Goal: Task Accomplishment & Management: Manage account settings

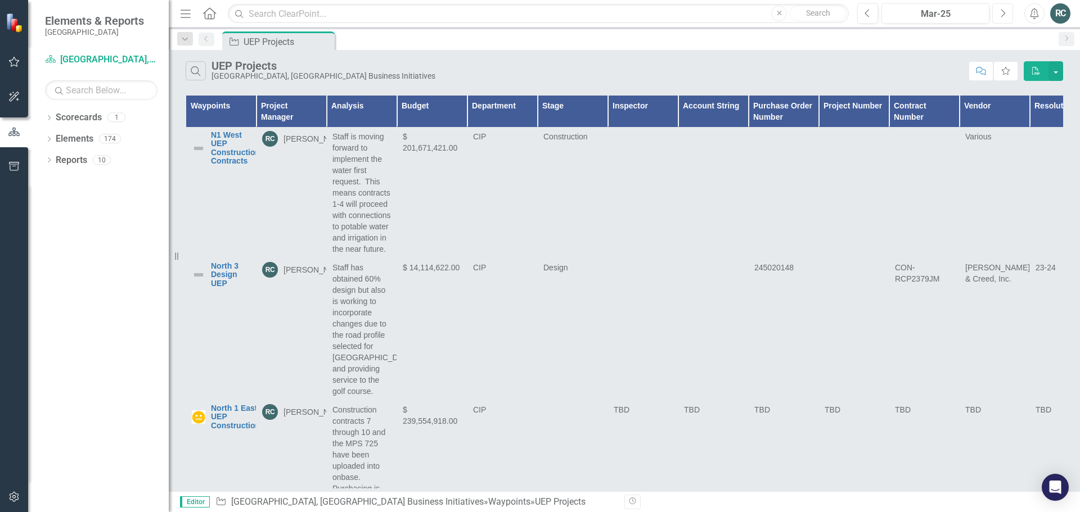
click at [1008, 15] on button "Next" at bounding box center [1002, 13] width 21 height 20
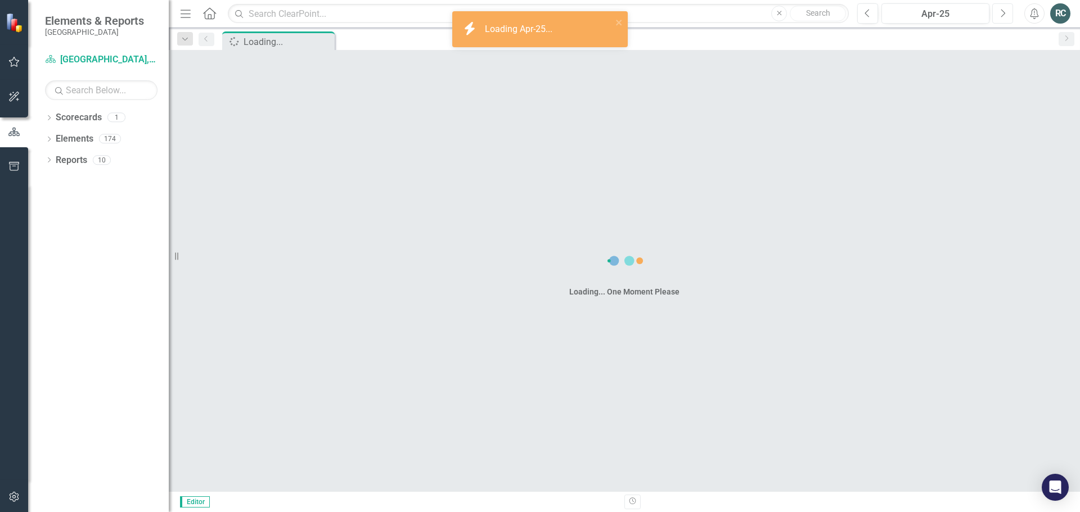
click at [1008, 15] on button "Next" at bounding box center [1002, 13] width 21 height 20
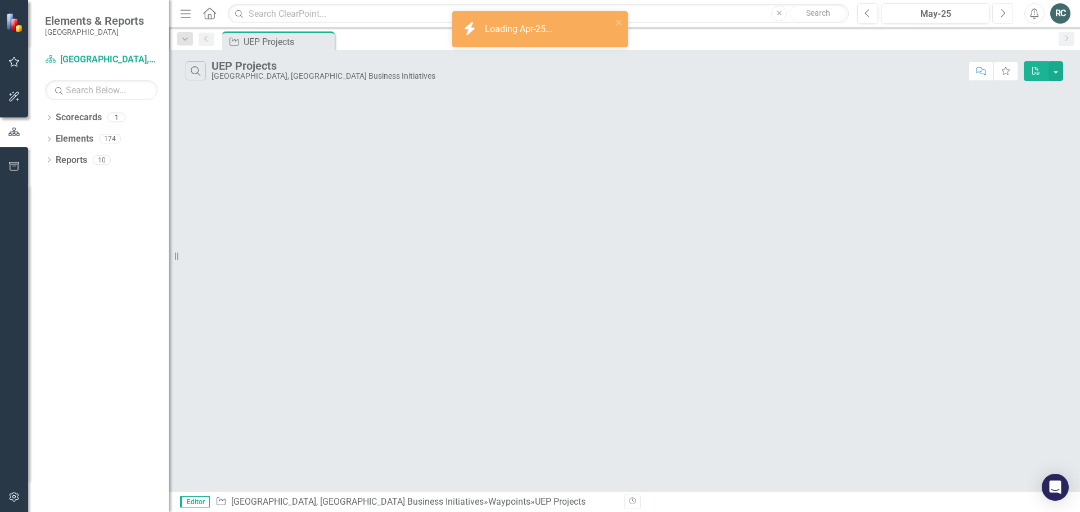
click at [1008, 15] on button "Next" at bounding box center [1002, 13] width 21 height 20
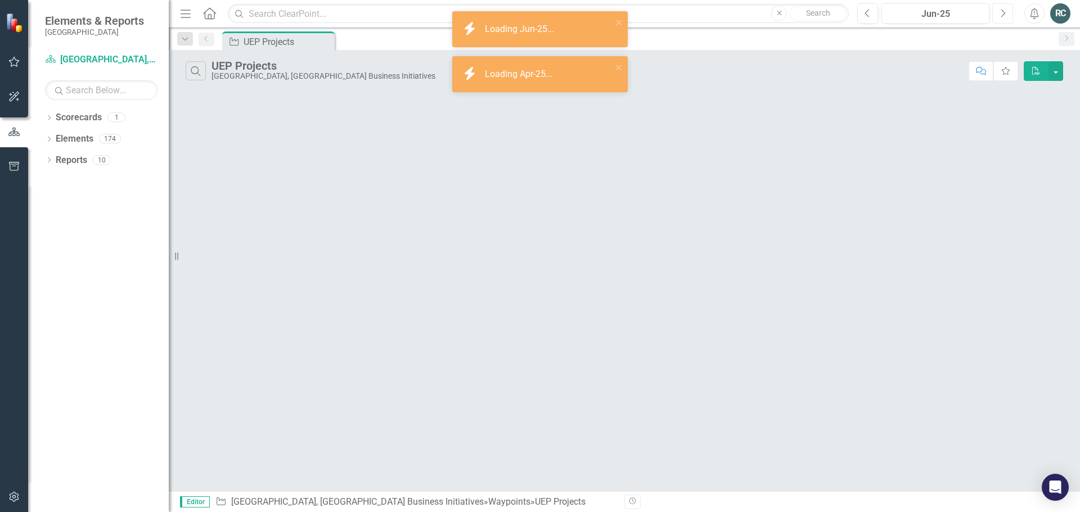
click at [1008, 15] on button "Next" at bounding box center [1002, 13] width 21 height 20
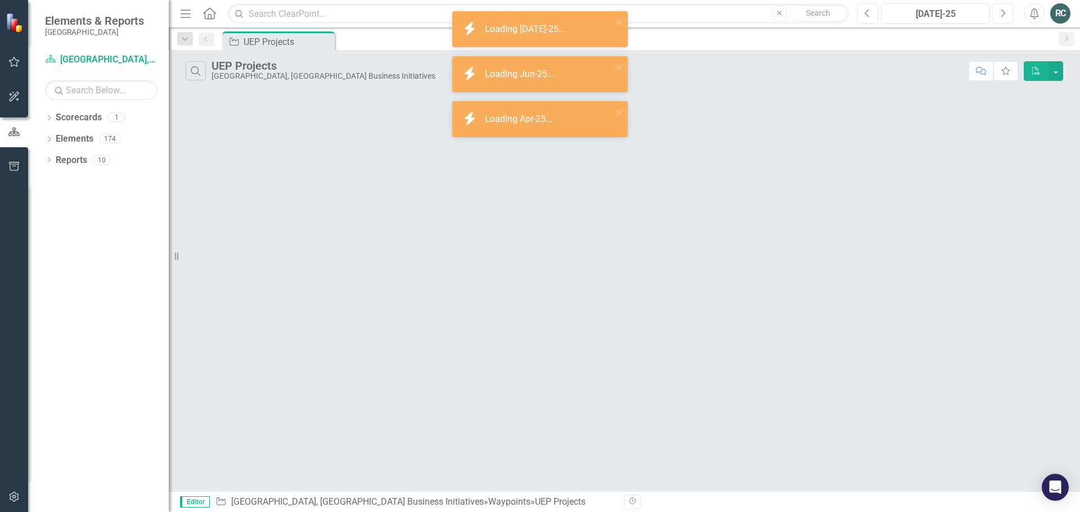
click at [1008, 15] on button "Next" at bounding box center [1002, 13] width 21 height 20
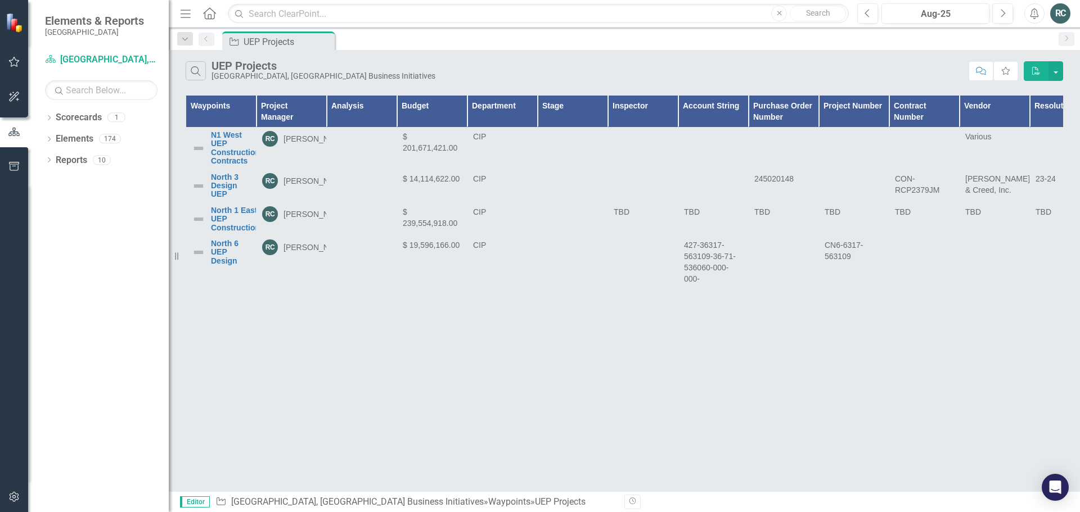
click at [206, 16] on icon "Home" at bounding box center [209, 13] width 15 height 12
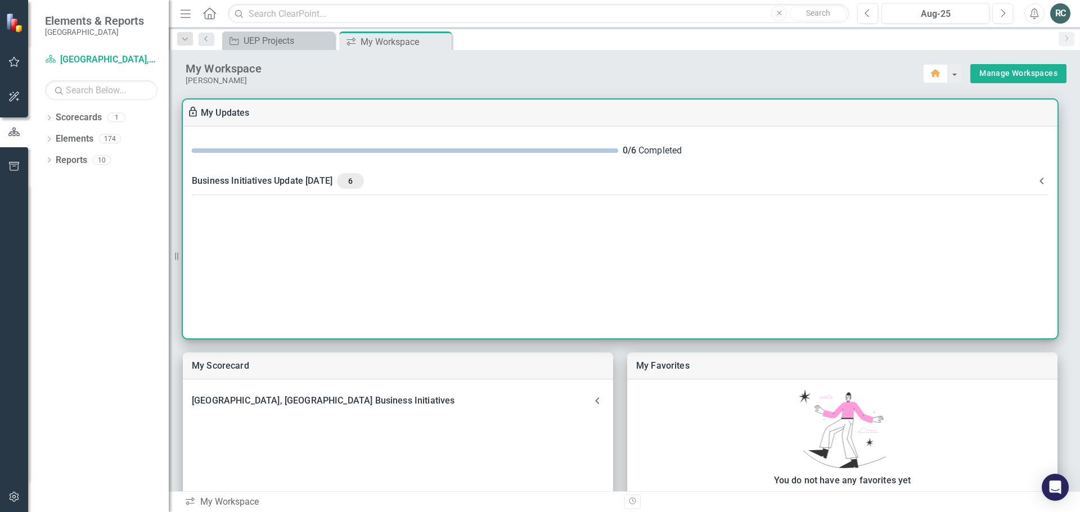
click at [359, 179] on span "6" at bounding box center [350, 181] width 18 height 10
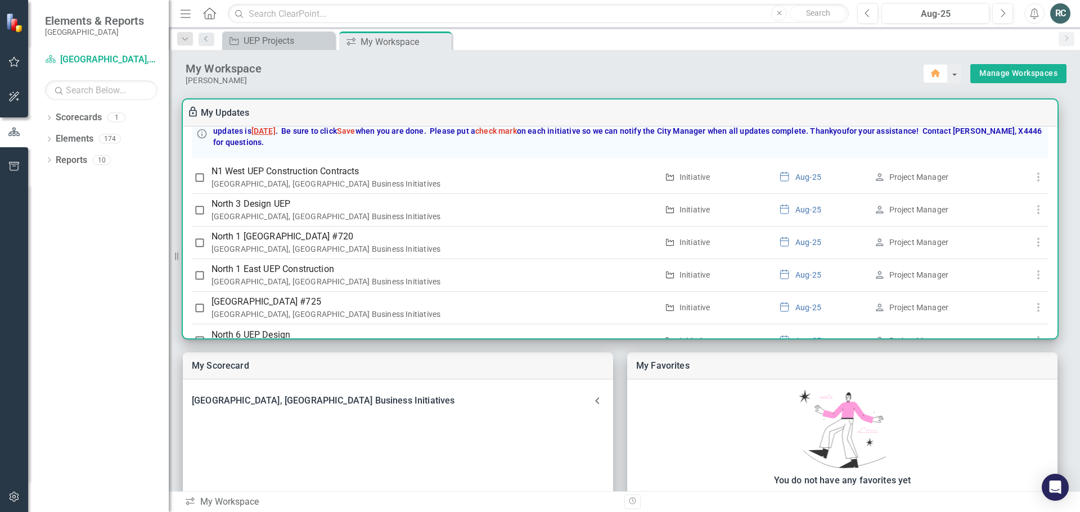
scroll to position [80, 0]
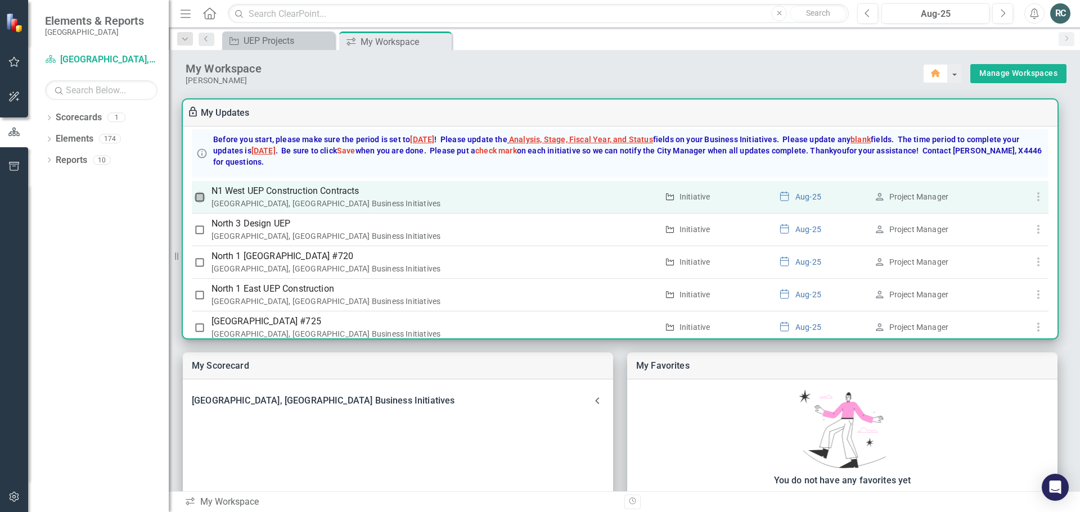
click at [199, 196] on input "checkbox" at bounding box center [199, 197] width 11 height 11
checkbox input "false"
click at [1036, 199] on icon "button" at bounding box center [1039, 197] width 14 height 14
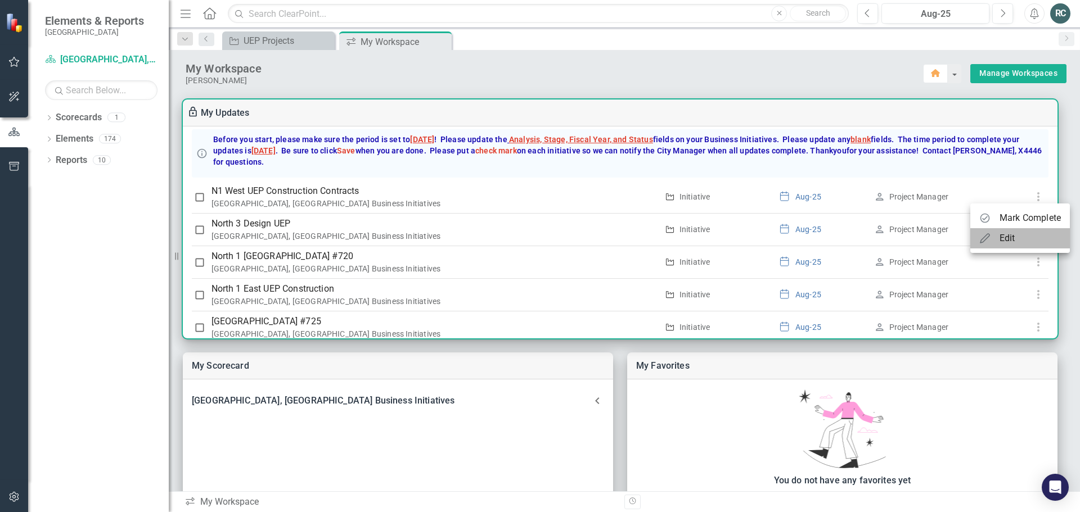
click at [1004, 238] on div "Edit" at bounding box center [1008, 239] width 16 height 14
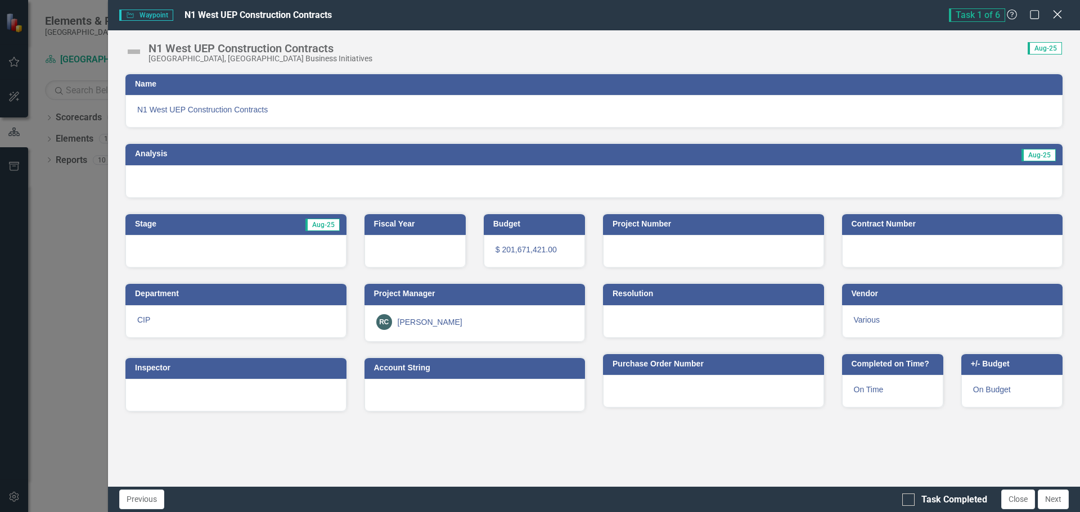
click at [1055, 11] on icon "Close" at bounding box center [1057, 14] width 14 height 11
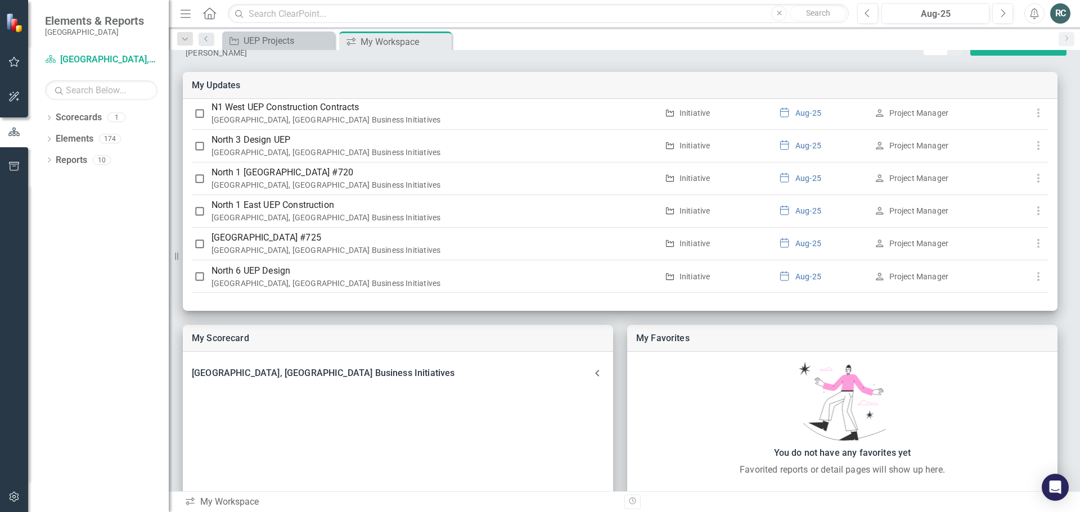
scroll to position [0, 0]
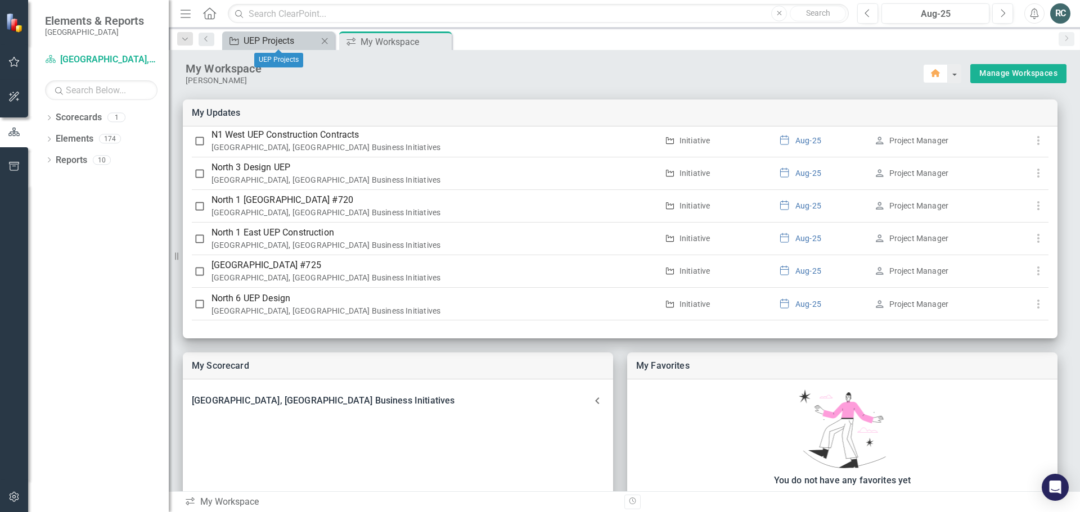
click at [284, 41] on div "UEP Projects" at bounding box center [281, 41] width 74 height 14
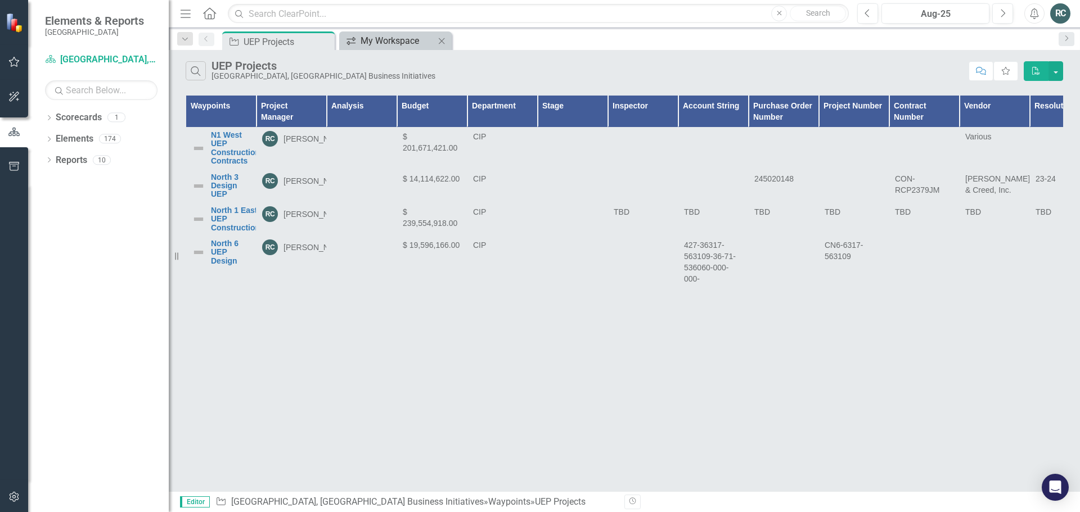
click at [395, 39] on div "My Workspace" at bounding box center [398, 41] width 74 height 14
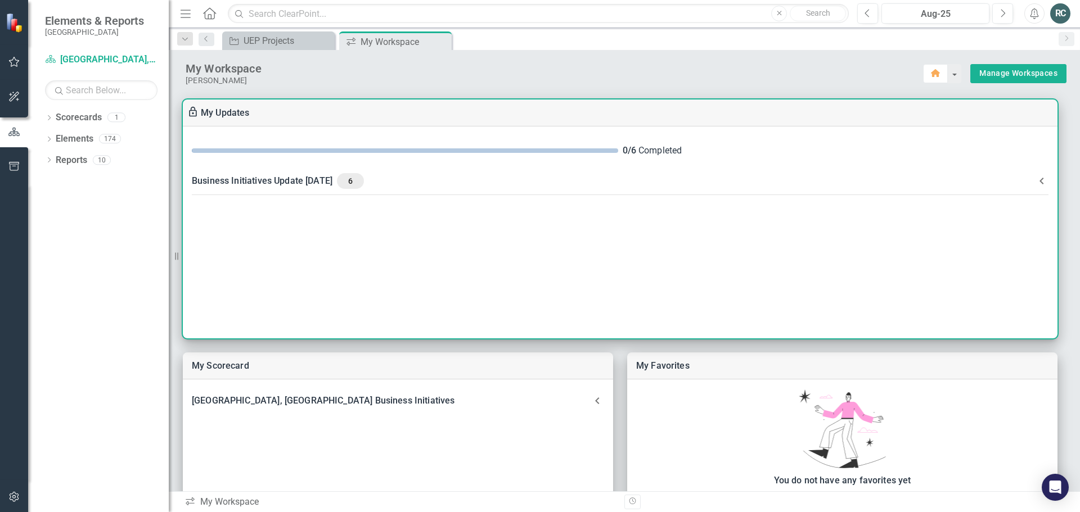
click at [364, 188] on div "6" at bounding box center [350, 181] width 27 height 16
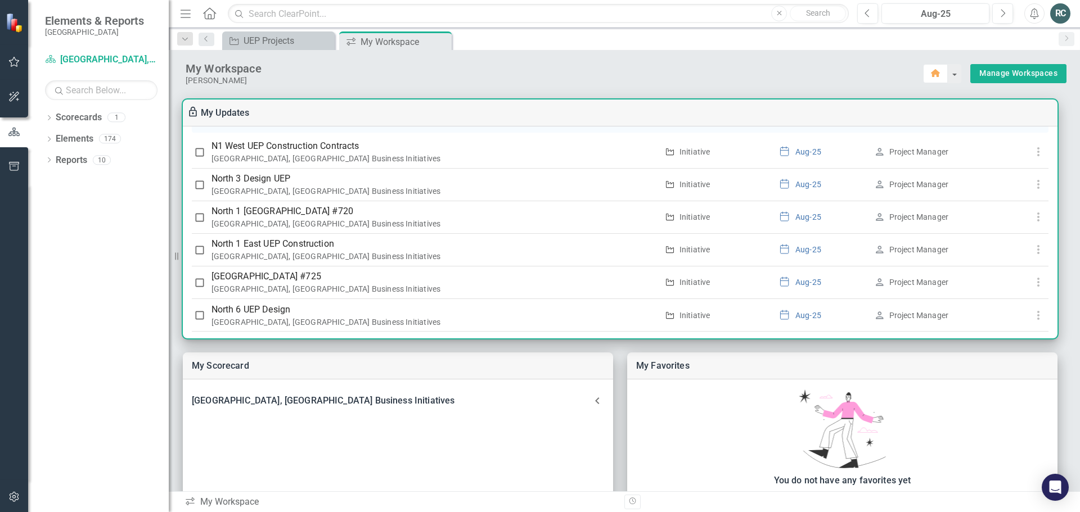
scroll to position [136, 0]
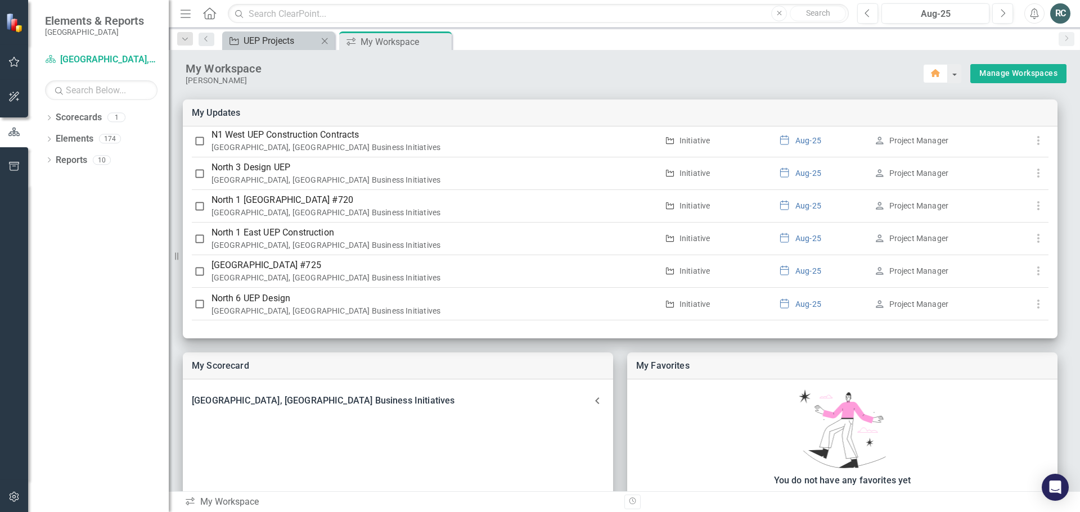
click at [268, 38] on div "UEP Projects" at bounding box center [281, 41] width 74 height 14
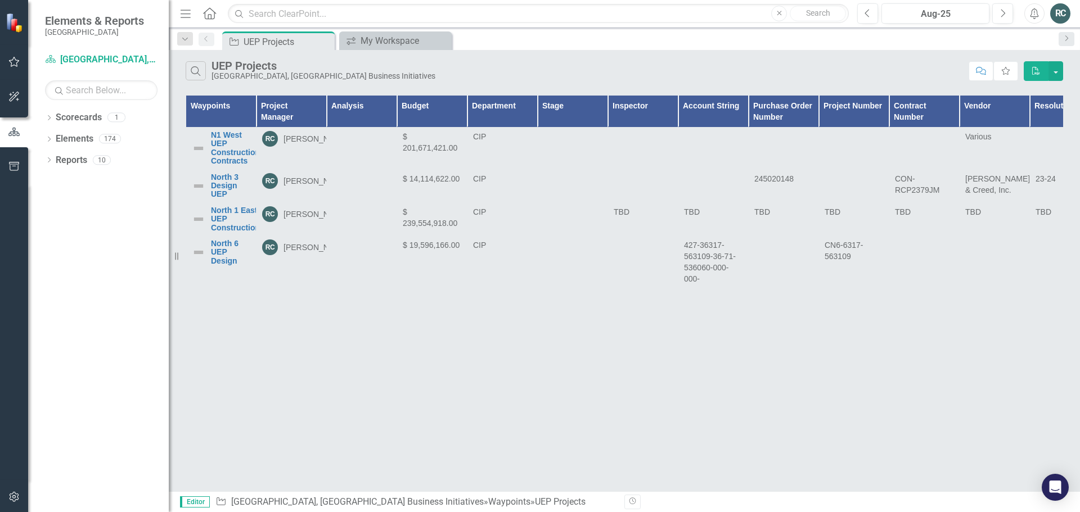
drag, startPoint x: 258, startPoint y: 108, endPoint x: 280, endPoint y: 108, distance: 21.9
click at [280, 108] on th "Project Manager" at bounding box center [292, 112] width 70 height 32
click at [219, 186] on link "North 3 Design UEP" at bounding box center [230, 186] width 39 height 26
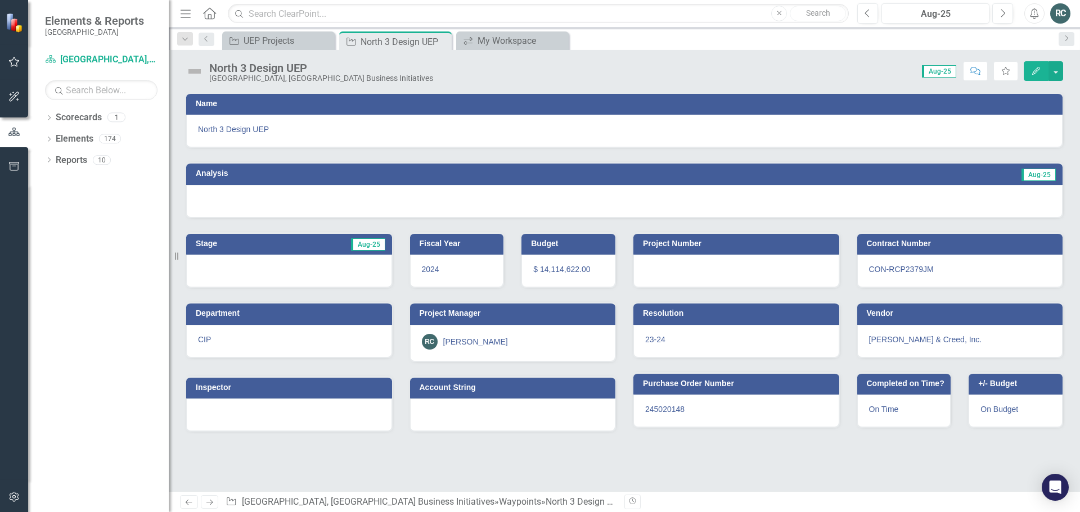
click at [1036, 70] on icon "button" at bounding box center [1036, 71] width 8 height 8
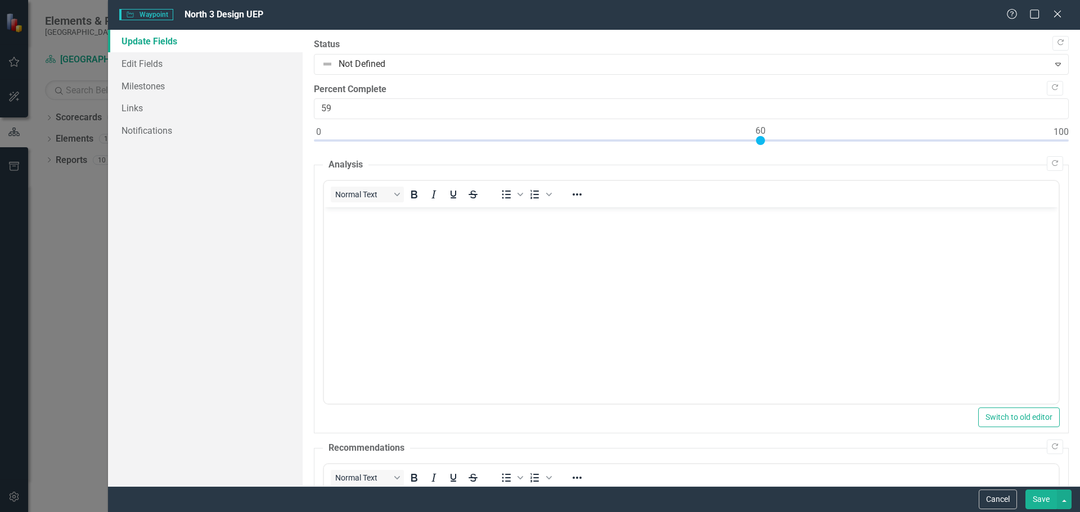
type input "60"
drag, startPoint x: 317, startPoint y: 141, endPoint x: 758, endPoint y: 140, distance: 441.6
click at [758, 140] on div at bounding box center [760, 140] width 9 height 9
click at [416, 244] on body "Rich Text Area. Press ALT-0 for help." at bounding box center [690, 292] width 735 height 169
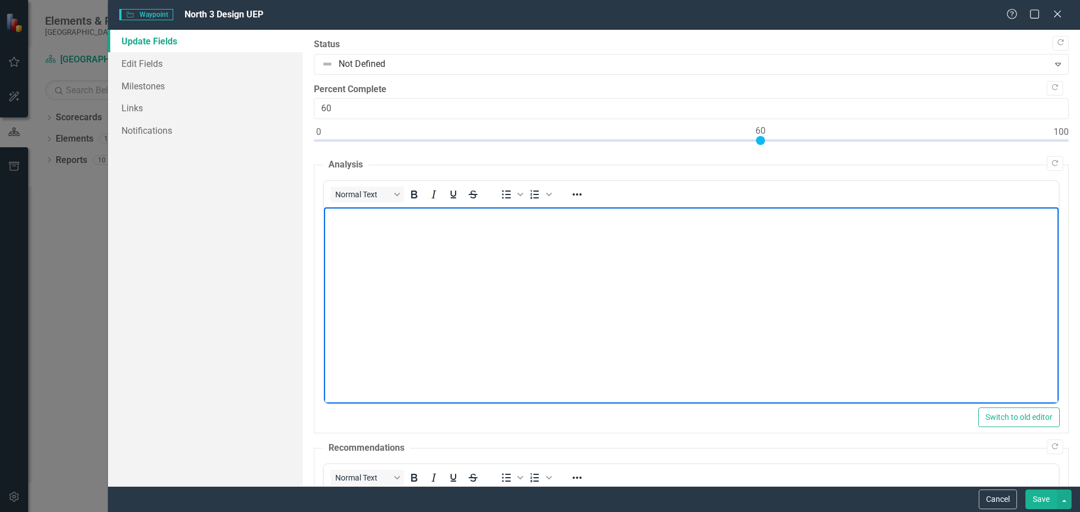
click at [421, 237] on body "Rich Text Area. Press ALT-0 for help." at bounding box center [690, 292] width 735 height 169
click at [376, 226] on body "Rich Text Area. Press ALT-0 for help." at bounding box center [690, 292] width 735 height 169
paste body "Rich Text Area. Press ALT-0 for help."
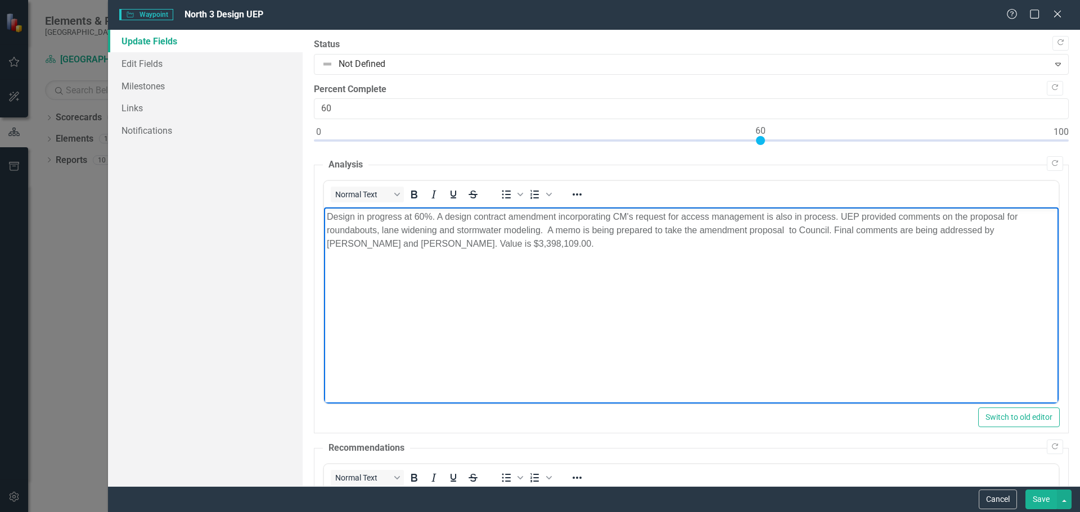
click at [632, 307] on body "Design in progress at 60%. A design contract amendment incorporating CM's reque…" at bounding box center [690, 292] width 735 height 169
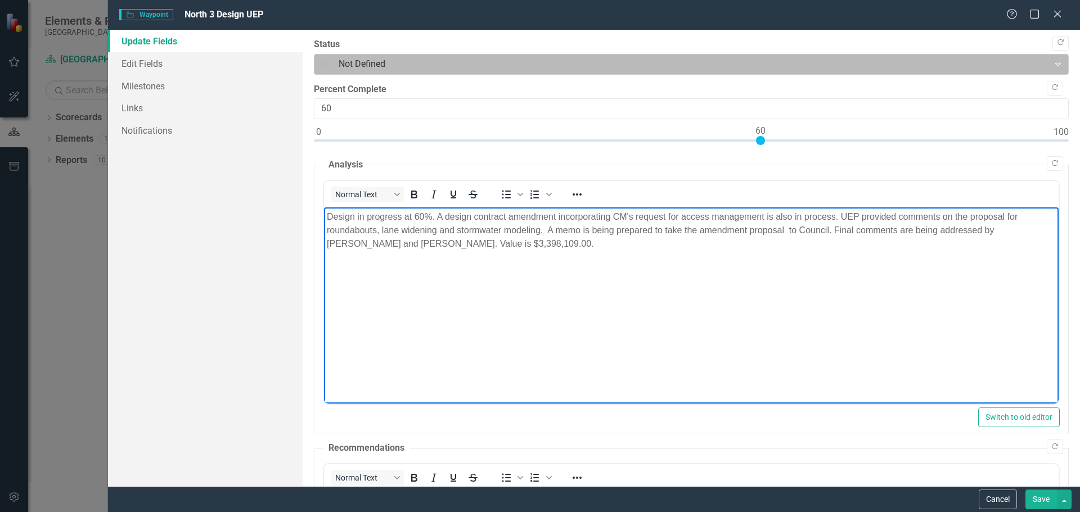
click at [1053, 64] on icon "Expand" at bounding box center [1058, 64] width 11 height 9
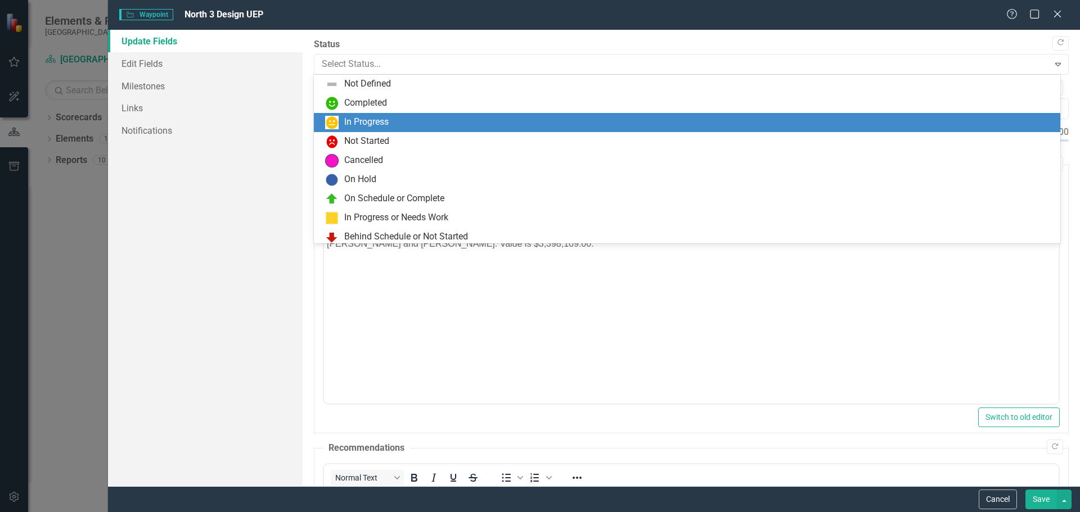
click at [402, 121] on div "In Progress" at bounding box center [689, 123] width 729 height 14
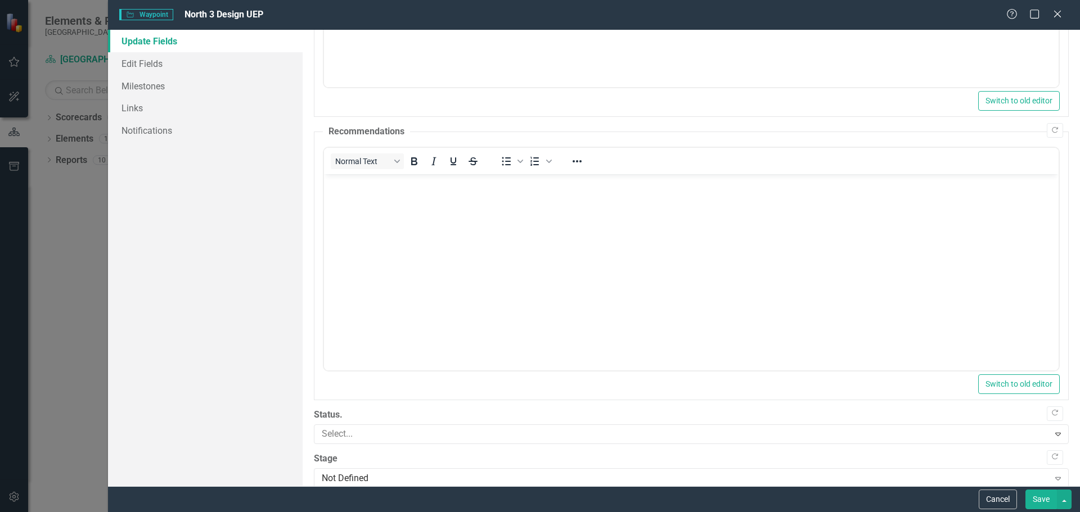
scroll to position [335, 0]
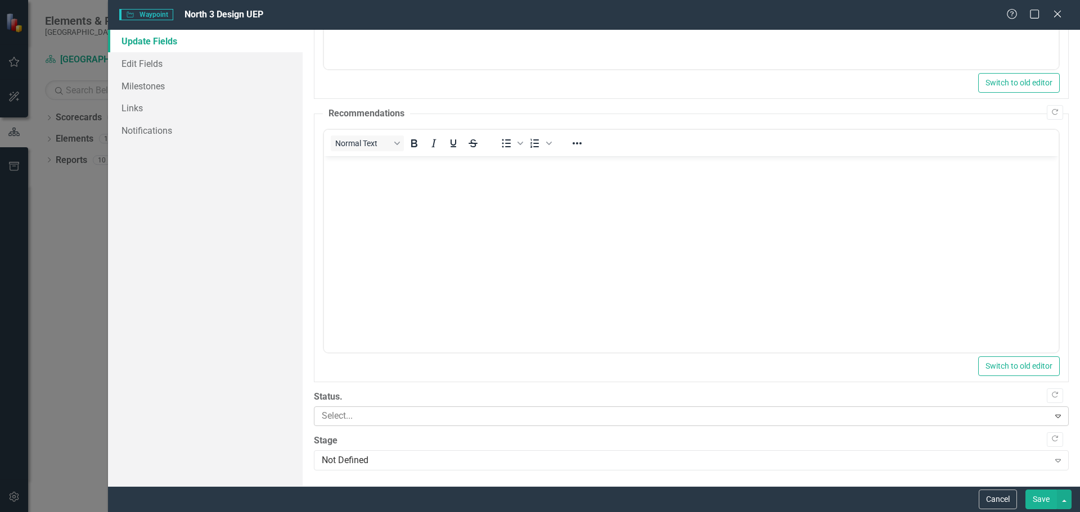
click at [1053, 417] on icon "Expand" at bounding box center [1058, 416] width 11 height 9
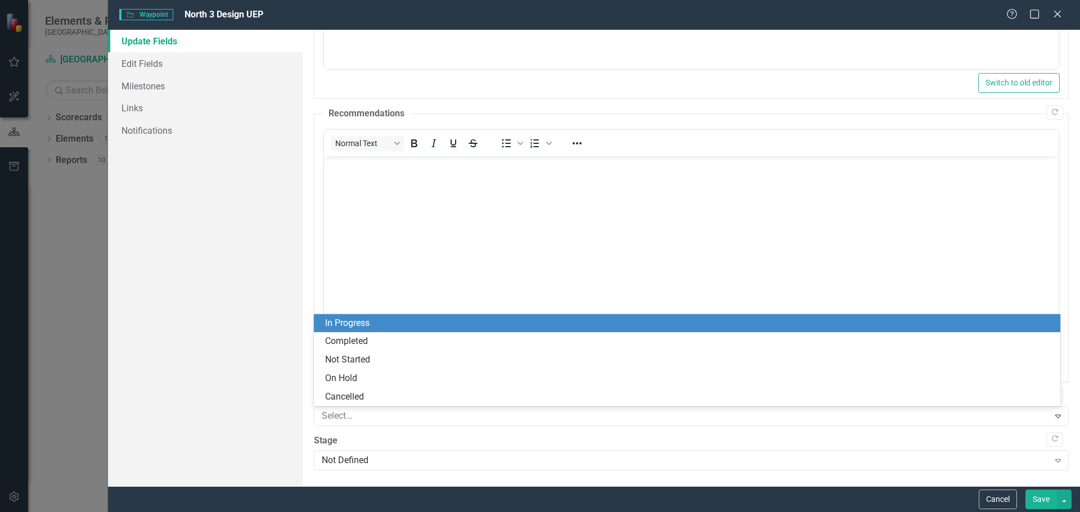
drag, startPoint x: 398, startPoint y: 324, endPoint x: 127, endPoint y: 183, distance: 305.0
click at [398, 324] on div "In Progress" at bounding box center [689, 323] width 729 height 13
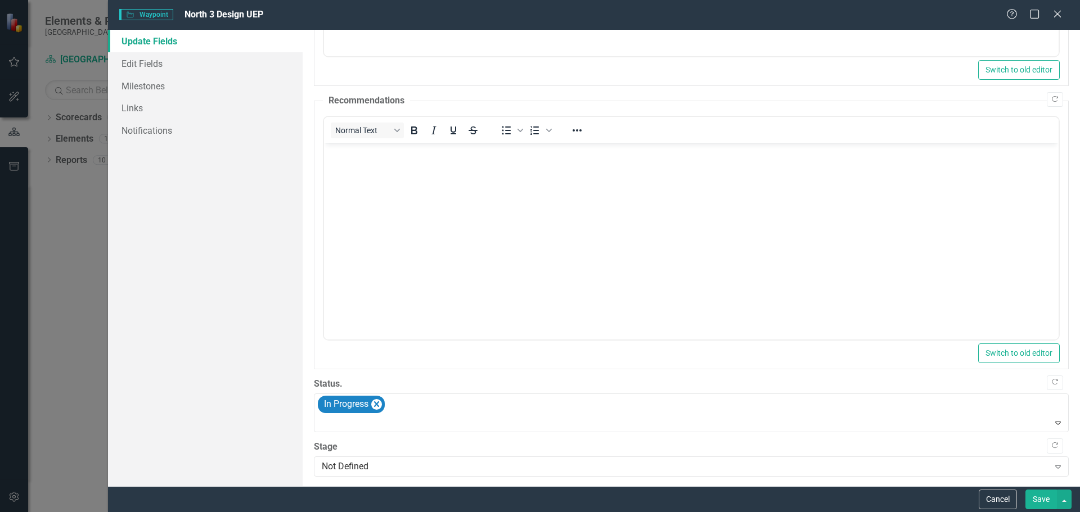
scroll to position [354, 0]
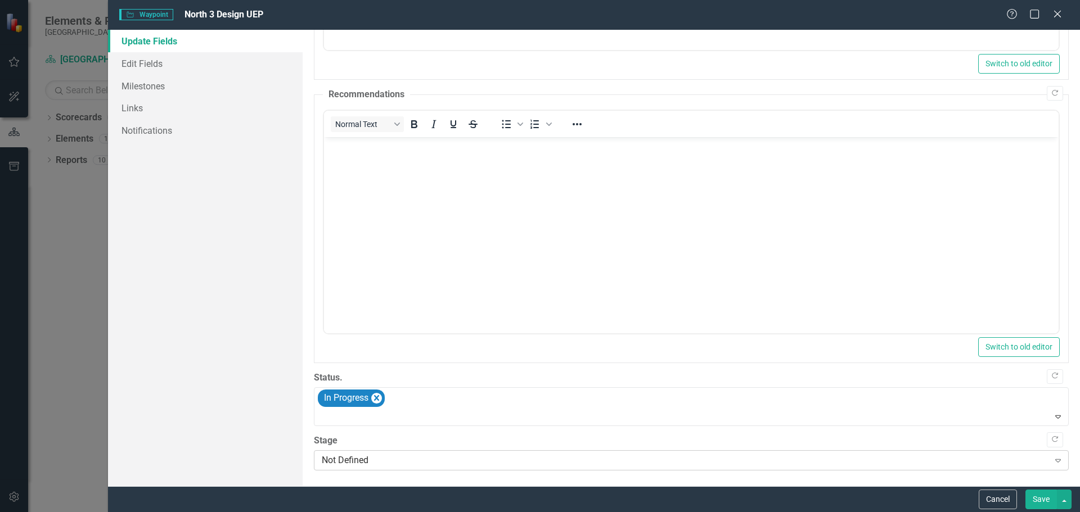
click at [1053, 462] on icon "Expand" at bounding box center [1058, 460] width 11 height 9
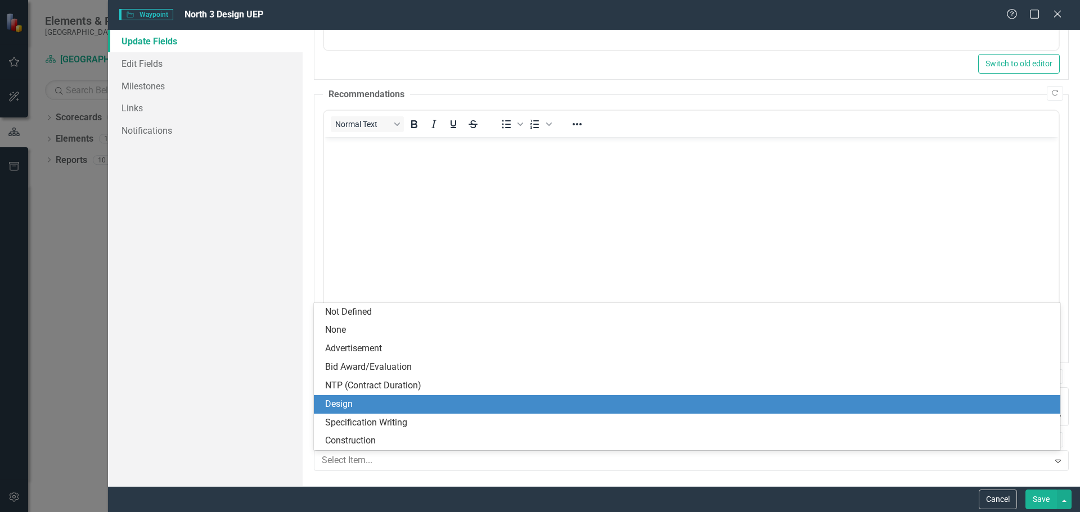
click at [363, 404] on div "Design" at bounding box center [689, 404] width 729 height 13
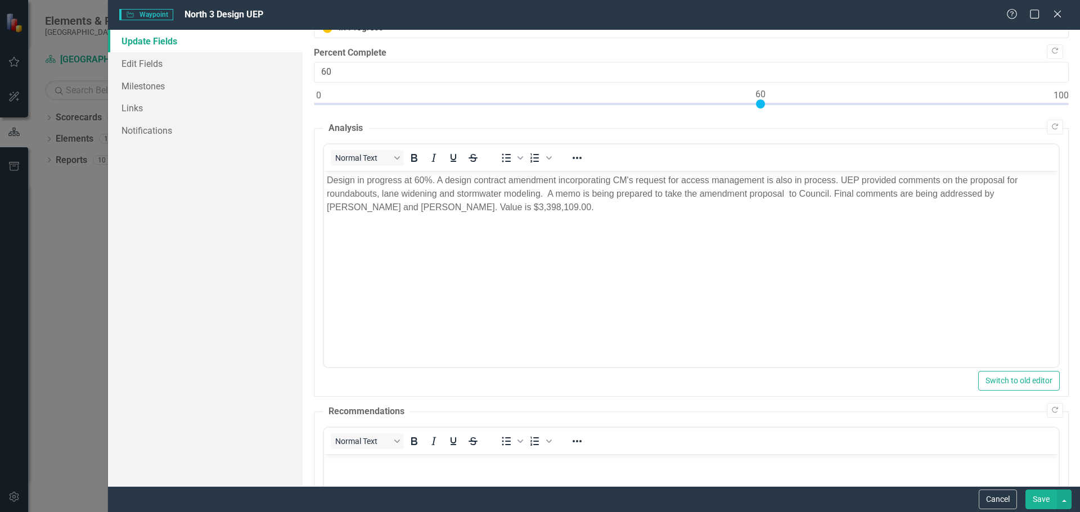
scroll to position [0, 0]
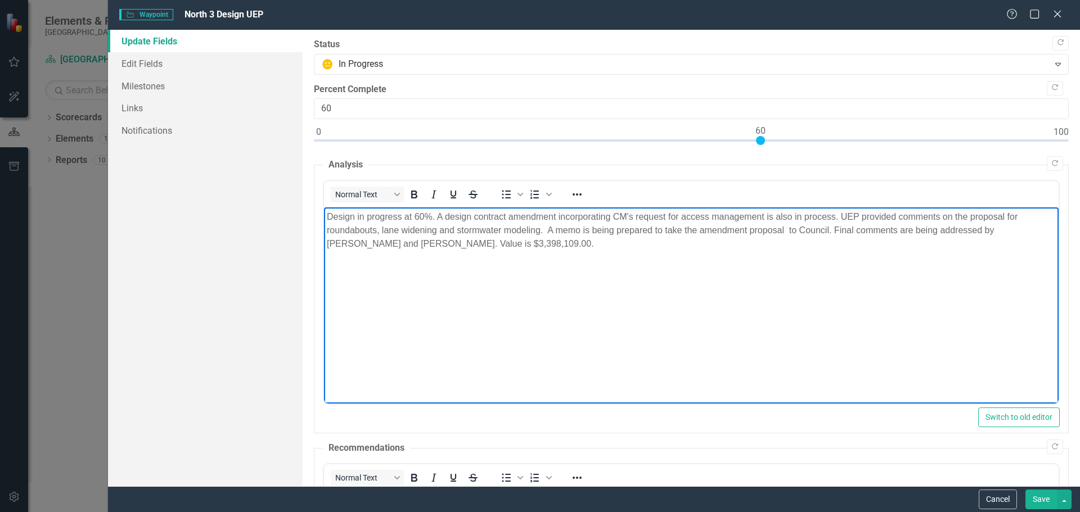
click at [381, 241] on p "Design in progress at 60%. A design contract amendment incorporating CM's reque…" at bounding box center [690, 230] width 729 height 41
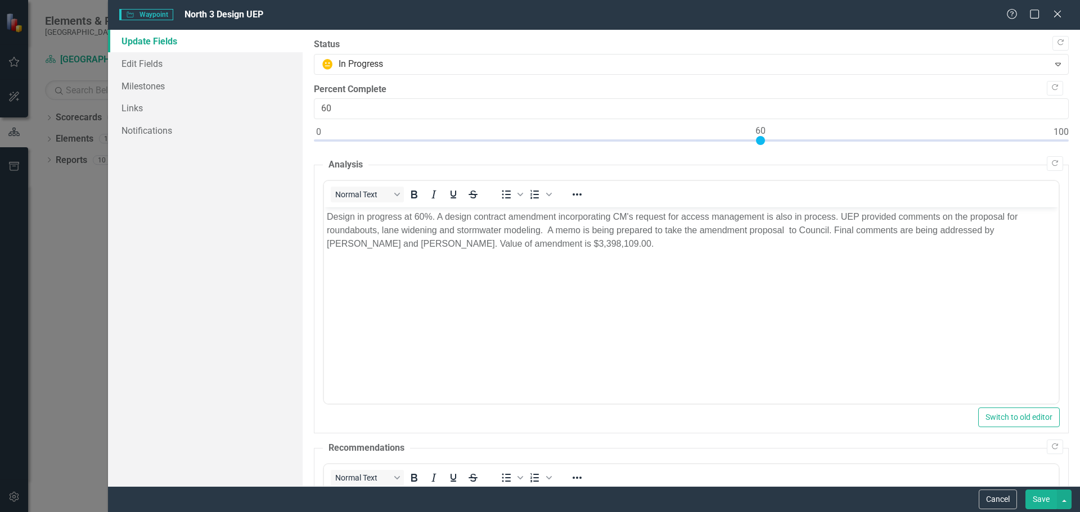
click at [1042, 500] on button "Save" at bounding box center [1042, 500] width 32 height 20
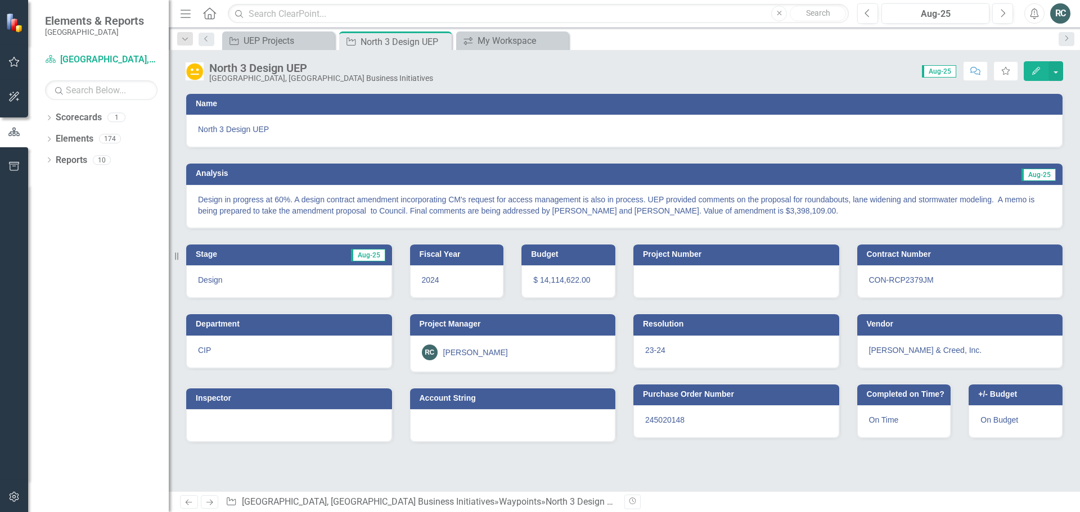
click at [1040, 70] on icon "Edit" at bounding box center [1036, 71] width 10 height 8
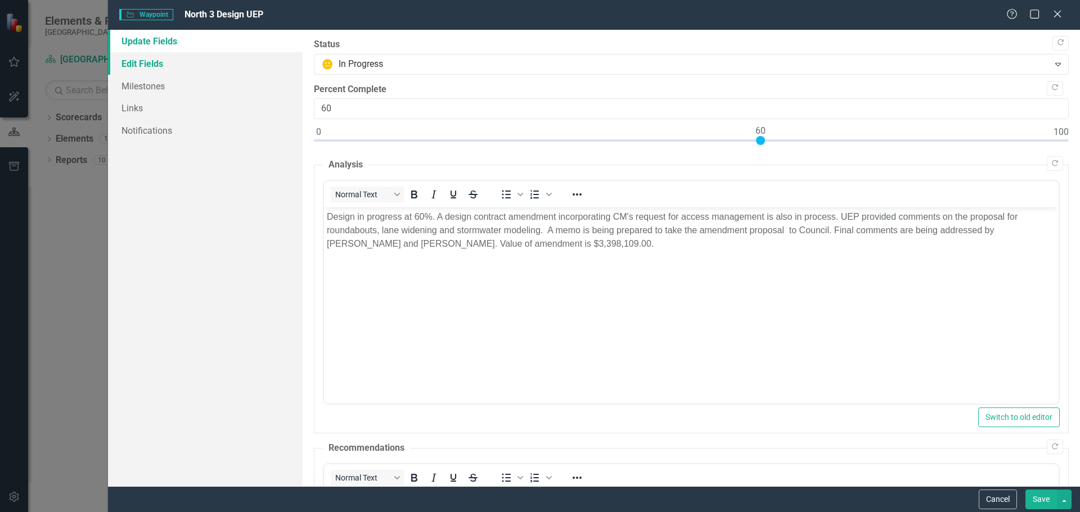
click at [140, 62] on link "Edit Fields" at bounding box center [205, 63] width 195 height 23
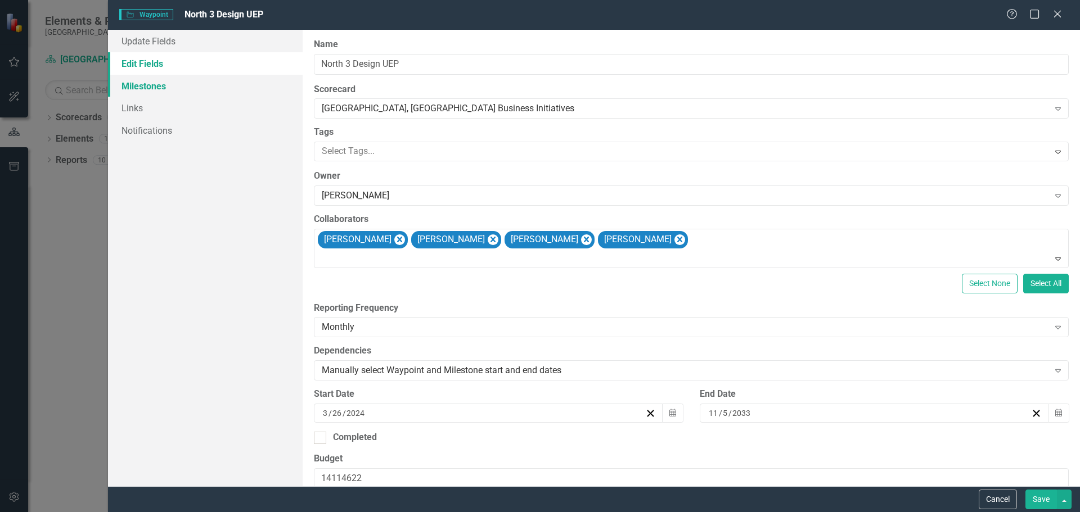
click at [156, 81] on link "Milestones" at bounding box center [205, 86] width 195 height 23
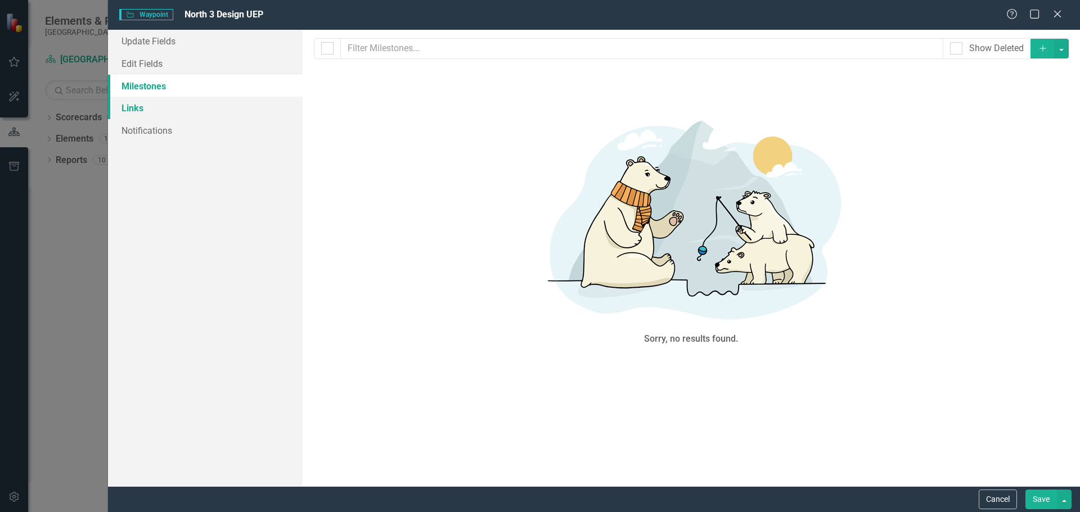
click at [134, 108] on link "Links" at bounding box center [205, 108] width 195 height 23
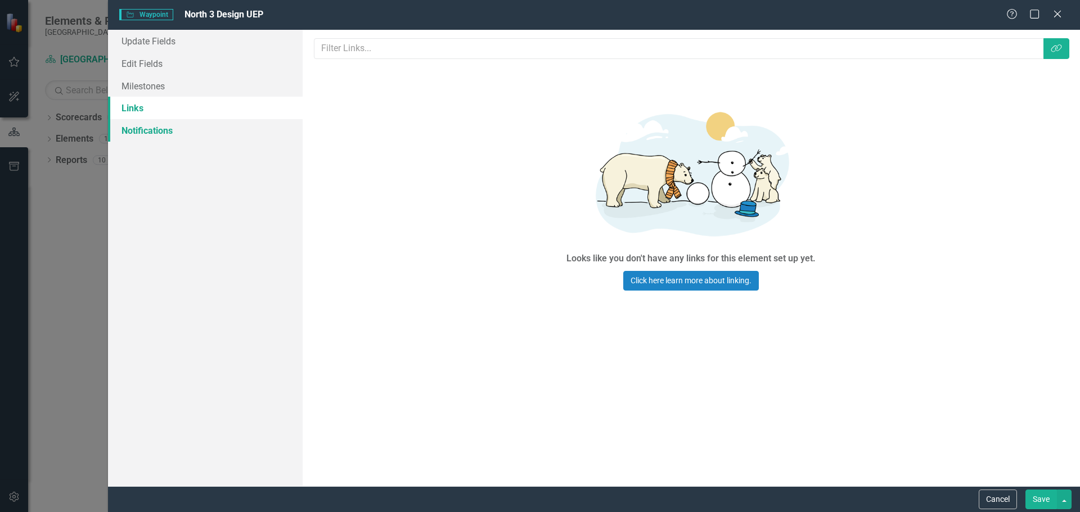
click at [143, 126] on link "Notifications" at bounding box center [205, 130] width 195 height 23
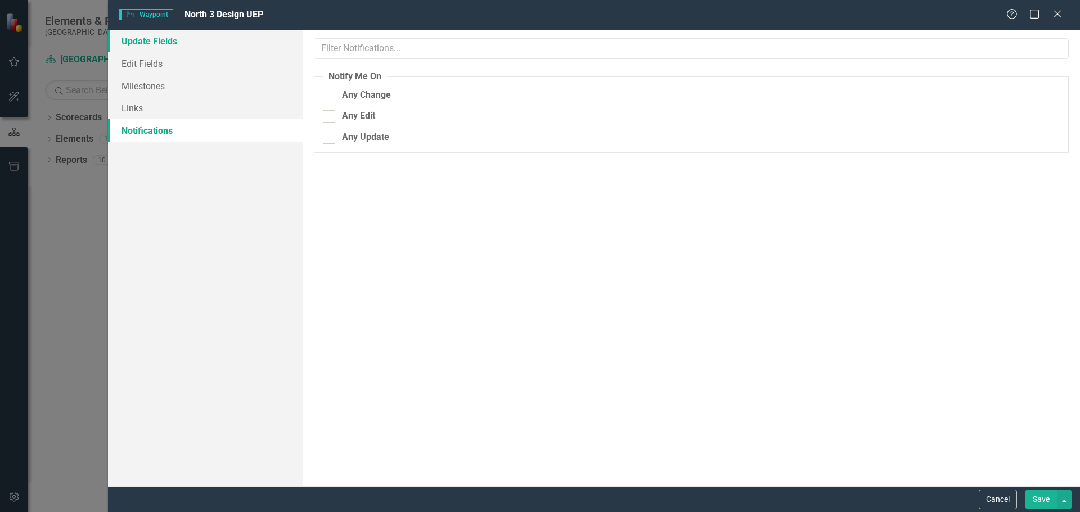
click at [149, 37] on link "Update Fields" at bounding box center [205, 41] width 195 height 23
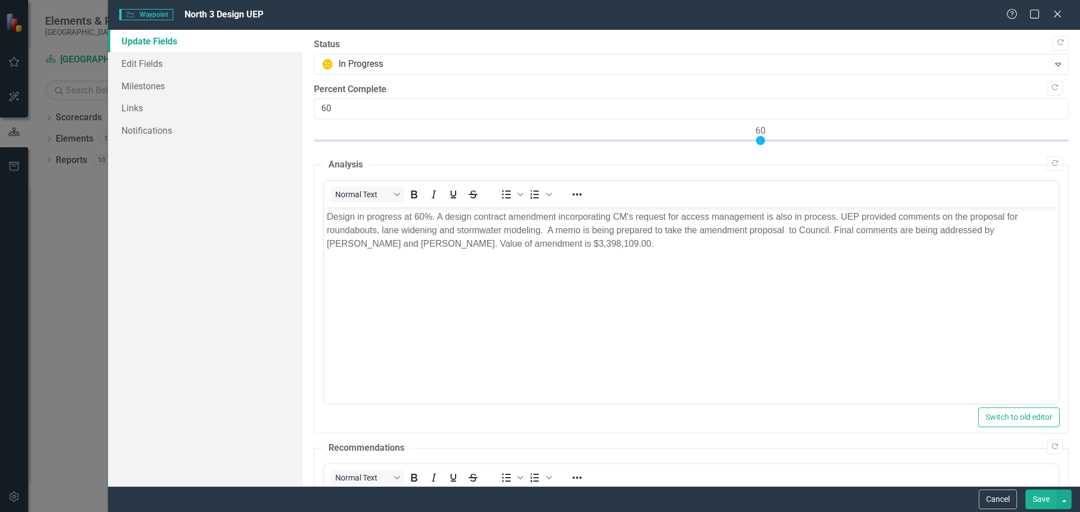
click at [1041, 500] on button "Save" at bounding box center [1042, 500] width 32 height 20
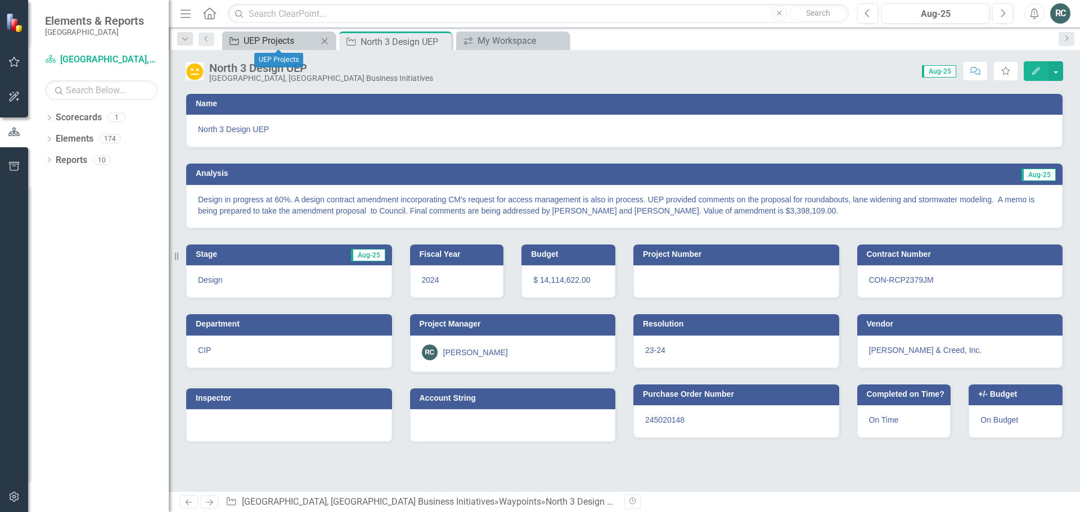
click at [285, 39] on div "UEP Projects" at bounding box center [281, 41] width 74 height 14
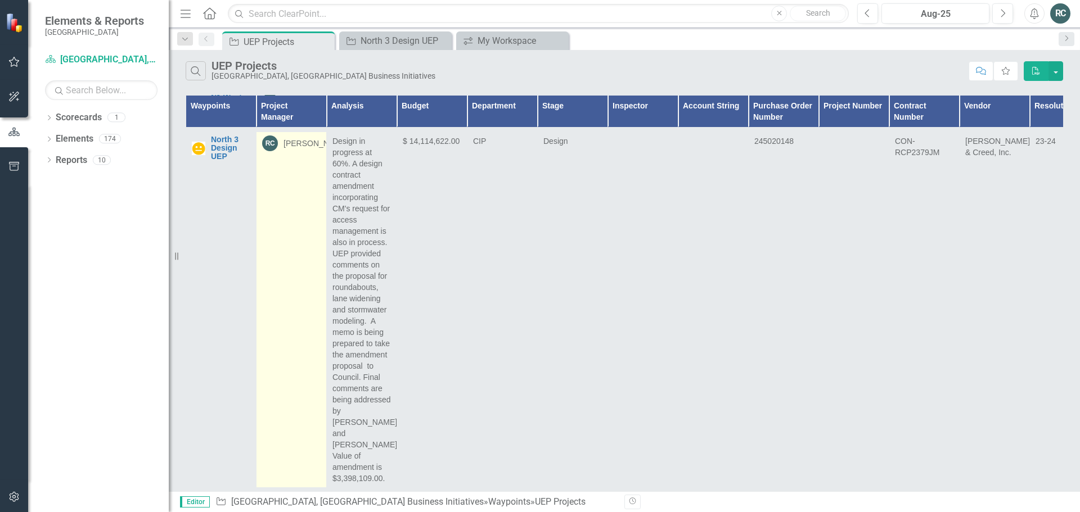
scroll to position [97, 0]
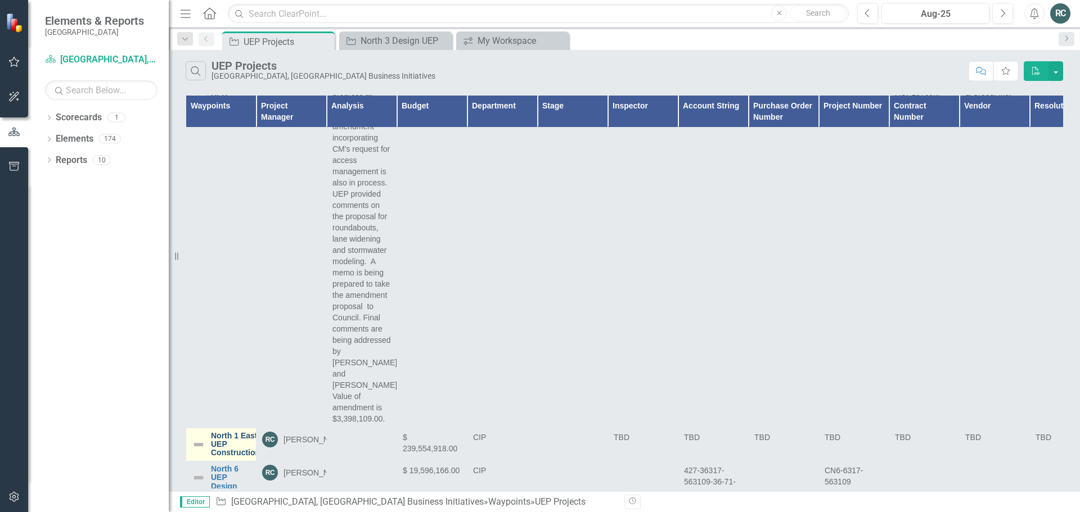
click at [219, 432] on link "North 1 East UEP Construction" at bounding box center [235, 445] width 49 height 26
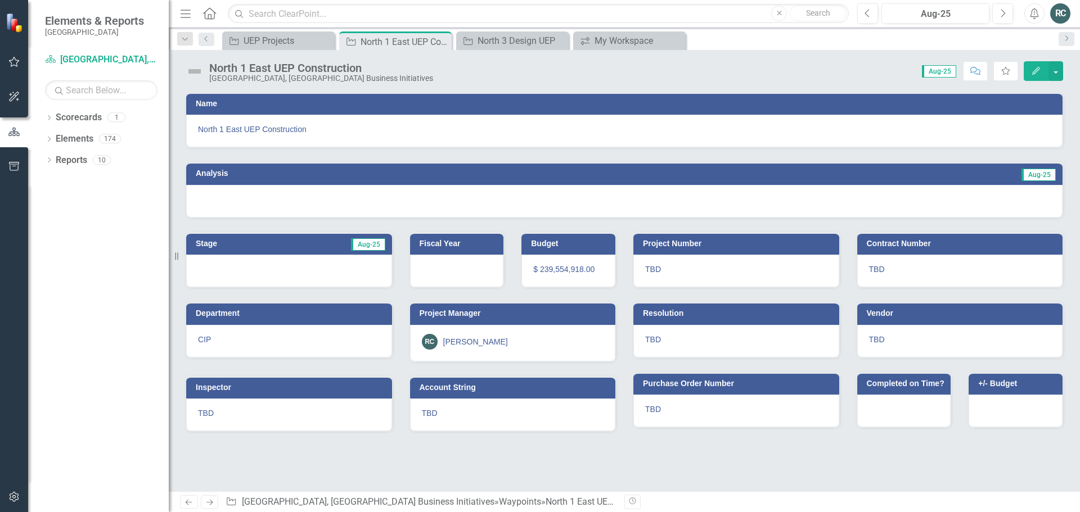
click at [1036, 72] on icon "button" at bounding box center [1036, 71] width 8 height 8
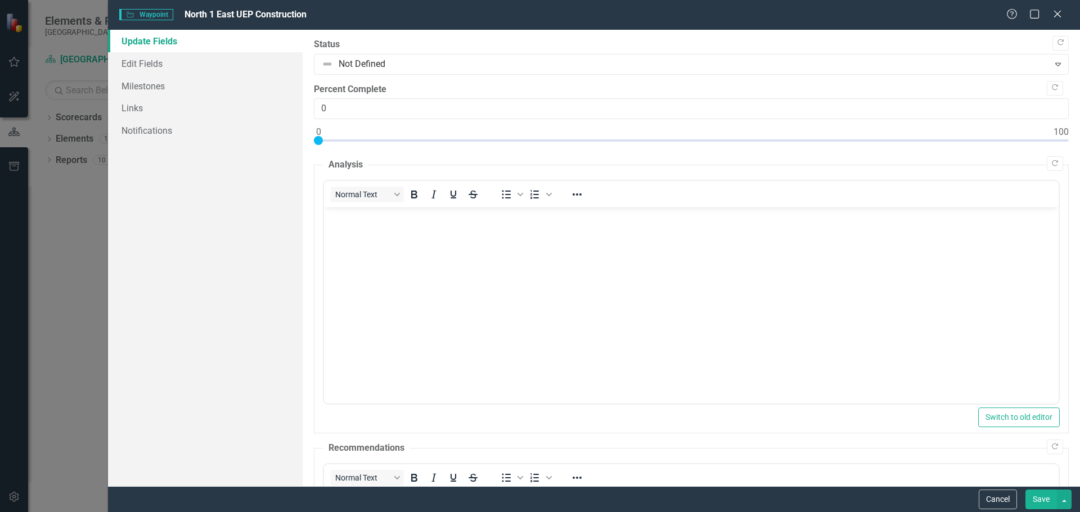
click at [377, 241] on body "Rich Text Area. Press ALT-0 for help." at bounding box center [690, 292] width 735 height 169
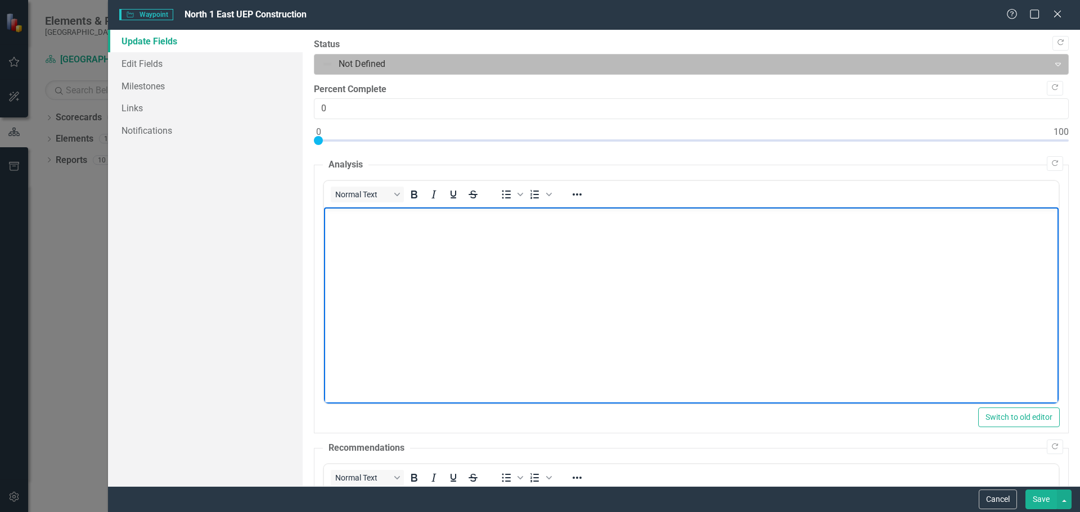
click at [1048, 70] on div "Expand" at bounding box center [1058, 64] width 20 height 18
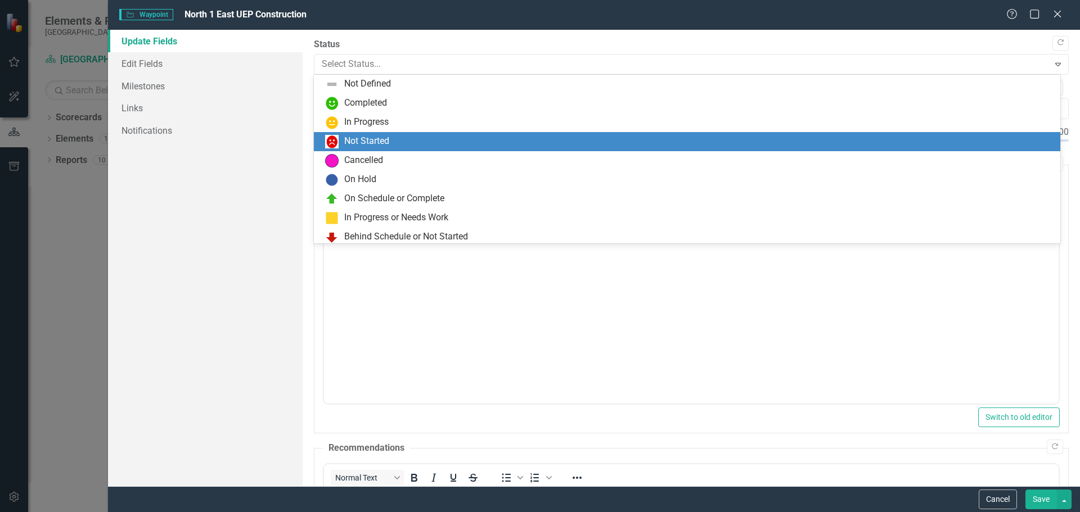
click at [378, 135] on div "Not Started" at bounding box center [689, 142] width 729 height 14
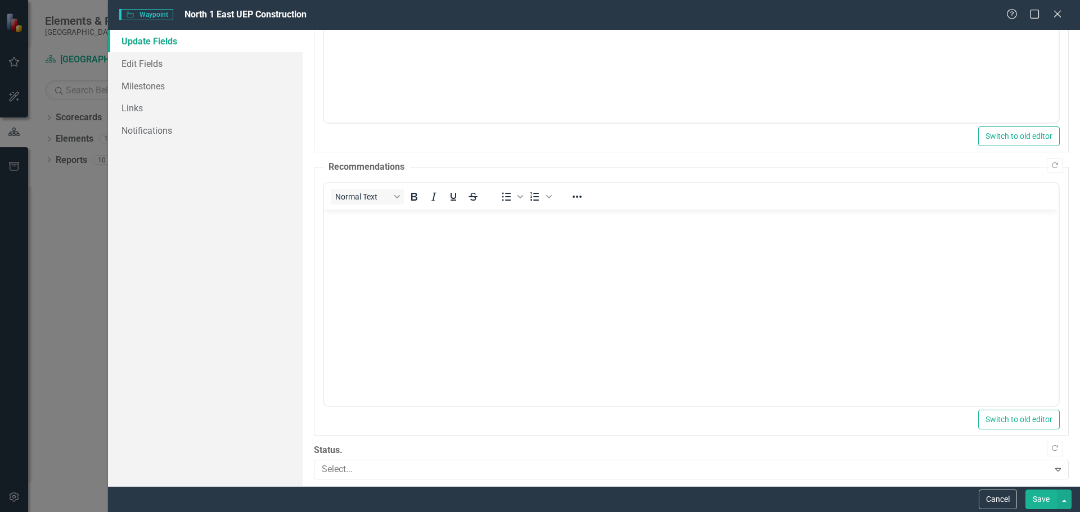
scroll to position [335, 0]
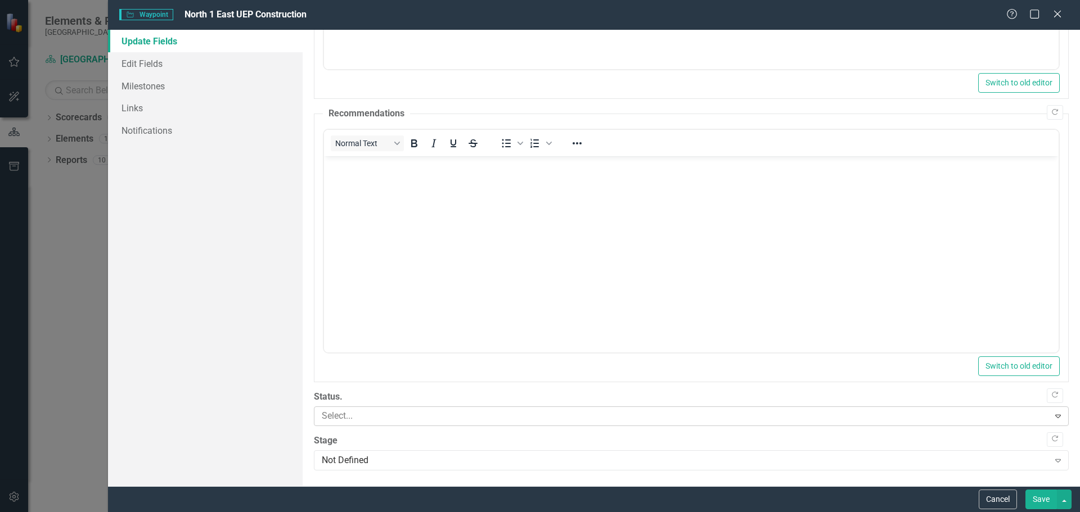
drag, startPoint x: 1051, startPoint y: 419, endPoint x: 1021, endPoint y: 418, distance: 29.8
click at [1053, 418] on icon "Expand" at bounding box center [1058, 416] width 11 height 9
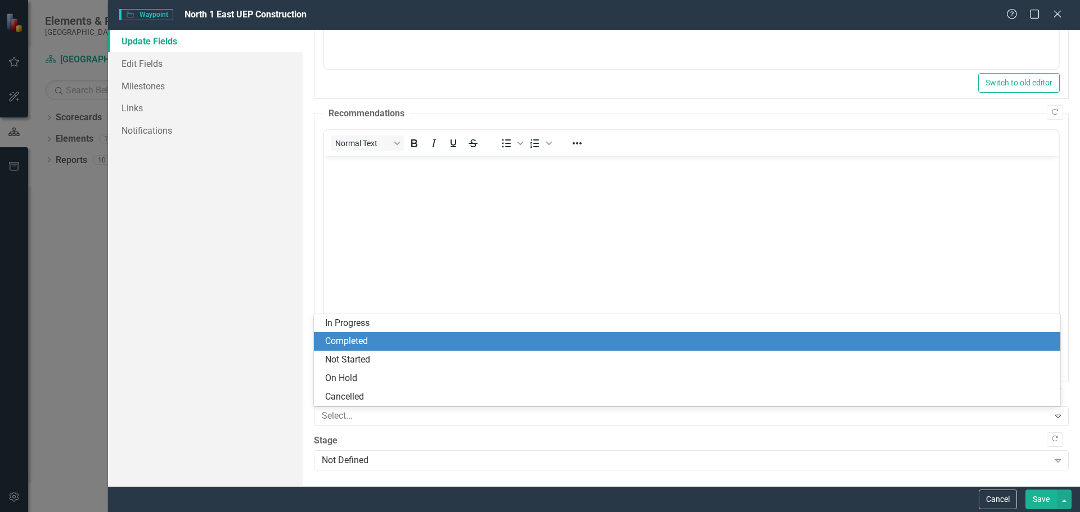
click at [228, 343] on div "Update Fields Edit Fields Milestones Links Notifications" at bounding box center [205, 258] width 195 height 457
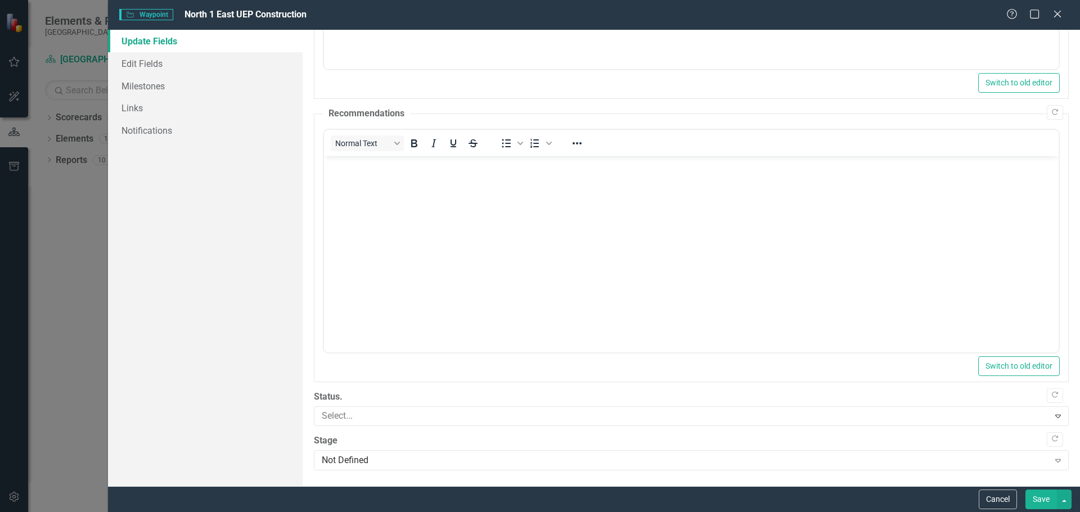
scroll to position [110, 0]
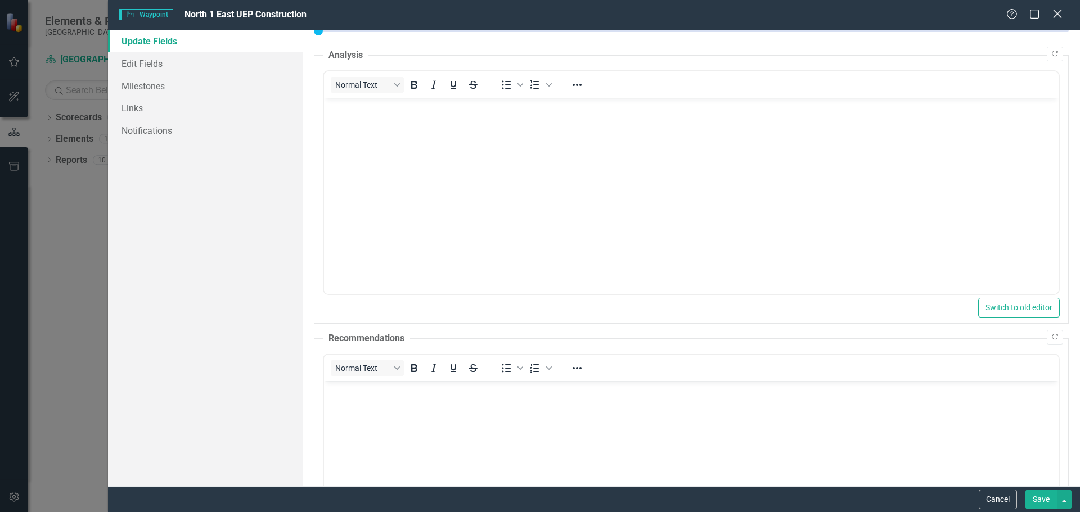
click at [1061, 17] on icon at bounding box center [1057, 14] width 8 height 8
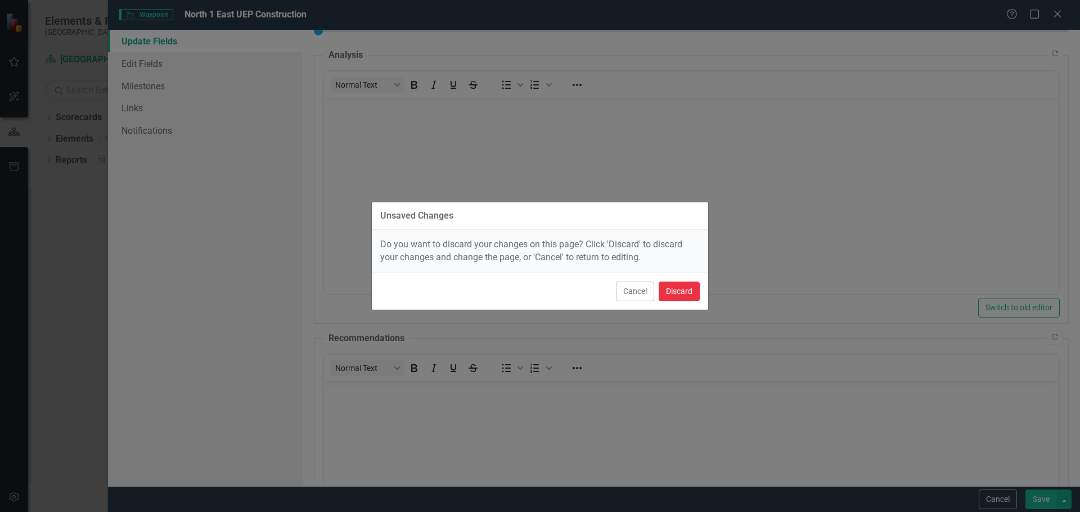
click at [677, 292] on button "Discard" at bounding box center [679, 292] width 41 height 20
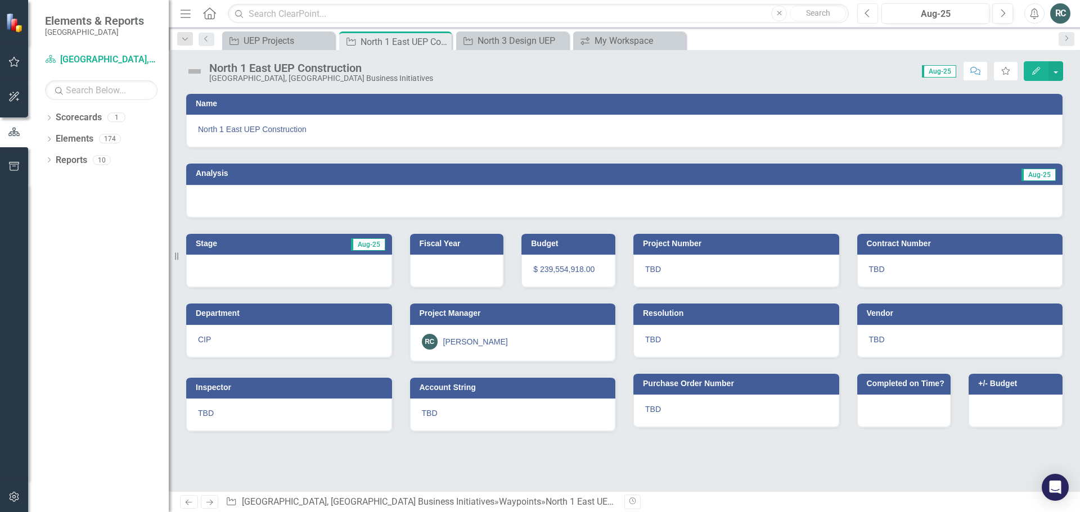
click at [869, 13] on icon "Previous" at bounding box center [868, 13] width 6 height 10
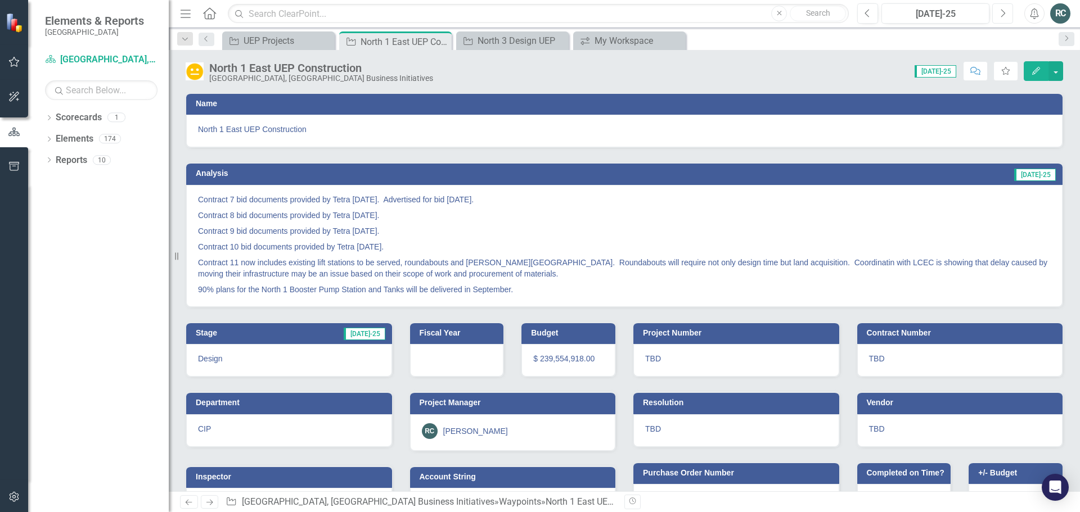
click at [1004, 15] on icon "button" at bounding box center [1003, 13] width 5 height 8
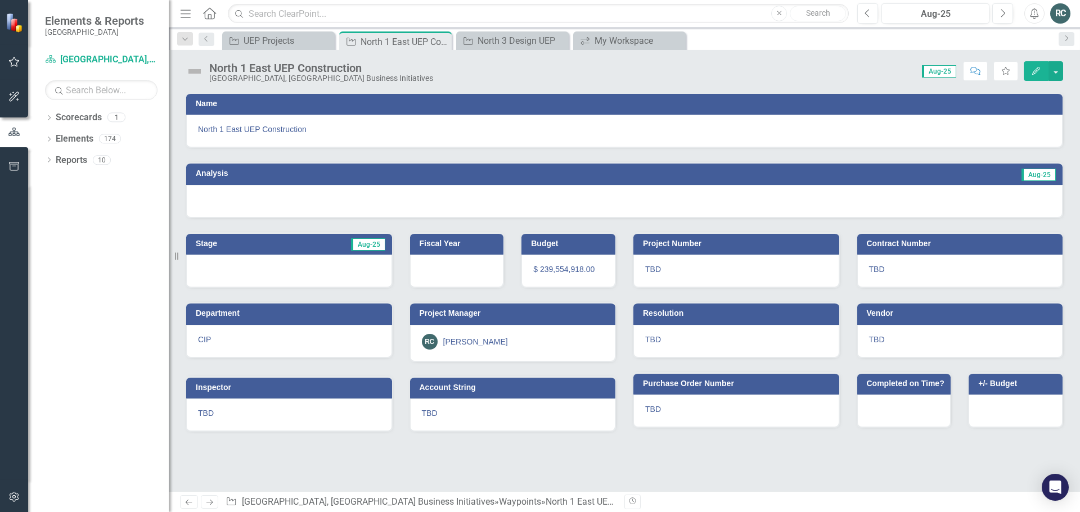
click at [1036, 71] on icon "button" at bounding box center [1036, 71] width 8 height 8
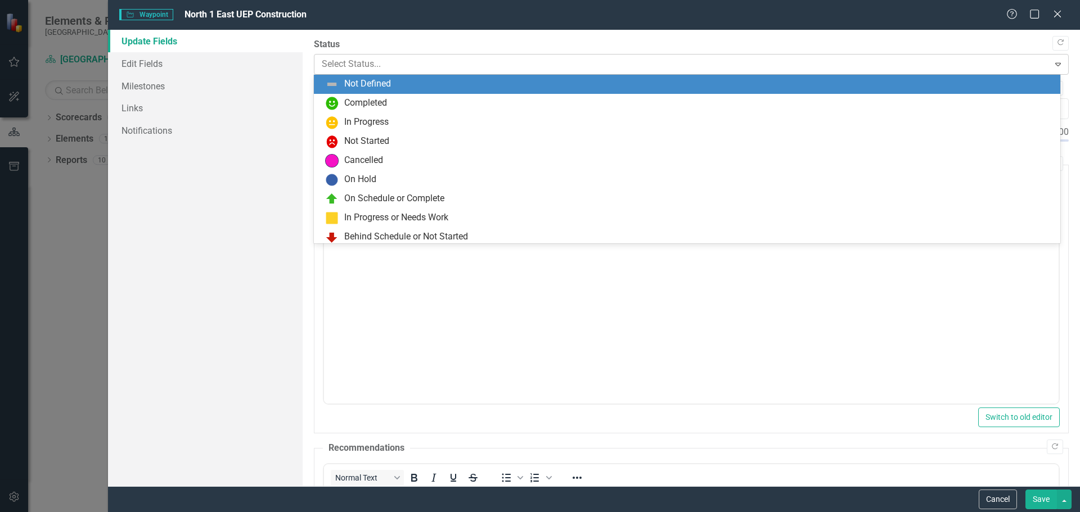
click at [1056, 63] on div "Expand" at bounding box center [1058, 64] width 20 height 18
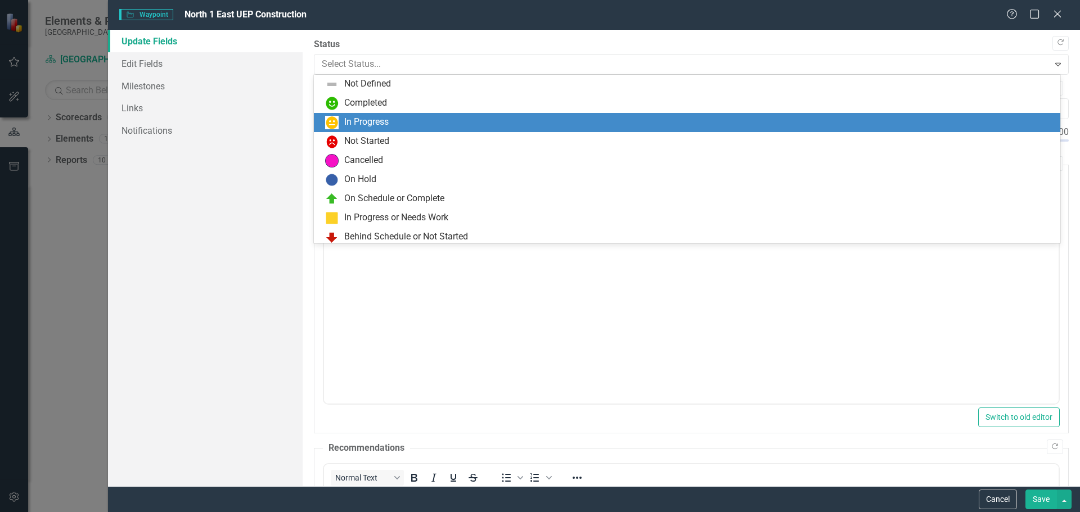
click at [381, 117] on div "In Progress" at bounding box center [366, 122] width 44 height 13
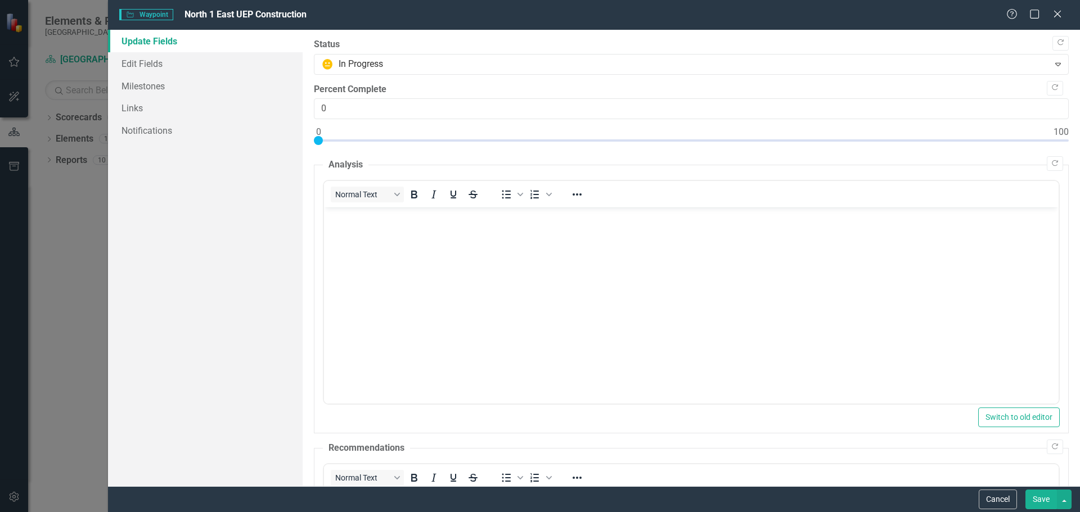
click at [389, 230] on body "Rich Text Area. Press ALT-0 for help." at bounding box center [690, 292] width 735 height 169
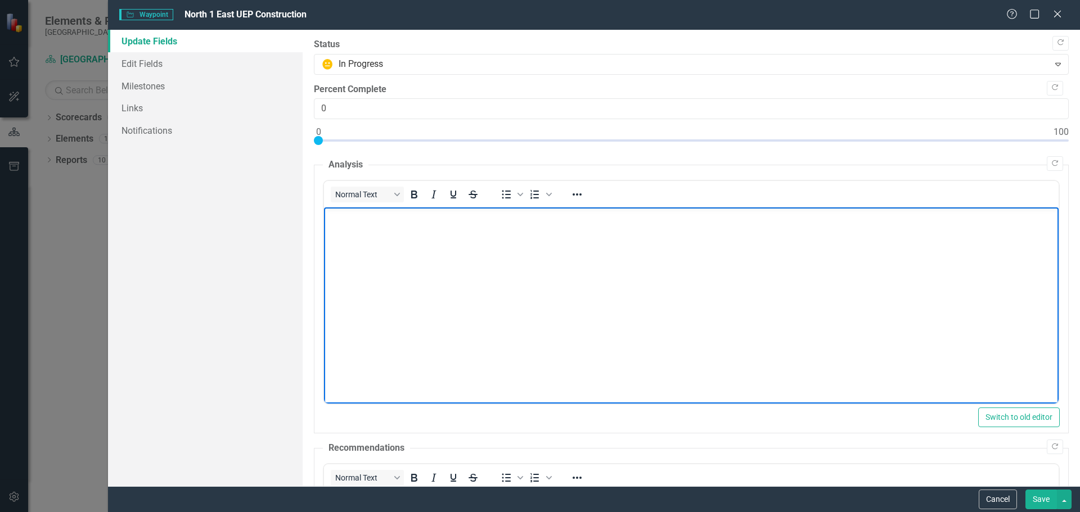
click at [341, 224] on body "Rich Text Area. Press ALT-0 for help." at bounding box center [690, 292] width 735 height 169
paste body "Rich Text Area. Press ALT-0 for help."
click at [330, 244] on p "Rich Text Area. Press ALT-0 for help." at bounding box center [690, 240] width 729 height 14
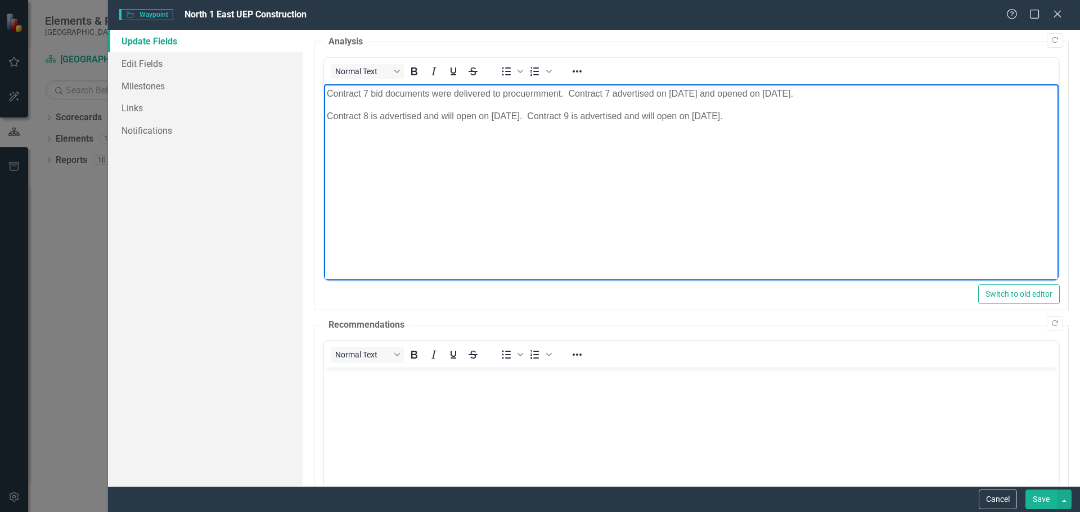
scroll to position [169, 0]
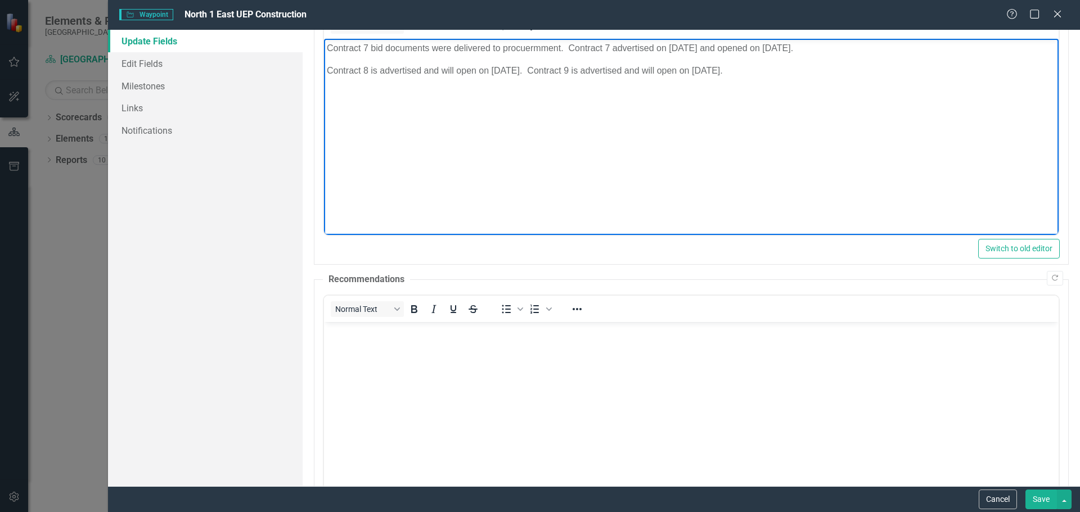
click at [336, 93] on p "Rich Text Area. Press ALT-0 for help." at bounding box center [690, 94] width 729 height 14
click at [366, 125] on body "Contract 7 bid documents were delivered to procuermment. Contract 7 advertised …" at bounding box center [690, 123] width 735 height 169
click at [341, 141] on p "Rich Text Area. Press ALT-0 for help." at bounding box center [690, 139] width 729 height 14
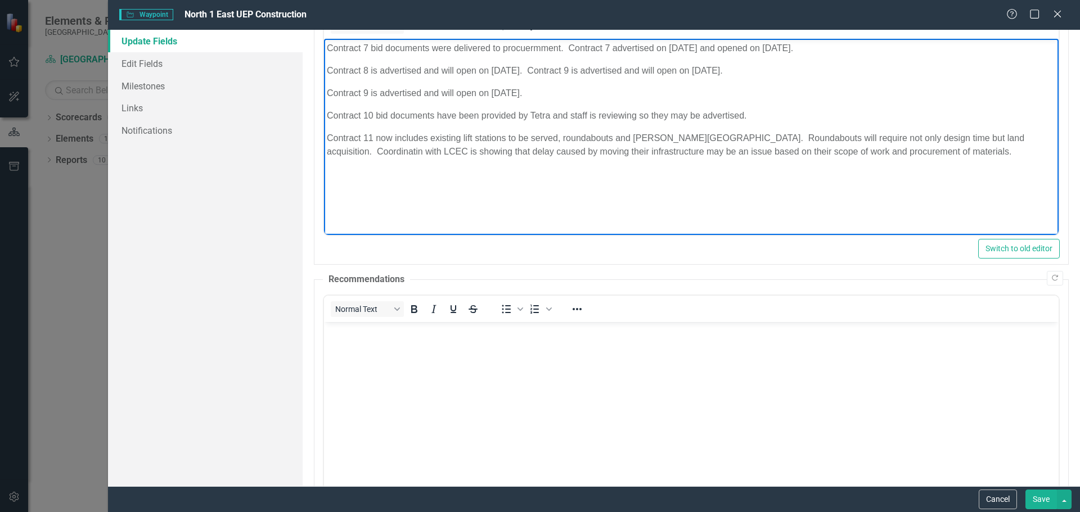
click at [990, 137] on p "Contract 11 now includes existing lift stations to be served, roundabouts and […" at bounding box center [690, 145] width 729 height 27
click at [993, 136] on p "Contract 11 now includes existing lift stations to be served, roundabouts and […" at bounding box center [690, 145] width 729 height 27
click at [995, 138] on p "Contract 11 now includes existing lift stations to be served, roundabouts and […" at bounding box center [690, 145] width 729 height 27
click at [914, 157] on p "Contract 11 now includes existing lift stations to be served, roundabouts and […" at bounding box center [690, 145] width 729 height 27
click at [326, 169] on p "Rich Text Area. Press ALT-0 for help." at bounding box center [690, 175] width 729 height 14
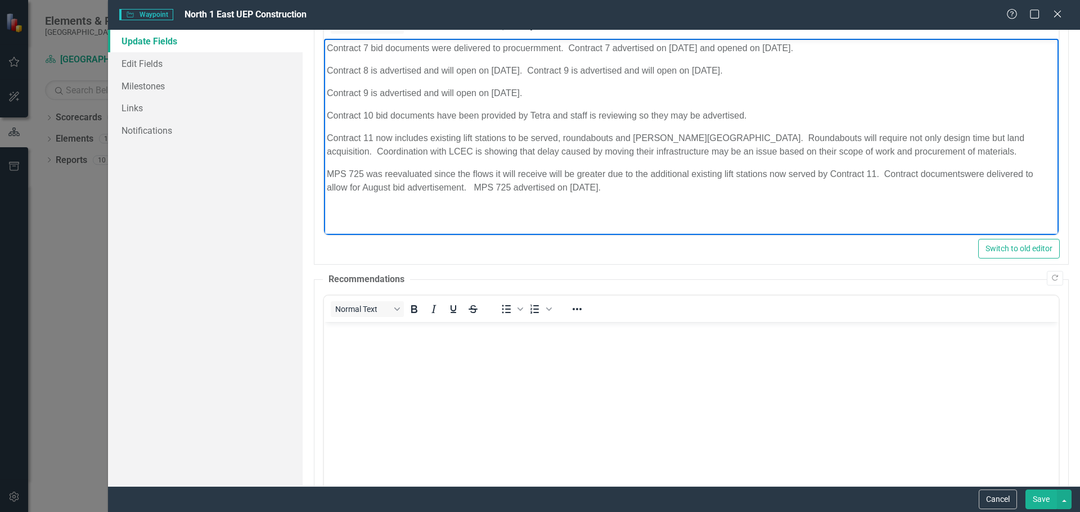
click at [699, 208] on html "Contract 7 bid documents were delivered to procuermment. Contract 7 advertised …" at bounding box center [690, 123] width 735 height 169
click at [525, 51] on p "Contract 7 bid documents were delivered to procuermment. Contract 7 advertised …" at bounding box center [690, 49] width 729 height 14
click at [535, 48] on p "Contract 7 bid documents were delivered to procurermment. Contract 7 advertised…" at bounding box center [690, 49] width 729 height 14
click at [687, 94] on p "Contract 9 is advertised and will open on [DATE]." at bounding box center [690, 94] width 729 height 14
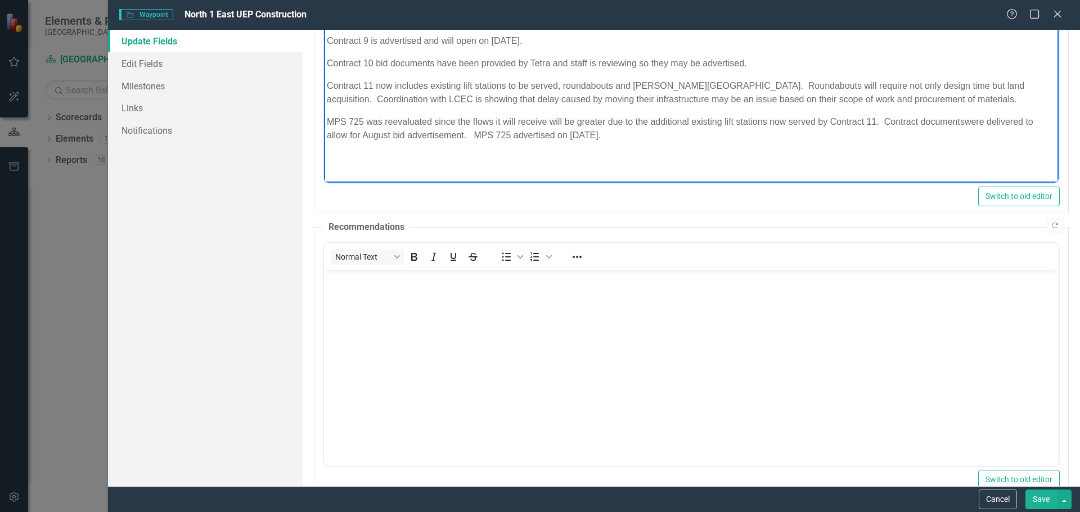
scroll to position [335, 0]
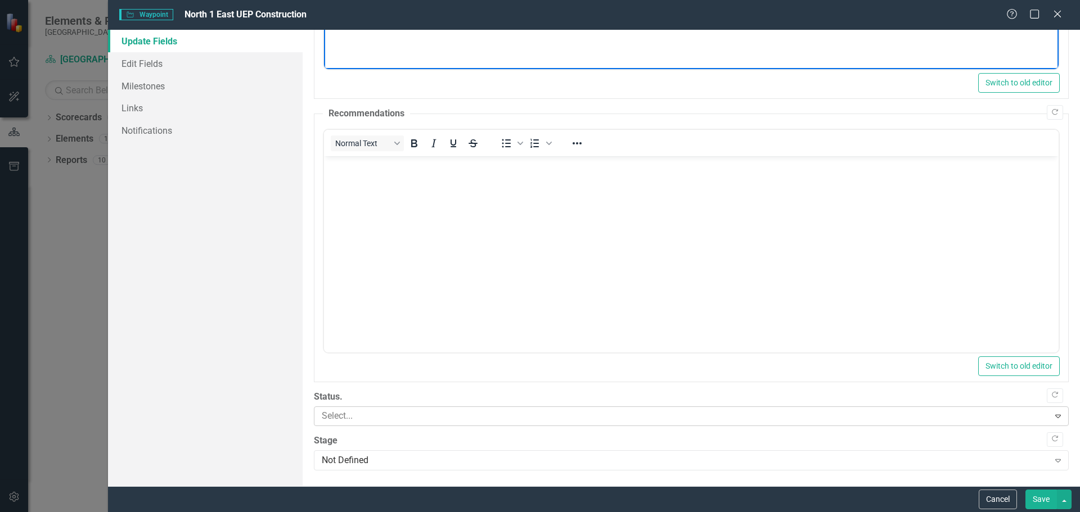
click at [1053, 416] on icon "Expand" at bounding box center [1058, 416] width 11 height 9
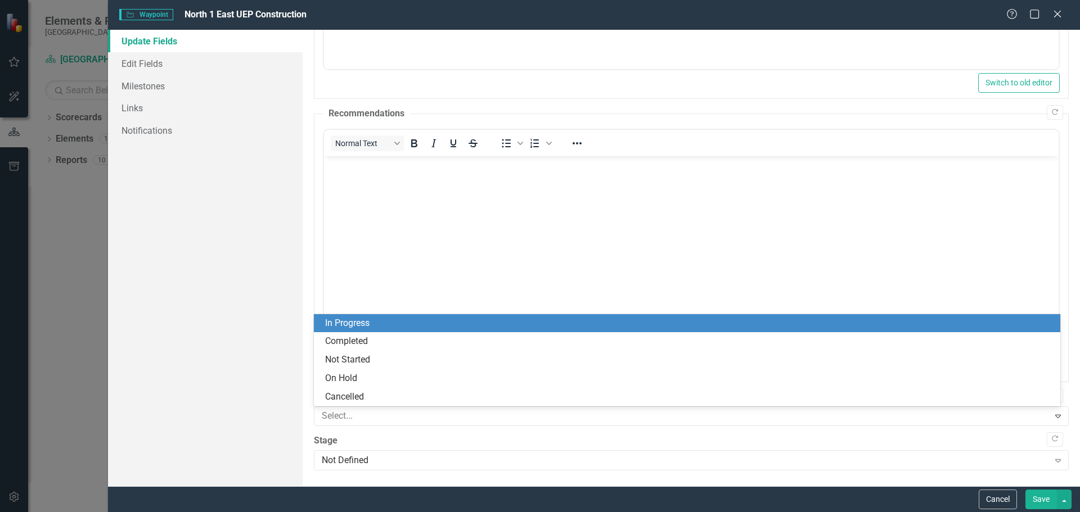
click at [354, 321] on div "In Progress" at bounding box center [689, 323] width 729 height 13
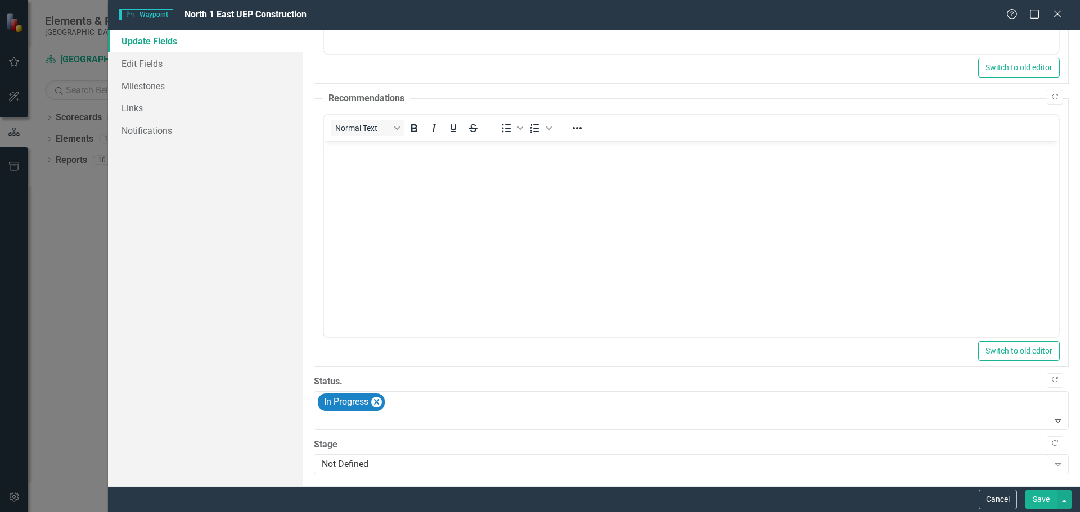
scroll to position [354, 0]
click at [376, 401] on icon "Remove In Progress" at bounding box center [376, 398] width 5 height 6
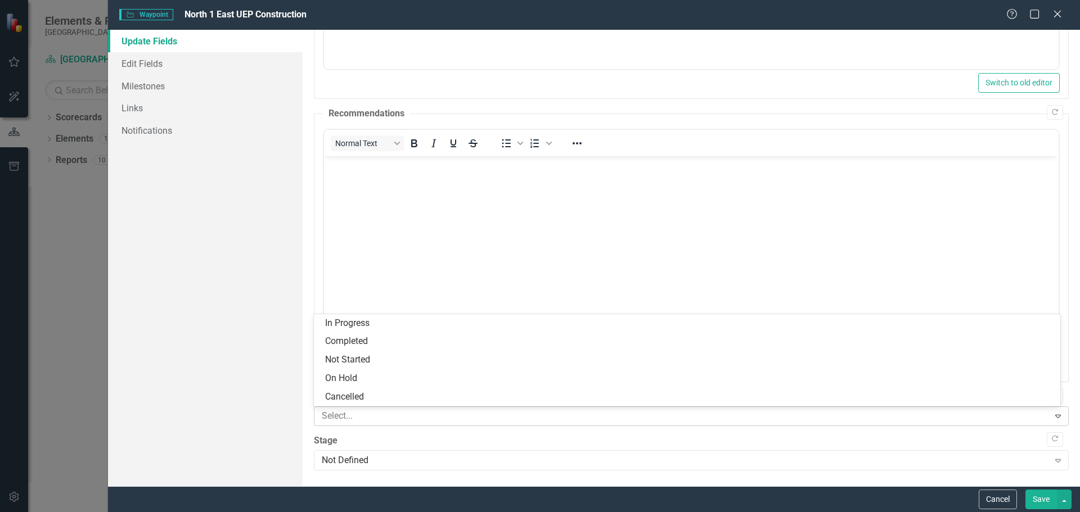
click at [1053, 417] on icon "Expand" at bounding box center [1058, 416] width 11 height 9
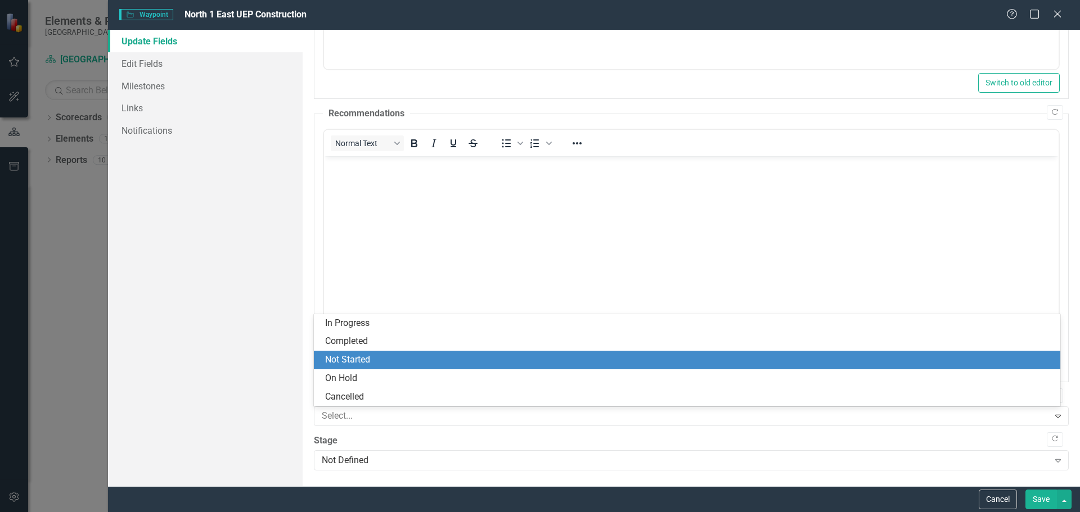
click at [359, 359] on div "Not Started" at bounding box center [689, 360] width 729 height 13
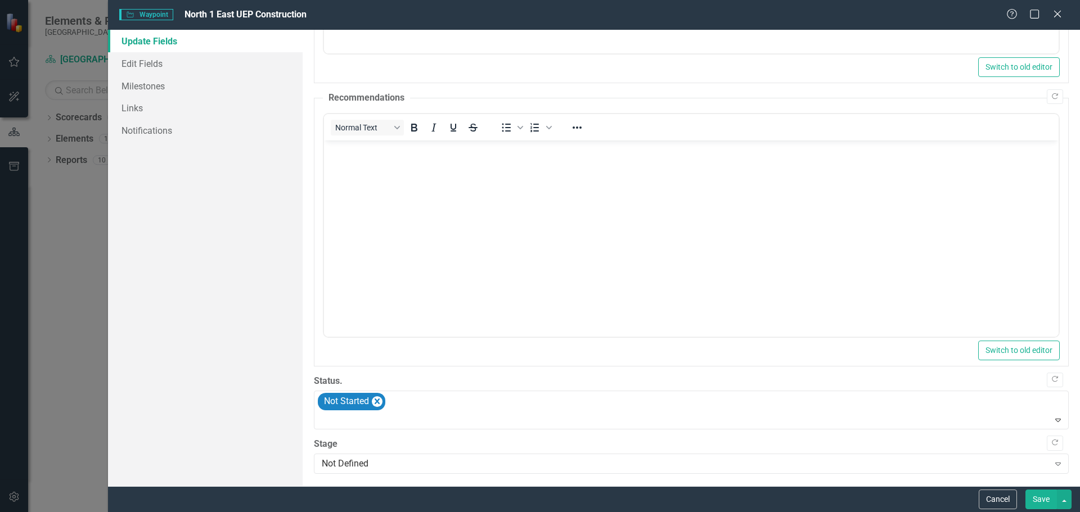
scroll to position [354, 0]
click at [1053, 462] on icon "Expand" at bounding box center [1058, 460] width 11 height 9
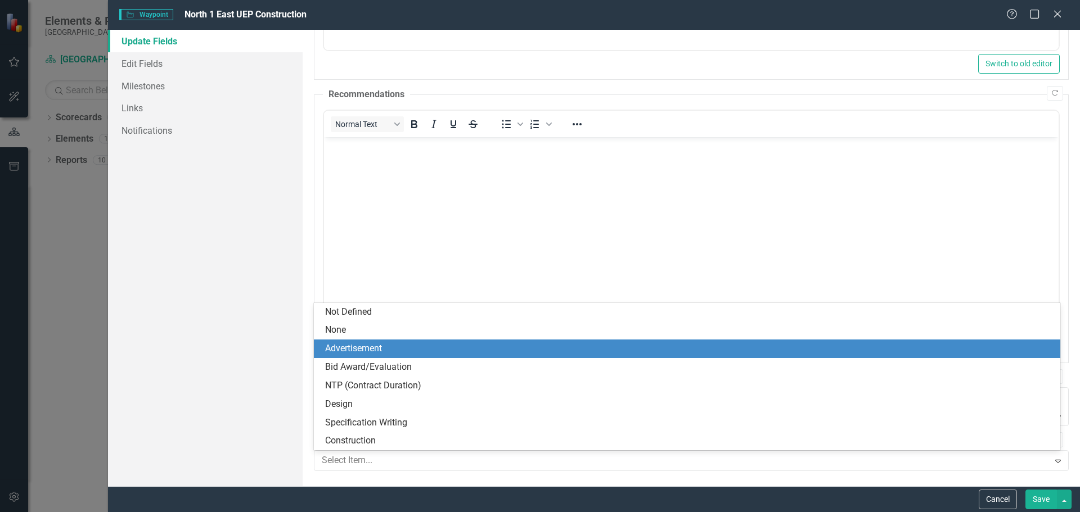
click at [374, 348] on div "Advertisement" at bounding box center [689, 349] width 729 height 13
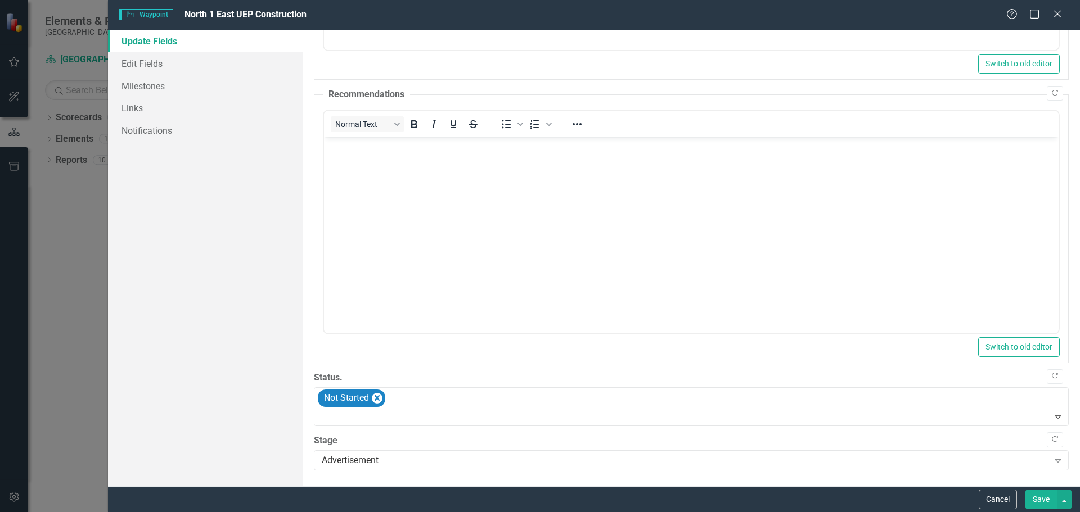
click at [373, 160] on body "Rich Text Area. Press ALT-0 for help." at bounding box center [690, 221] width 735 height 169
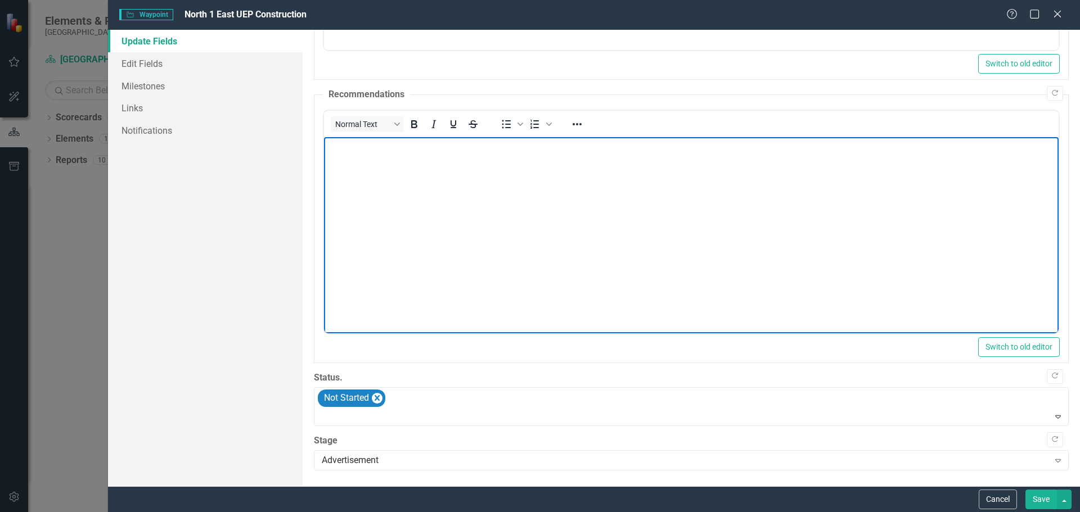
click at [501, 207] on body "Rich Text Area. Press ALT-0 for help." at bounding box center [690, 221] width 735 height 169
click at [379, 399] on icon "Remove Not Started" at bounding box center [377, 398] width 5 height 6
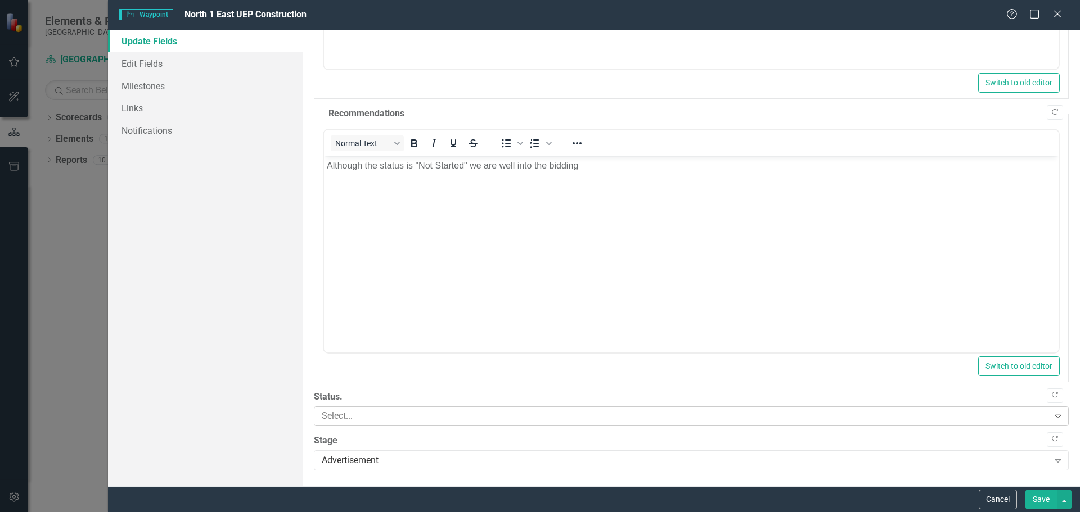
click at [1053, 419] on icon "Expand" at bounding box center [1058, 416] width 11 height 9
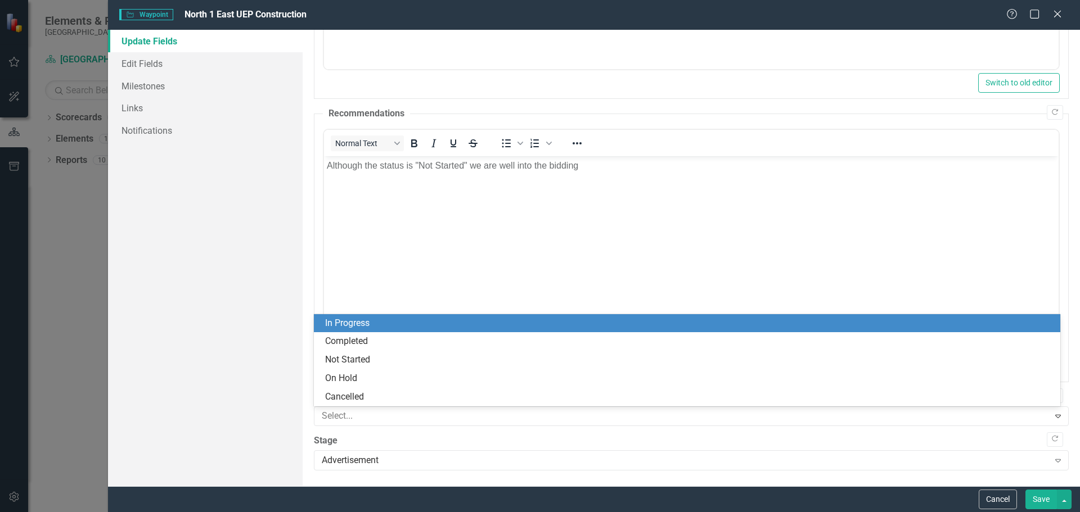
click at [431, 325] on div "In Progress" at bounding box center [689, 323] width 729 height 13
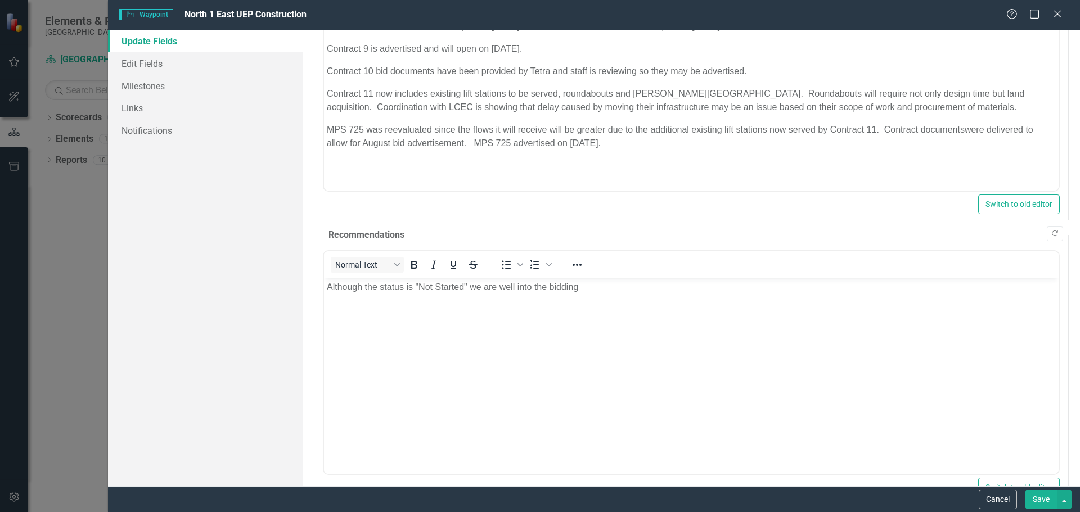
scroll to position [222, 0]
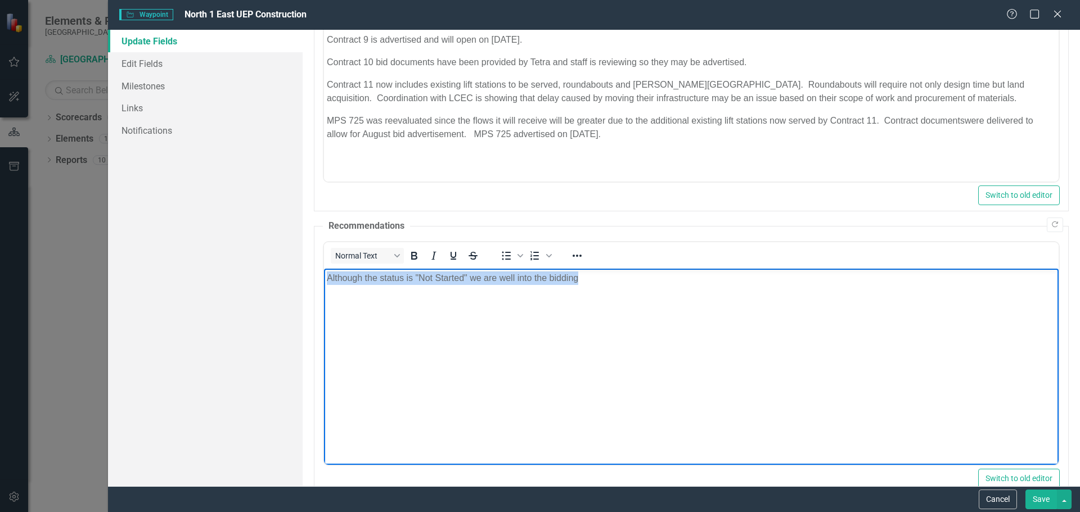
drag, startPoint x: 585, startPoint y: 279, endPoint x: 317, endPoint y: 275, distance: 268.4
click at [323, 275] on html "Although the status is "Not Started" we are well into the bidding" at bounding box center [690, 352] width 735 height 169
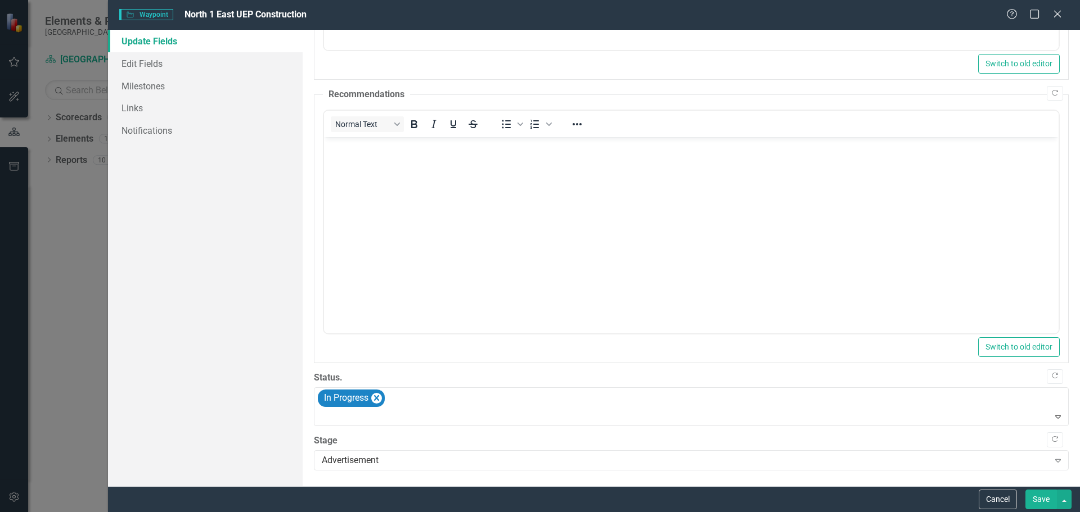
click at [1035, 499] on button "Save" at bounding box center [1042, 500] width 32 height 20
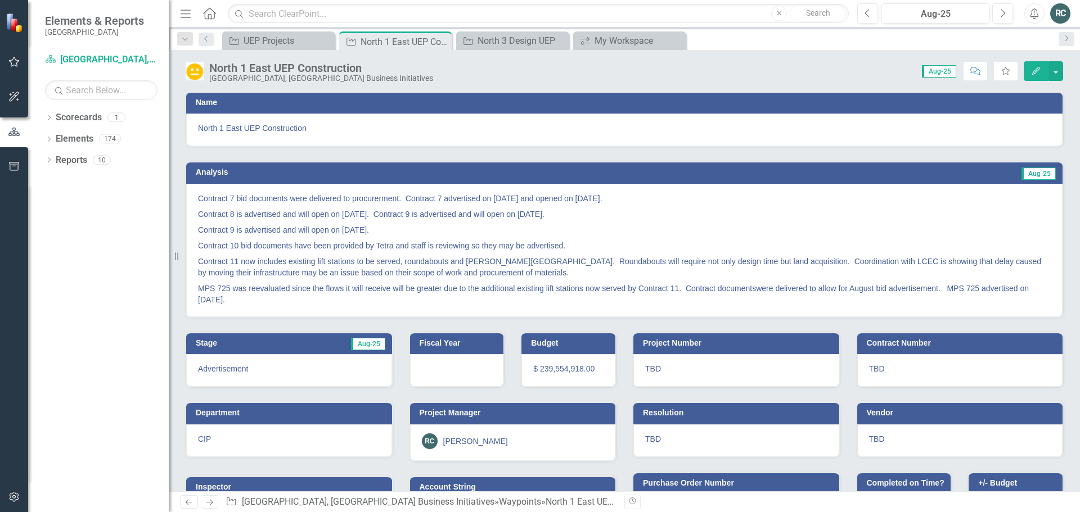
scroll to position [0, 0]
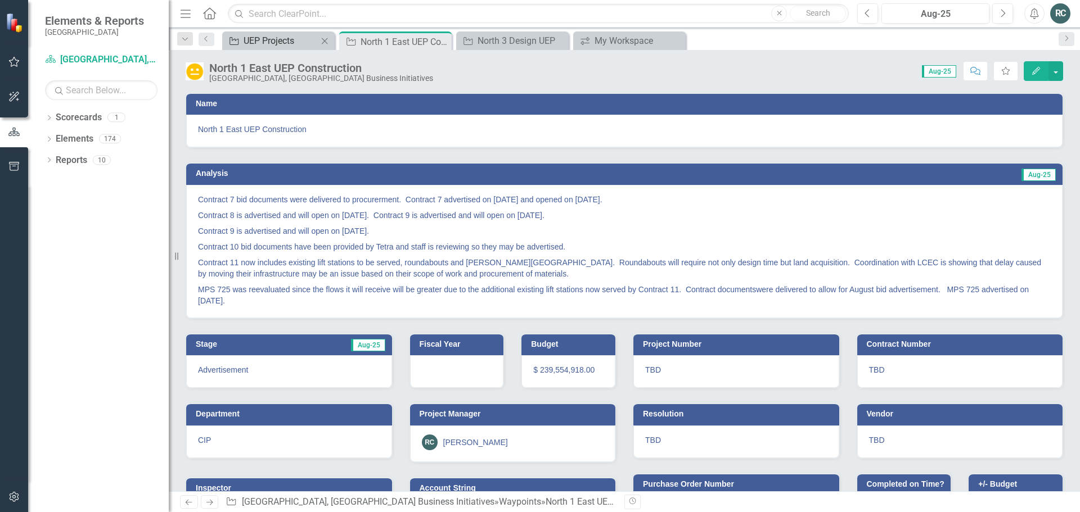
click at [273, 41] on div "UEP Projects" at bounding box center [281, 41] width 74 height 14
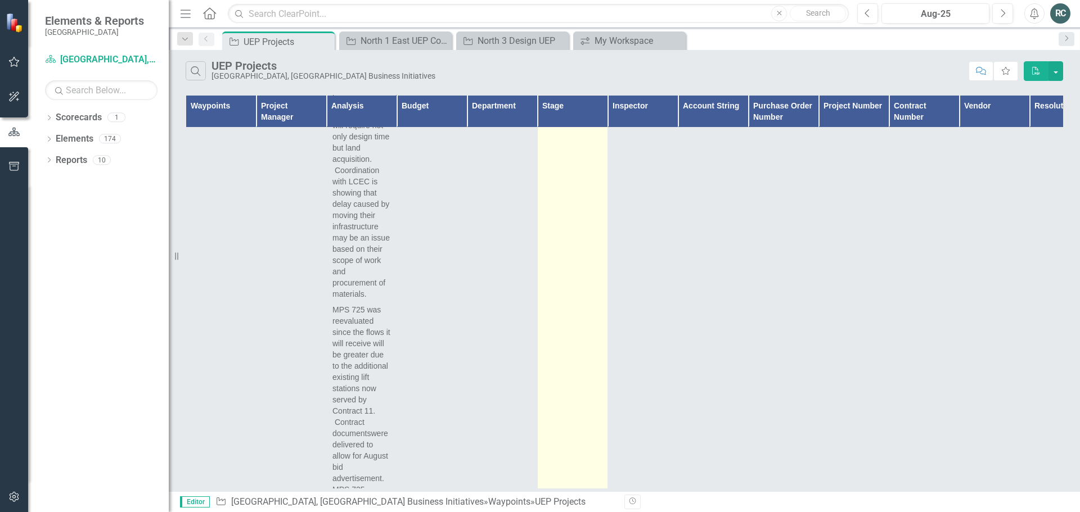
scroll to position [882, 0]
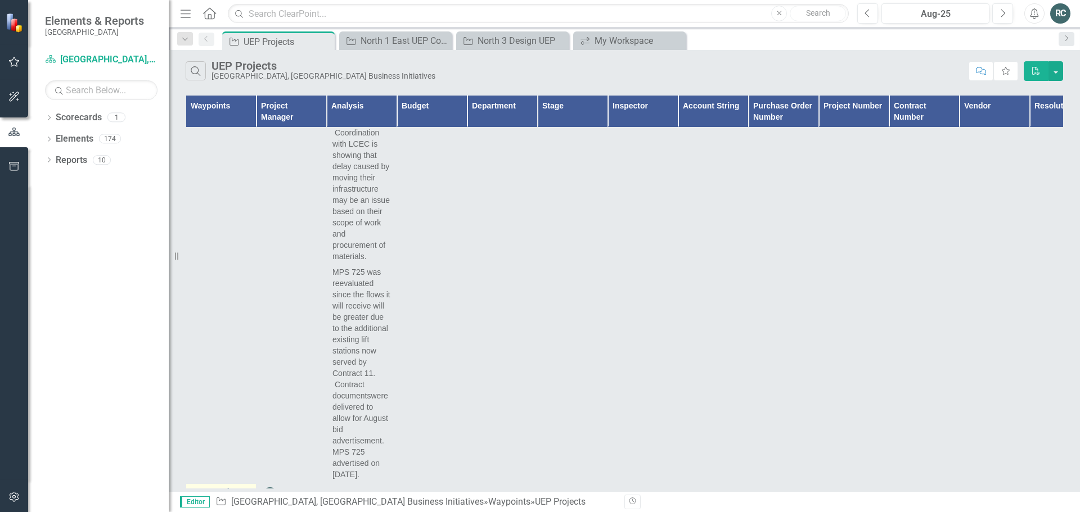
click at [225, 488] on link "North 6 UEP Design" at bounding box center [230, 501] width 39 height 26
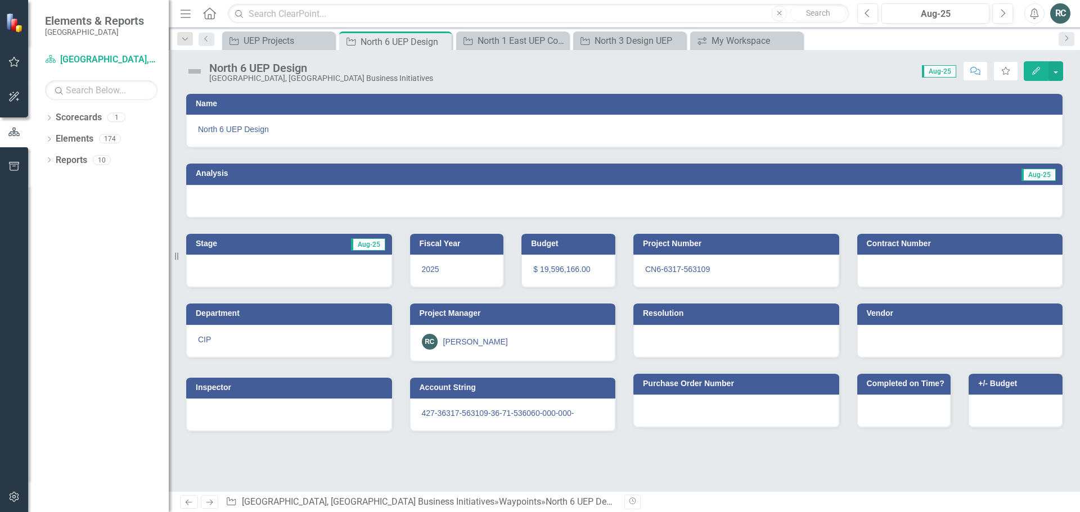
click at [1038, 71] on icon "Edit" at bounding box center [1036, 71] width 10 height 8
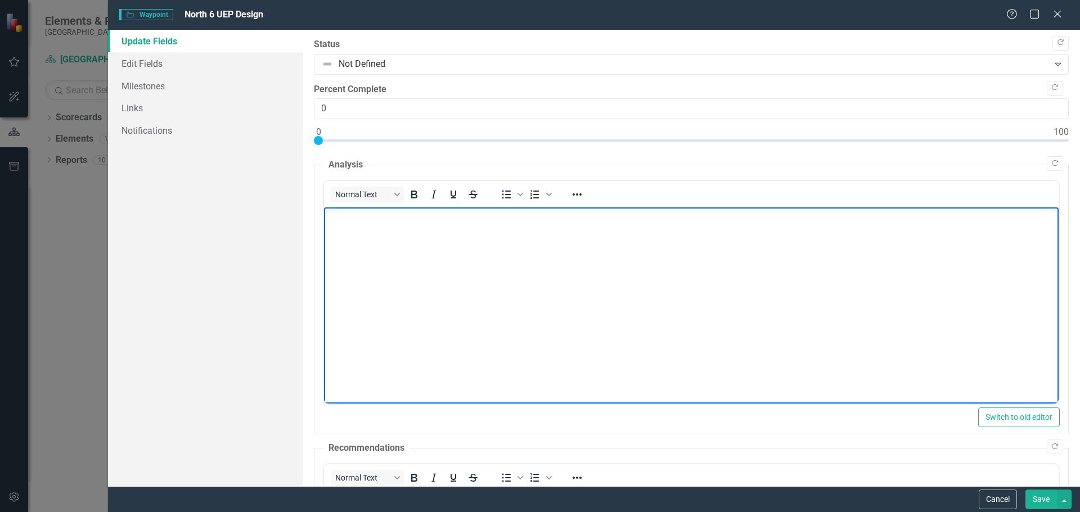
click at [461, 230] on body "Rich Text Area. Press ALT-0 for help." at bounding box center [690, 292] width 735 height 169
click at [1060, 13] on icon "Close" at bounding box center [1057, 13] width 14 height 11
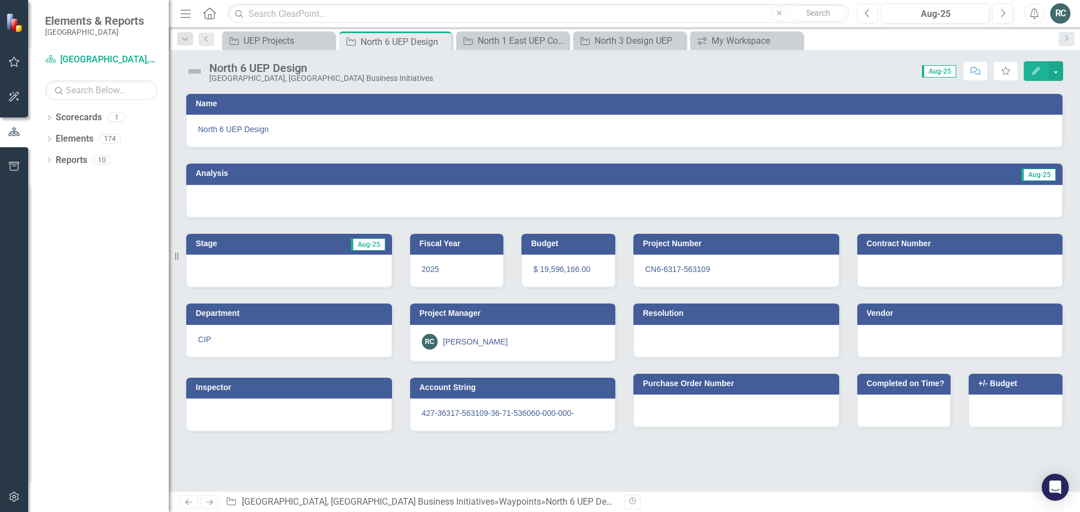
click at [871, 14] on button "Previous" at bounding box center [867, 13] width 21 height 20
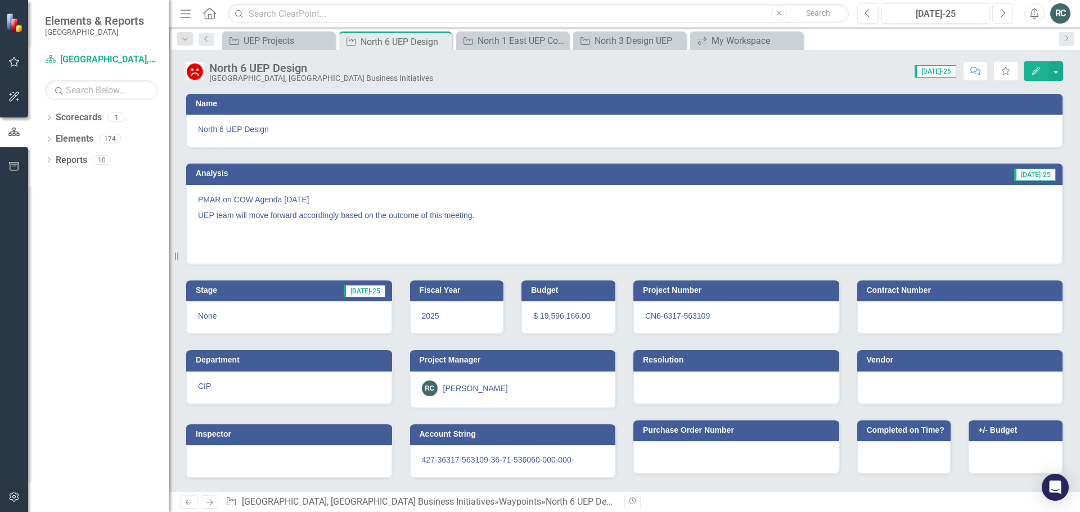
click at [1003, 16] on icon "Next" at bounding box center [1003, 13] width 6 height 10
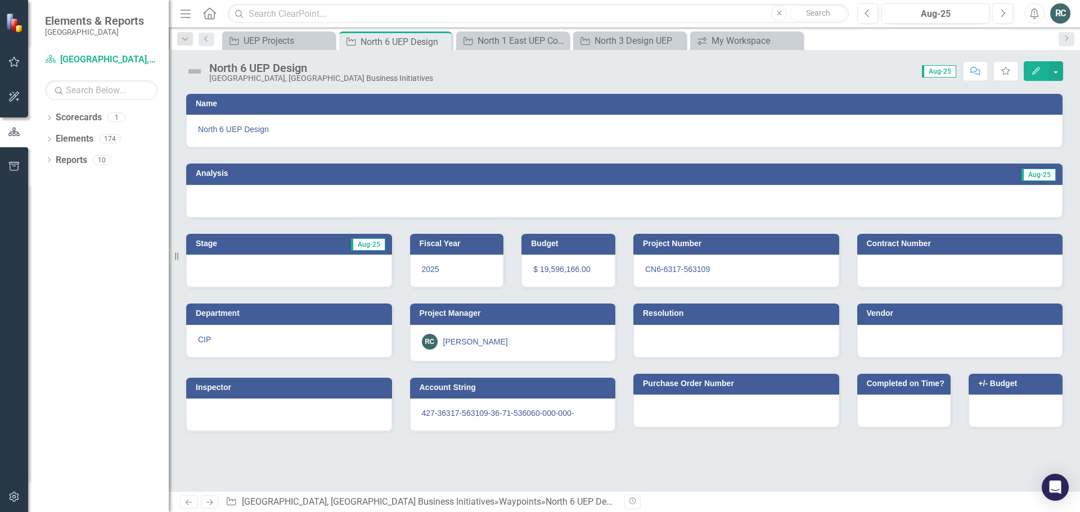
click at [1038, 72] on icon "Edit" at bounding box center [1036, 71] width 10 height 8
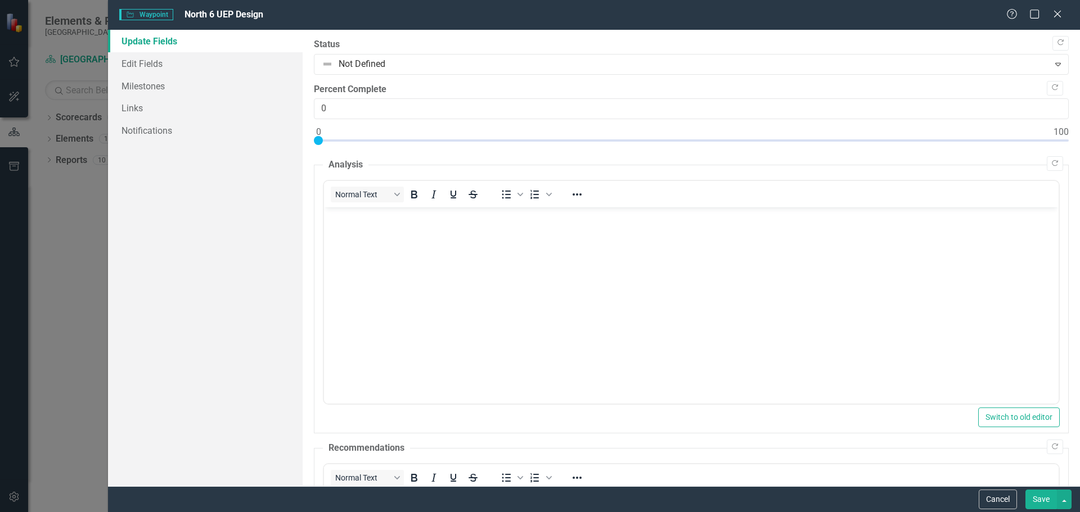
click at [350, 224] on body "Rich Text Area. Press ALT-0 for help." at bounding box center [690, 292] width 735 height 169
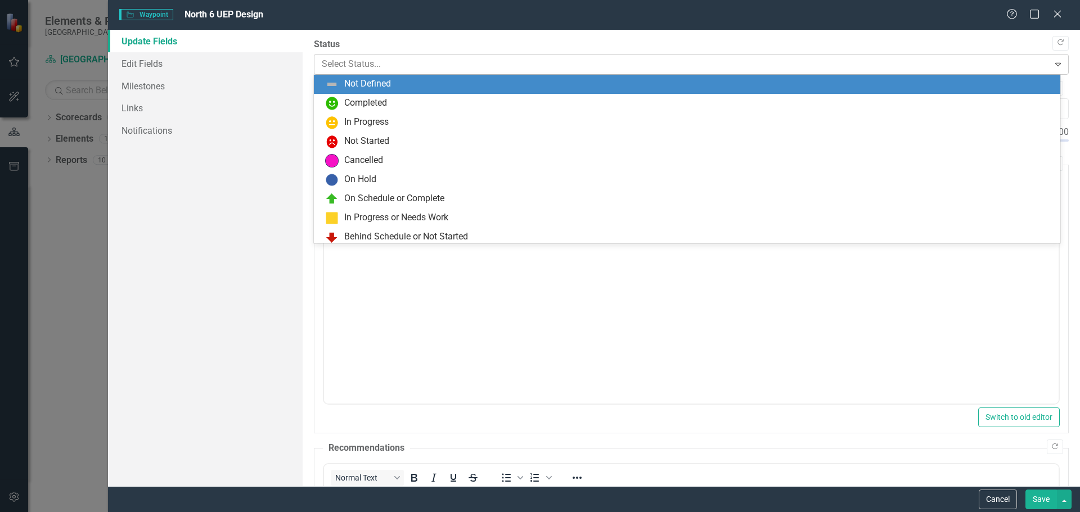
drag, startPoint x: 1047, startPoint y: 66, endPoint x: 754, endPoint y: 82, distance: 293.0
click at [1053, 66] on icon "Expand" at bounding box center [1058, 64] width 11 height 9
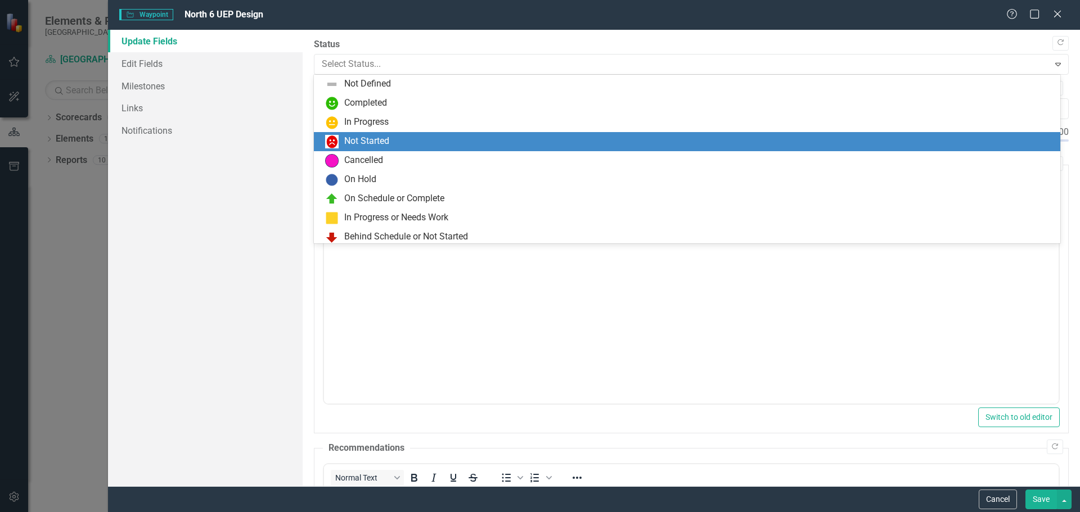
click at [383, 138] on div "Not Started" at bounding box center [366, 141] width 45 height 13
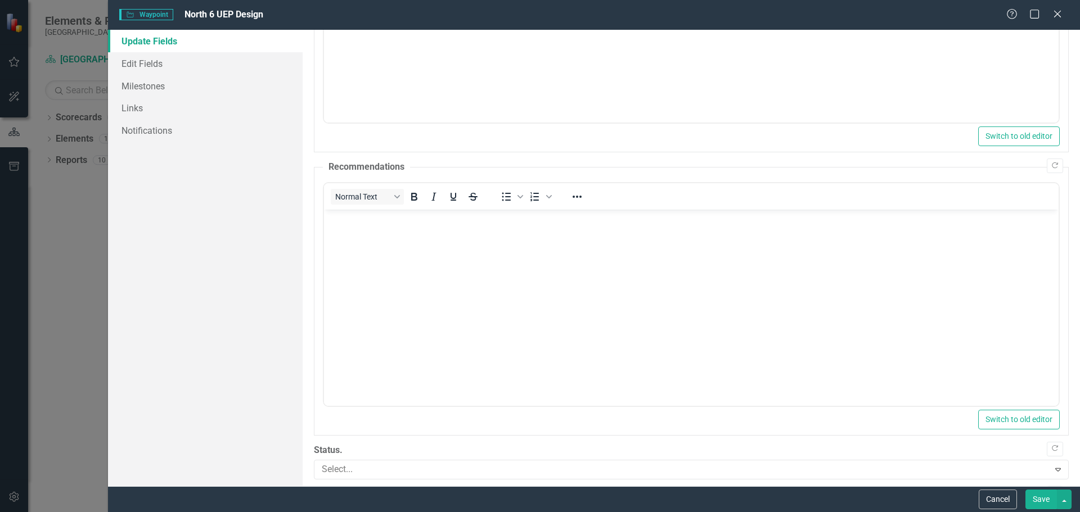
scroll to position [335, 0]
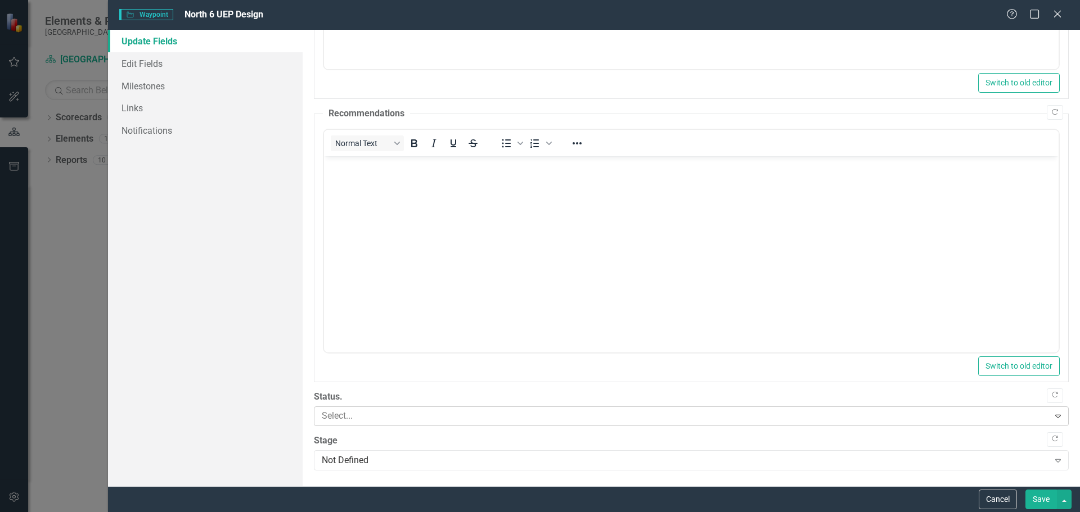
click at [1053, 419] on icon "Expand" at bounding box center [1058, 416] width 11 height 9
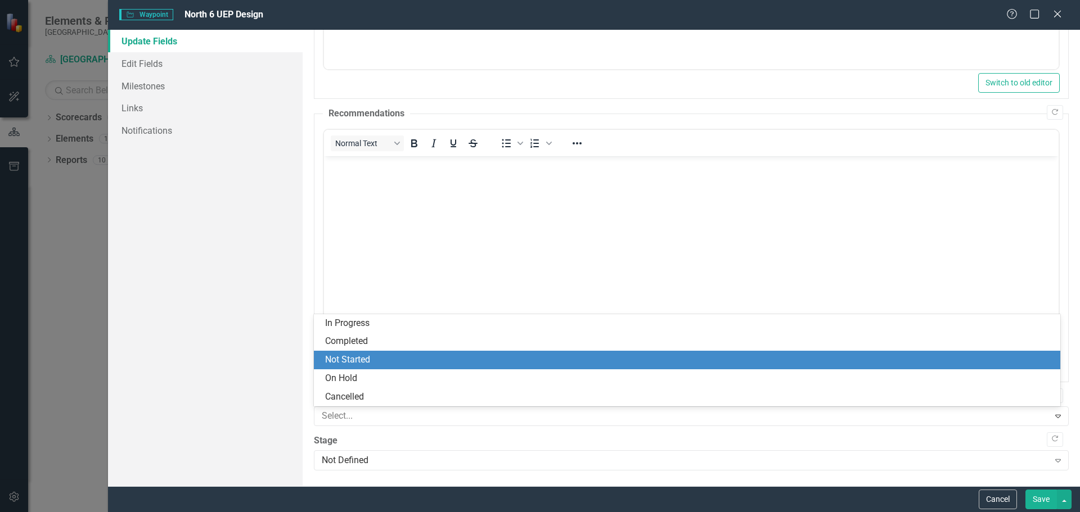
click at [397, 358] on div "Not Started" at bounding box center [689, 360] width 729 height 13
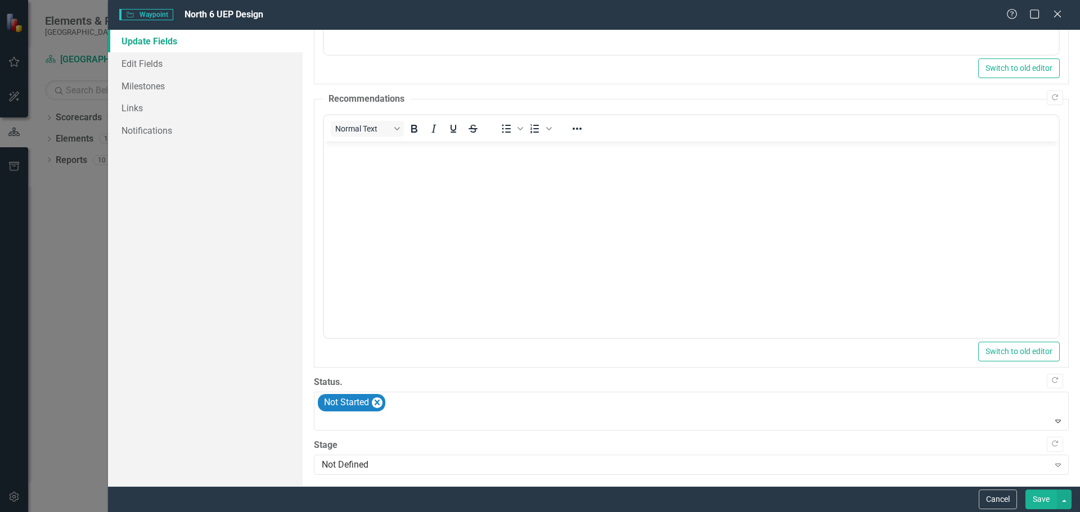
scroll to position [354, 0]
click at [1055, 462] on icon at bounding box center [1058, 461] width 6 height 3
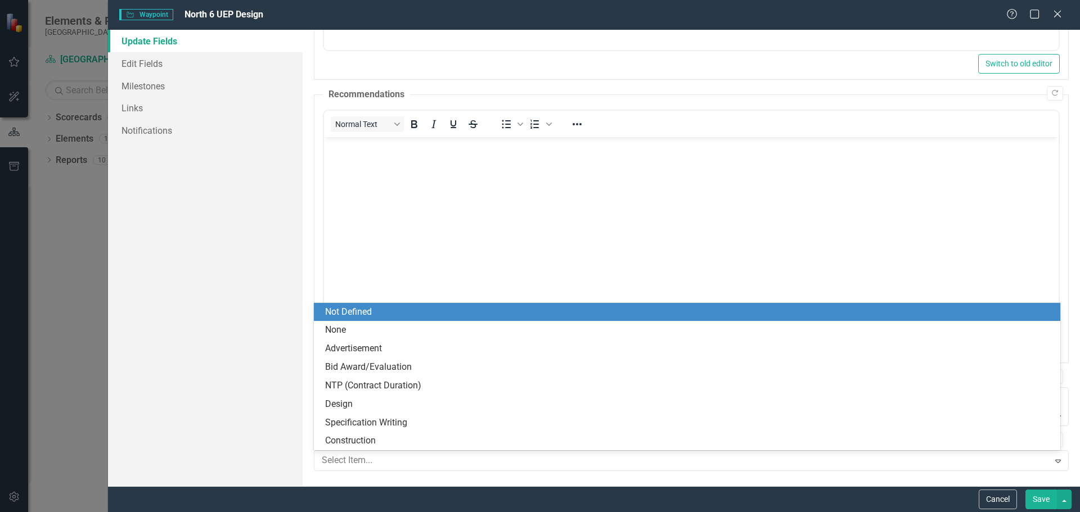
click at [394, 316] on div "Not Defined" at bounding box center [689, 312] width 729 height 13
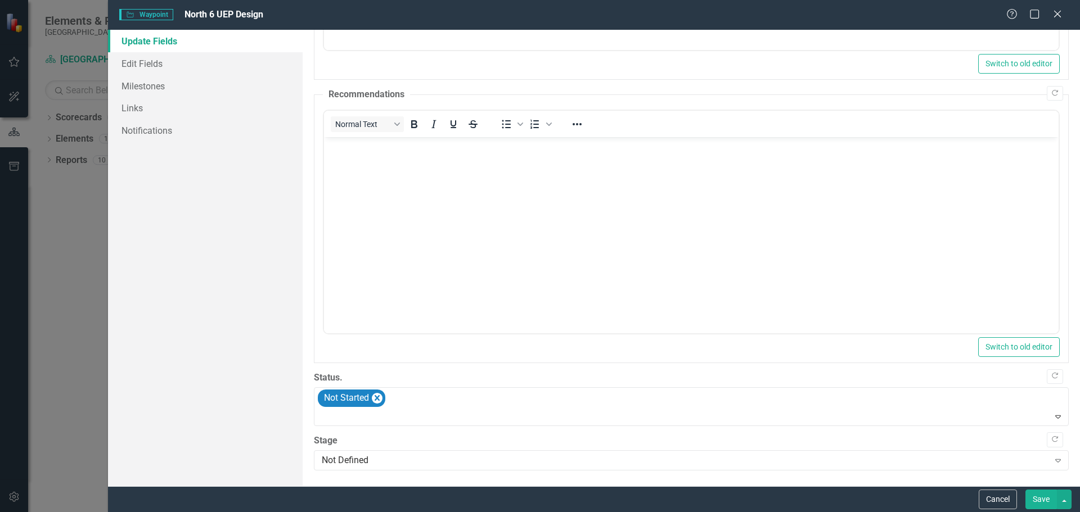
click at [1043, 502] on button "Save" at bounding box center [1042, 500] width 32 height 20
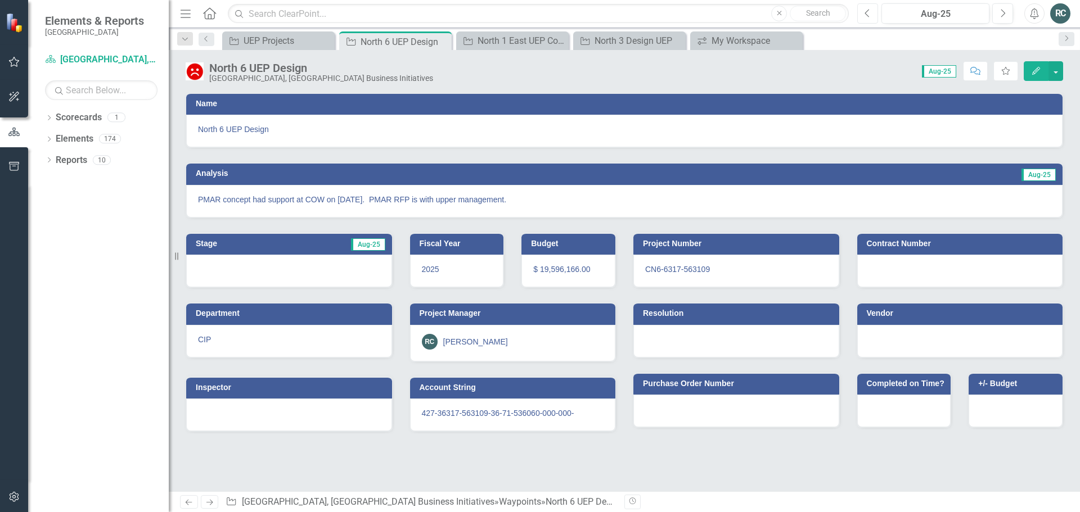
click at [870, 13] on icon "Previous" at bounding box center [868, 13] width 6 height 10
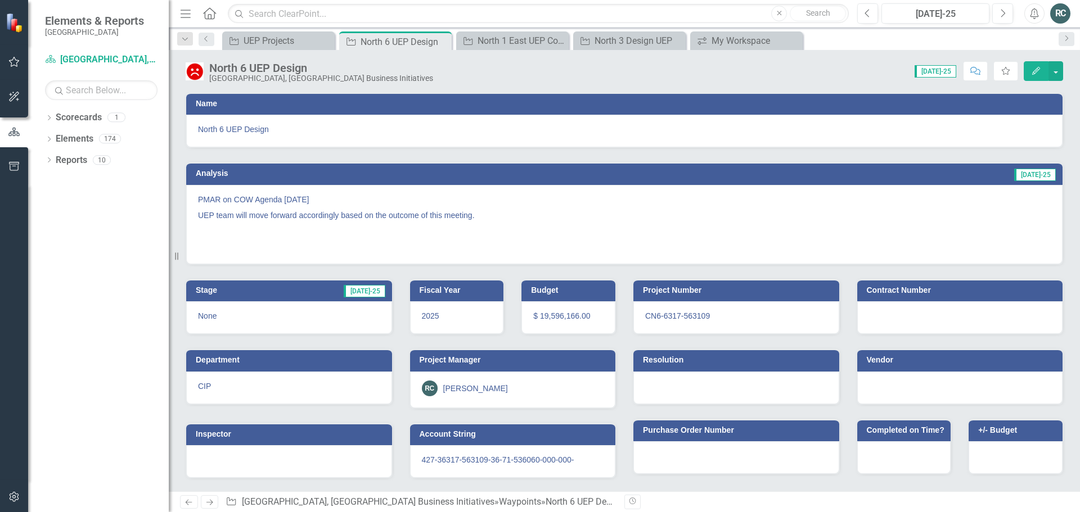
click at [1038, 67] on icon "Edit" at bounding box center [1036, 71] width 10 height 8
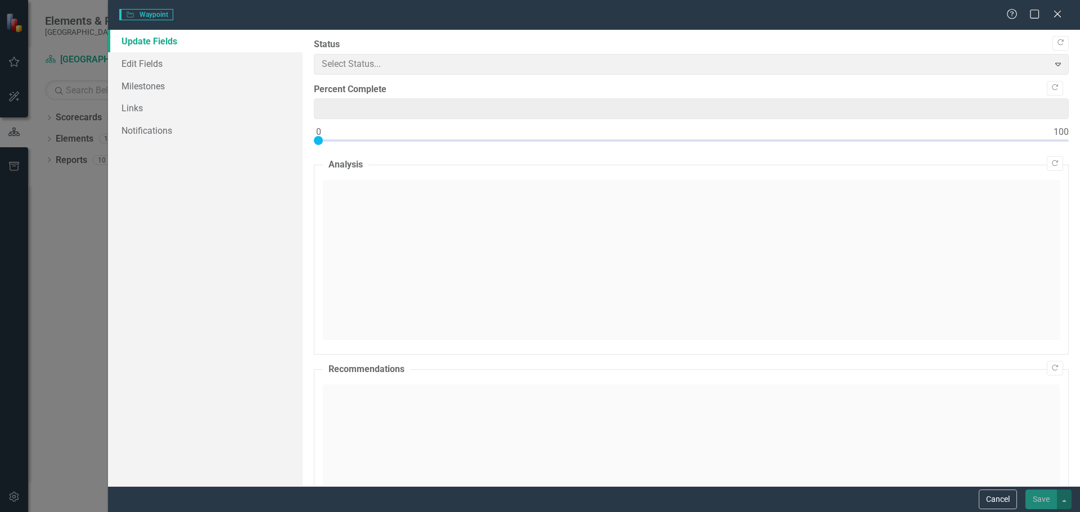
type input "0"
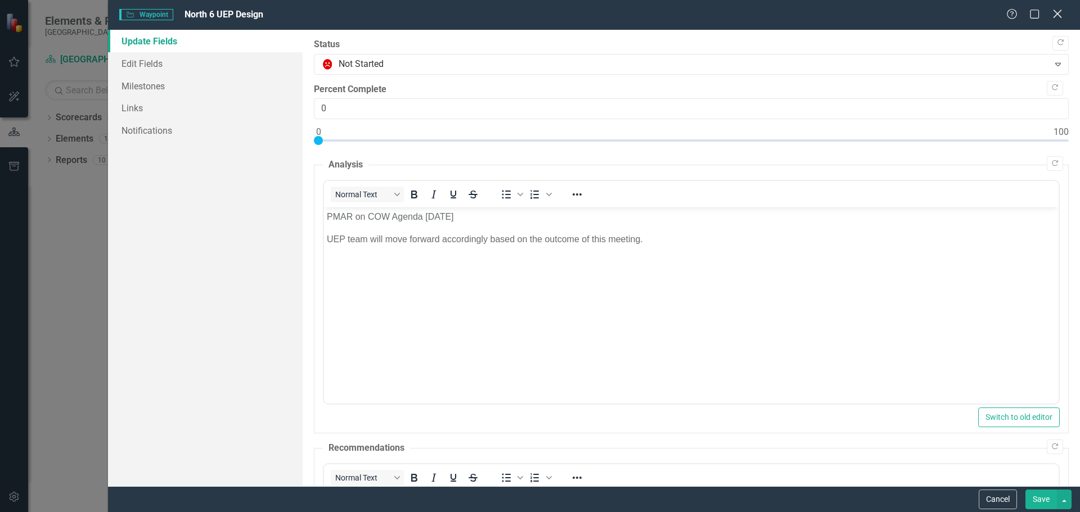
click at [1059, 10] on icon "Close" at bounding box center [1057, 13] width 14 height 11
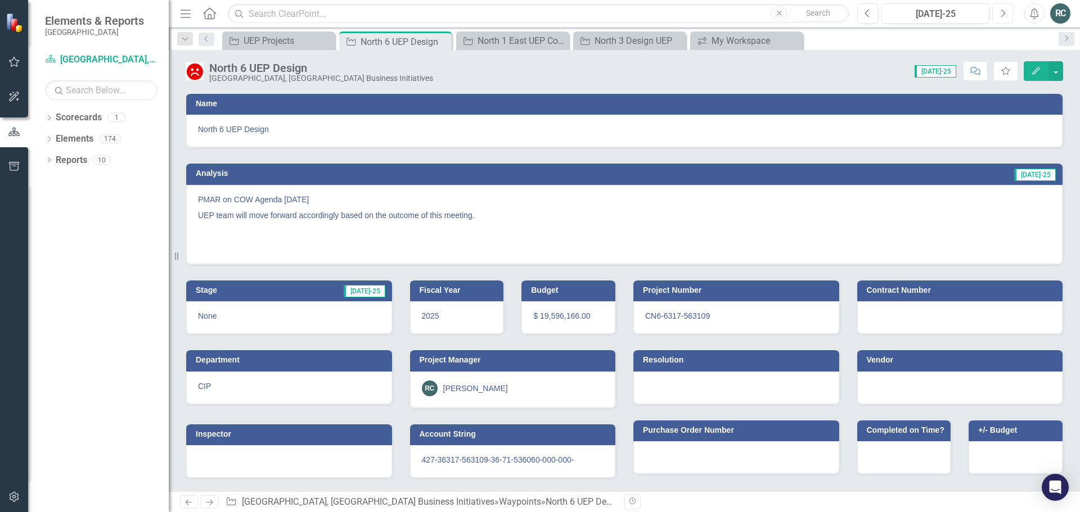
click at [1002, 11] on icon "Next" at bounding box center [1003, 13] width 6 height 10
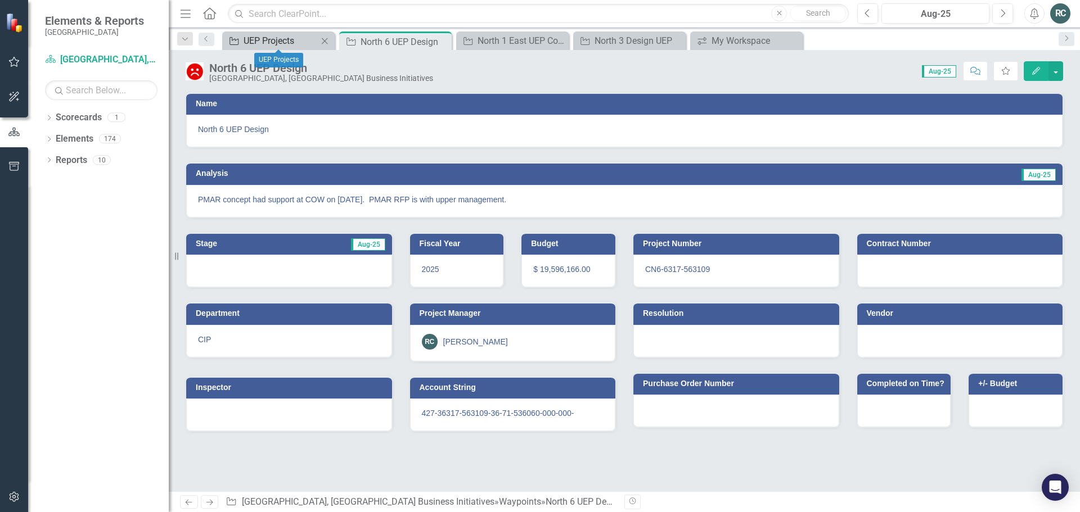
click at [290, 39] on div "UEP Projects" at bounding box center [281, 41] width 74 height 14
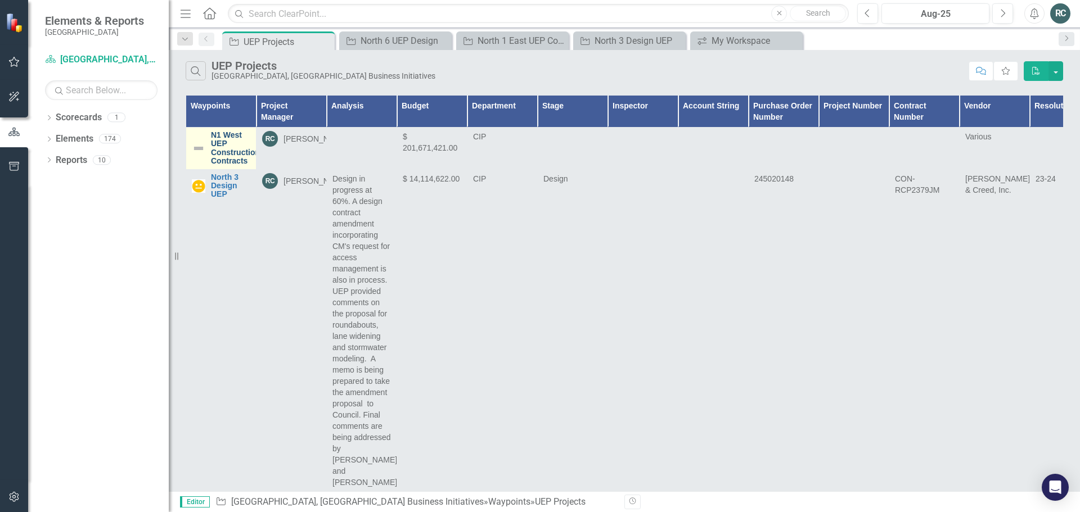
click at [233, 141] on link "N1 West UEP Construction Contracts" at bounding box center [235, 148] width 49 height 35
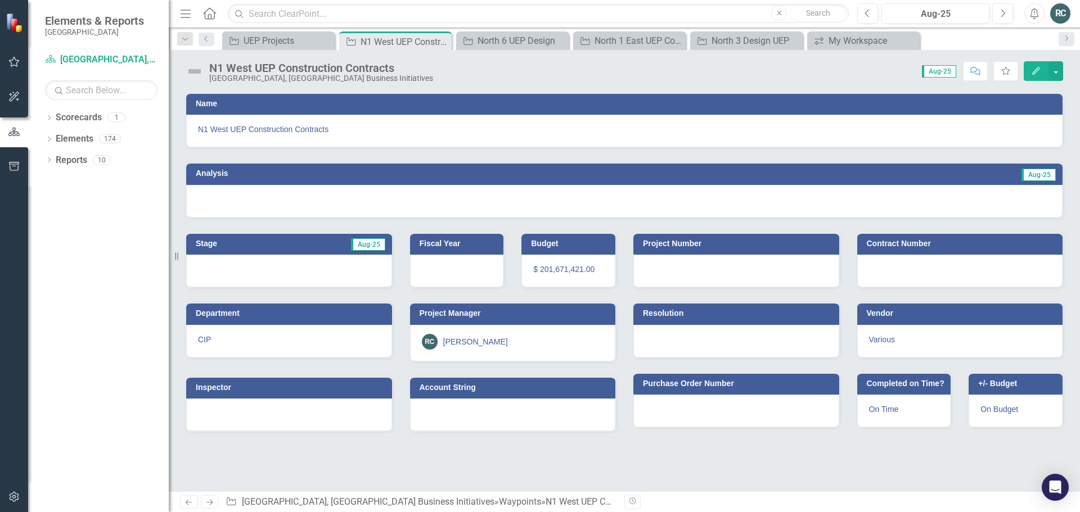
click at [1032, 73] on icon "Edit" at bounding box center [1036, 71] width 10 height 8
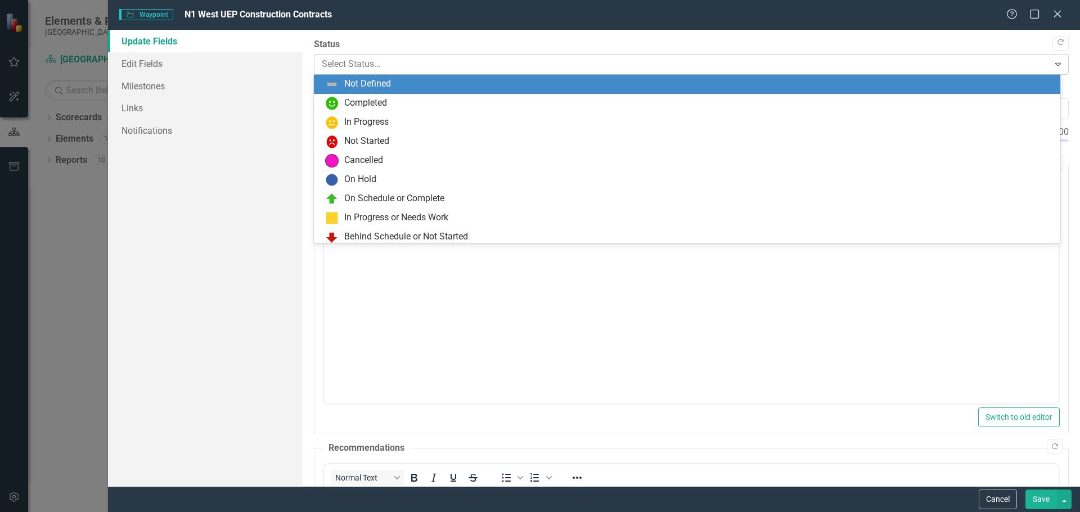
click at [1055, 64] on icon at bounding box center [1058, 64] width 6 height 3
click at [1059, 15] on icon at bounding box center [1057, 14] width 8 height 8
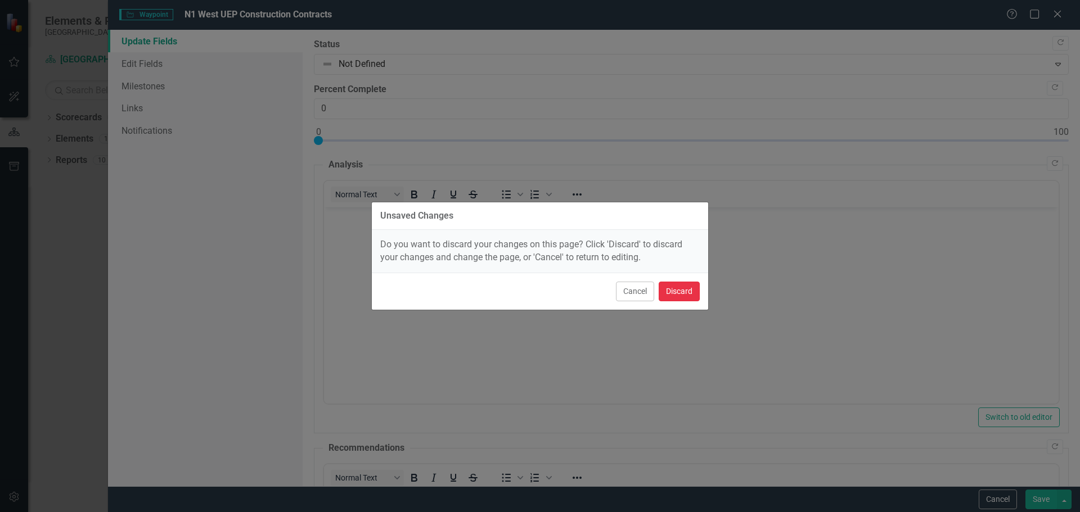
click at [673, 293] on button "Discard" at bounding box center [679, 292] width 41 height 20
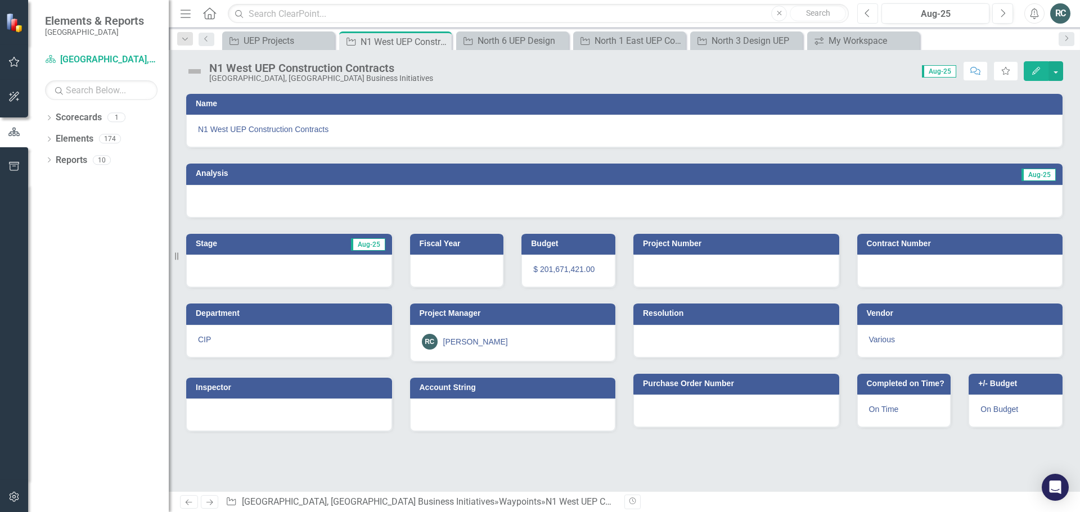
click at [870, 12] on icon "Previous" at bounding box center [868, 13] width 6 height 10
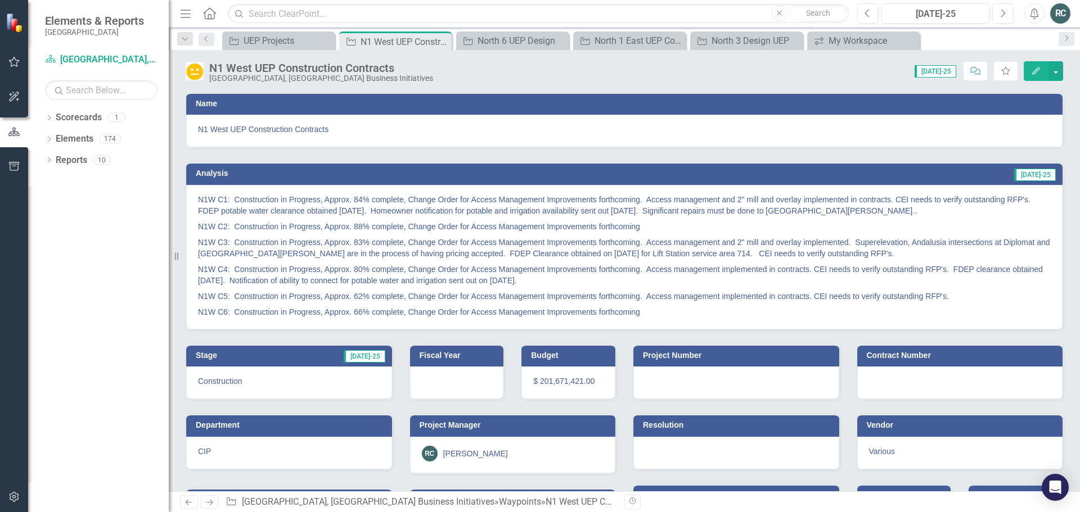
click at [1036, 69] on icon "Edit" at bounding box center [1036, 71] width 10 height 8
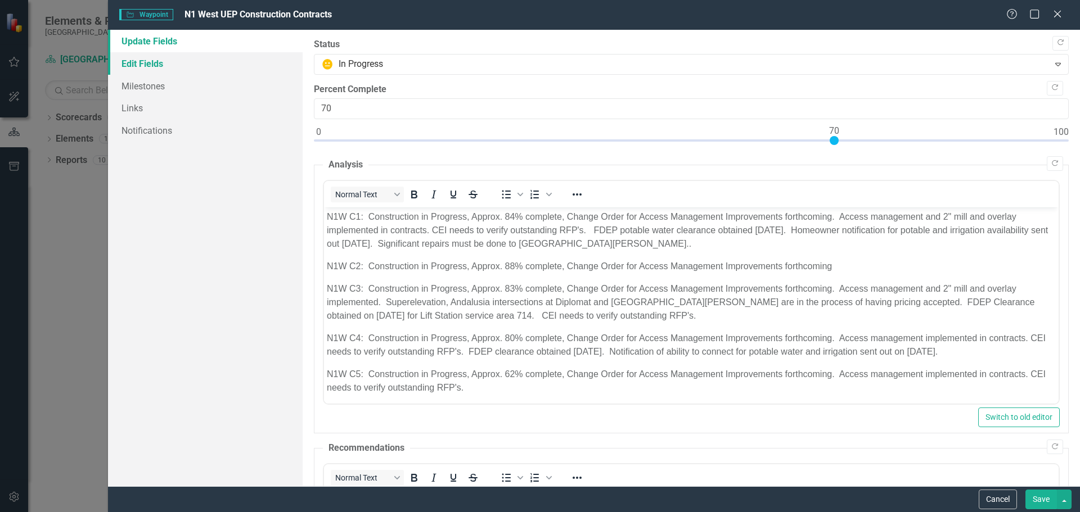
click at [147, 64] on link "Edit Fields" at bounding box center [205, 63] width 195 height 23
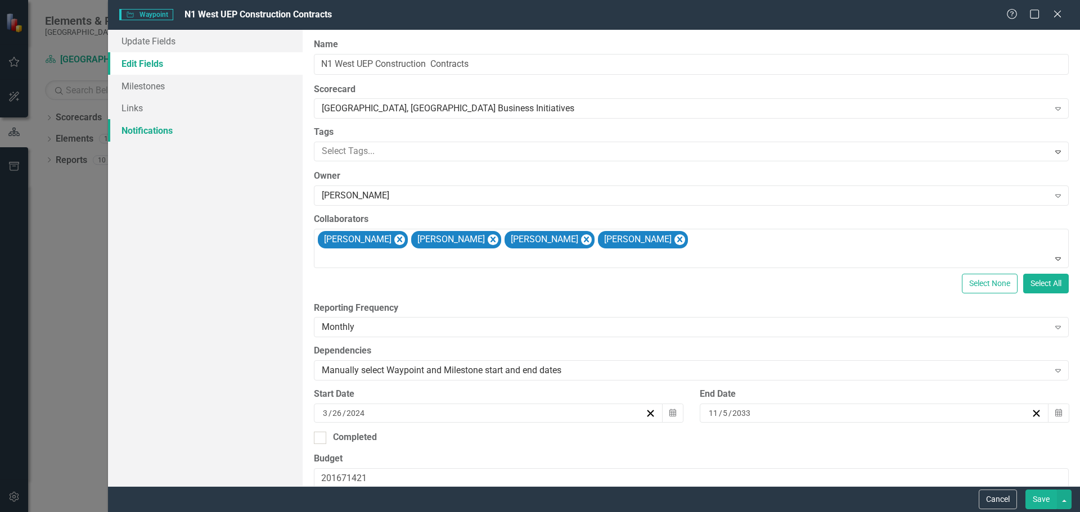
click at [147, 131] on link "Notifications" at bounding box center [205, 130] width 195 height 23
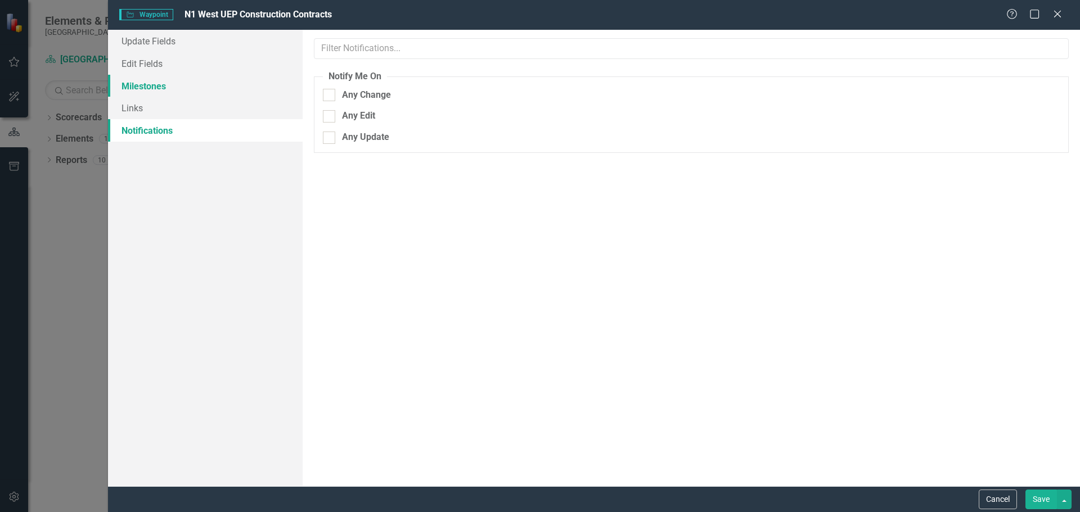
click at [140, 85] on link "Milestones" at bounding box center [205, 86] width 195 height 23
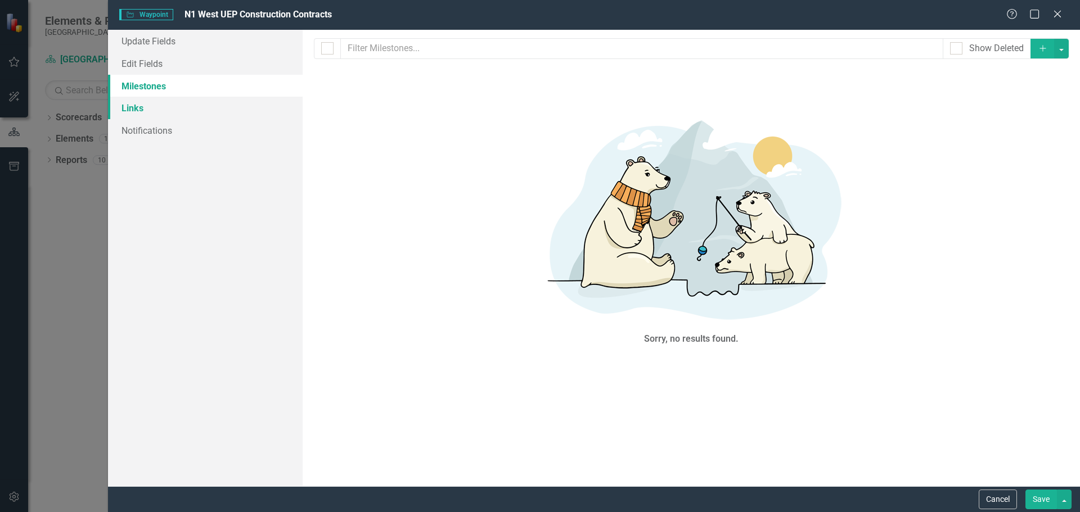
click at [131, 106] on link "Links" at bounding box center [205, 108] width 195 height 23
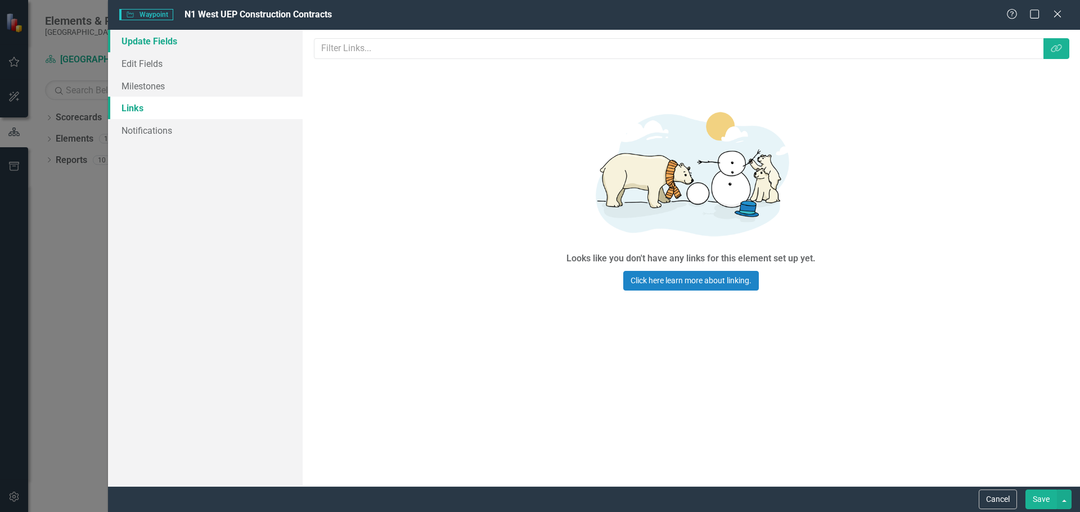
click at [146, 37] on link "Update Fields" at bounding box center [205, 41] width 195 height 23
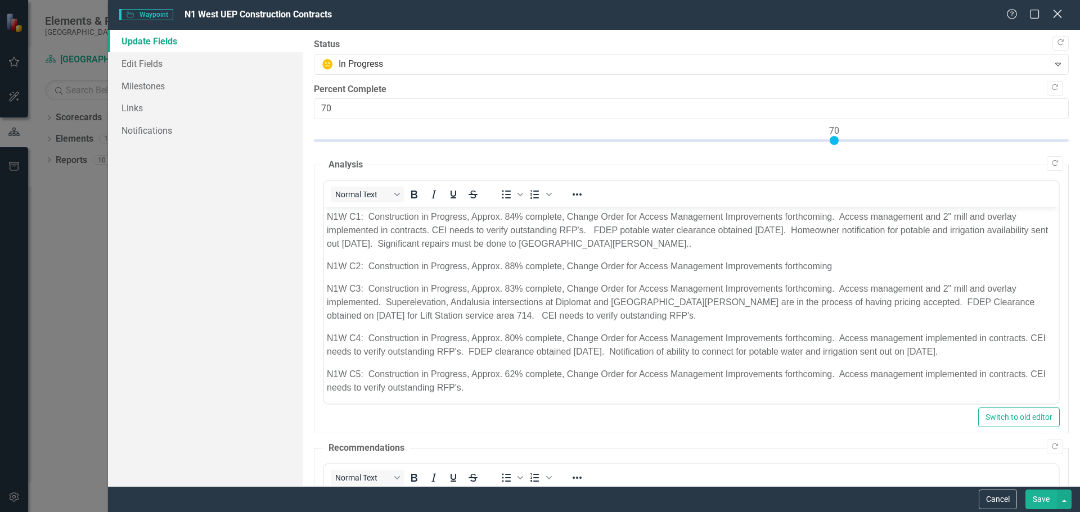
click at [1058, 11] on icon "Close" at bounding box center [1057, 13] width 14 height 11
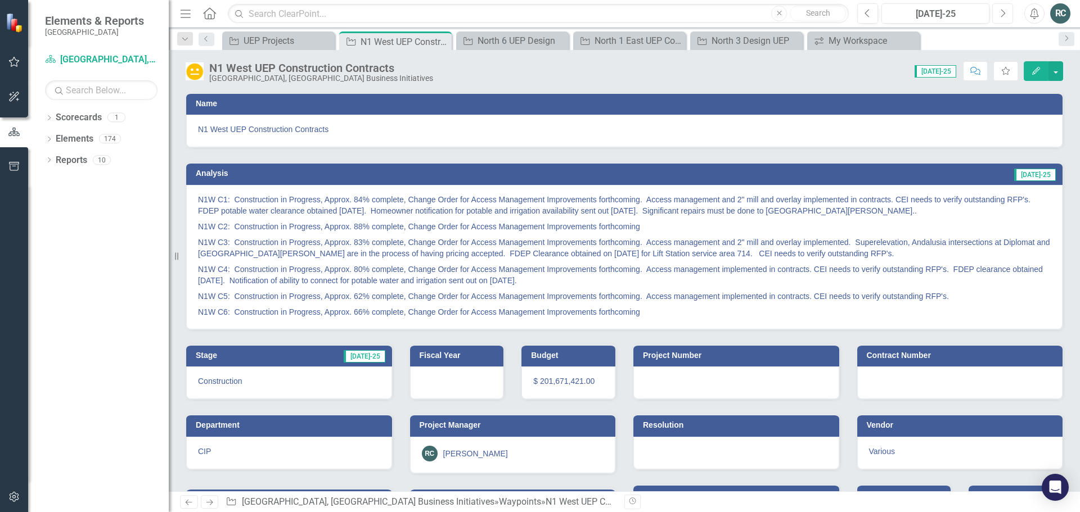
click at [1006, 14] on button "Next" at bounding box center [1002, 13] width 21 height 20
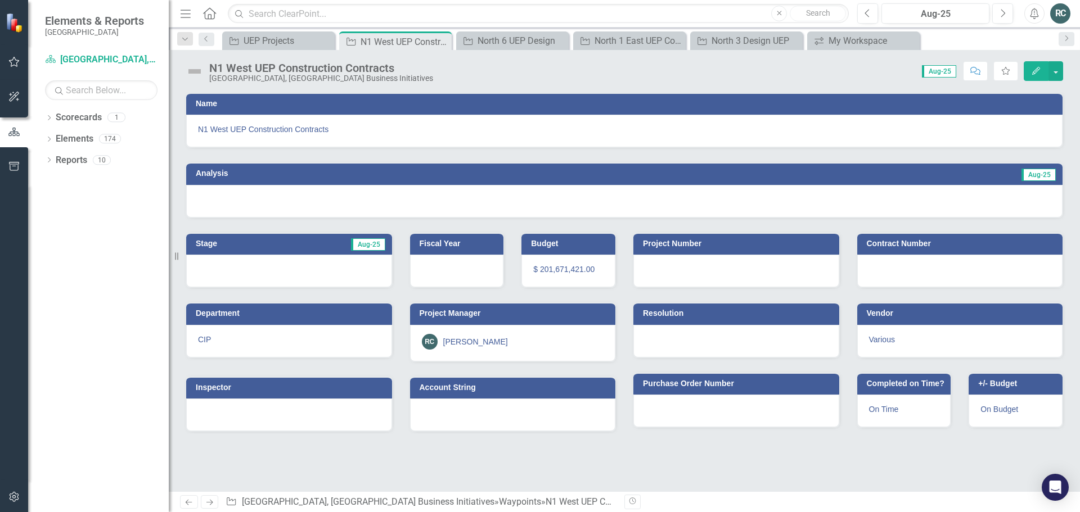
click at [1031, 69] on button "Edit" at bounding box center [1036, 71] width 25 height 20
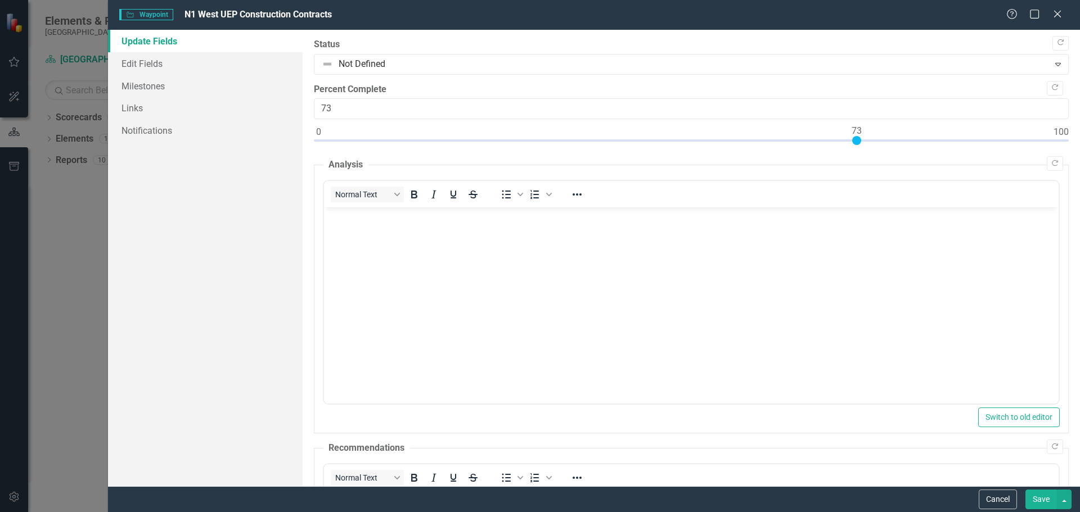
type input "74"
drag, startPoint x: 327, startPoint y: 142, endPoint x: 864, endPoint y: 159, distance: 537.5
click at [864, 159] on div "Copy Forward Status Not Defined Expand Copy Forward Percent Complete 74 Copy Fo…" at bounding box center [691, 421] width 755 height 766
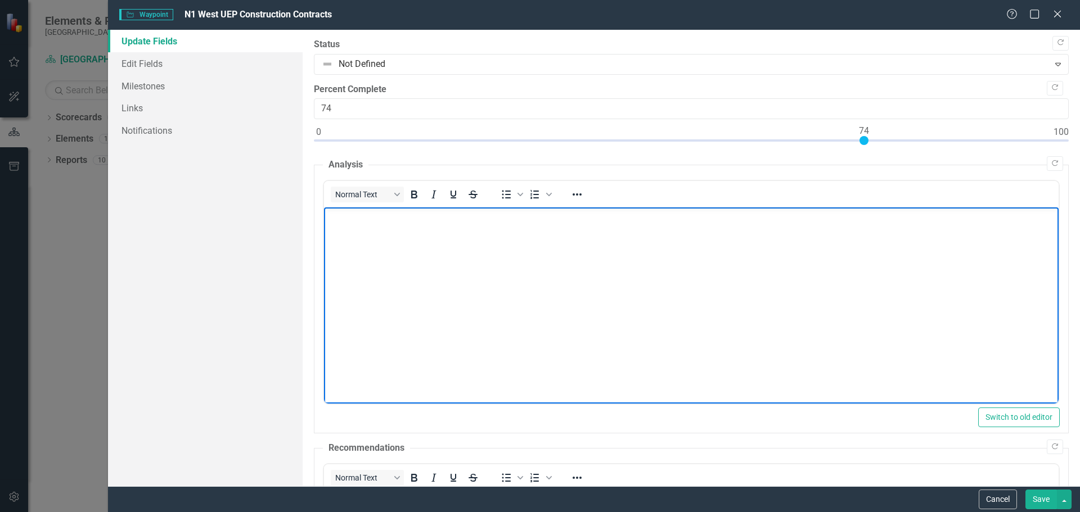
click at [512, 258] on body "Rich Text Area. Press ALT-0 for help." at bounding box center [690, 292] width 735 height 169
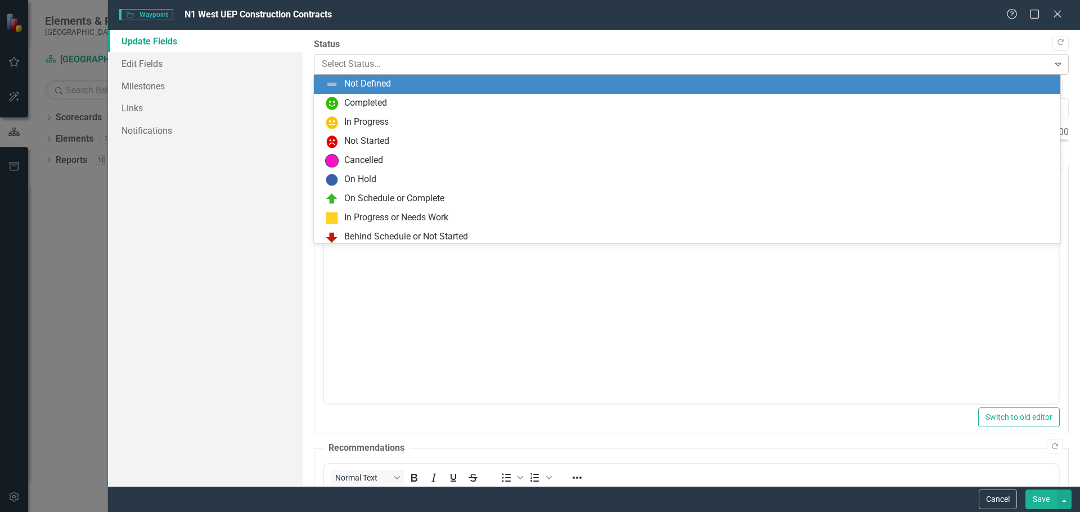
click at [1053, 68] on icon "Expand" at bounding box center [1058, 64] width 11 height 9
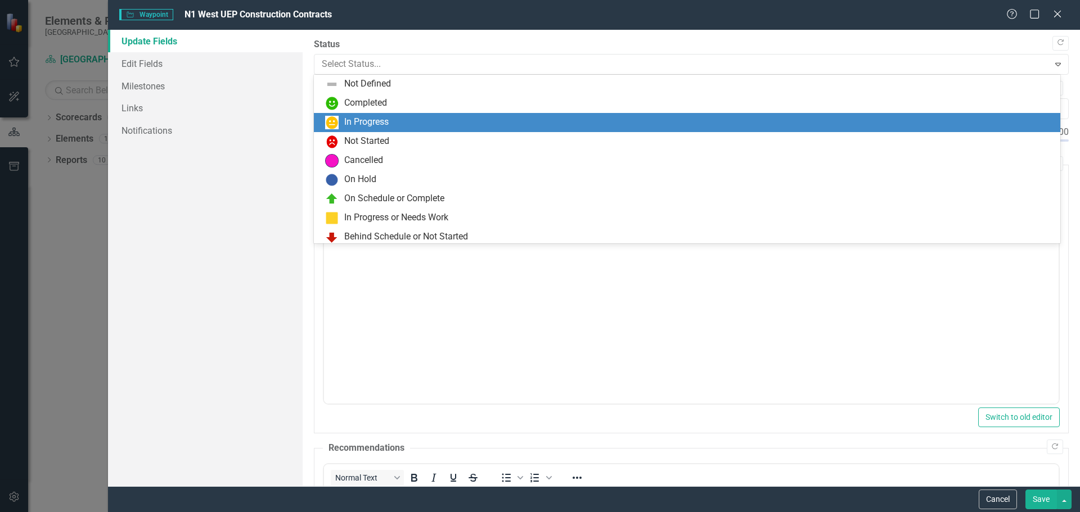
click at [413, 121] on div "In Progress" at bounding box center [689, 123] width 729 height 14
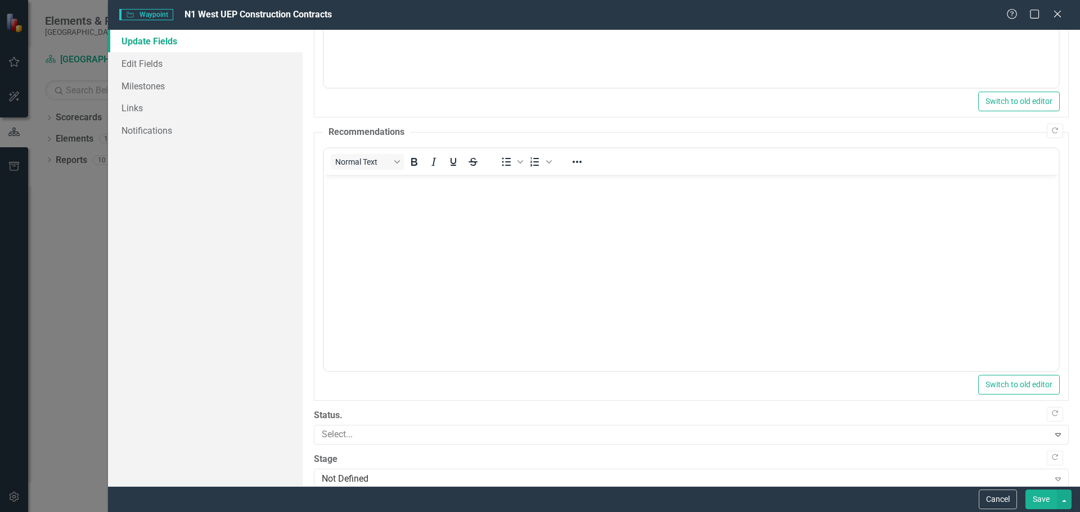
scroll to position [335, 0]
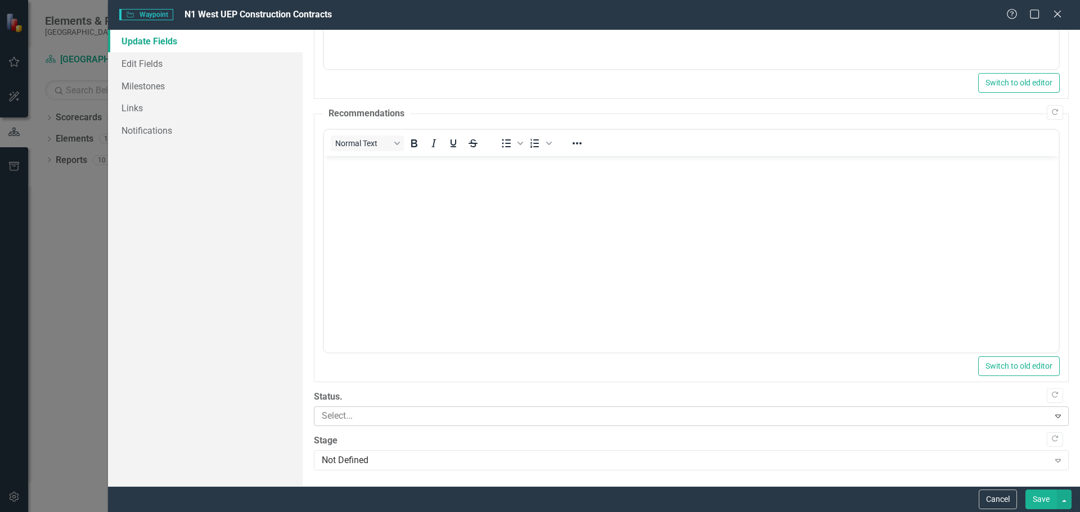
click at [1053, 416] on icon "Expand" at bounding box center [1058, 416] width 11 height 9
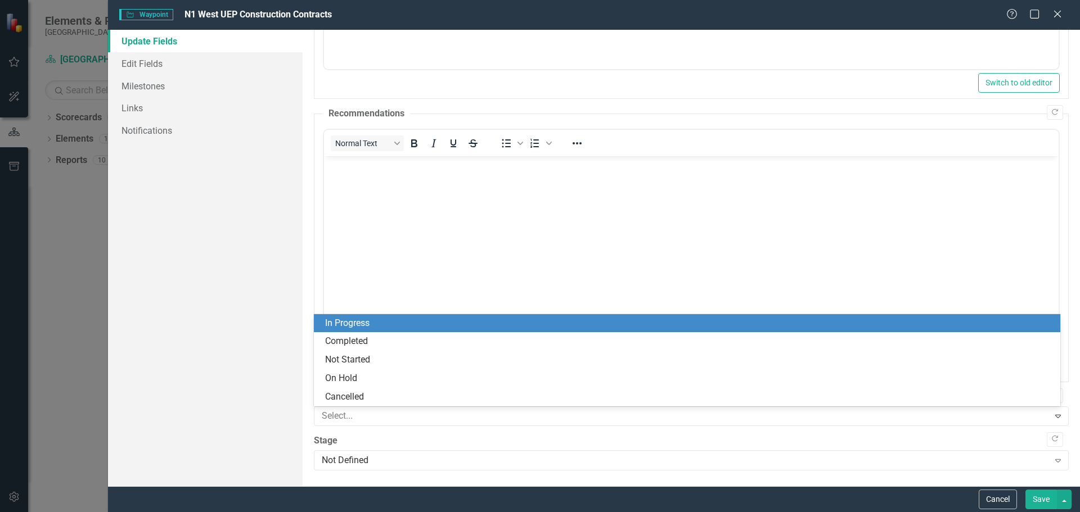
drag, startPoint x: 392, startPoint y: 323, endPoint x: 76, endPoint y: 169, distance: 351.5
click at [392, 323] on div "In Progress" at bounding box center [689, 323] width 729 height 13
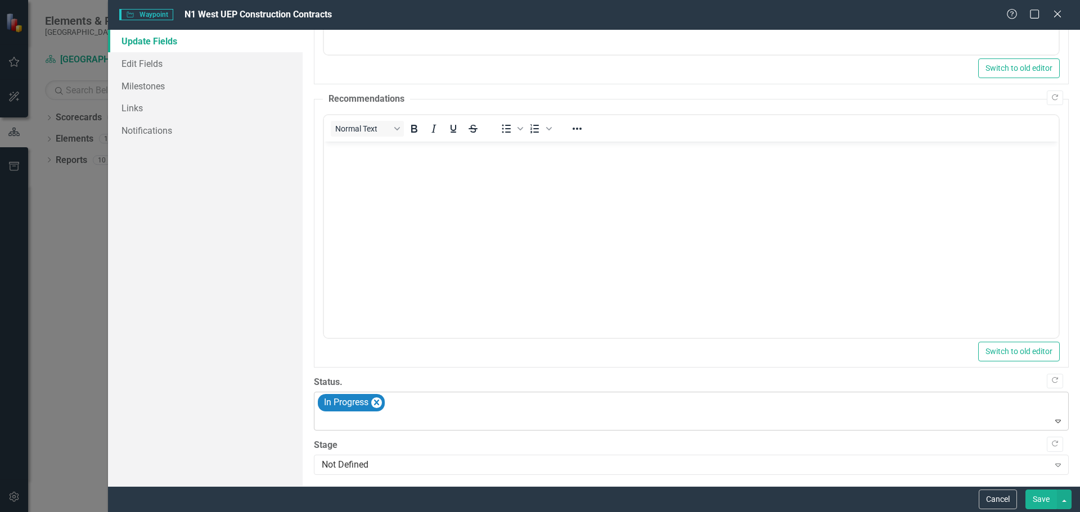
scroll to position [354, 0]
click at [1053, 461] on icon "Expand" at bounding box center [1058, 460] width 11 height 9
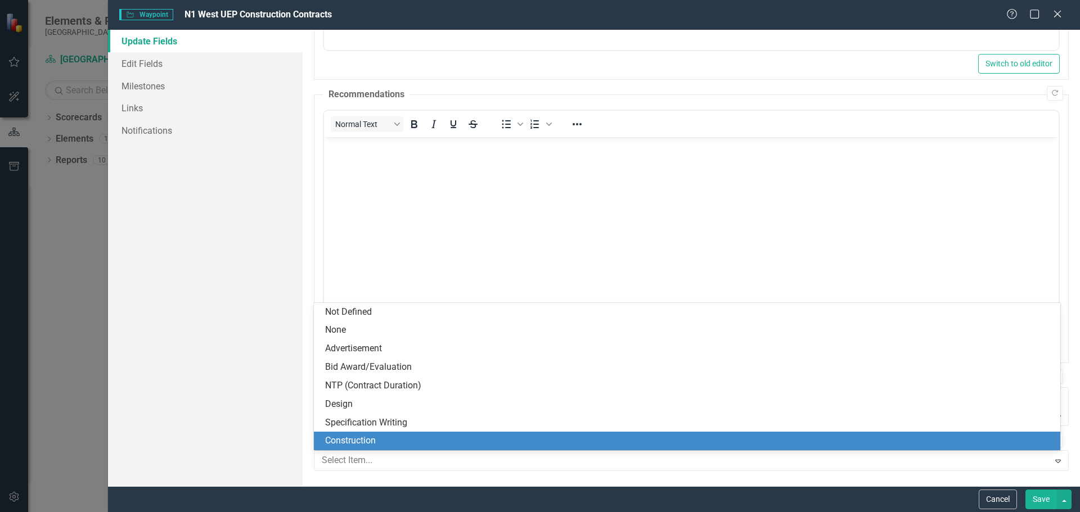
click at [379, 437] on div "Construction" at bounding box center [689, 441] width 729 height 13
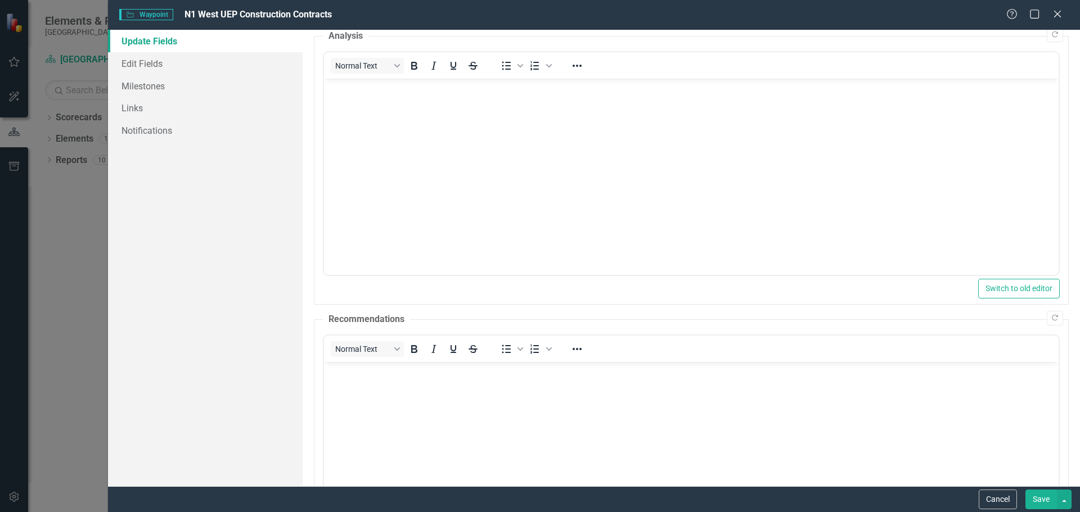
scroll to position [0, 0]
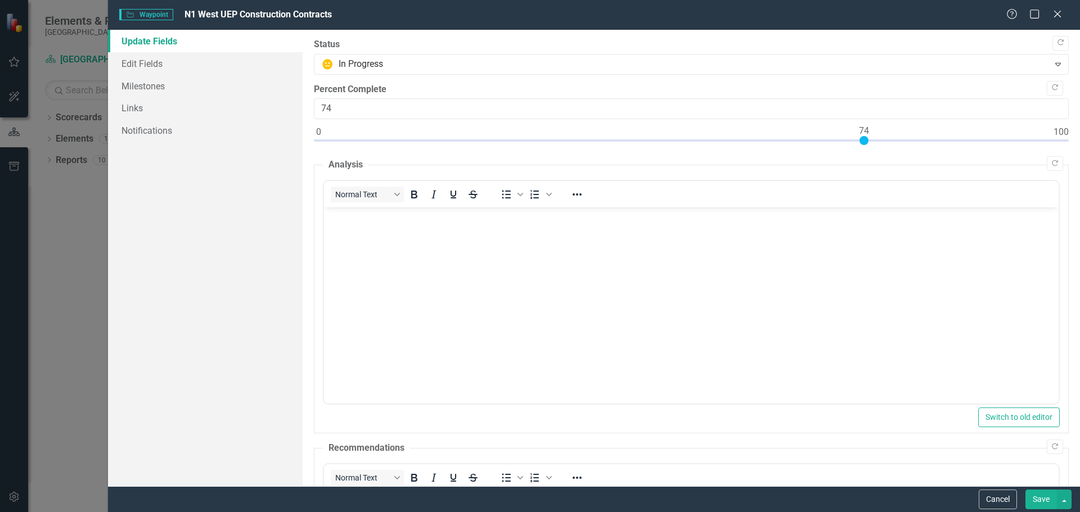
click at [467, 254] on body "Rich Text Area. Press ALT-0 for help." at bounding box center [690, 292] width 735 height 169
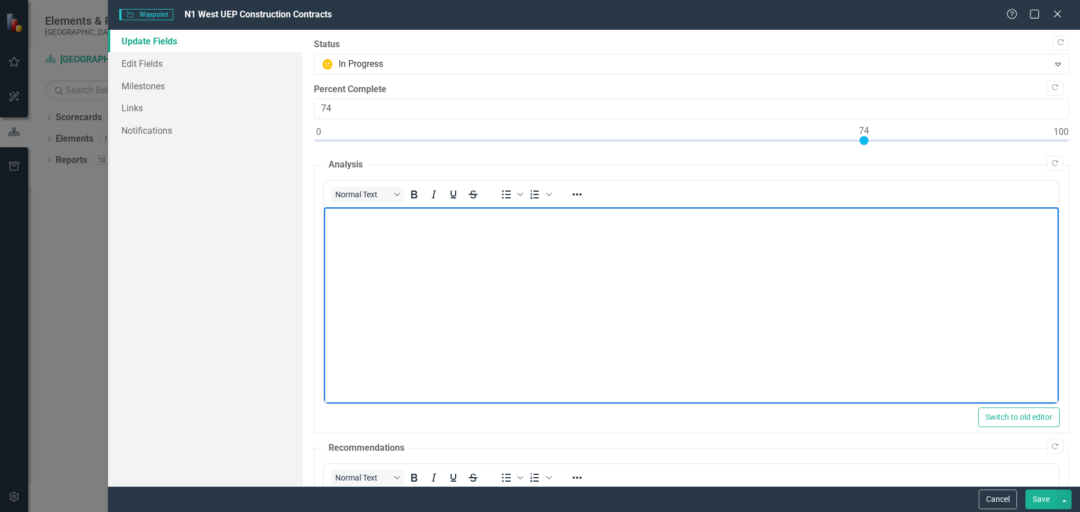
click at [366, 224] on body "Rich Text Area. Press ALT-0 for help." at bounding box center [690, 292] width 735 height 169
paste body "Rich Text Area. Press ALT-0 for help."
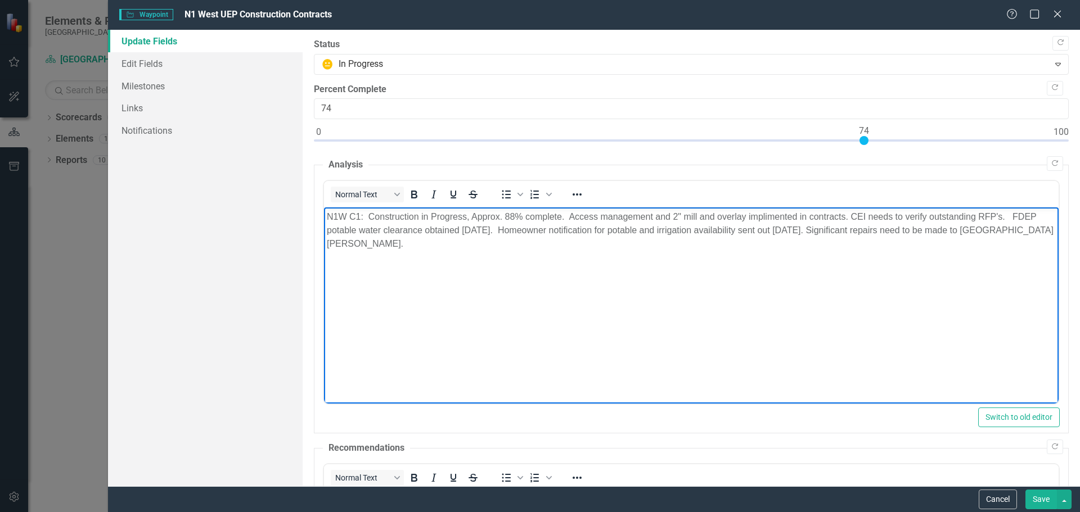
click at [337, 260] on p "Rich Text Area. Press ALT-0 for help." at bounding box center [690, 267] width 729 height 14
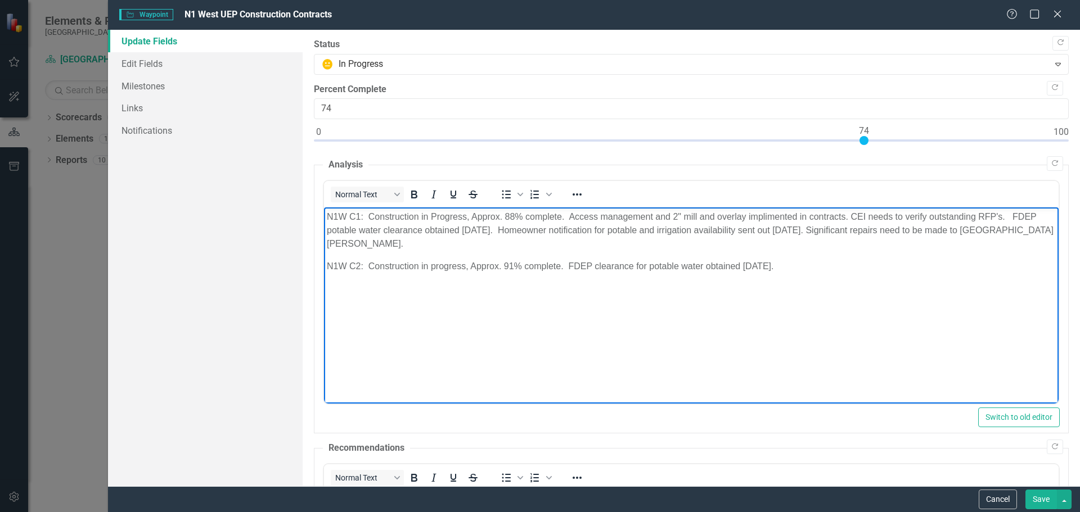
click at [797, 260] on p "N1W C2: Construction in progress, Approx. 91% complete. FDEP clearance for pota…" at bounding box center [690, 267] width 729 height 14
click at [350, 285] on body "N1W C1: Construction in Progress, Approx. 88% complete. Access management and 2…" at bounding box center [690, 292] width 735 height 169
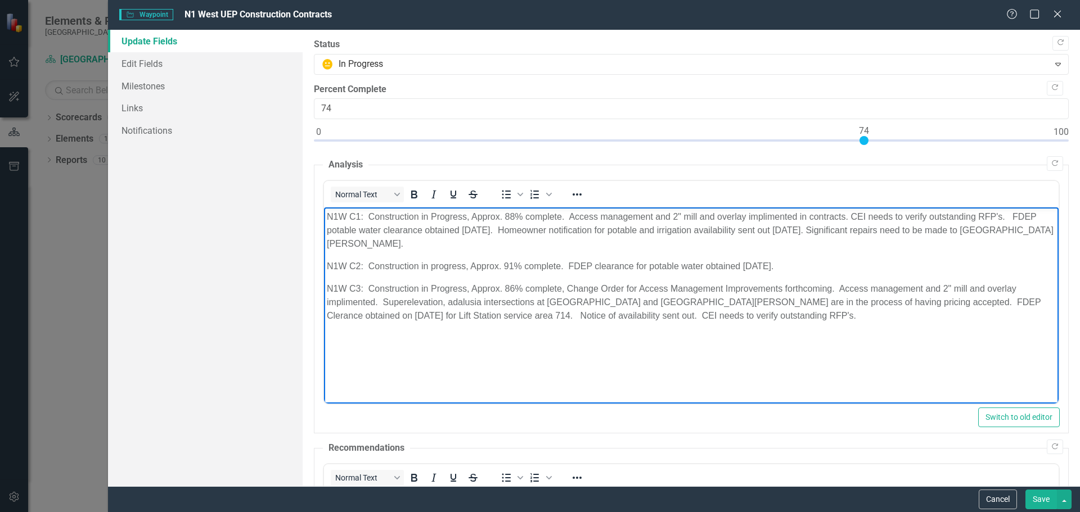
click at [721, 298] on p "N1W C3: Construction in Progress, Approx. 86% complete, Change Order for Access…" at bounding box center [690, 302] width 729 height 41
click at [343, 289] on p "N1W C3: Construction in Progress, Approx. 86% complete, Change Order for Access…" at bounding box center [690, 302] width 729 height 41
click at [593, 332] on p "Rich Text Area. Press ALT-0 for help." at bounding box center [690, 339] width 729 height 14
click at [452, 288] on p "N1W C3: Construction in Progress, Approx. 86% complete, Change Order for Access…" at bounding box center [690, 302] width 729 height 41
click at [937, 309] on body "N1W C1: Construction in Progress, Approx. 88% complete. Access management and 2…" at bounding box center [690, 292] width 735 height 169
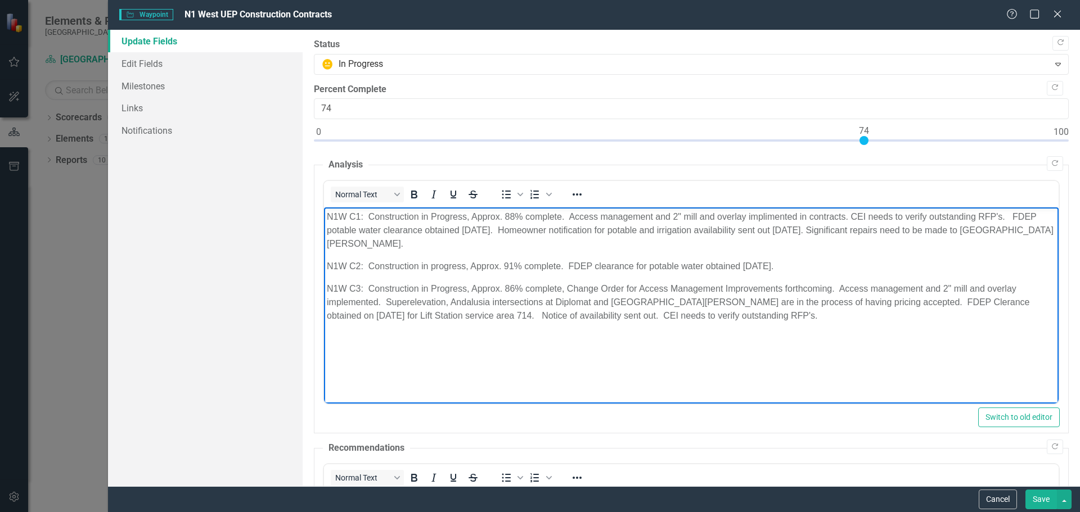
click at [887, 287] on p "N1W C3: Construction in Progress, Approx. 86% complete, Change Order for Access…" at bounding box center [690, 302] width 729 height 41
click at [895, 290] on p "N1W C3: Construction in Progress, Approx. 86% complete, Change Order for Access…" at bounding box center [690, 302] width 729 height 41
click at [921, 332] on p "Rich Text Area. Press ALT-0 for help." at bounding box center [690, 339] width 729 height 14
drag, startPoint x: 764, startPoint y: 217, endPoint x: 768, endPoint y: 222, distance: 7.2
click at [764, 216] on p "N1W C1: Construction in Progress, Approx. 88% complete. Access management and 2…" at bounding box center [690, 230] width 729 height 41
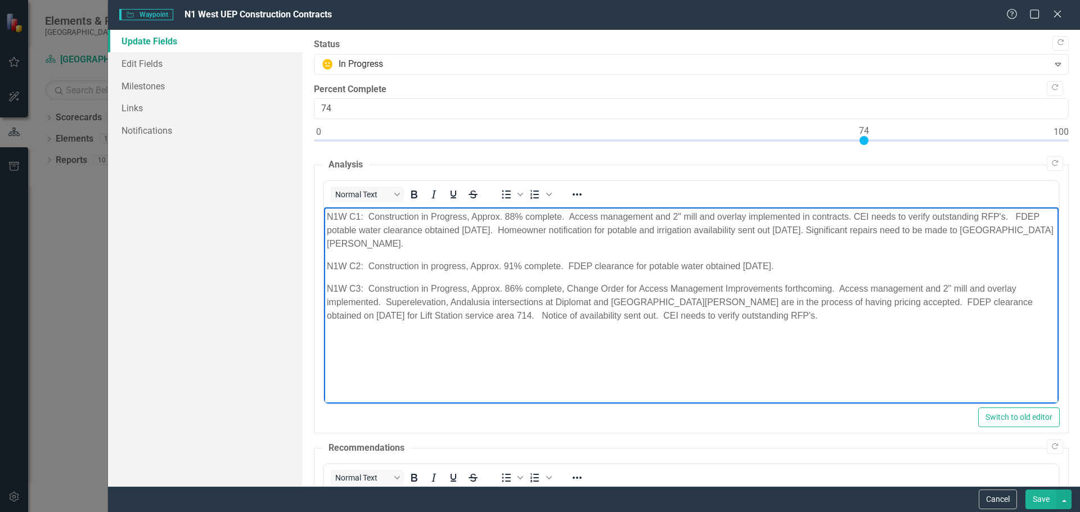
click at [867, 335] on body "N1W C1: Construction in Progress, Approx. 88% complete. Access management and 2…" at bounding box center [690, 292] width 735 height 169
click at [353, 332] on p "Rich Text Area. Press ALT-0 for help." at bounding box center [690, 339] width 729 height 14
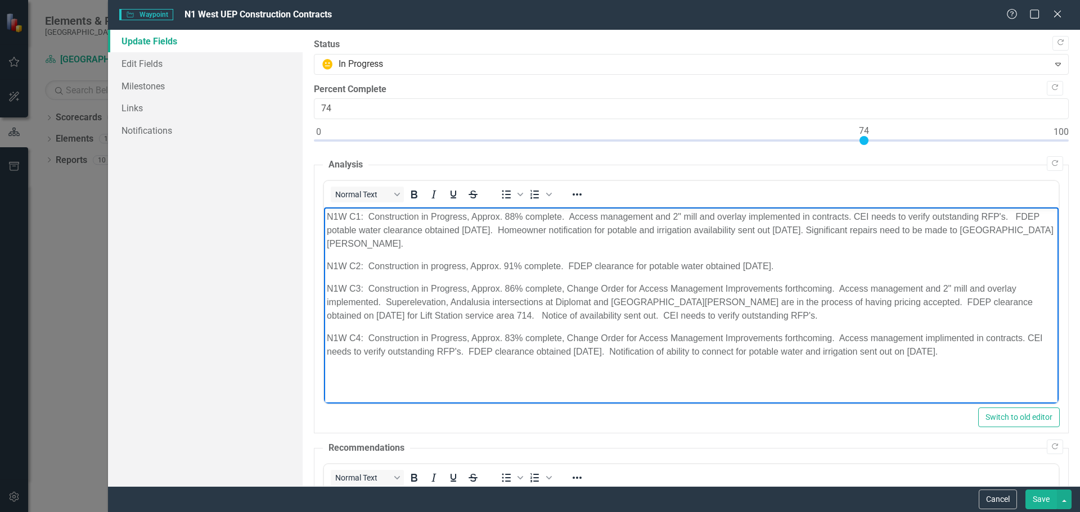
click at [966, 339] on p "N1W C4: Construction in Progress, Approx. 83% complete, Change Order for Access…" at bounding box center [690, 345] width 729 height 27
click at [943, 332] on p "N1W C4: Construction in Progress, Approx. 83% complete, Change Order for Access…" at bounding box center [690, 345] width 729 height 27
click at [983, 358] on body "N1W C1: Construction in Progress, Approx. 88% complete. Access management and 2…" at bounding box center [690, 292] width 735 height 169
click at [340, 368] on p "Rich Text Area. Press ALT-0 for help." at bounding box center [690, 375] width 729 height 14
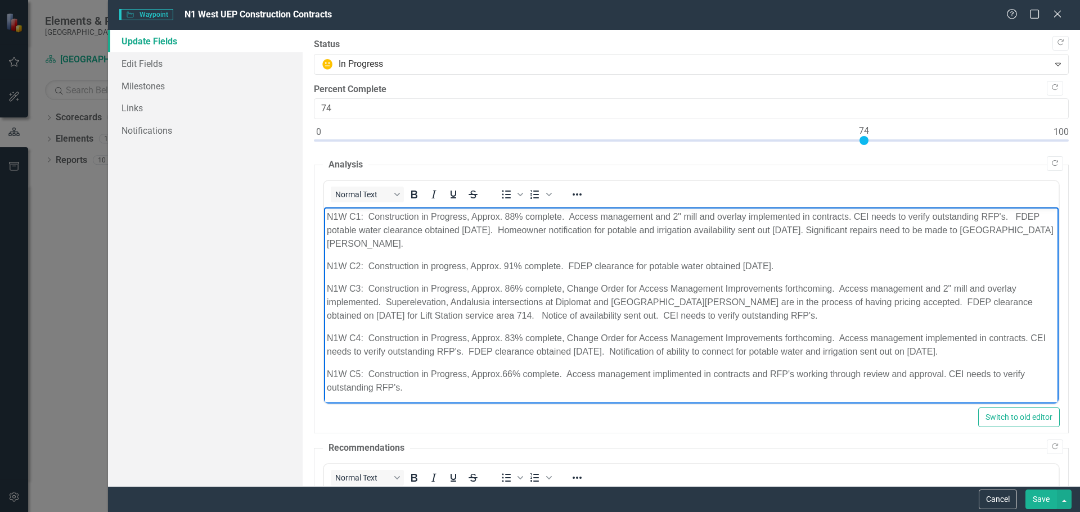
click at [666, 368] on p "N1W C5: Construction in Progress, Approx.66% complete. Access management implim…" at bounding box center [690, 381] width 729 height 27
click at [671, 368] on p "N1W C5: Construction in Progress, Approx.66% complete. Access management implim…" at bounding box center [690, 381] width 729 height 27
click at [467, 368] on p "N1W C5: Construction in Progress, Approx.66% complete. Access management implem…" at bounding box center [690, 381] width 729 height 27
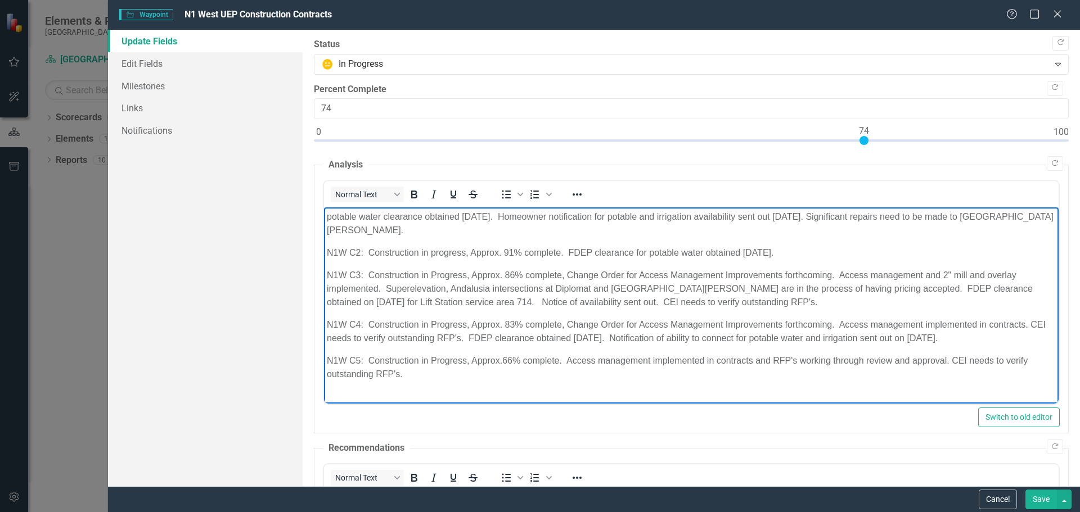
click at [338, 388] on body "N1W C1: Construction in Progress, Approx. 88% complete. Access management and 2…" at bounding box center [690, 305] width 735 height 222
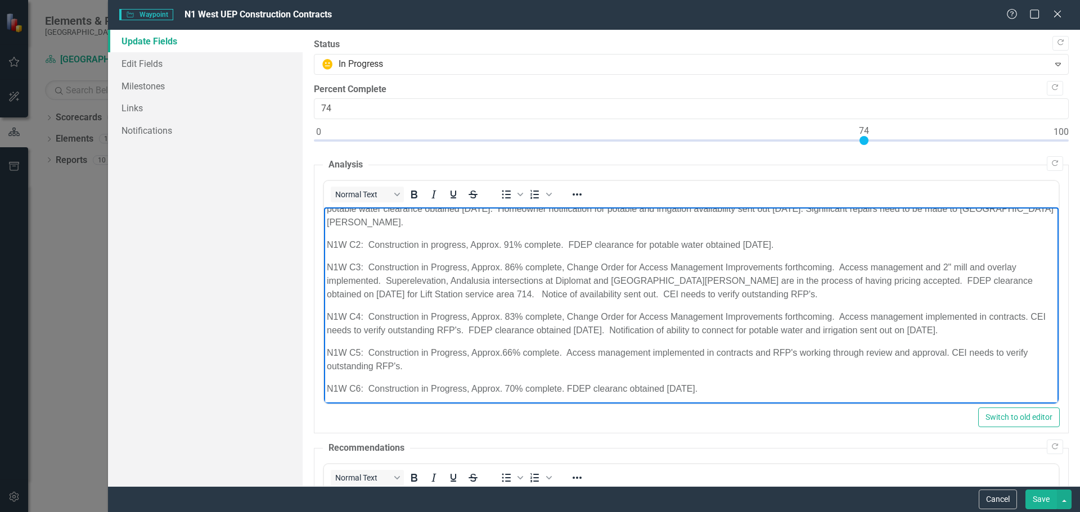
scroll to position [25, 0]
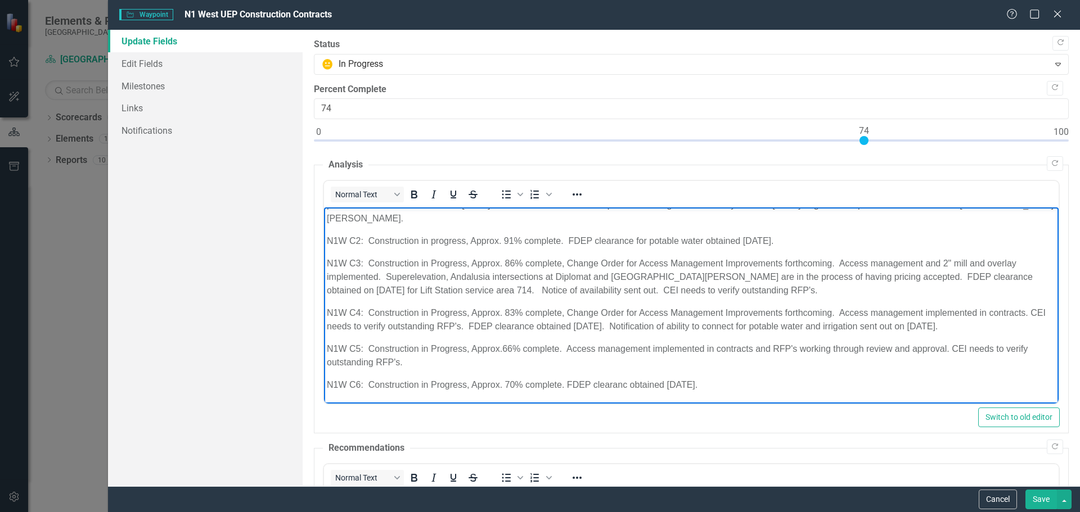
click at [627, 384] on p "N1W C6: Construction in Progress, Approx. 70% complete. FDEP clearanc obtained …" at bounding box center [690, 386] width 729 height 14
click at [820, 374] on body "N1W C1: Construction in Progress, Approx. 88% complete. Access management and 2…" at bounding box center [690, 293] width 735 height 222
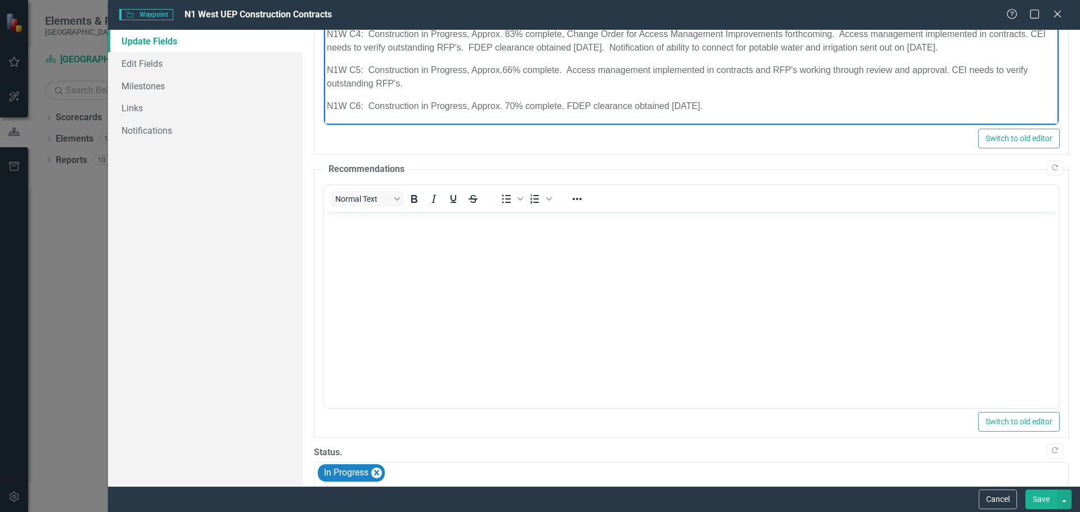
scroll to position [354, 0]
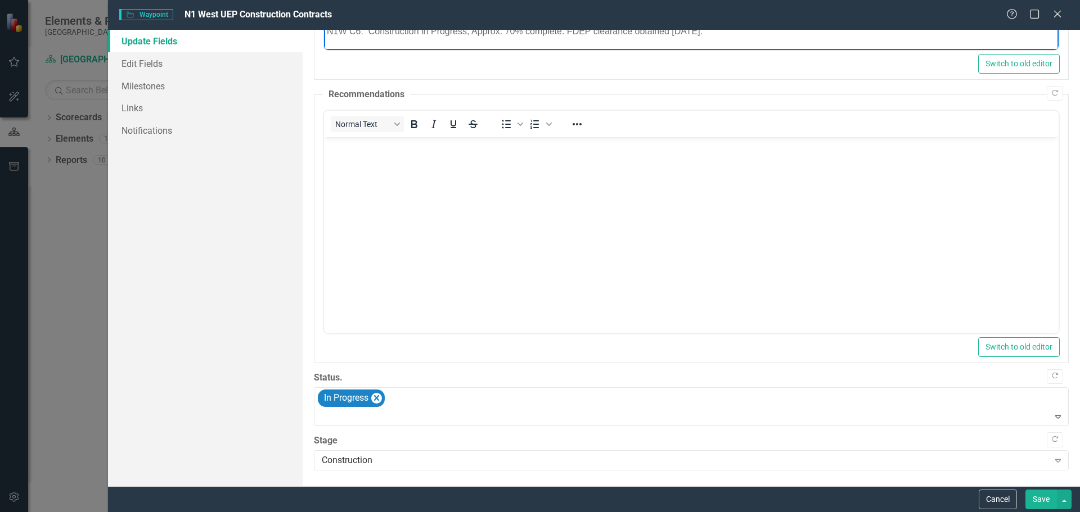
click at [1037, 502] on button "Save" at bounding box center [1042, 500] width 32 height 20
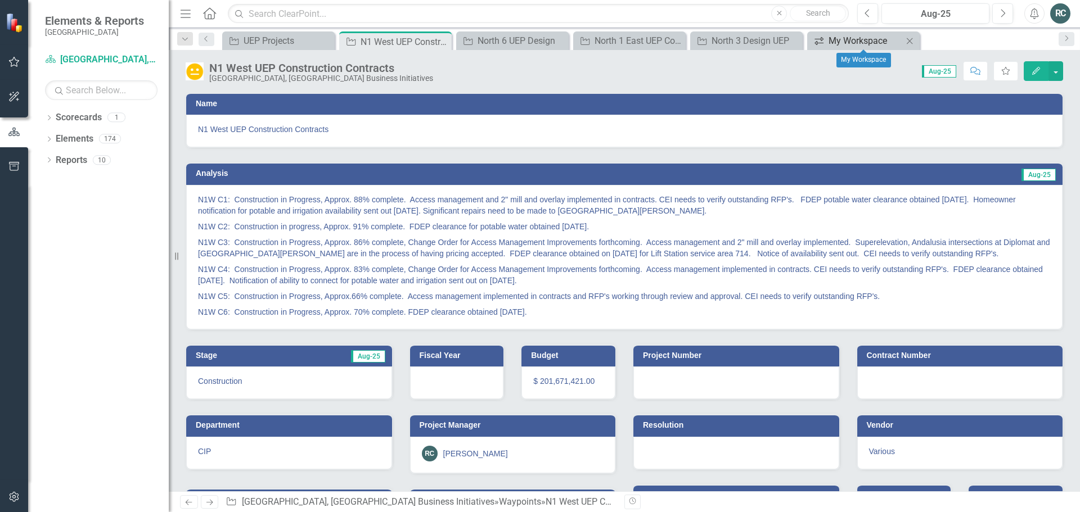
click at [838, 38] on div "My Workspace" at bounding box center [866, 41] width 74 height 14
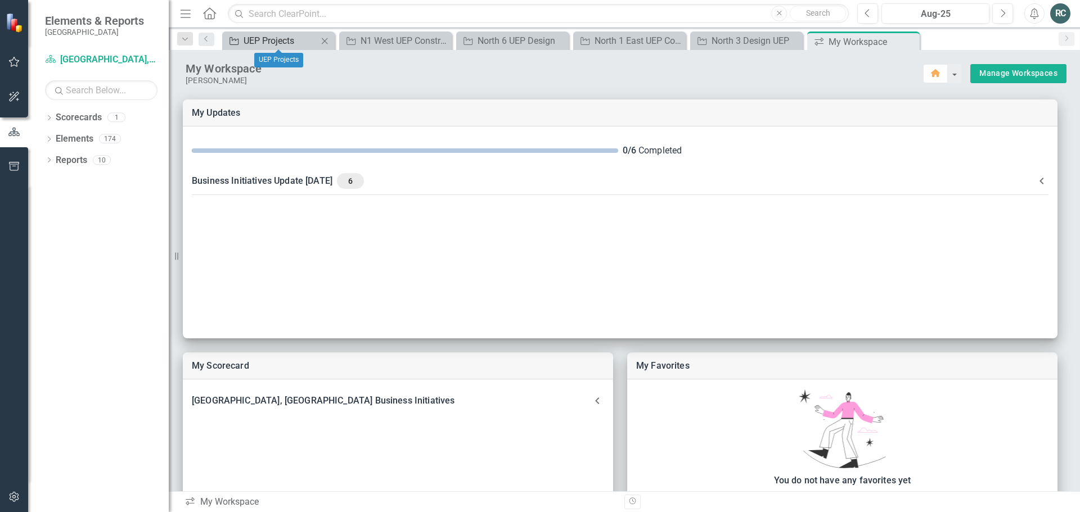
click at [274, 41] on div "UEP Projects" at bounding box center [281, 41] width 74 height 14
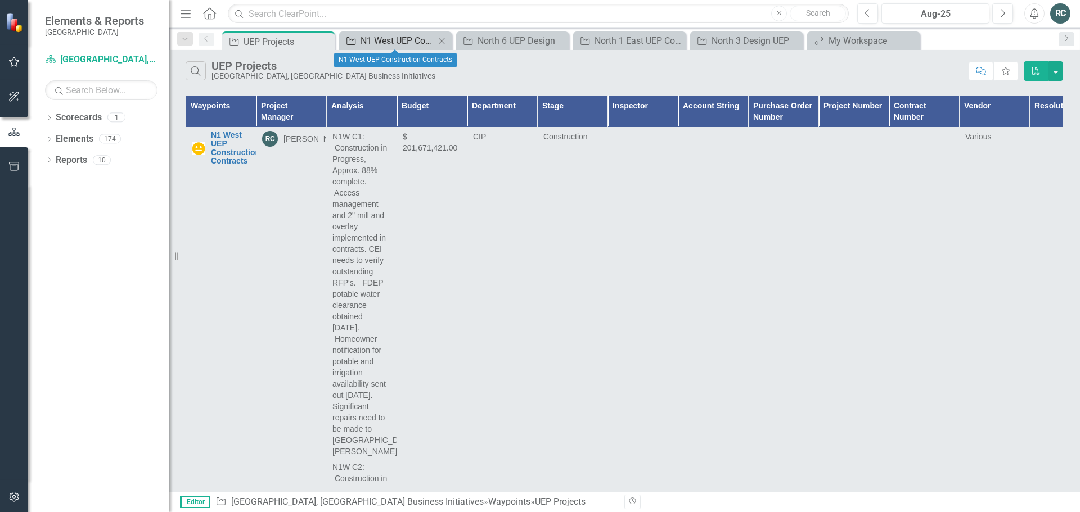
click at [390, 42] on div "N1 West UEP Construction Contracts" at bounding box center [398, 41] width 74 height 14
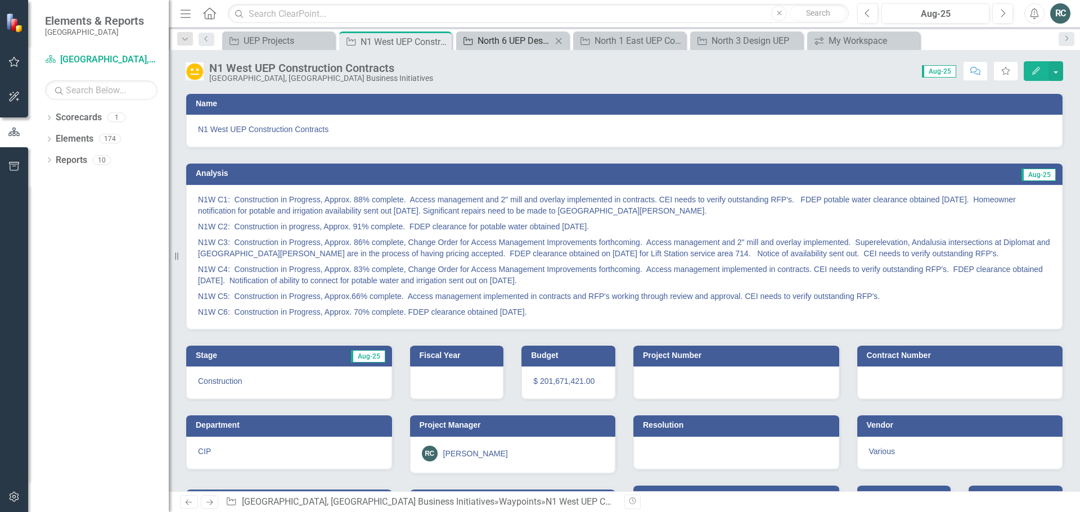
click at [515, 41] on div "North 6 UEP Design" at bounding box center [515, 41] width 74 height 14
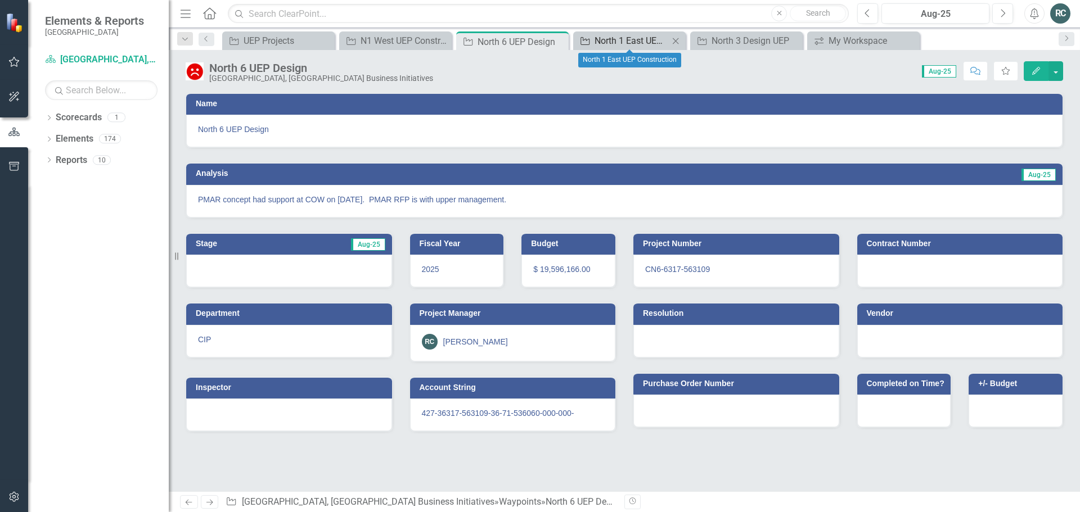
click at [619, 39] on div "North 1 East UEP Construction" at bounding box center [632, 41] width 74 height 14
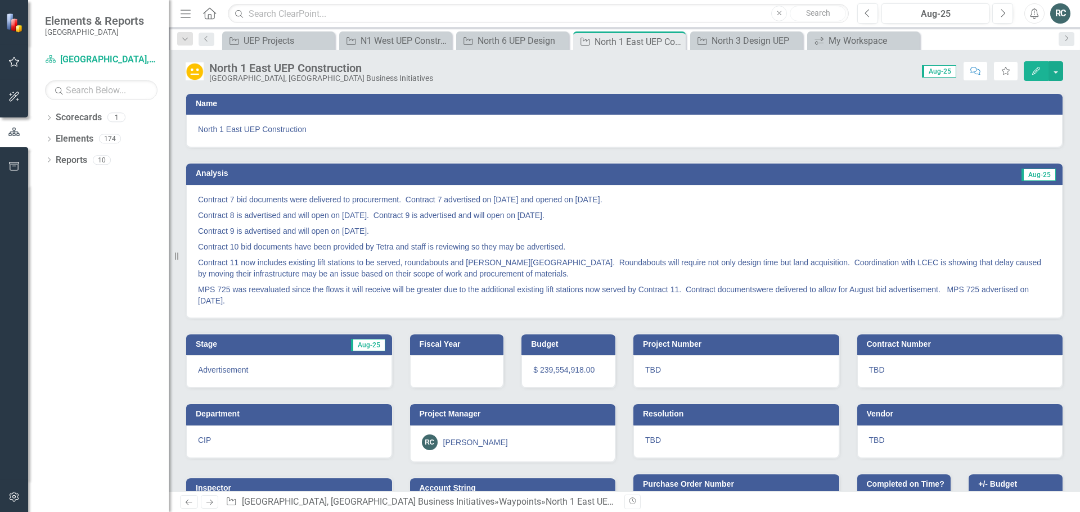
click at [214, 503] on icon "Next" at bounding box center [210, 502] width 10 height 7
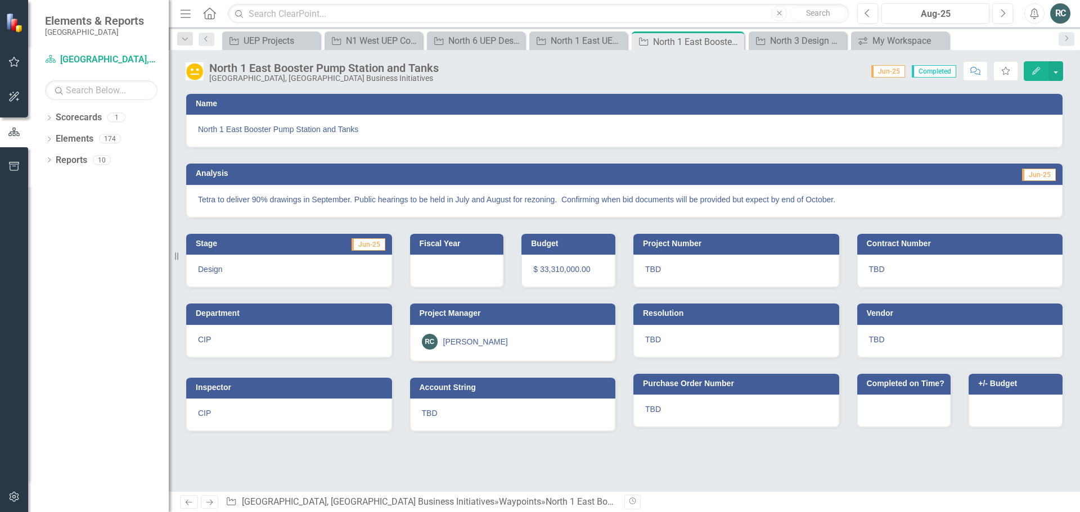
click at [826, 206] on div "Tetra to deliver 90% drawings in September. Public hearings to be held in July …" at bounding box center [624, 201] width 876 height 33
click at [1035, 74] on icon "Edit" at bounding box center [1036, 71] width 10 height 8
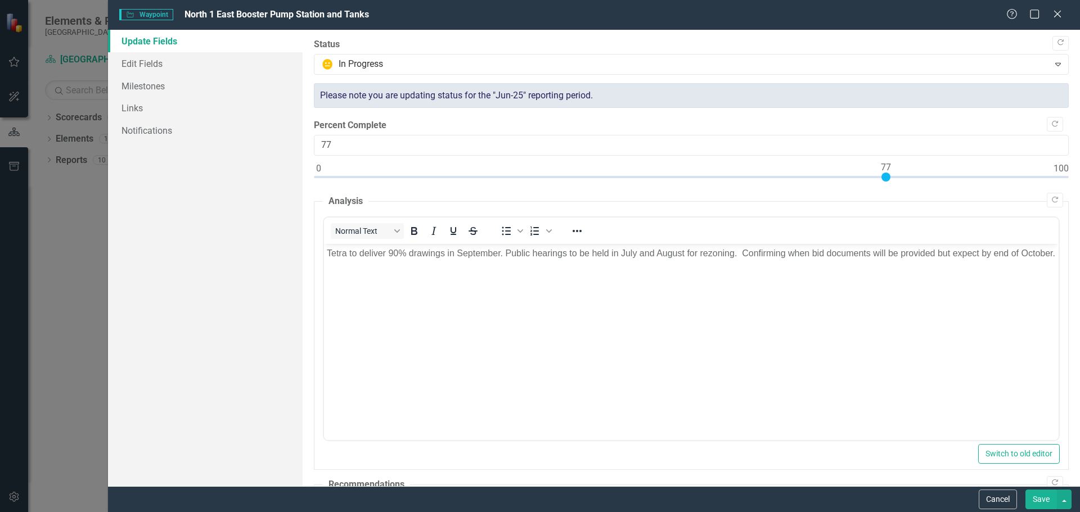
type input "78"
drag, startPoint x: 873, startPoint y: 178, endPoint x: 892, endPoint y: 177, distance: 19.7
click at [892, 177] on div at bounding box center [893, 177] width 9 height 9
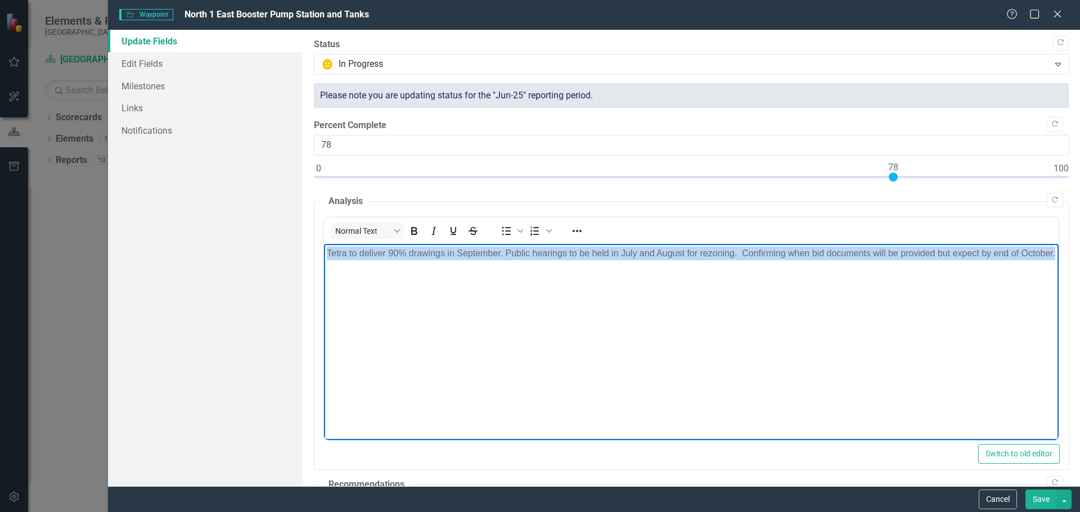
drag, startPoint x: 372, startPoint y: 267, endPoint x: 325, endPoint y: 251, distance: 50.0
click at [325, 251] on body "Tetra to deliver 90% drawings in September. Public hearings to be held in July …" at bounding box center [690, 328] width 735 height 169
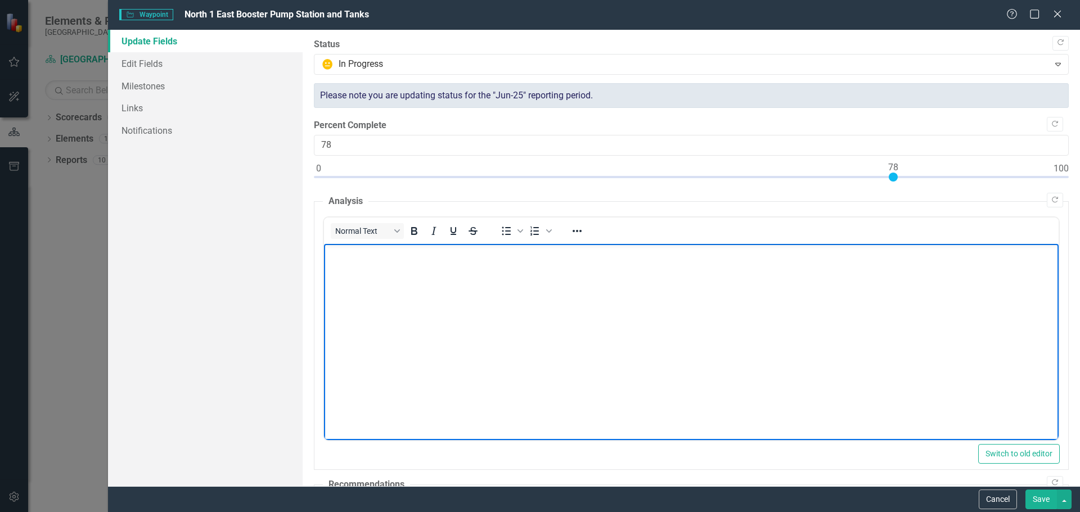
click at [400, 272] on body "Rich Text Area. Press ALT-0 for help." at bounding box center [690, 328] width 735 height 169
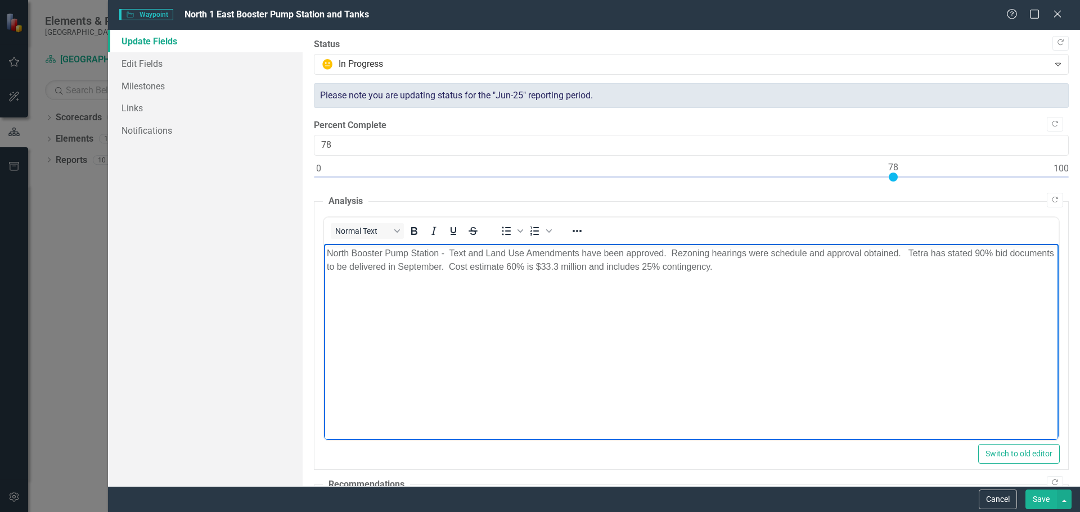
click at [465, 330] on body "North Booster Pump Station - Text and Land Use Amendments have been approved. R…" at bounding box center [690, 328] width 735 height 169
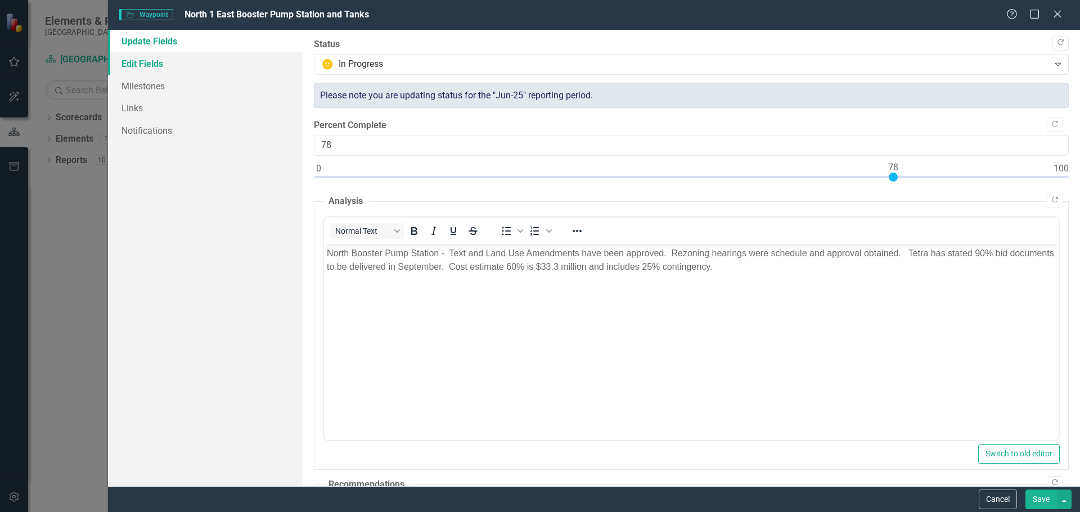
click at [149, 62] on link "Edit Fields" at bounding box center [205, 63] width 195 height 23
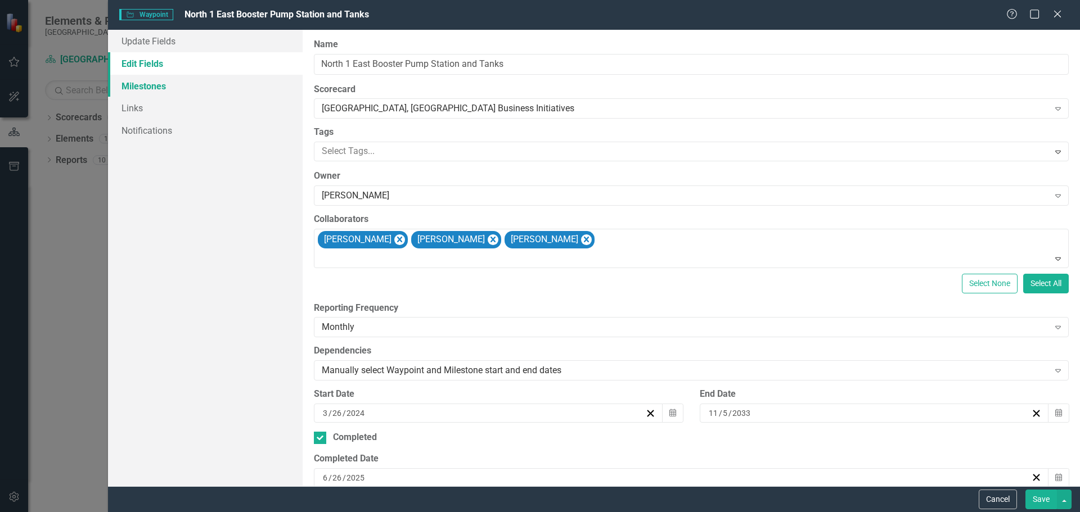
click at [140, 89] on link "Milestones" at bounding box center [205, 86] width 195 height 23
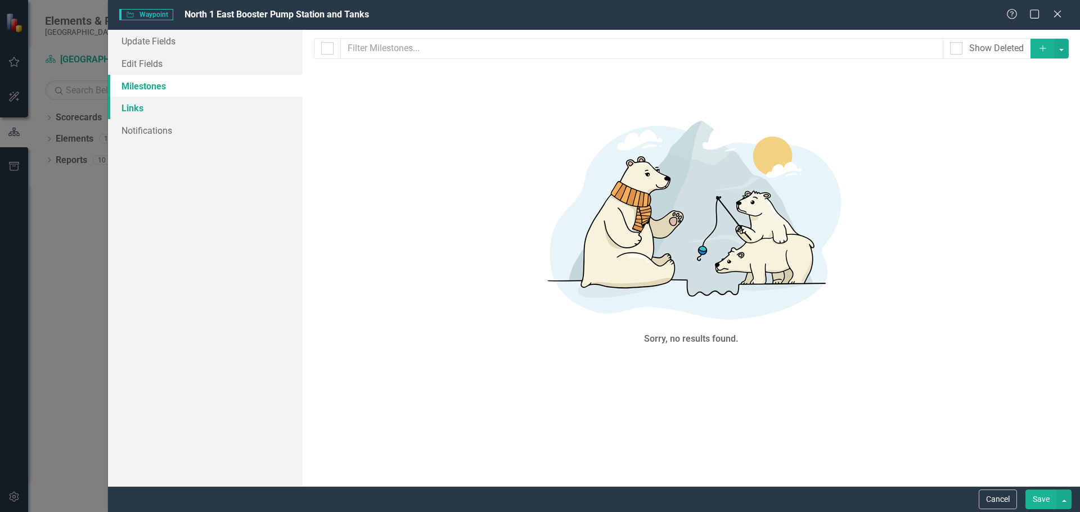
click at [135, 106] on link "Links" at bounding box center [205, 108] width 195 height 23
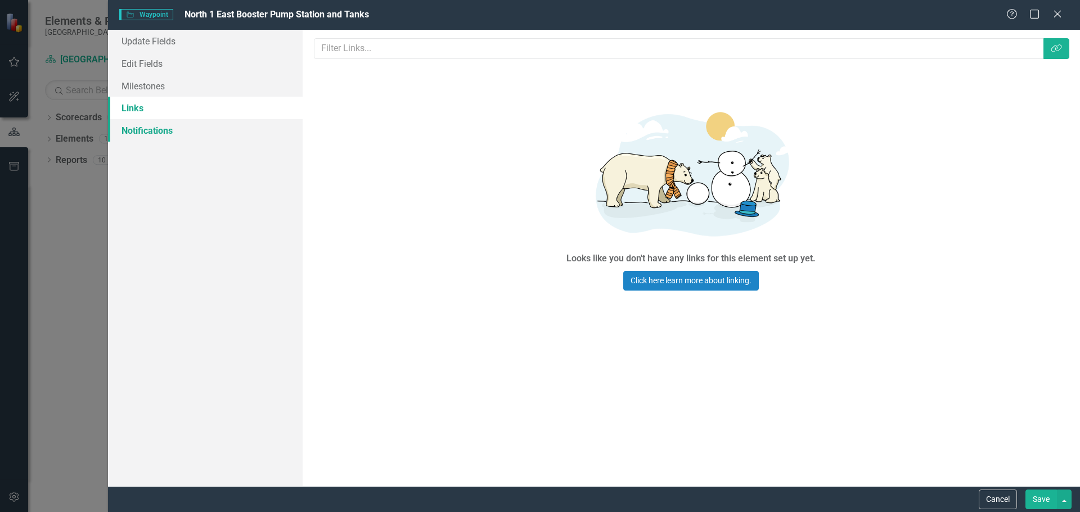
click at [141, 131] on link "Notifications" at bounding box center [205, 130] width 195 height 23
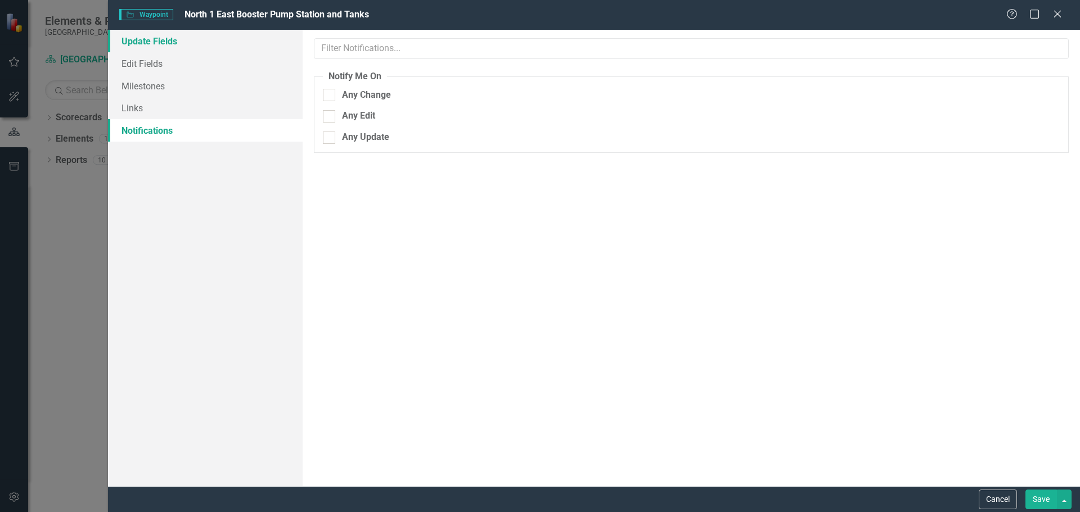
click at [143, 37] on link "Update Fields" at bounding box center [205, 41] width 195 height 23
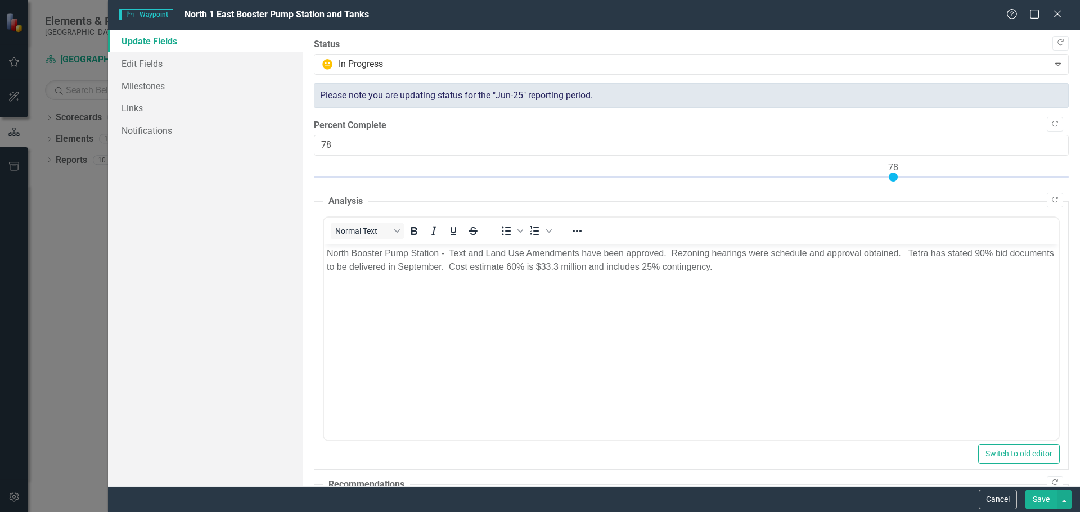
click at [1045, 503] on button "Save" at bounding box center [1042, 500] width 32 height 20
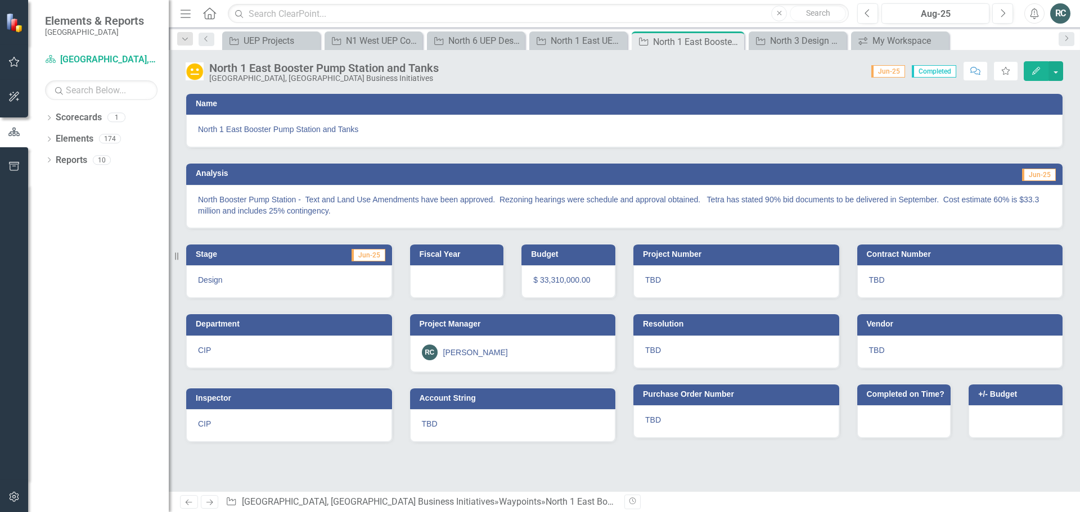
click at [210, 503] on icon at bounding box center [209, 503] width 7 height 6
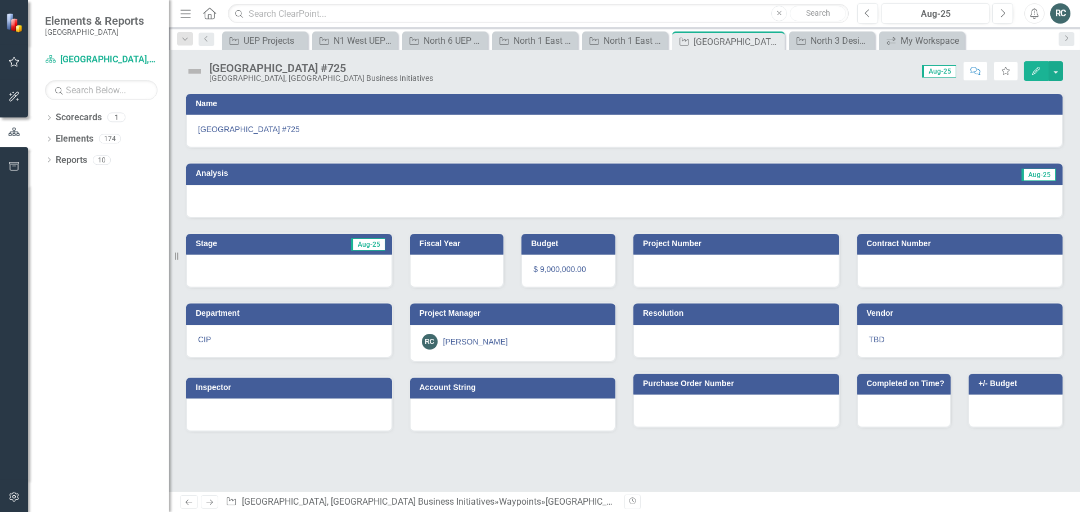
click at [1036, 71] on icon "Edit" at bounding box center [1036, 71] width 10 height 8
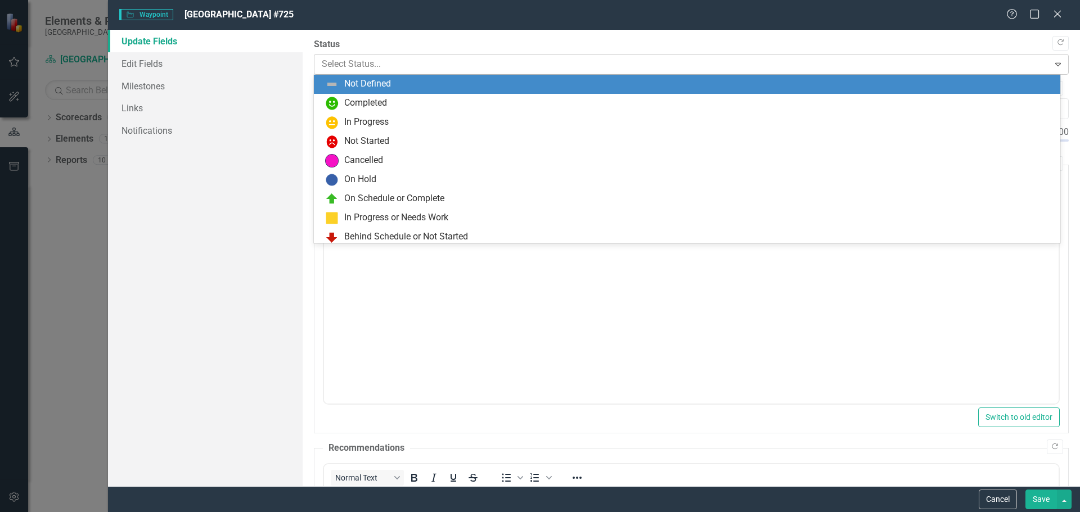
click at [1055, 66] on icon at bounding box center [1058, 64] width 6 height 3
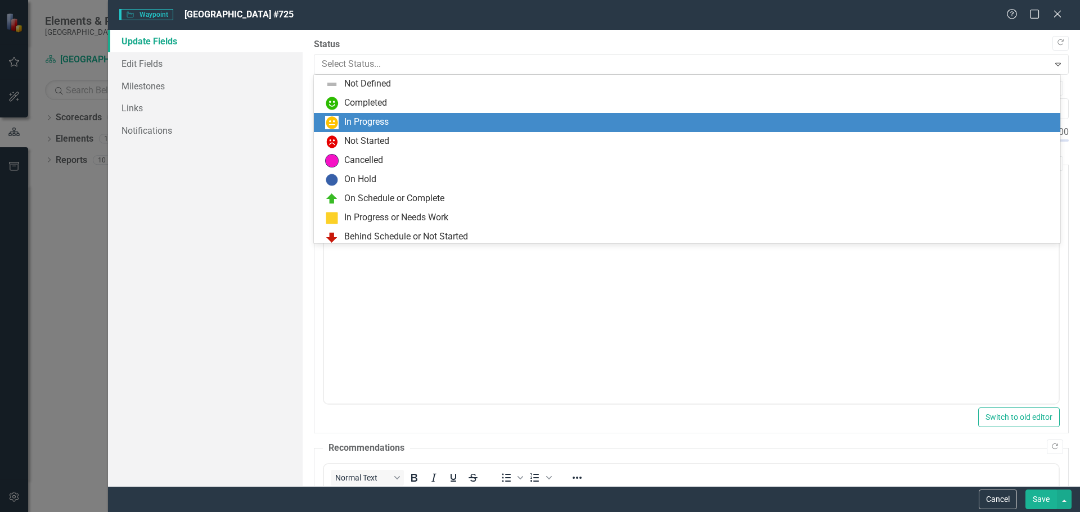
click at [464, 123] on div "In Progress" at bounding box center [689, 123] width 729 height 14
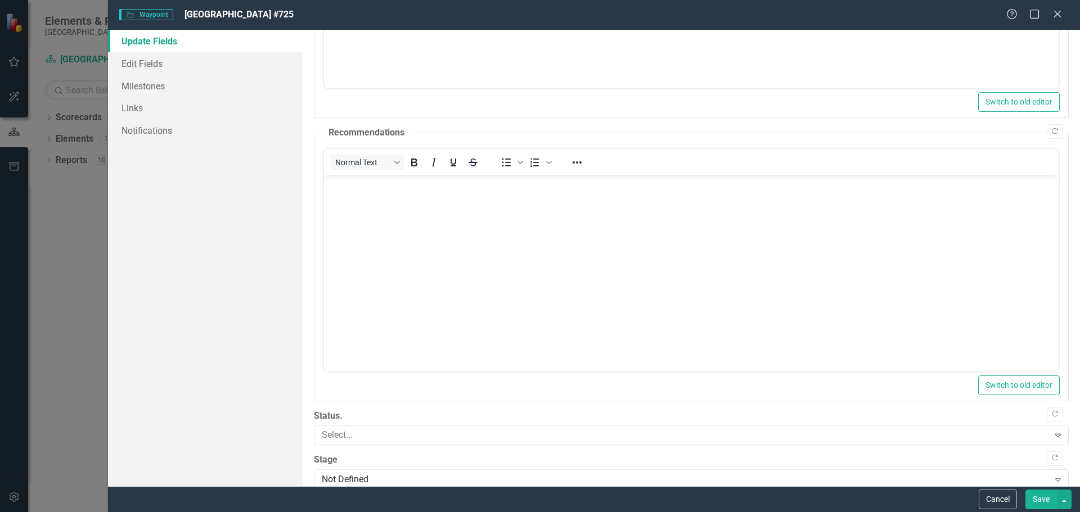
scroll to position [335, 0]
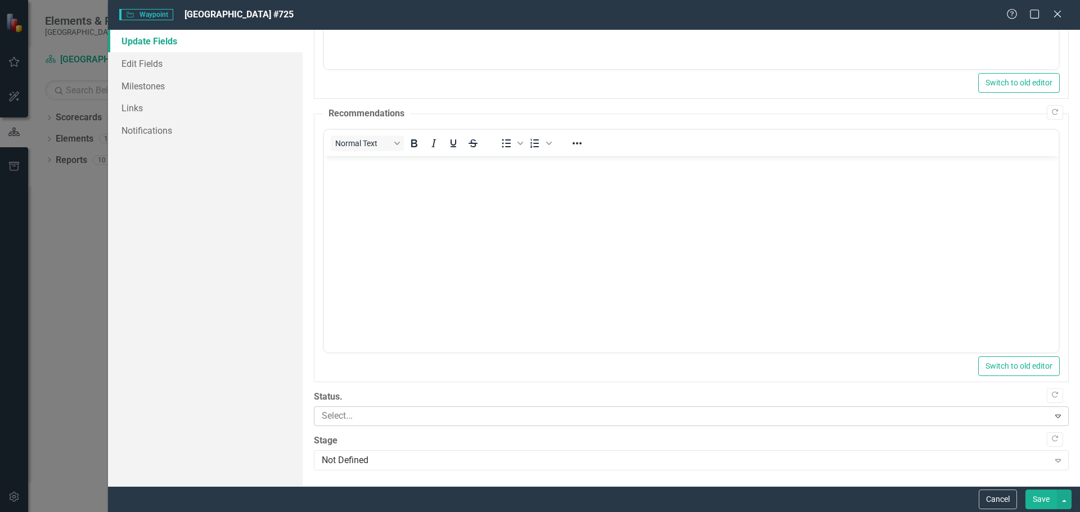
click at [1053, 416] on icon "Expand" at bounding box center [1058, 416] width 11 height 9
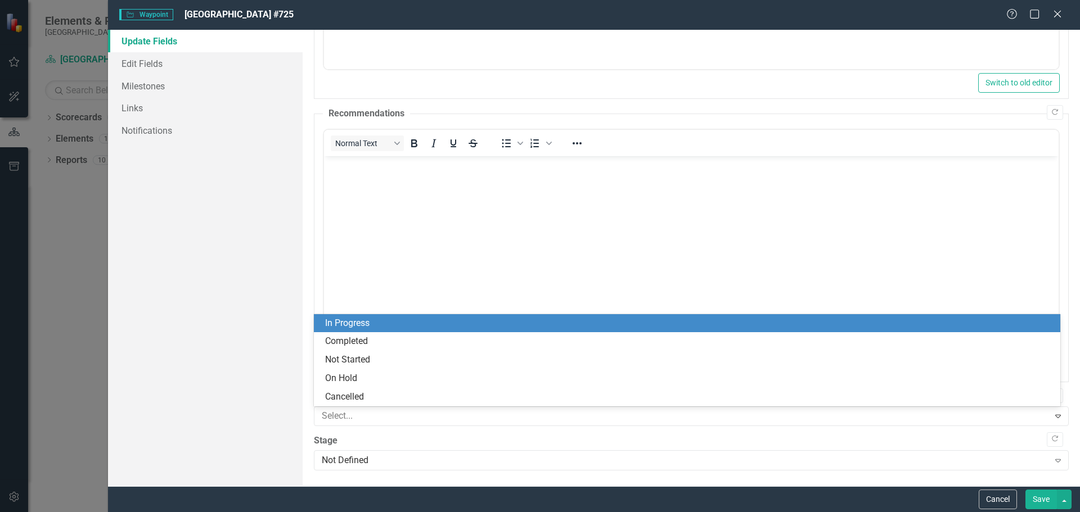
click at [453, 324] on div "In Progress" at bounding box center [689, 323] width 729 height 13
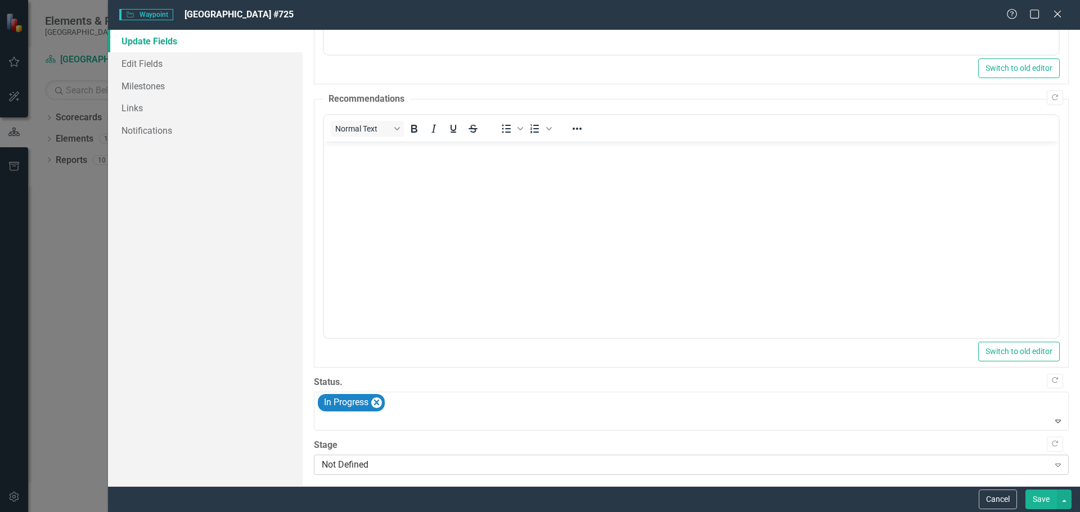
scroll to position [354, 0]
click at [1055, 460] on icon at bounding box center [1058, 461] width 6 height 3
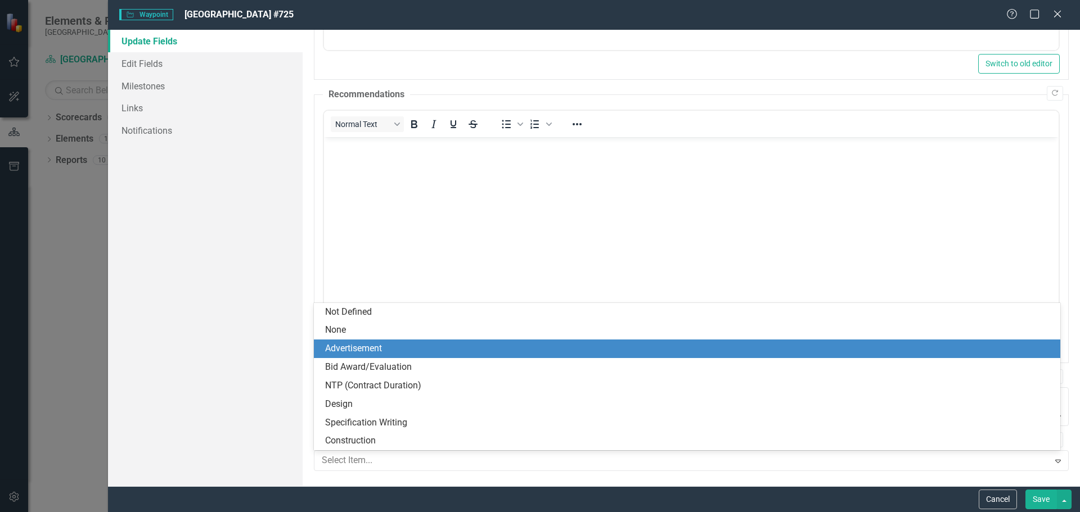
click at [397, 349] on div "Advertisement" at bounding box center [689, 349] width 729 height 13
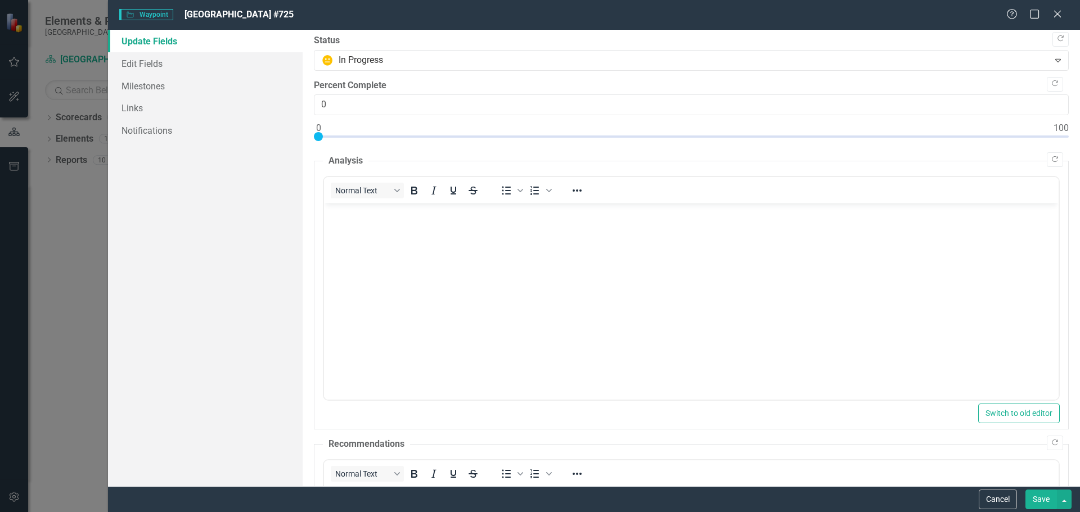
scroll to position [0, 0]
click at [387, 240] on body "Rich Text Area. Press ALT-0 for help." at bounding box center [690, 292] width 735 height 169
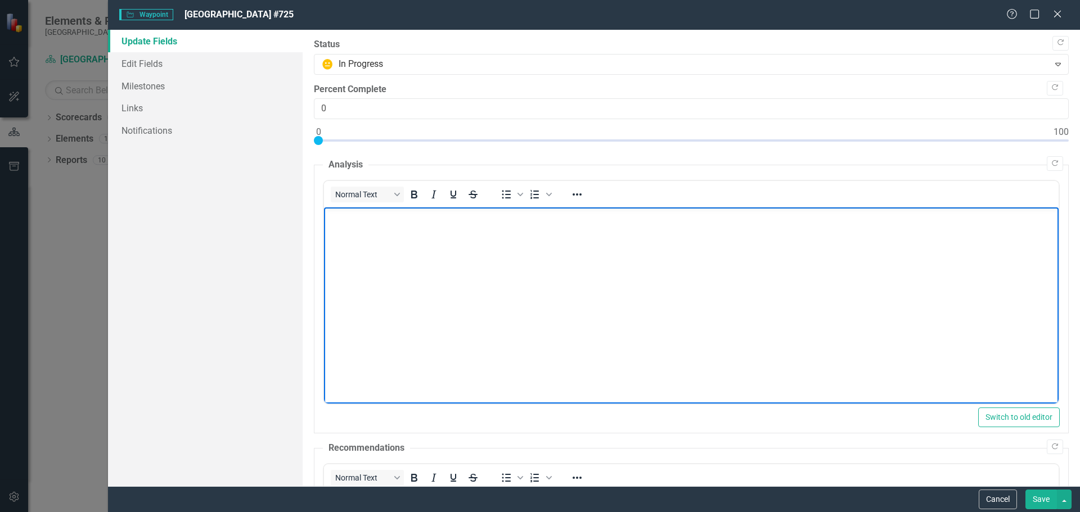
click at [372, 227] on body "Rich Text Area. Press ALT-0 for help." at bounding box center [690, 292] width 735 height 169
paste body "Rich Text Area. Press ALT-0 for help."
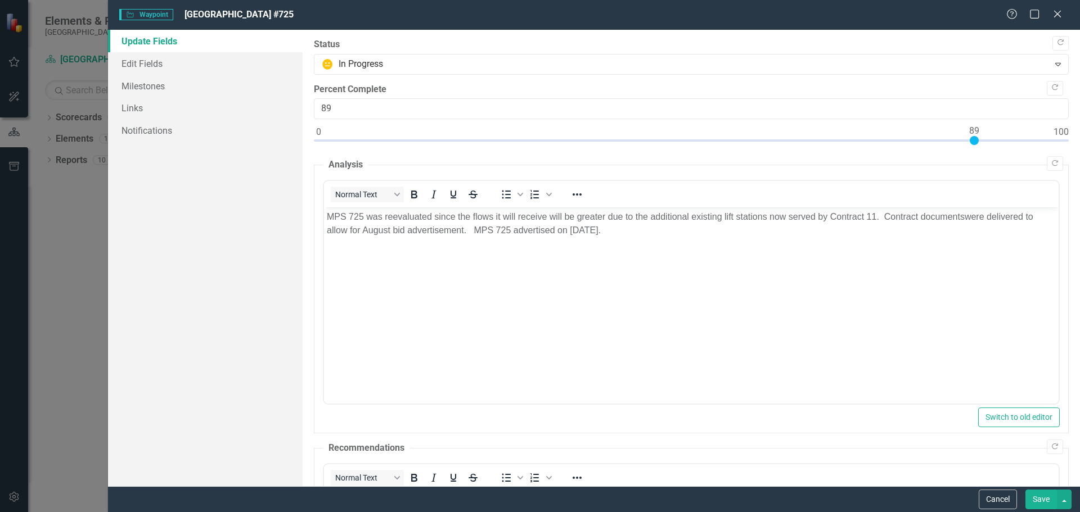
type input "90"
drag, startPoint x: 321, startPoint y: 139, endPoint x: 978, endPoint y: 154, distance: 657.2
click at [987, 138] on div at bounding box center [691, 143] width 755 height 14
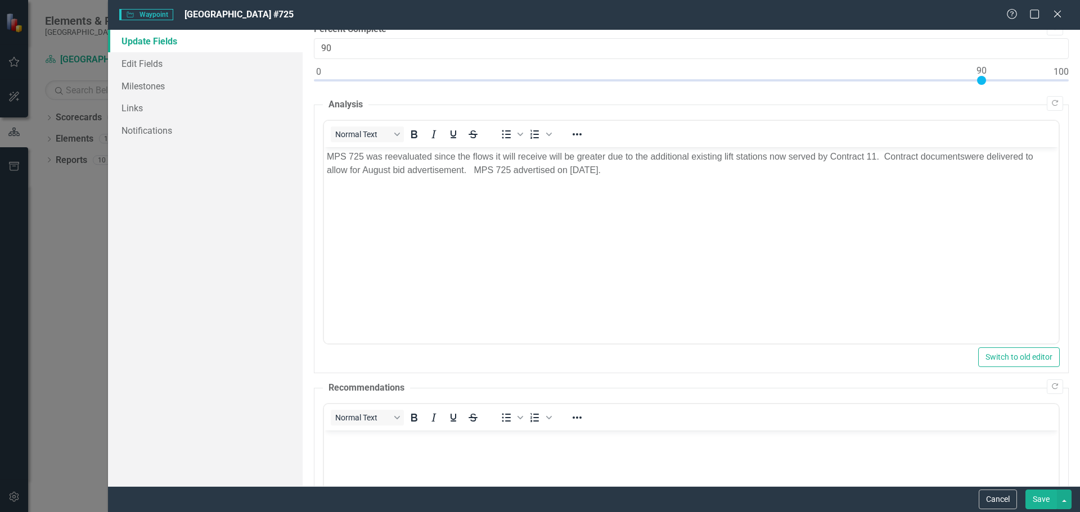
scroll to position [169, 0]
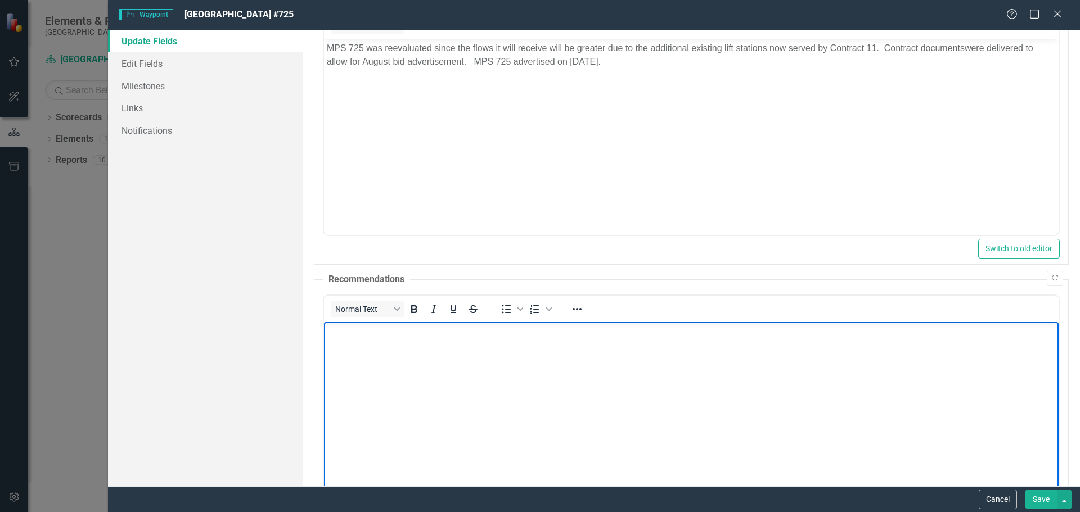
click at [427, 352] on body "Rich Text Area. Press ALT-0 for help." at bounding box center [690, 406] width 735 height 169
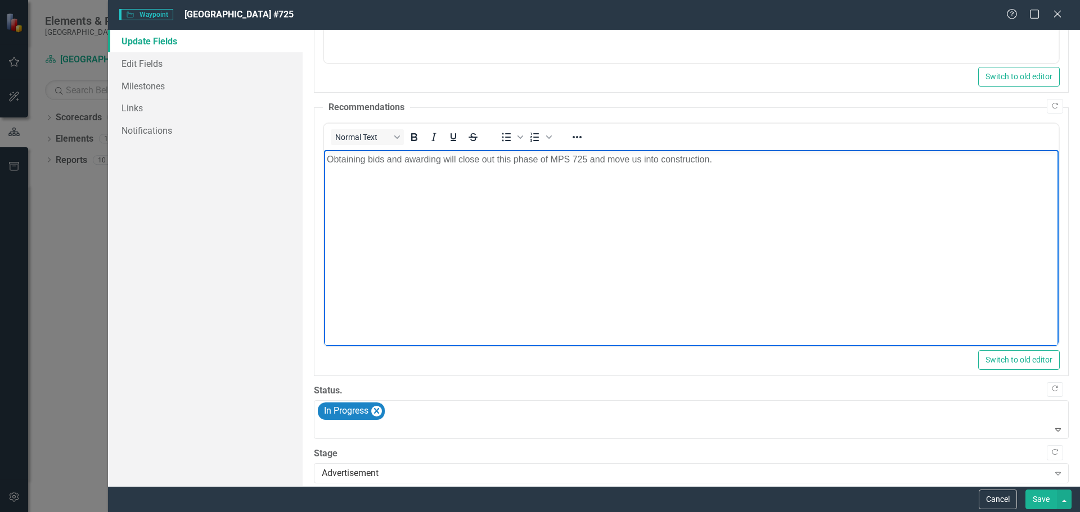
scroll to position [354, 0]
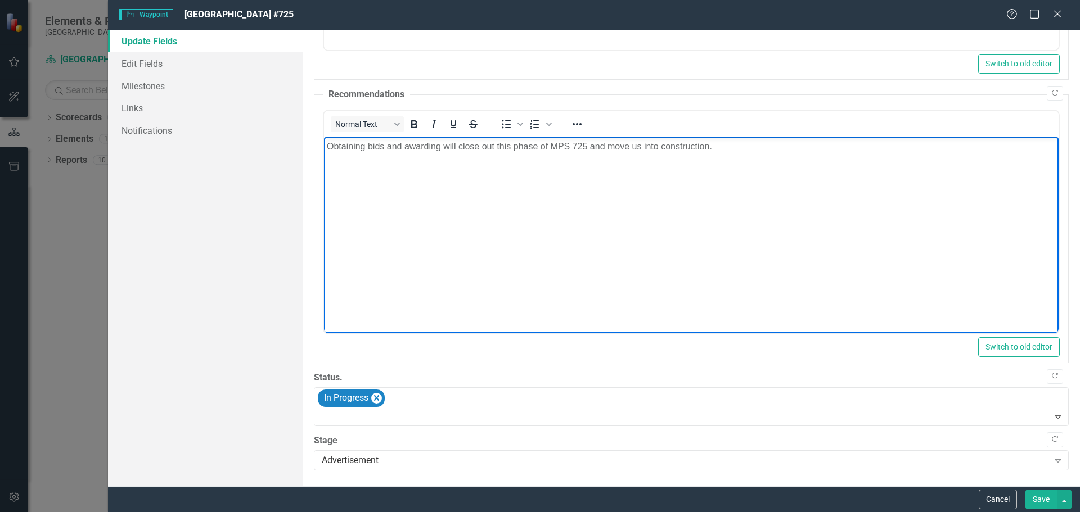
click at [1033, 503] on button "Save" at bounding box center [1042, 500] width 32 height 20
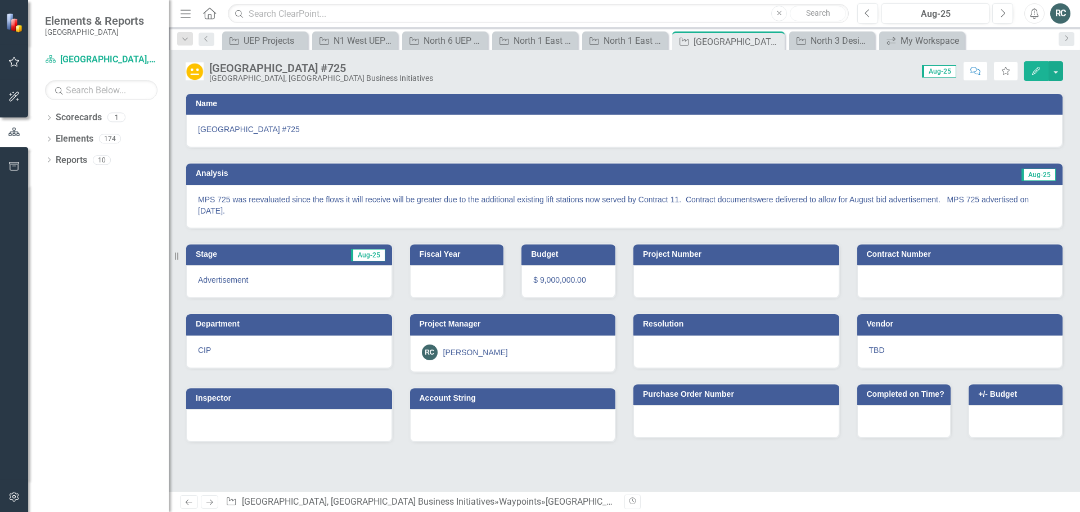
click at [210, 503] on icon at bounding box center [209, 503] width 7 height 6
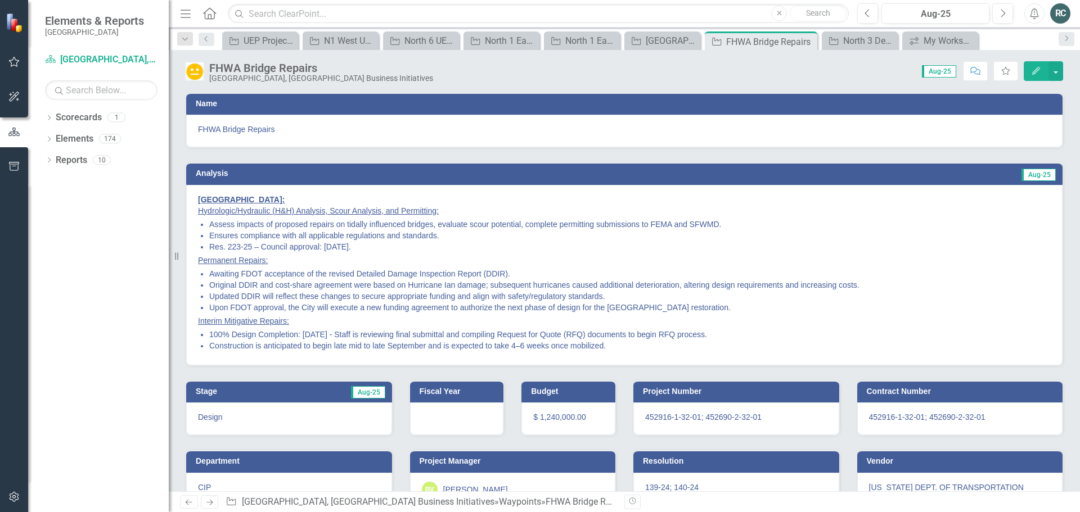
click at [188, 501] on icon "Previous" at bounding box center [189, 502] width 10 height 7
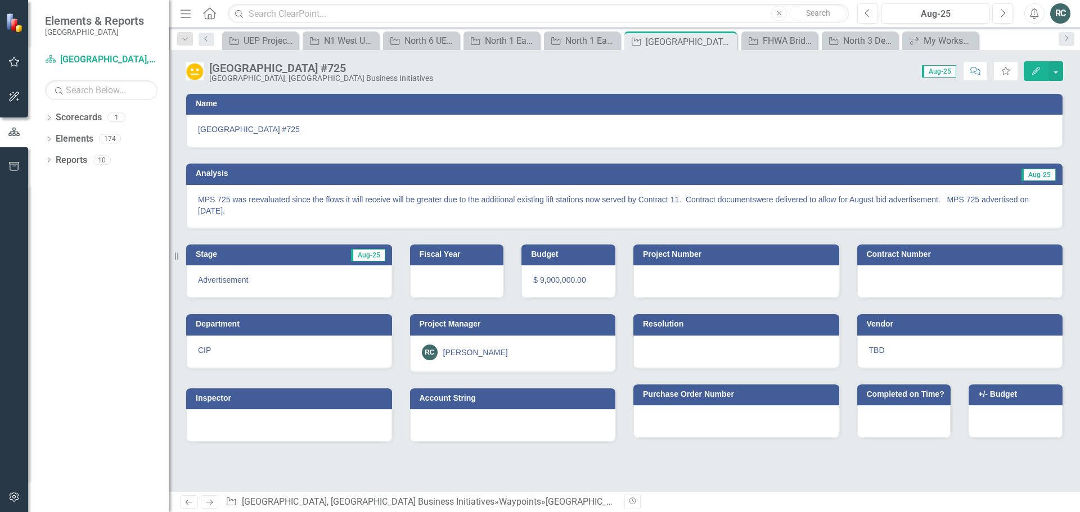
click at [188, 501] on icon "Previous" at bounding box center [189, 502] width 10 height 7
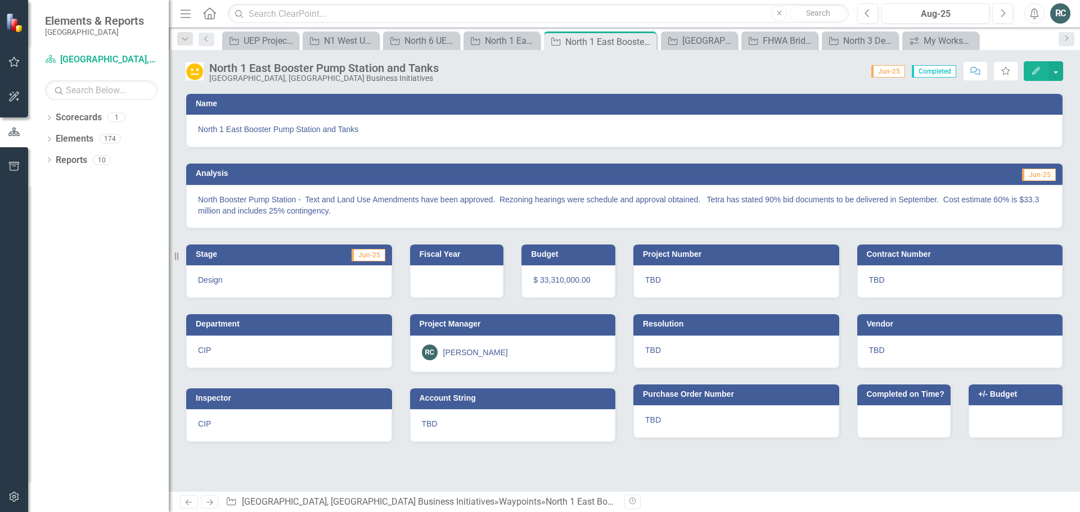
click at [188, 501] on icon "Previous" at bounding box center [189, 502] width 10 height 7
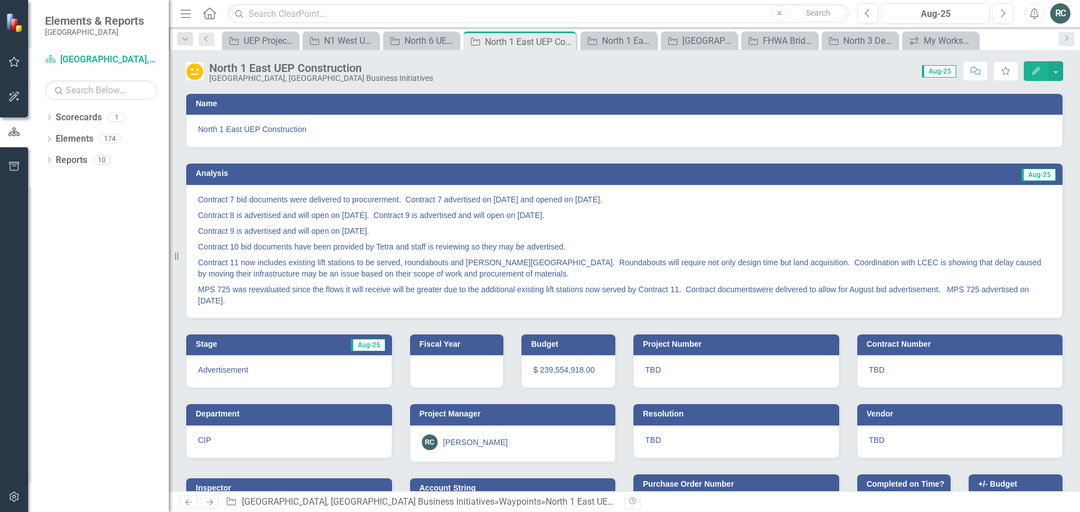
click at [188, 501] on icon "Previous" at bounding box center [189, 502] width 10 height 7
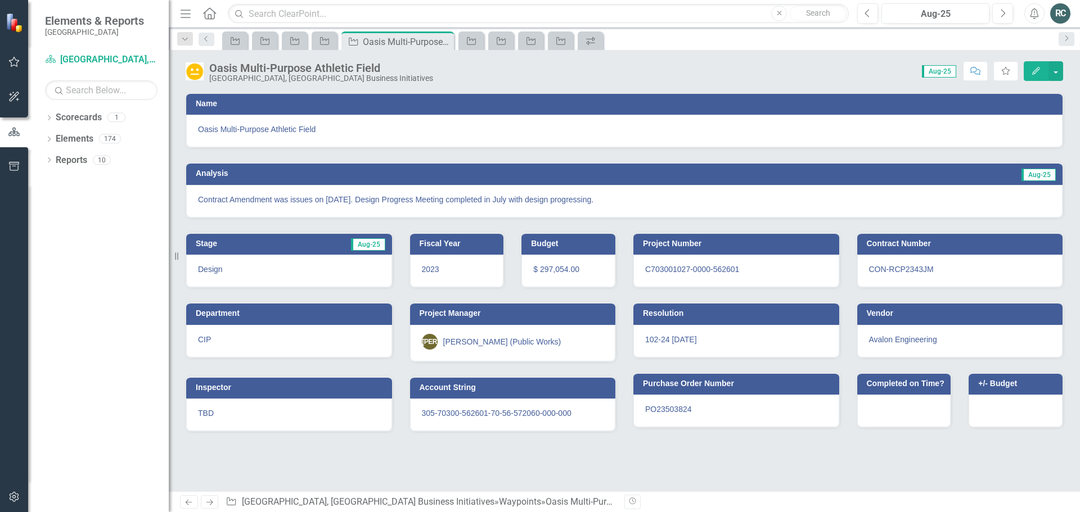
click at [188, 501] on icon "Previous" at bounding box center [189, 502] width 10 height 7
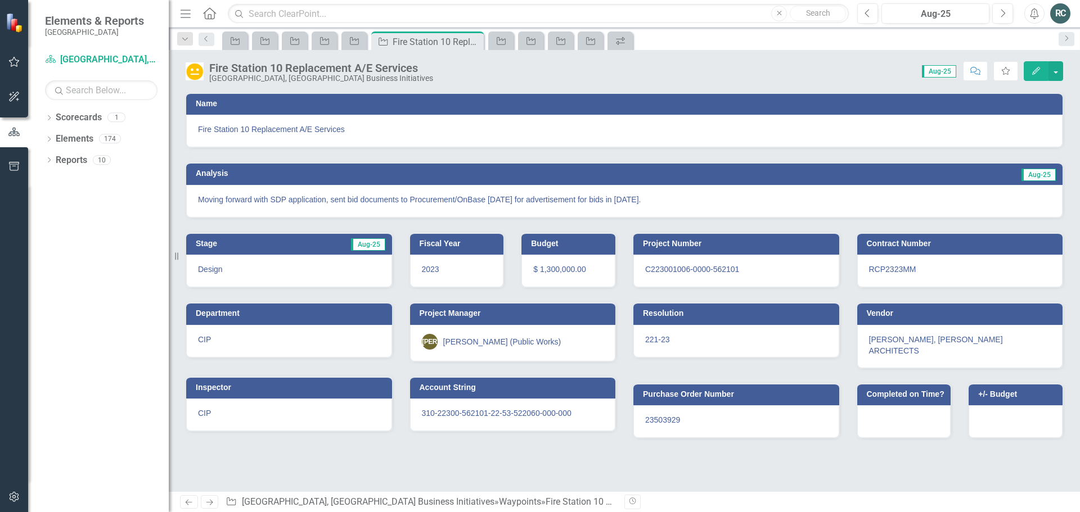
click at [212, 503] on icon at bounding box center [209, 503] width 7 height 6
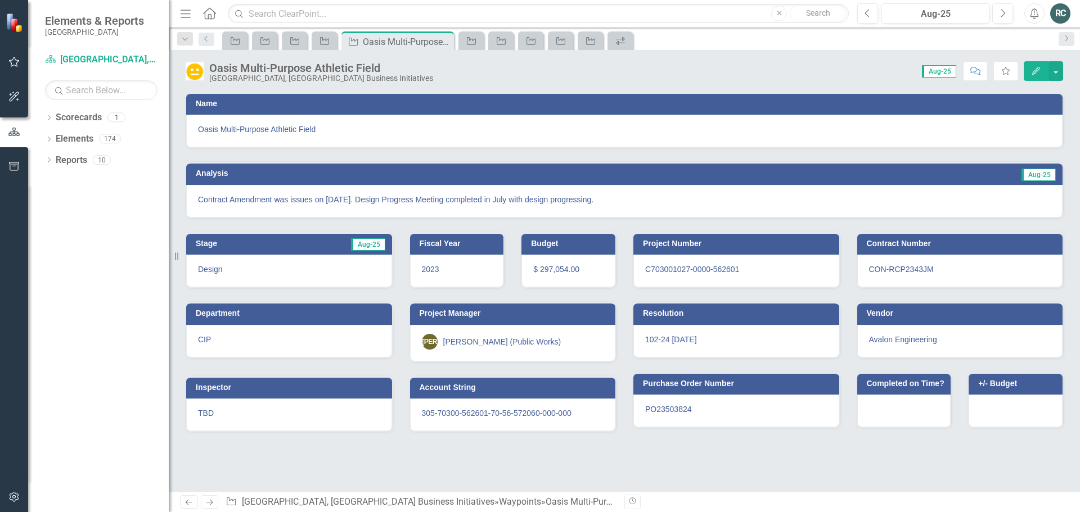
click at [187, 502] on icon "Previous" at bounding box center [189, 502] width 10 height 7
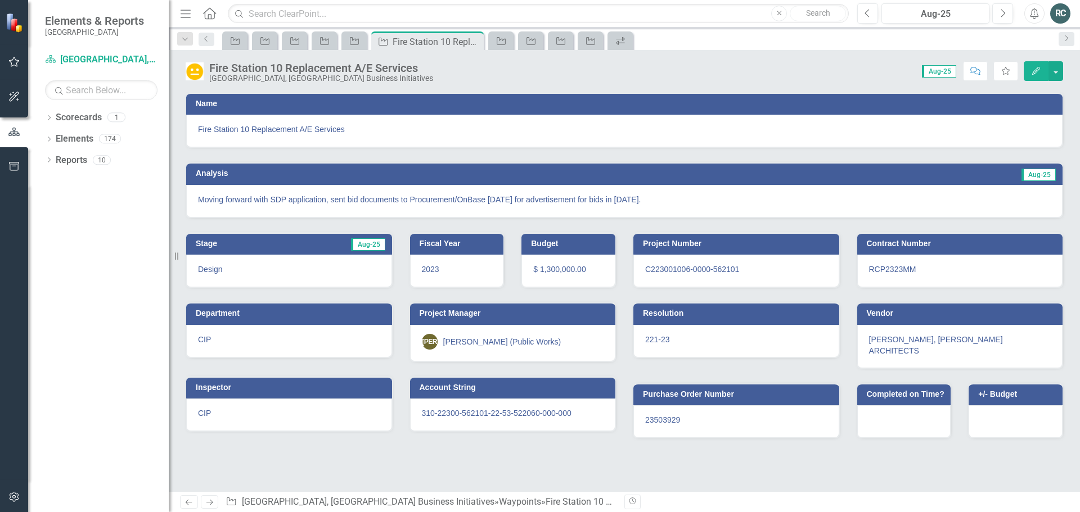
click at [187, 502] on icon "Previous" at bounding box center [189, 502] width 10 height 7
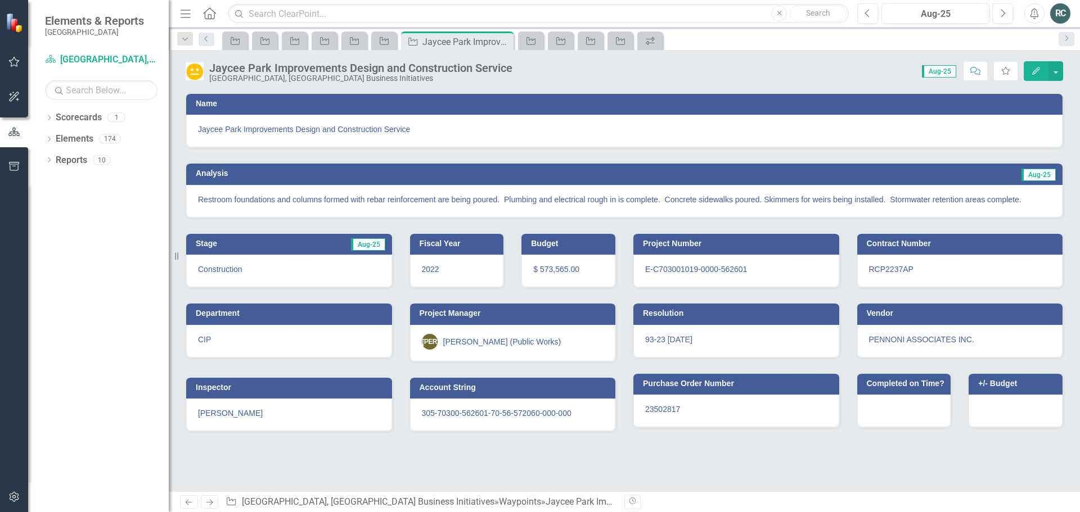
click at [187, 502] on icon "Previous" at bounding box center [189, 502] width 10 height 7
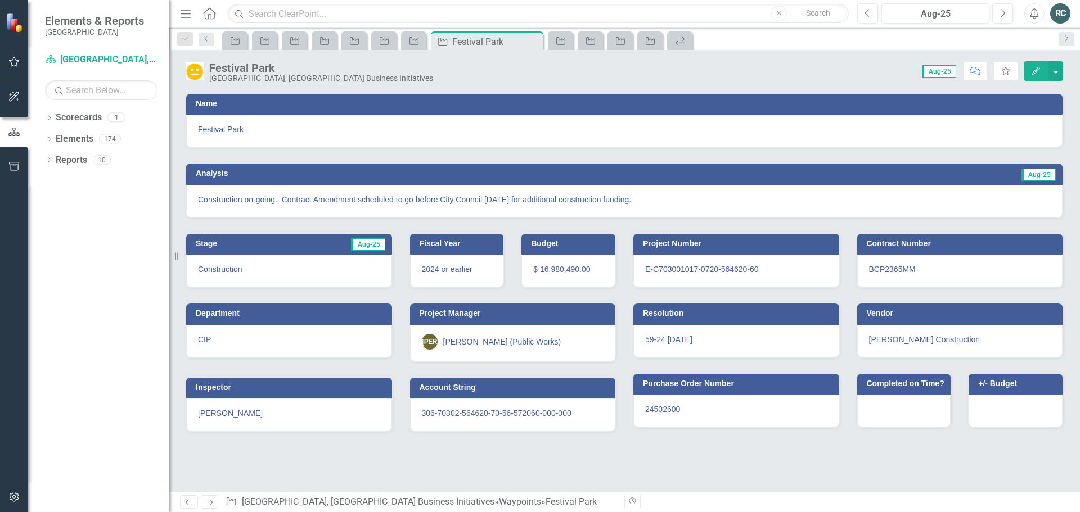
click at [231, 504] on icon "Waypoint" at bounding box center [231, 501] width 11 height 9
click at [185, 504] on icon "Previous" at bounding box center [189, 502] width 10 height 7
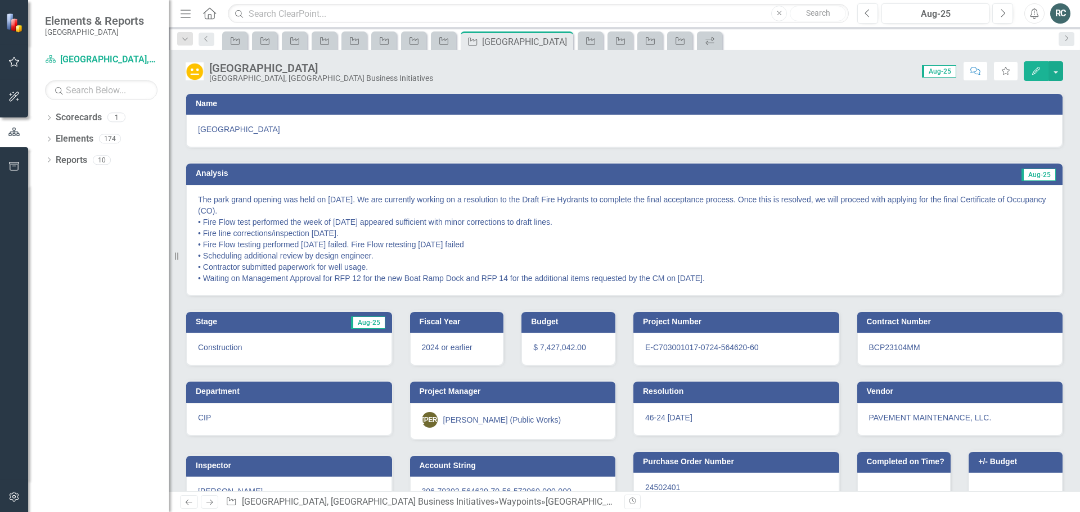
click at [185, 504] on icon "Previous" at bounding box center [189, 502] width 10 height 7
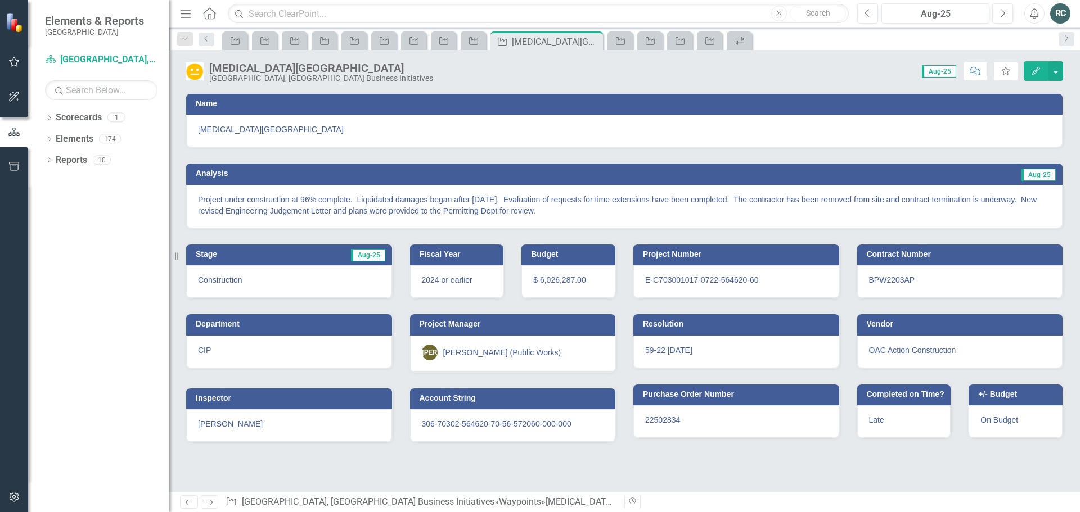
click at [185, 504] on icon "Previous" at bounding box center [189, 502] width 10 height 7
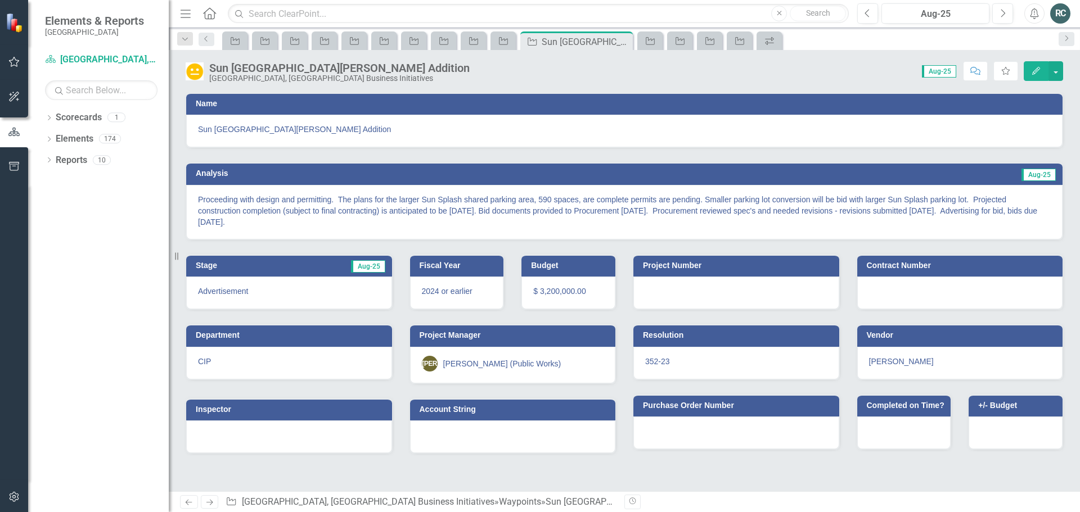
click at [185, 504] on icon "Previous" at bounding box center [189, 502] width 10 height 7
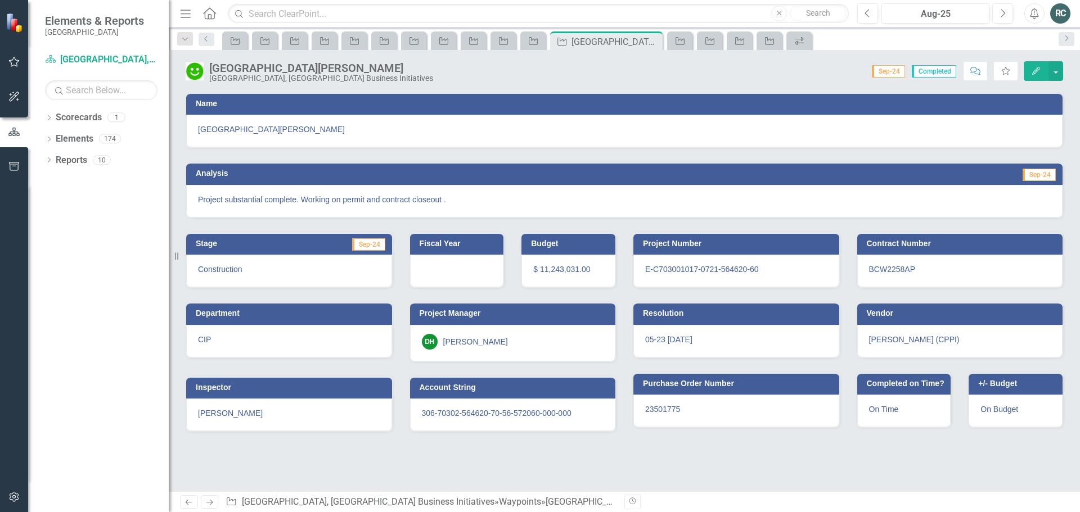
click at [185, 504] on icon "Previous" at bounding box center [189, 502] width 10 height 7
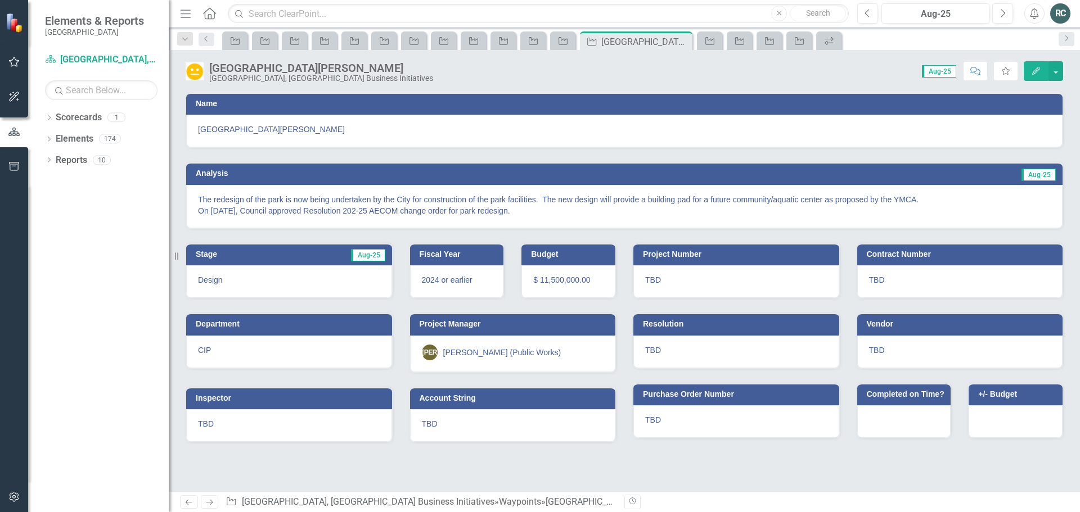
click at [185, 504] on icon "Previous" at bounding box center [189, 502] width 10 height 7
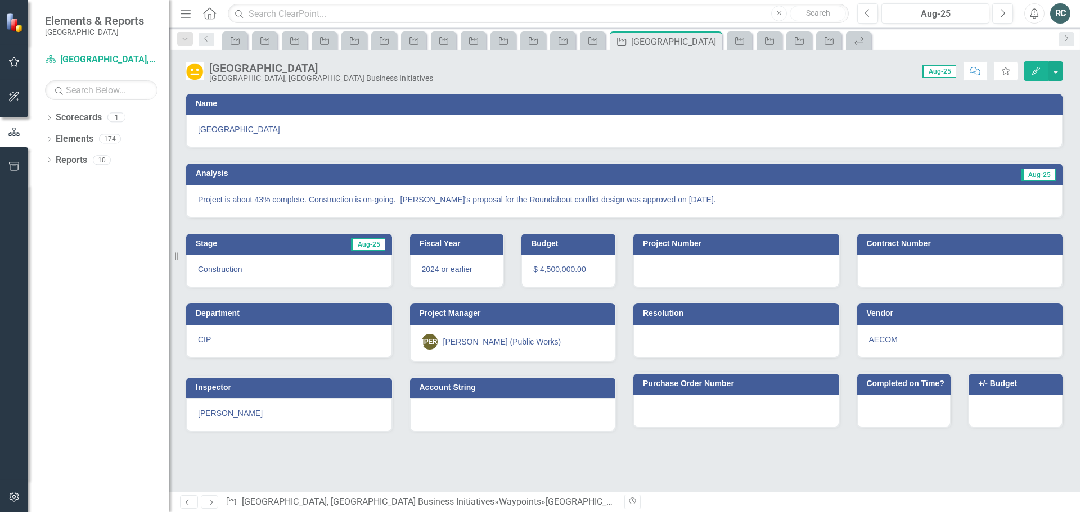
click at [185, 504] on icon "Previous" at bounding box center [189, 502] width 10 height 7
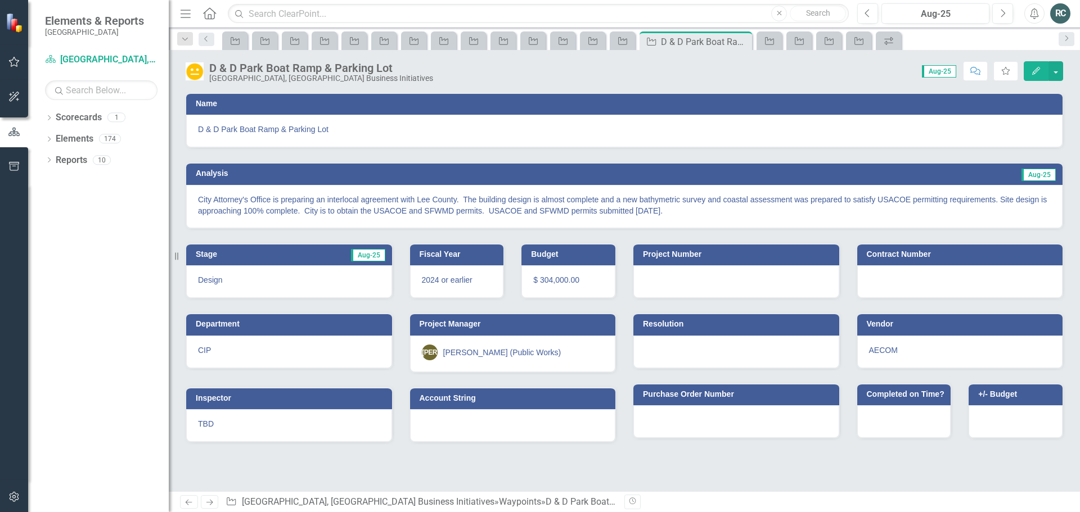
click at [185, 504] on icon "Previous" at bounding box center [189, 502] width 10 height 7
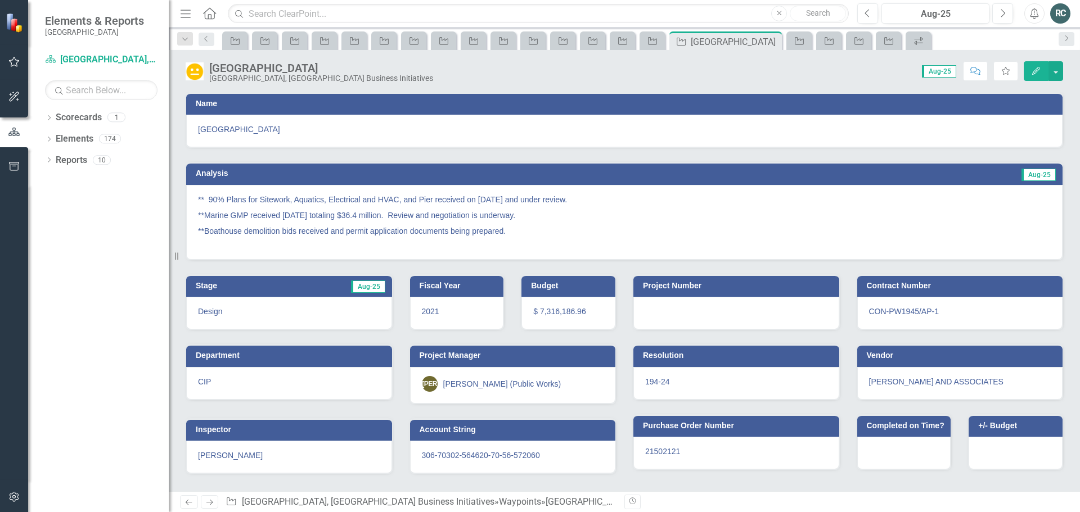
click at [185, 504] on icon "Previous" at bounding box center [189, 502] width 10 height 7
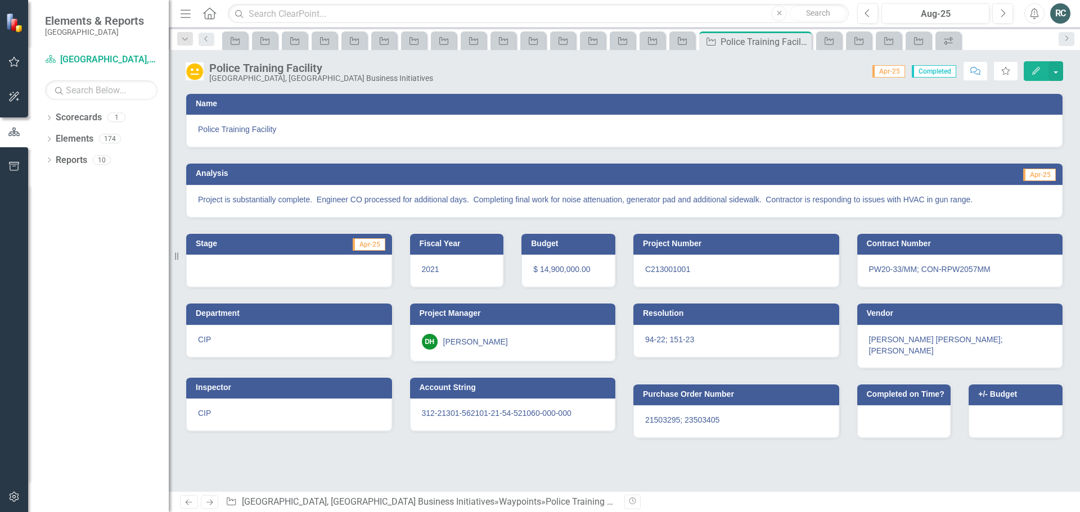
click at [185, 504] on icon "Previous" at bounding box center [189, 502] width 10 height 7
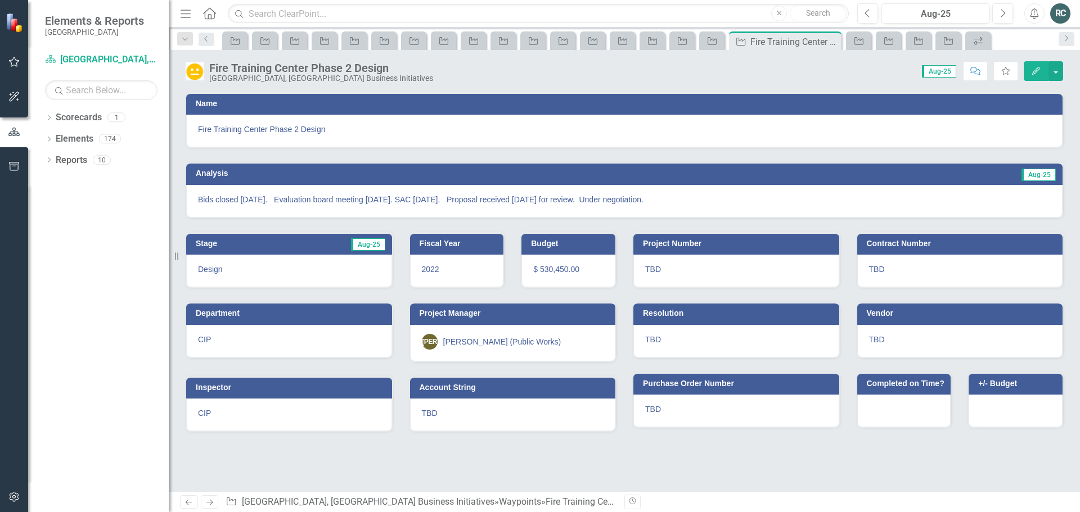
click at [190, 501] on icon "Previous" at bounding box center [189, 502] width 10 height 7
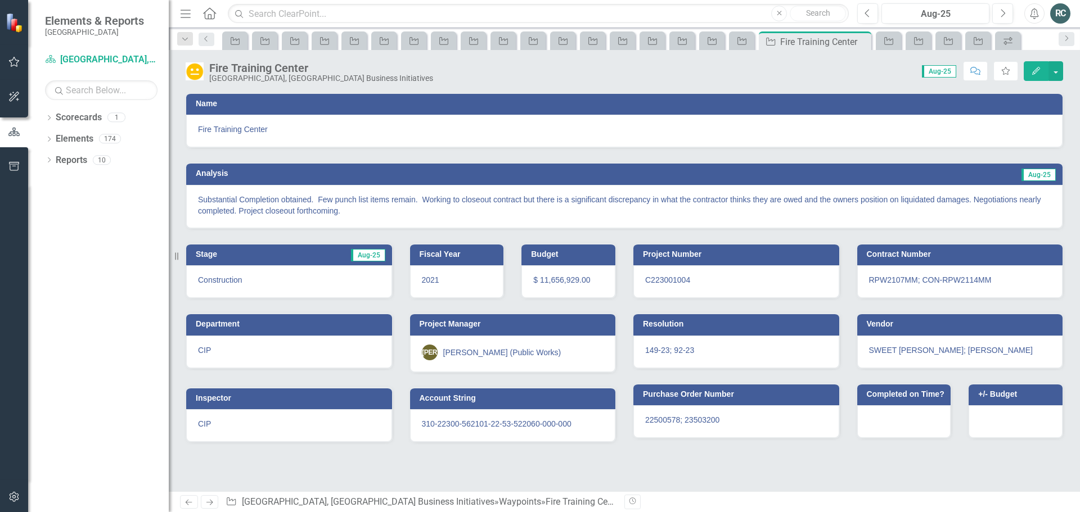
click at [190, 501] on icon "Previous" at bounding box center [189, 502] width 10 height 7
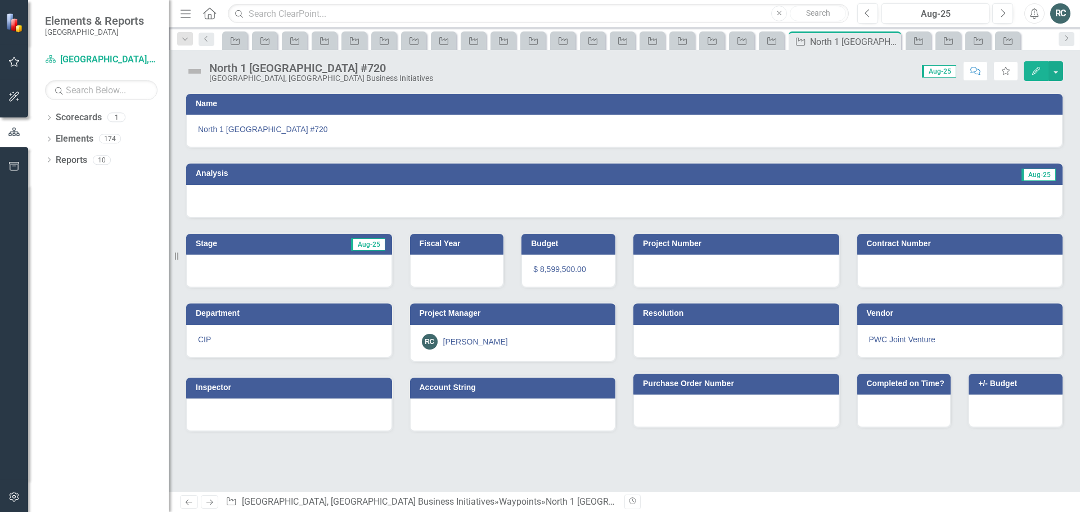
click at [1036, 71] on icon "Edit" at bounding box center [1036, 71] width 10 height 8
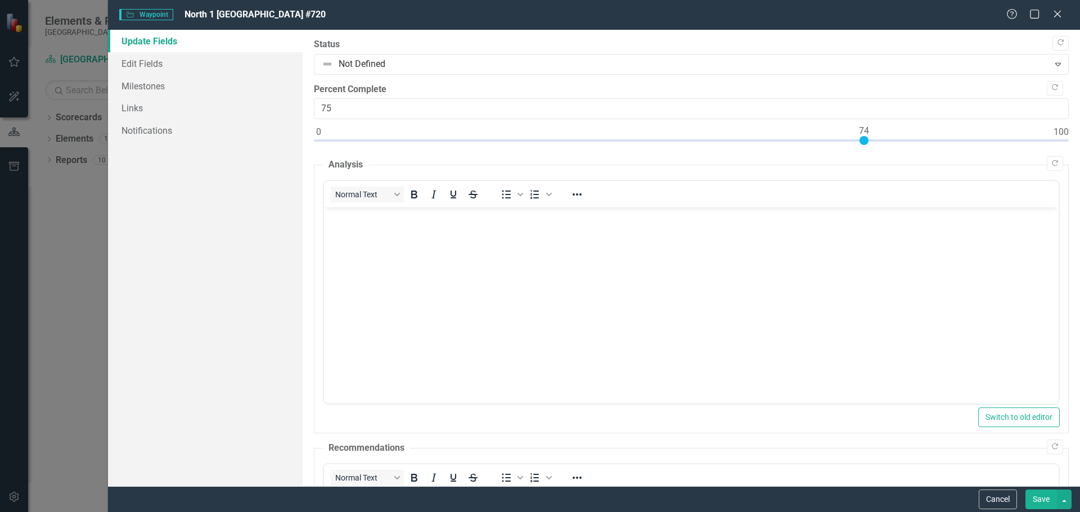
type input "74"
drag, startPoint x: 316, startPoint y: 138, endPoint x: 863, endPoint y: 139, distance: 546.8
click at [863, 139] on div at bounding box center [864, 140] width 9 height 9
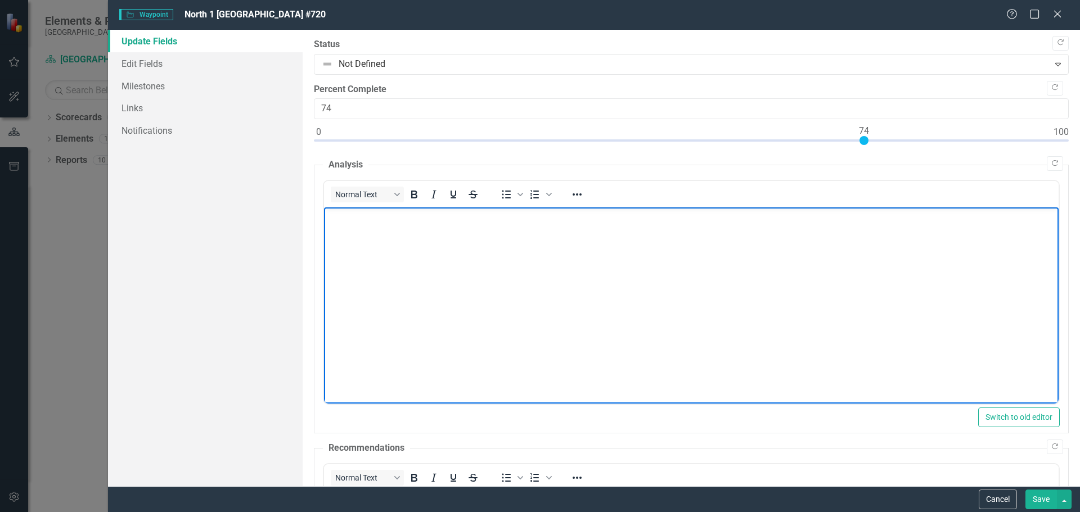
click at [389, 254] on body "Rich Text Area. Press ALT-0 for help." at bounding box center [690, 292] width 735 height 169
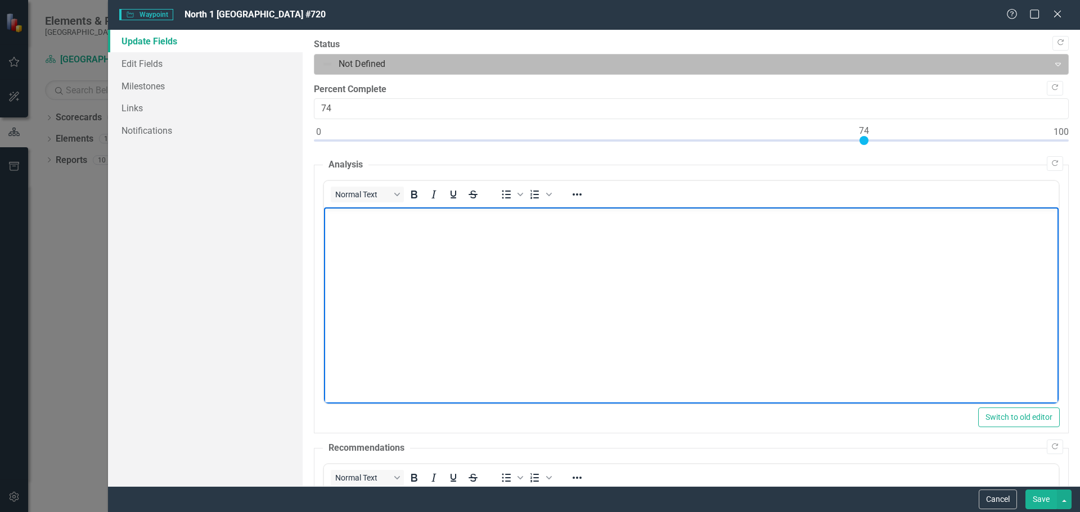
click at [1053, 64] on icon "Expand" at bounding box center [1058, 64] width 11 height 9
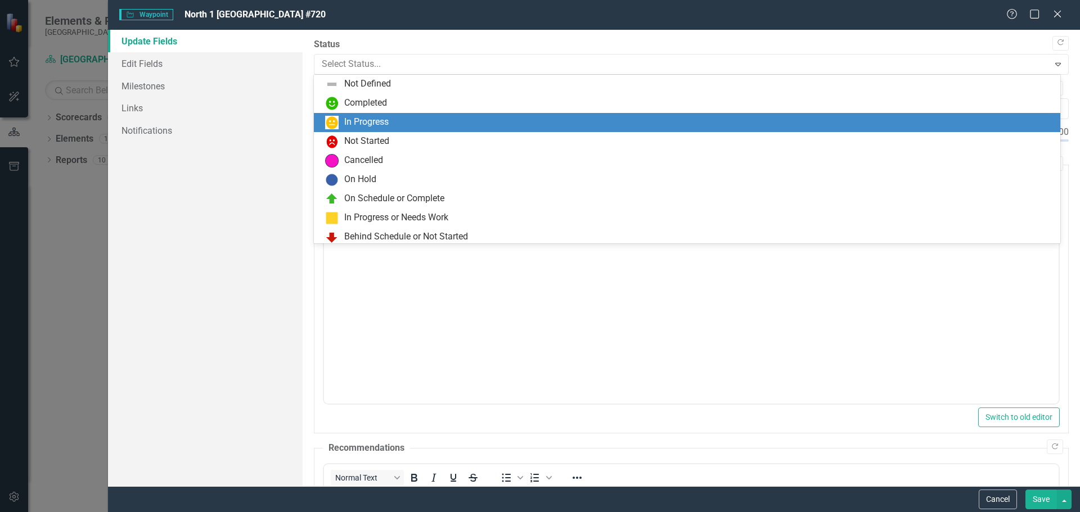
click at [381, 120] on div "In Progress" at bounding box center [366, 122] width 44 height 13
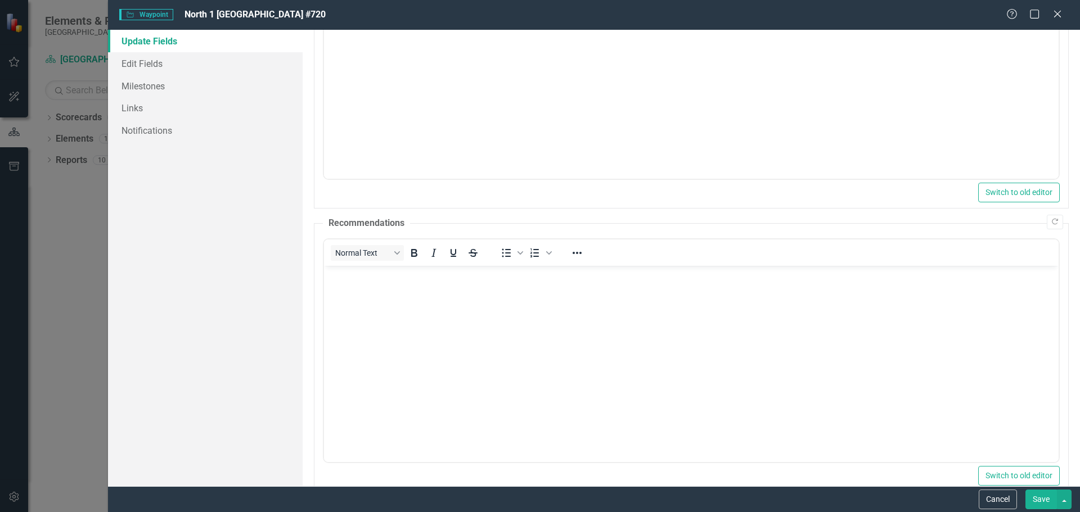
scroll to position [335, 0]
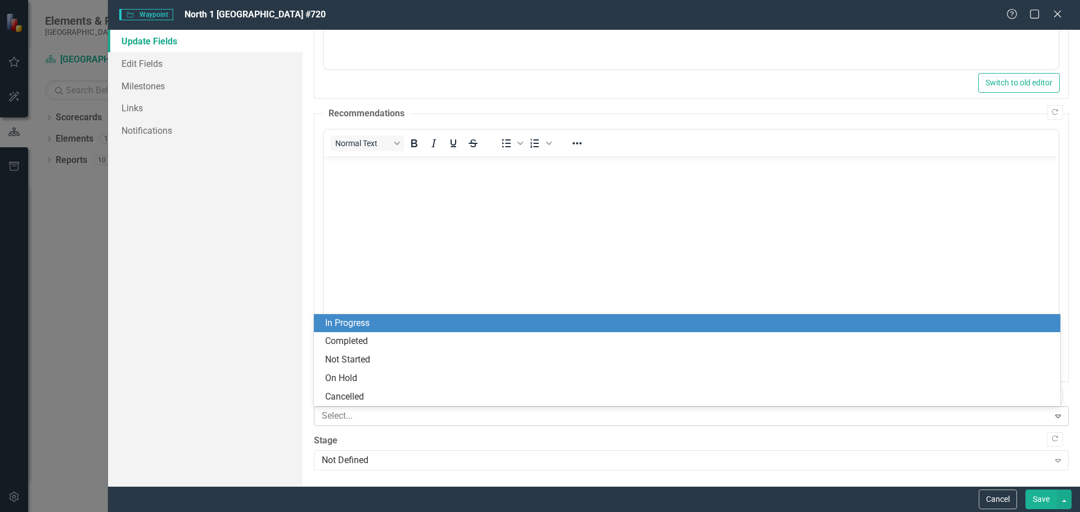
click at [1053, 415] on icon "Expand" at bounding box center [1058, 416] width 11 height 9
click at [407, 325] on div "In Progress" at bounding box center [689, 323] width 729 height 13
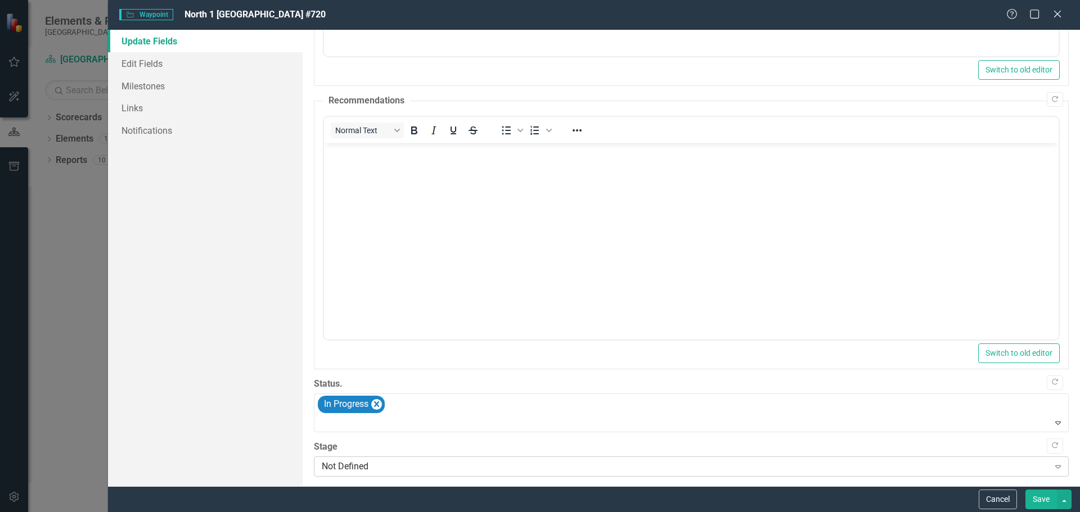
scroll to position [354, 0]
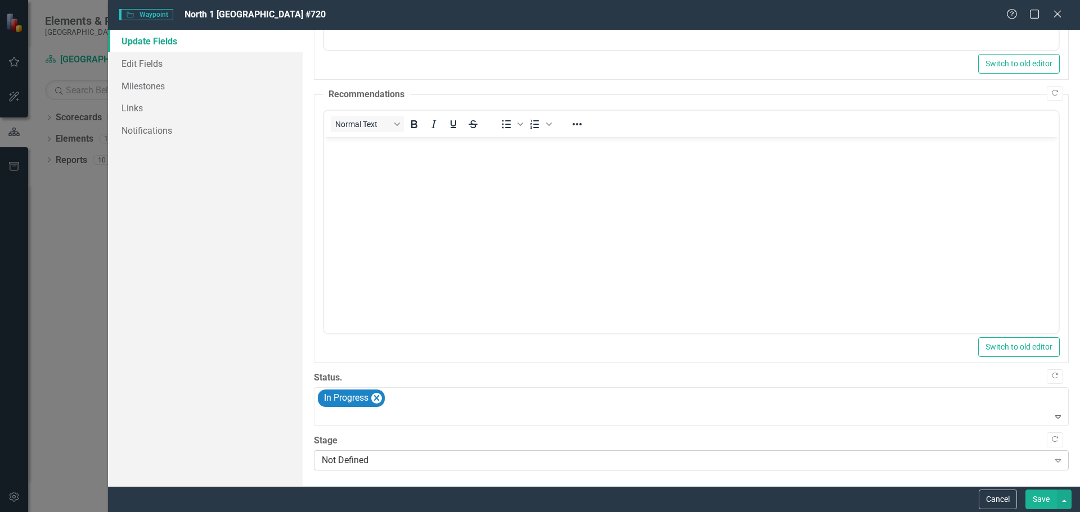
click at [1053, 461] on icon "Expand" at bounding box center [1058, 460] width 11 height 9
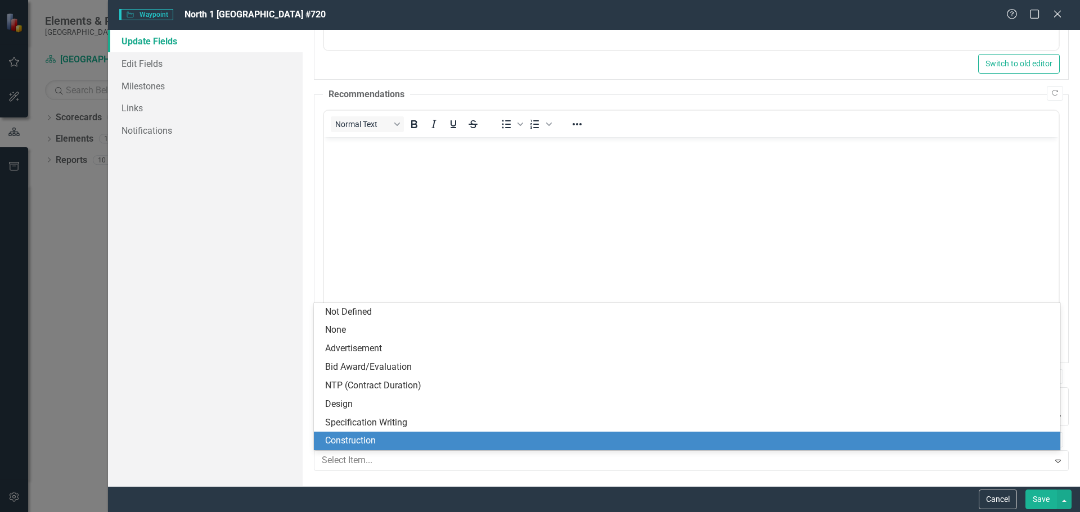
click at [367, 447] on div "Construction" at bounding box center [689, 441] width 729 height 13
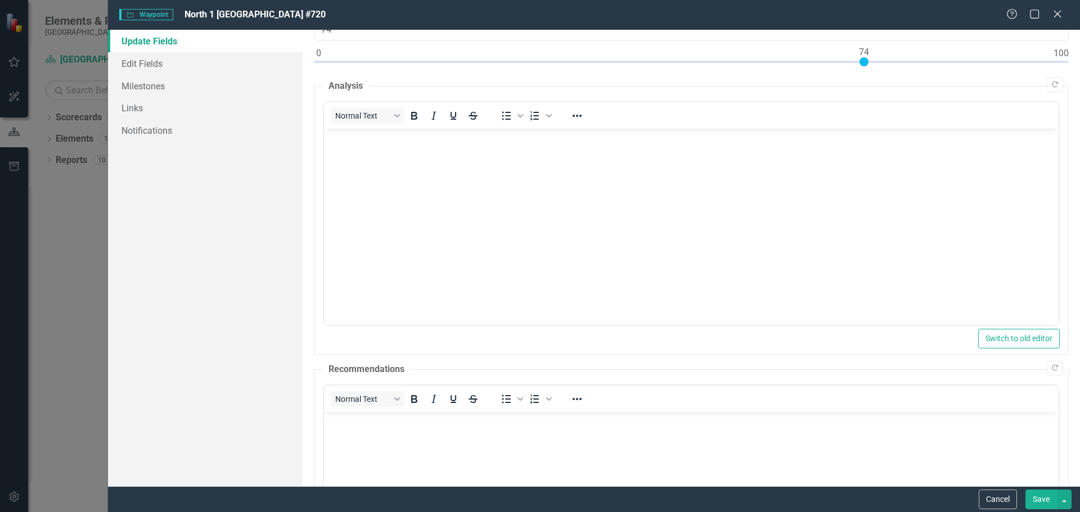
scroll to position [0, 0]
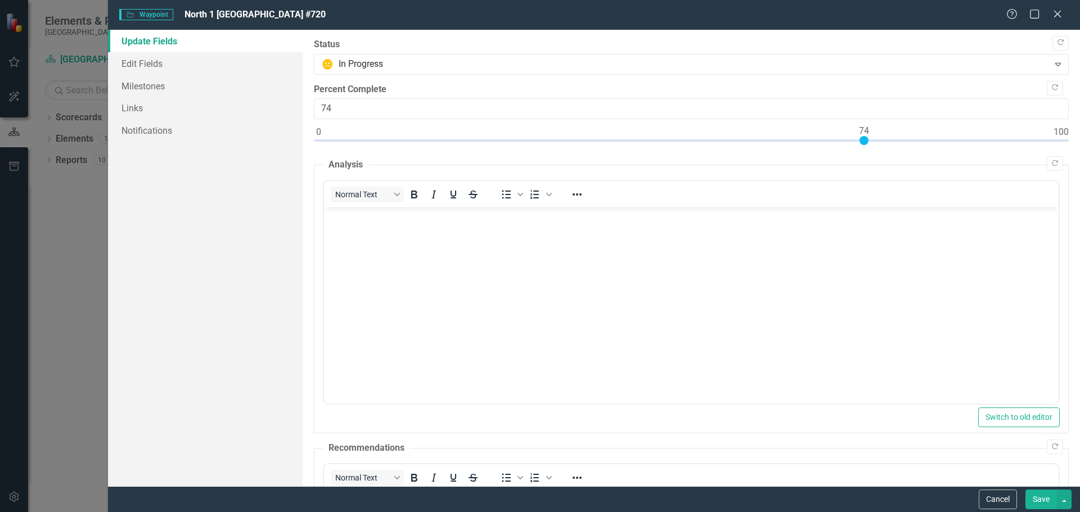
click at [419, 247] on body "Rich Text Area. Press ALT-0 for help." at bounding box center [690, 292] width 735 height 169
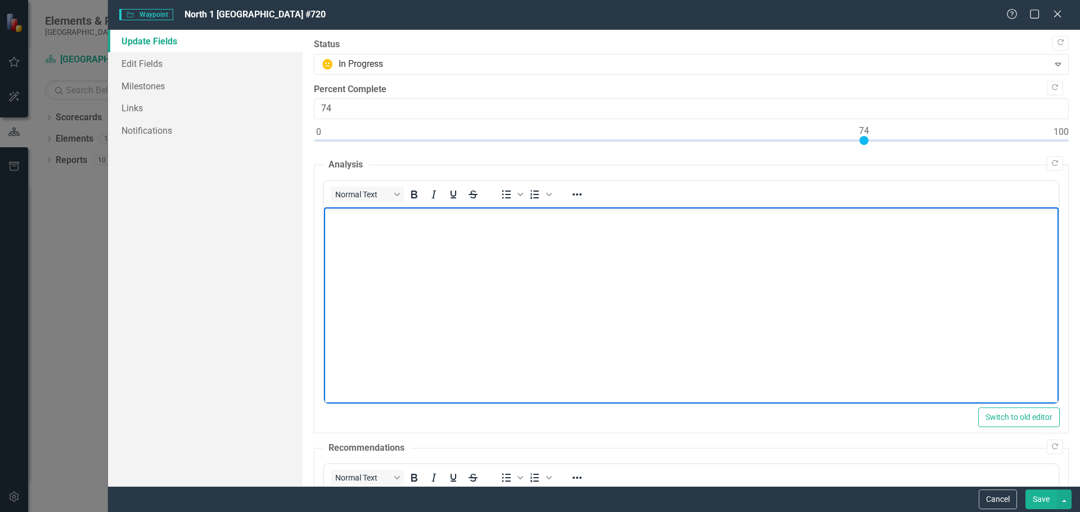
click at [394, 223] on p "Rich Text Area. Press ALT-0 for help." at bounding box center [690, 217] width 729 height 14
paste body "Rich Text Area. Press ALT-0 for help."
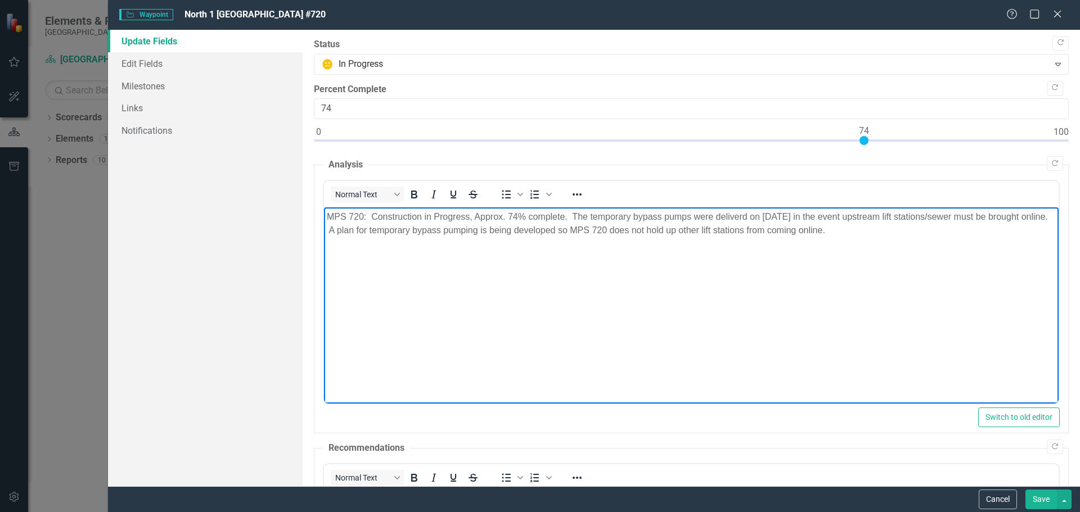
click at [703, 316] on body "MPS 720: Construction in Progress, Approx. 74% complete. The temporary bypass p…" at bounding box center [690, 292] width 735 height 169
click at [742, 218] on p "MPS 720: Construction in Progress, Approx. 74% complete. The temporary bypass p…" at bounding box center [690, 223] width 729 height 27
click at [807, 304] on body "MPS 720: Construction in Progress, Approx. 74% complete. The temporary bypass p…" at bounding box center [690, 292] width 735 height 169
click at [153, 66] on link "Edit Fields" at bounding box center [205, 63] width 195 height 23
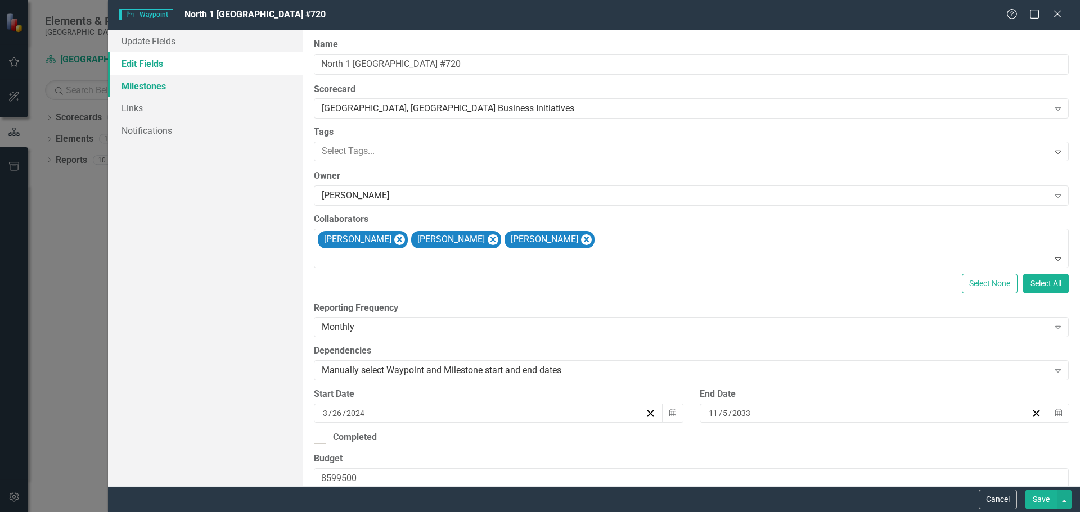
click at [145, 80] on link "Milestones" at bounding box center [205, 86] width 195 height 23
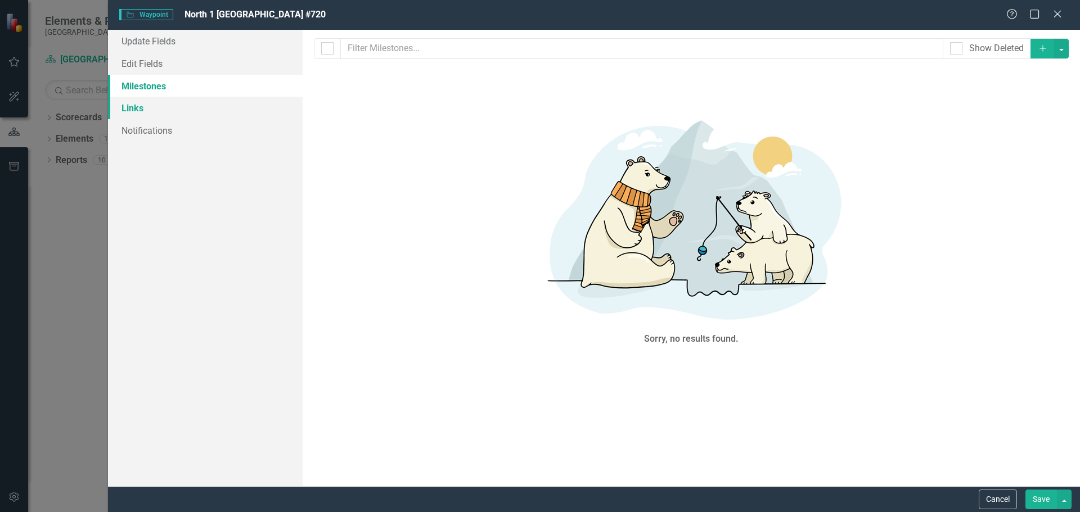
click at [134, 105] on link "Links" at bounding box center [205, 108] width 195 height 23
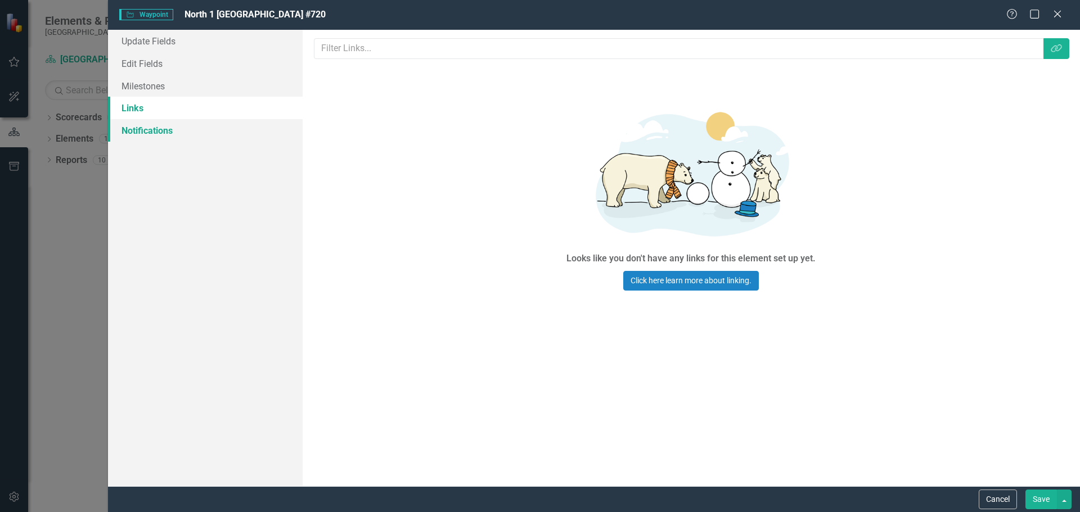
click at [142, 135] on link "Notifications" at bounding box center [205, 130] width 195 height 23
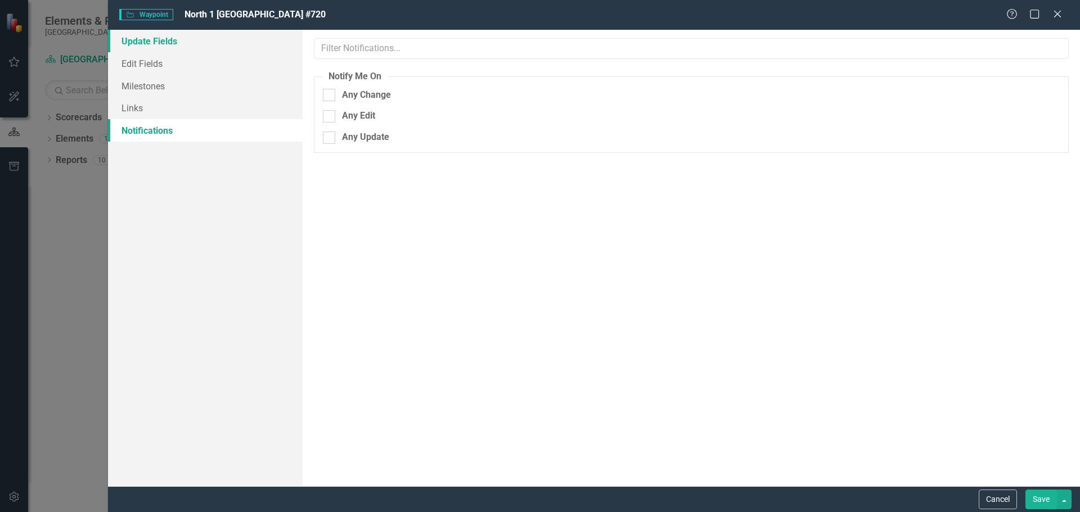
click at [168, 44] on link "Update Fields" at bounding box center [205, 41] width 195 height 23
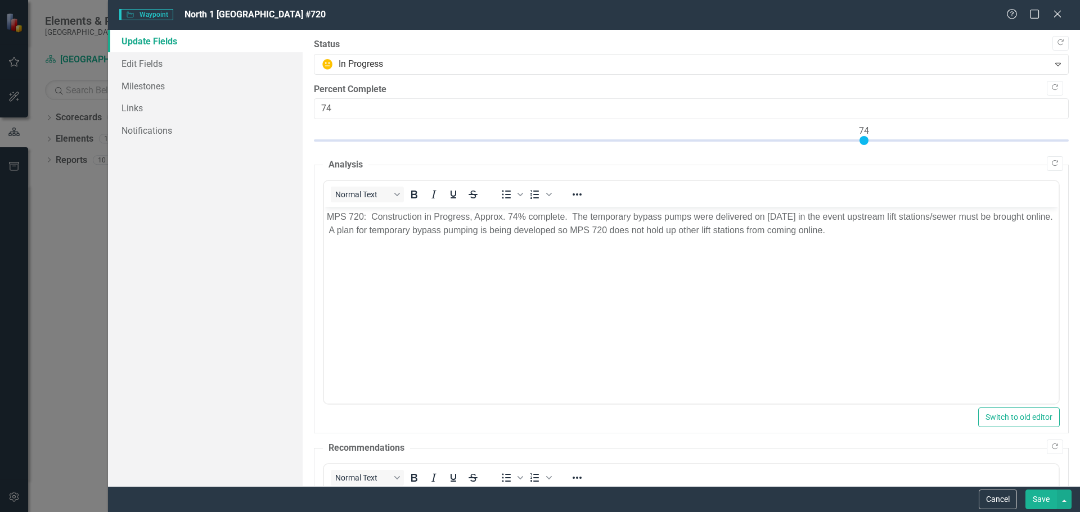
click at [1045, 504] on button "Save" at bounding box center [1042, 500] width 32 height 20
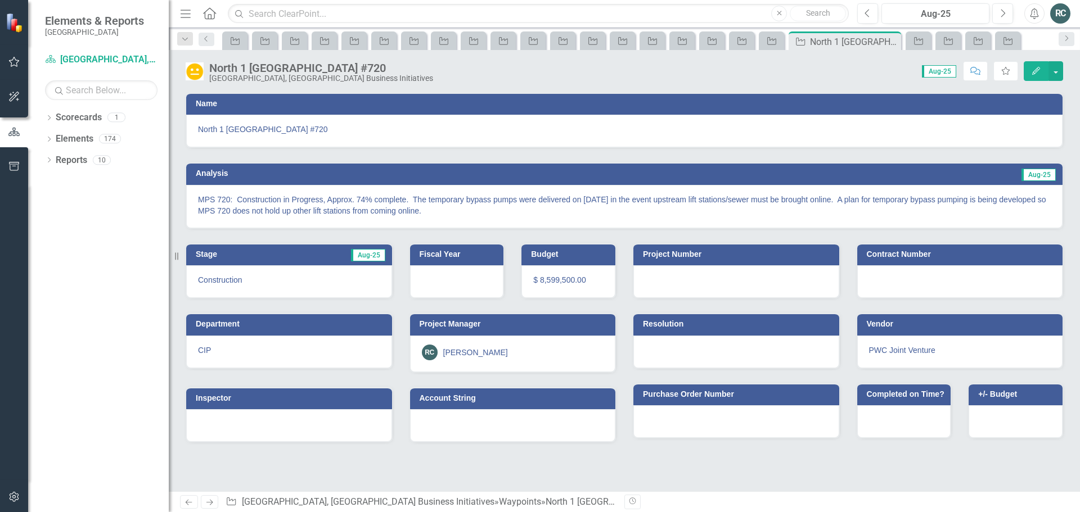
click at [190, 501] on icon "Previous" at bounding box center [189, 502] width 10 height 7
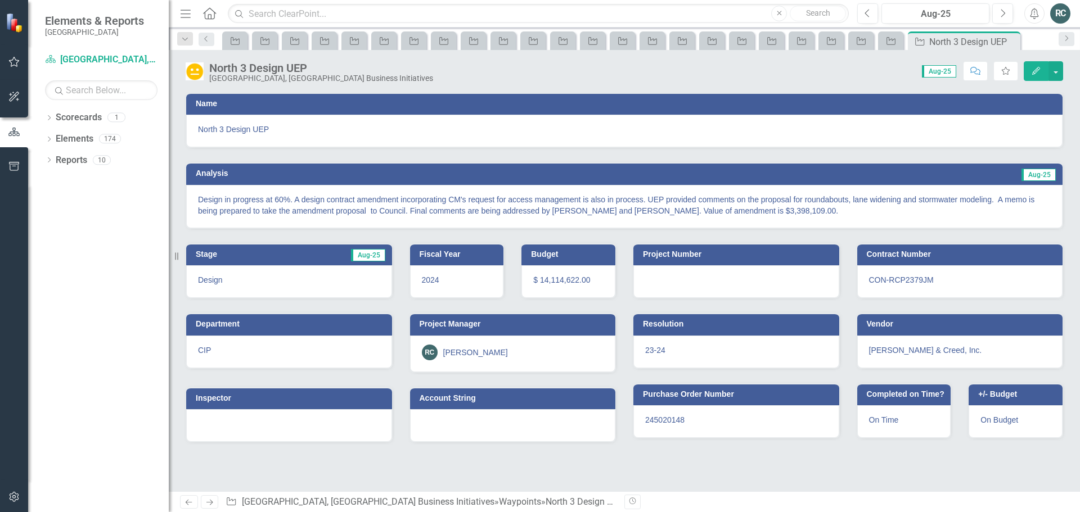
click at [209, 501] on icon "Next" at bounding box center [210, 502] width 10 height 7
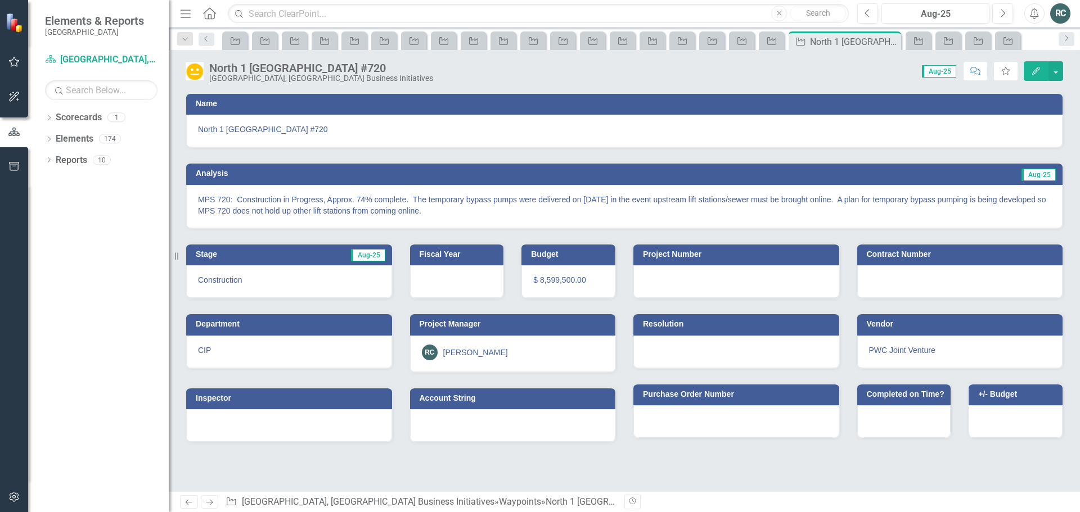
click at [189, 504] on icon "Previous" at bounding box center [189, 502] width 10 height 7
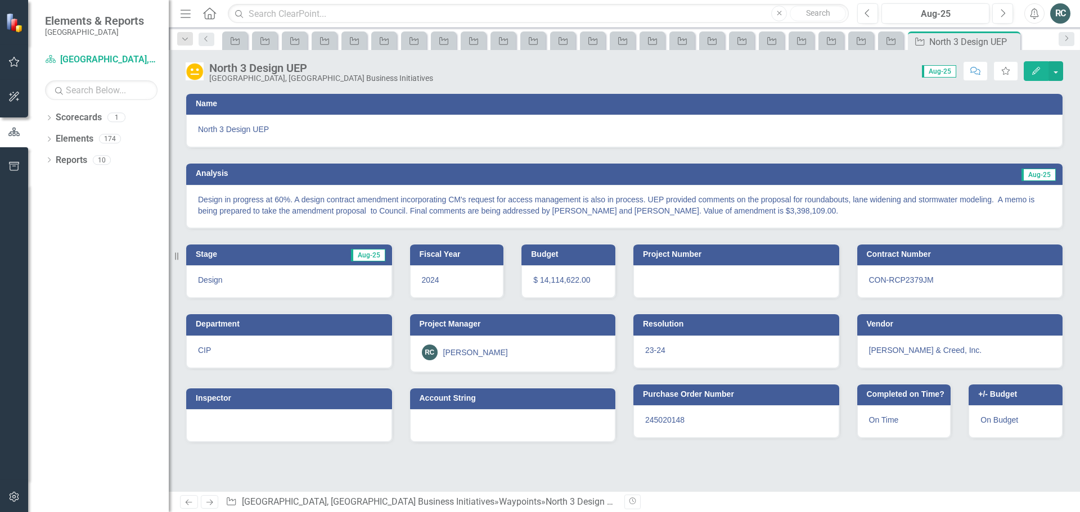
click at [1044, 62] on button "Edit" at bounding box center [1036, 71] width 25 height 20
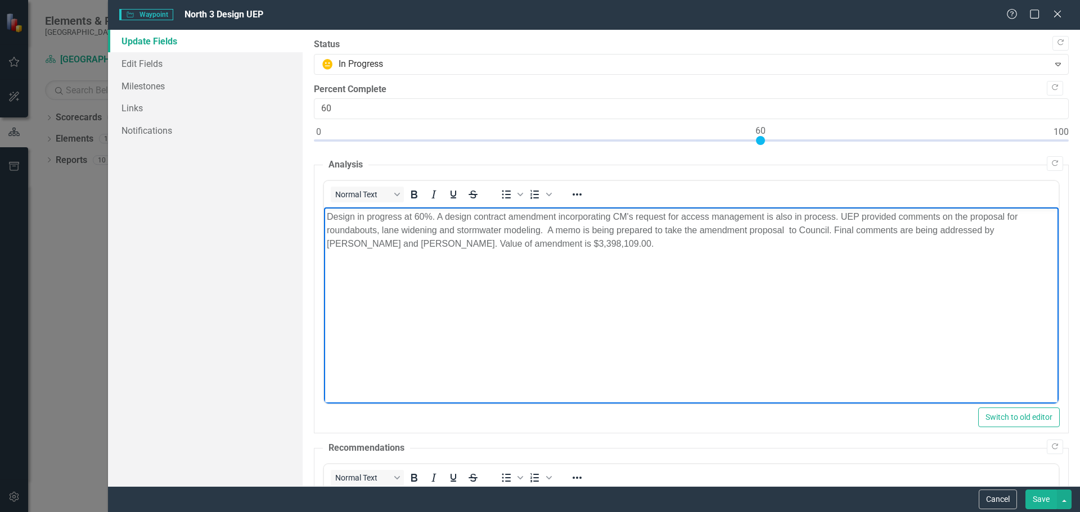
click at [450, 243] on p "Design in progress at 60%. A design contract amendment incorporating CM's reque…" at bounding box center [690, 230] width 729 height 41
drag, startPoint x: 518, startPoint y: 244, endPoint x: 565, endPoint y: 243, distance: 47.3
click at [565, 243] on p "Design in progress at 60%. A design contract amendment incorporating CM's reque…" at bounding box center [690, 230] width 729 height 41
click at [1044, 502] on button "Save" at bounding box center [1042, 500] width 32 height 20
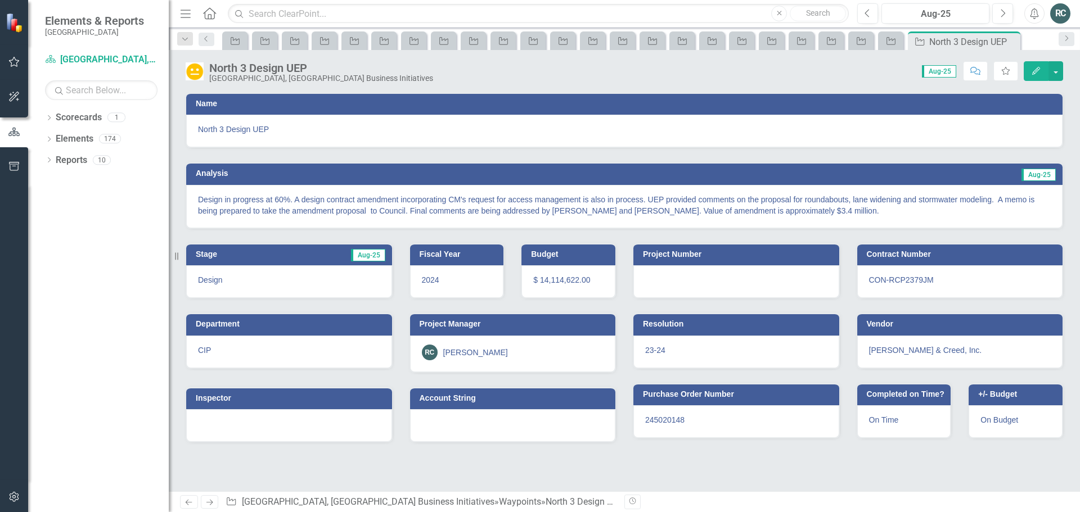
click at [195, 501] on link "Previous" at bounding box center [189, 503] width 18 height 14
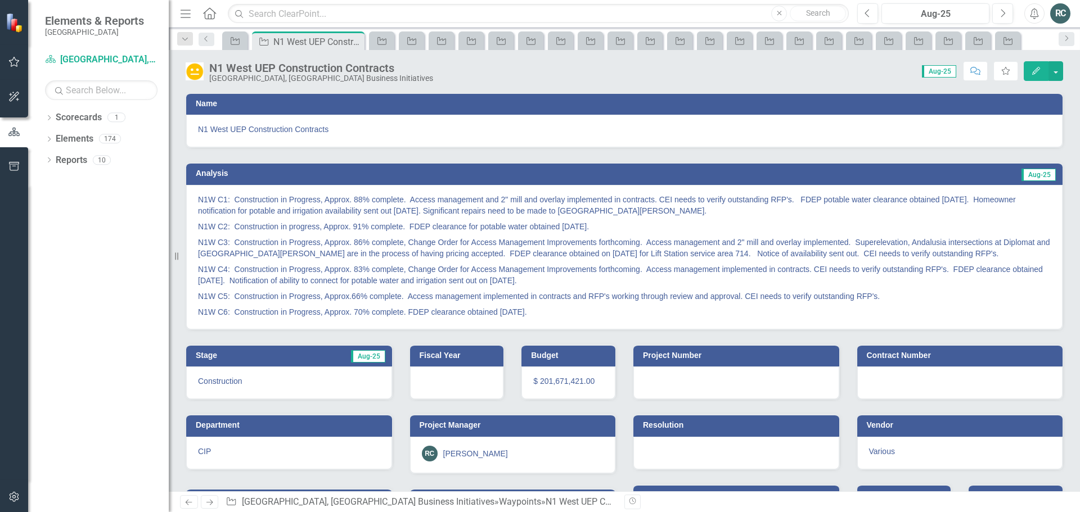
click at [195, 501] on link "Previous" at bounding box center [189, 503] width 18 height 14
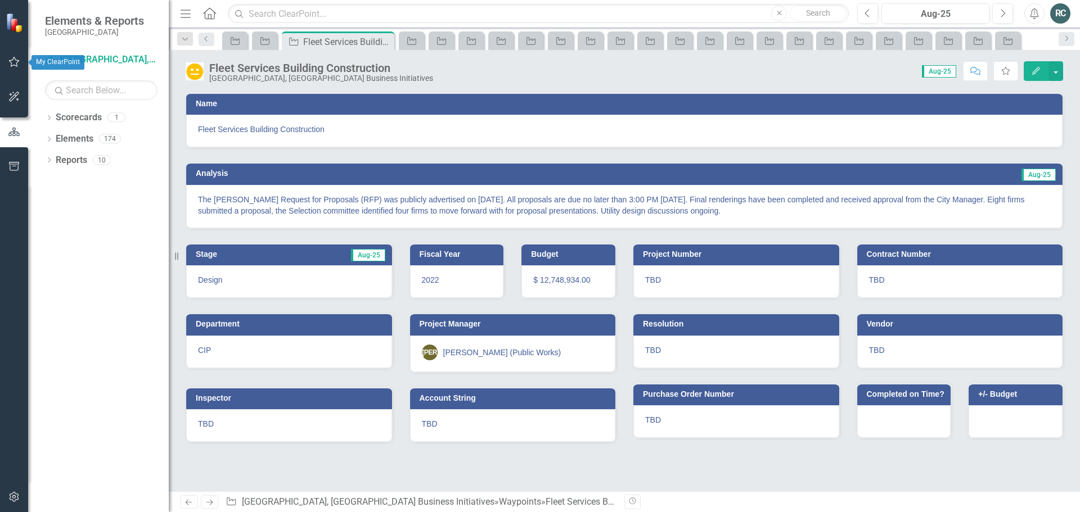
click at [12, 61] on icon "button" at bounding box center [14, 61] width 12 height 9
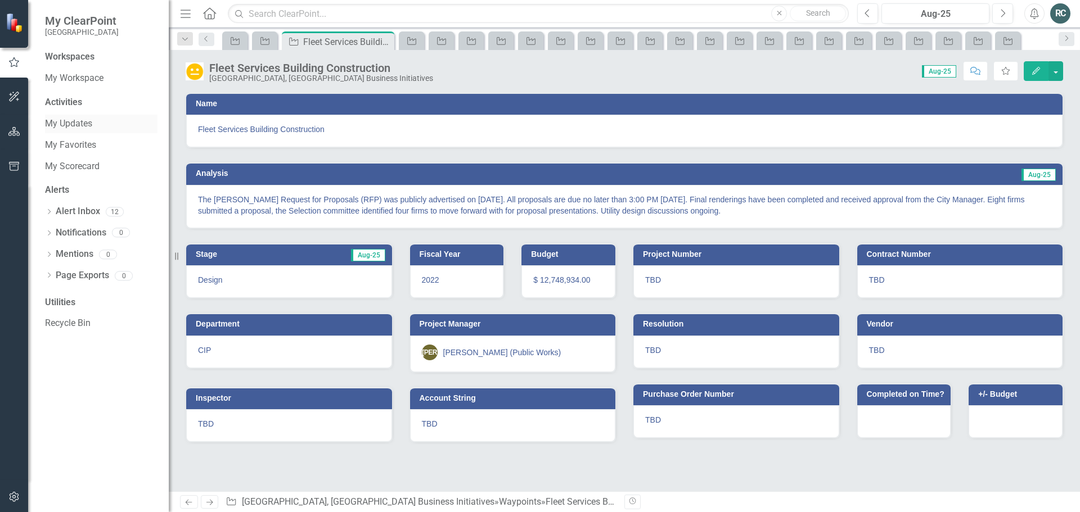
click at [73, 124] on link "My Updates" at bounding box center [101, 124] width 113 height 13
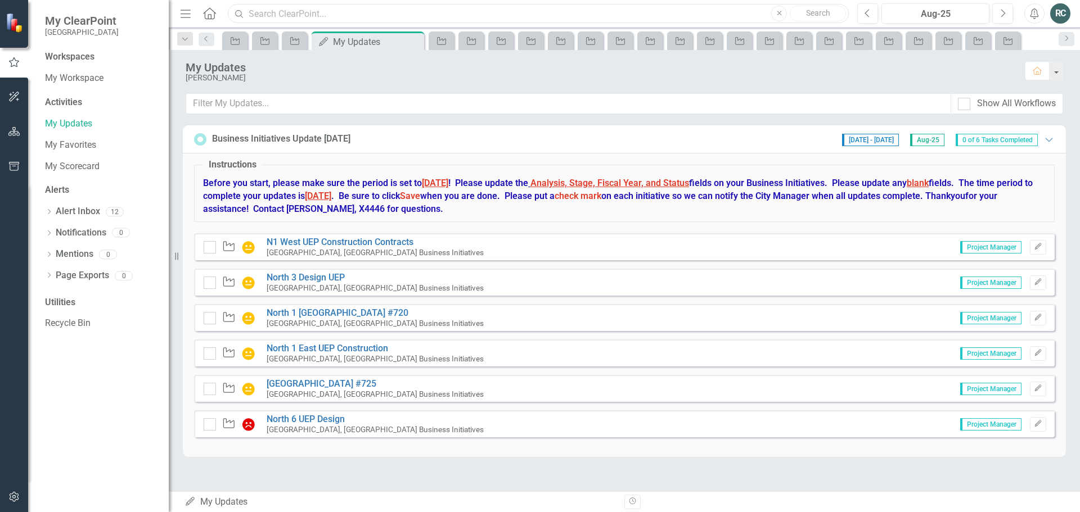
click at [313, 16] on input "text" at bounding box center [538, 14] width 621 height 20
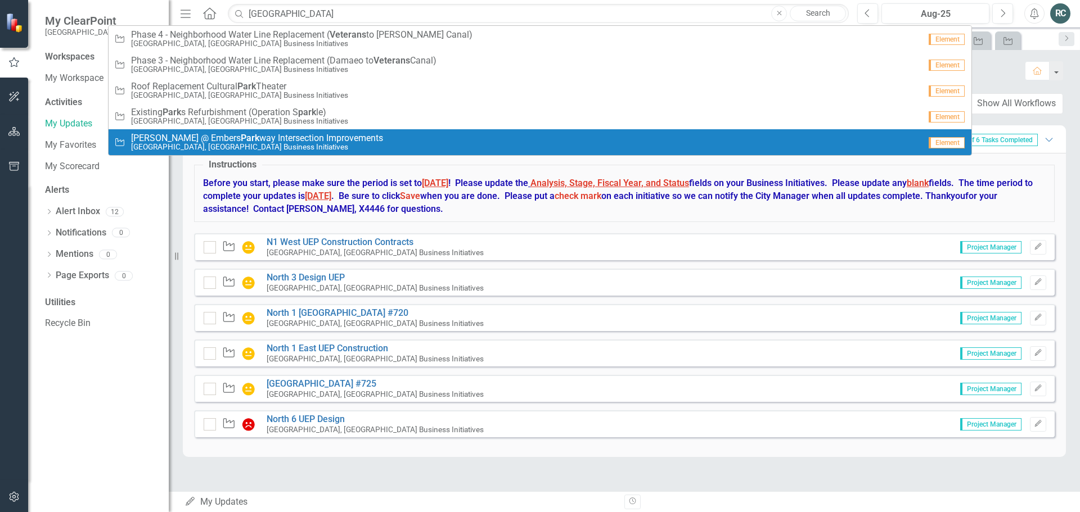
click at [92, 401] on div "Workspaces My Workspace Activities My Updates My Favorites My Scorecard Alerts …" at bounding box center [98, 282] width 141 height 462
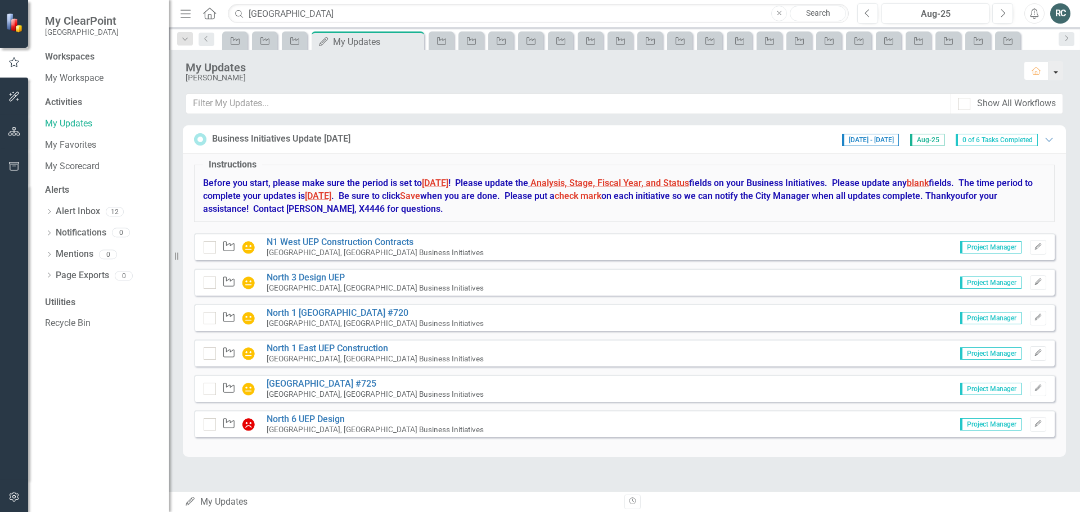
click at [1059, 71] on button "button" at bounding box center [1056, 70] width 15 height 19
click at [900, 69] on div "My Updates" at bounding box center [600, 67] width 828 height 12
click at [232, 42] on icon "Waypoint" at bounding box center [235, 41] width 11 height 9
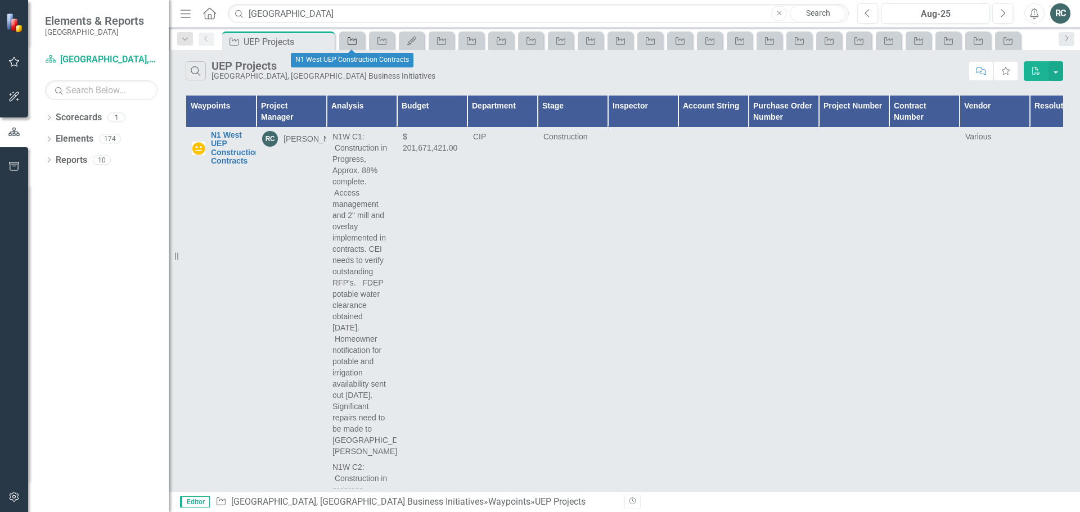
click at [353, 41] on icon "Waypoint" at bounding box center [352, 41] width 11 height 9
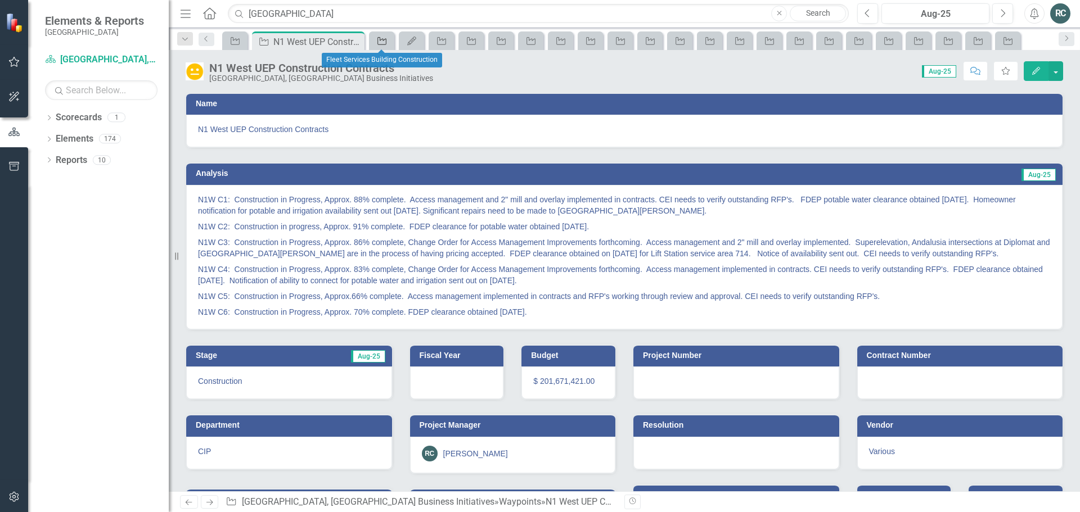
click at [384, 41] on icon "Waypoint" at bounding box center [381, 41] width 11 height 9
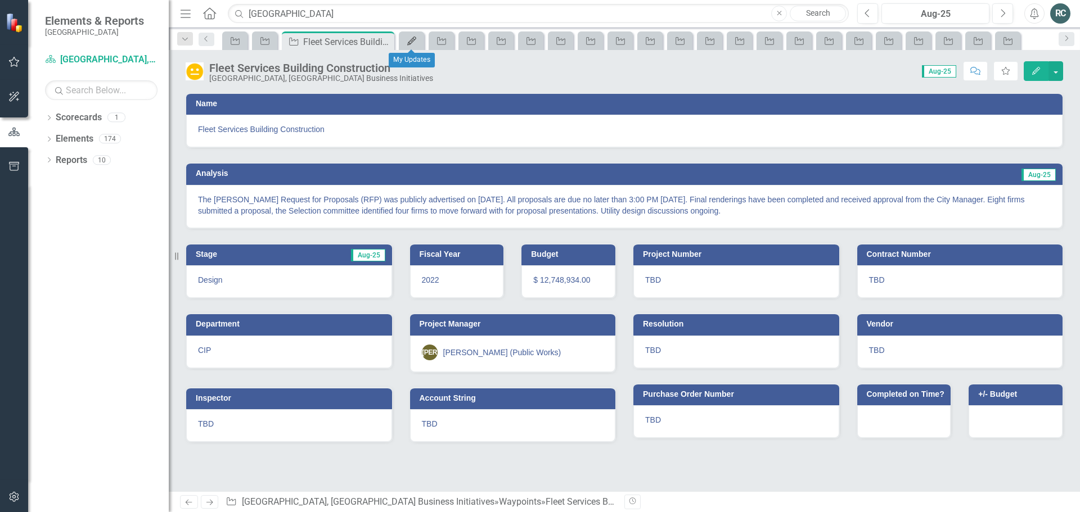
click at [412, 43] on icon "My Updates" at bounding box center [411, 41] width 11 height 9
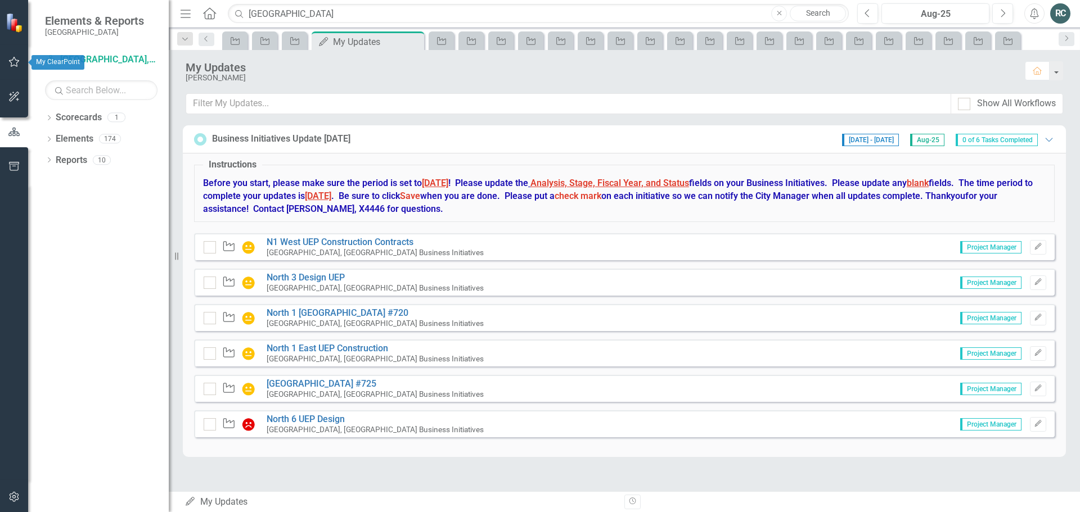
click at [15, 61] on icon "button" at bounding box center [14, 61] width 12 height 9
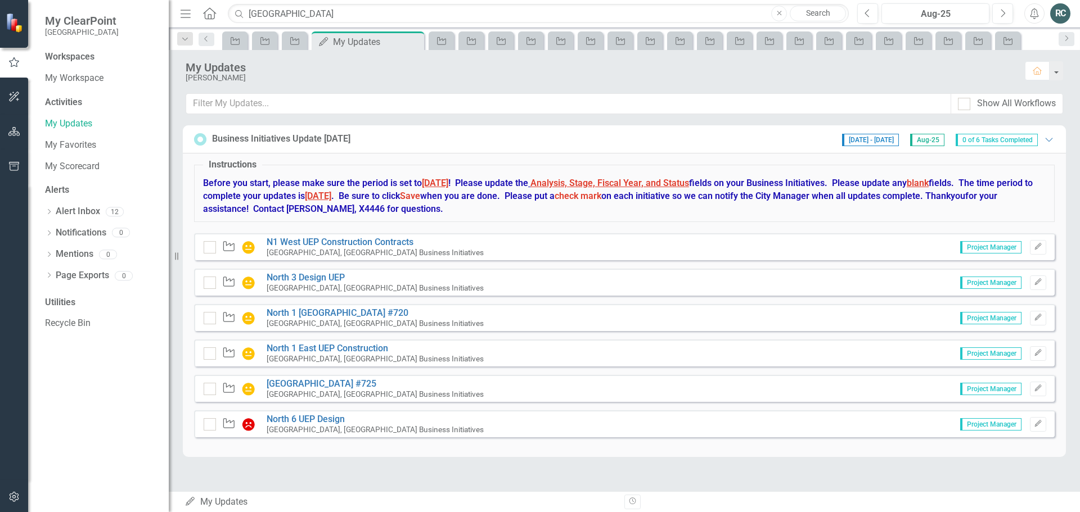
click at [70, 102] on div "Activities" at bounding box center [101, 102] width 113 height 13
click at [84, 213] on link "Alert Inbox" at bounding box center [78, 211] width 44 height 13
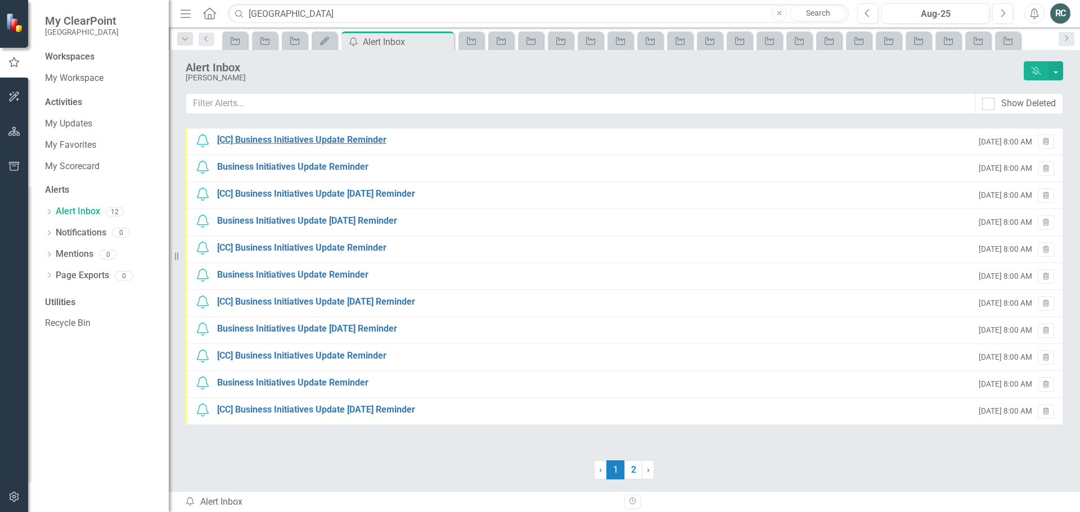
click at [370, 138] on div "[CC] Business Initiatives Update Reminder" at bounding box center [301, 140] width 169 height 13
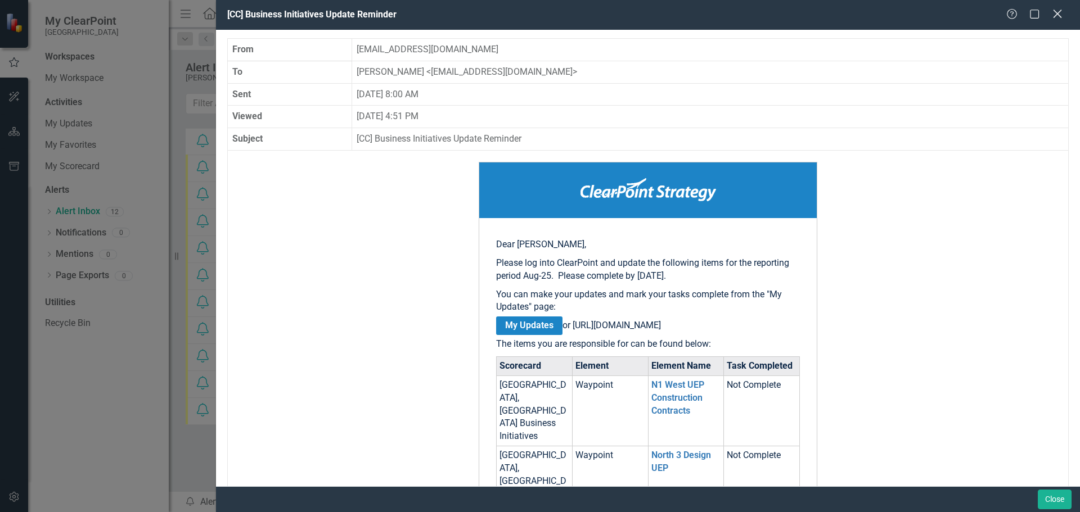
click at [1054, 14] on icon "Close" at bounding box center [1057, 13] width 14 height 11
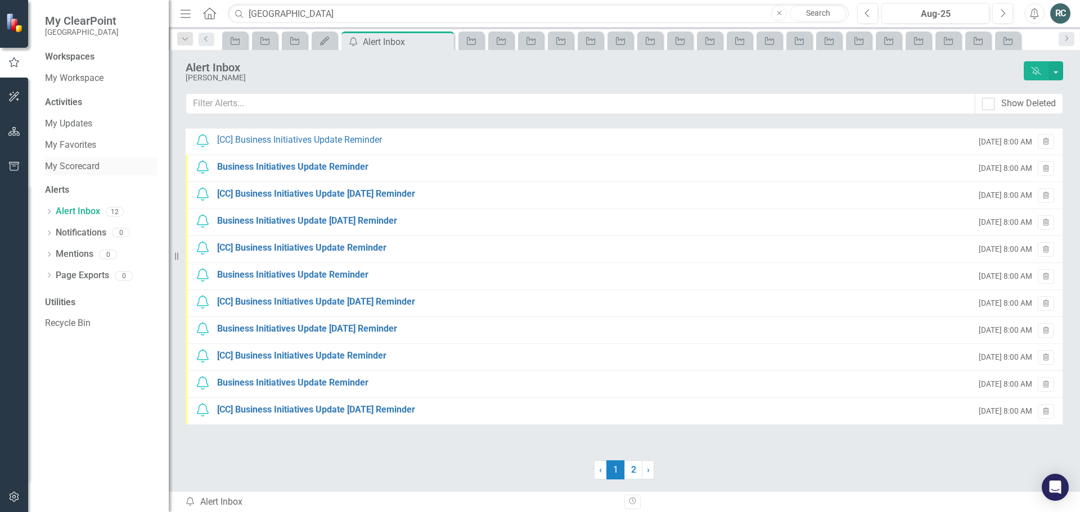
click at [87, 167] on link "My Scorecard" at bounding box center [101, 166] width 113 height 13
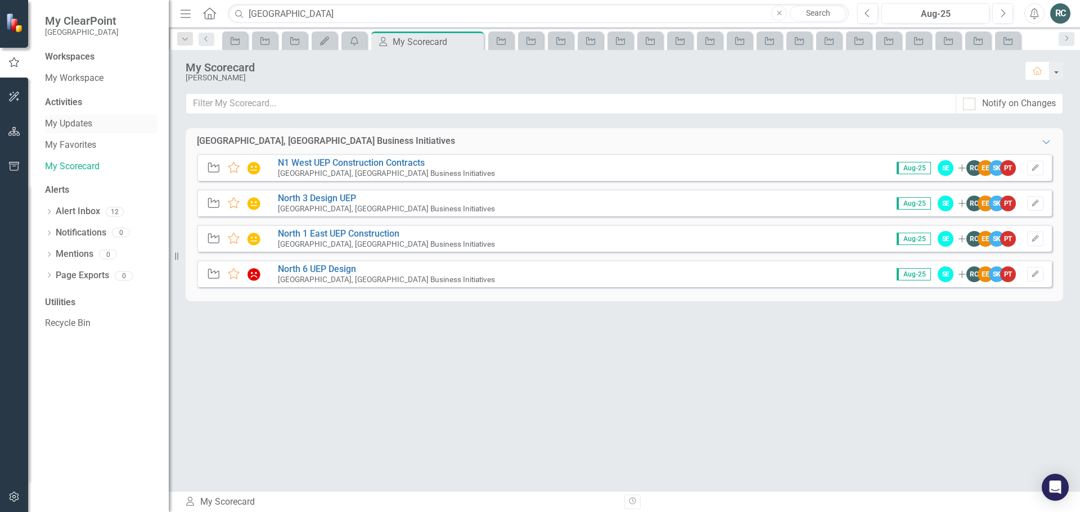
click at [71, 123] on link "My Updates" at bounding box center [101, 124] width 113 height 13
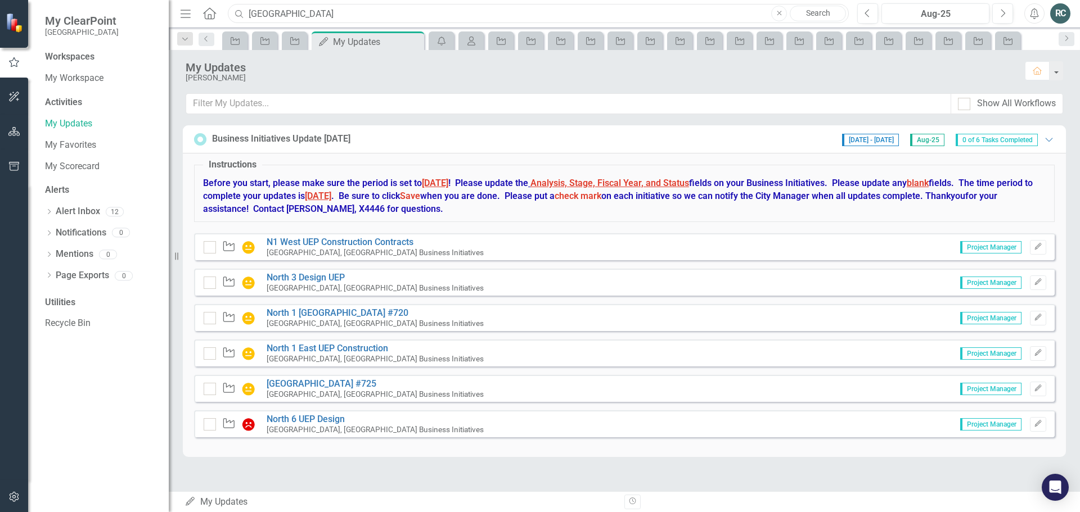
click at [320, 14] on input "[GEOGRAPHIC_DATA]" at bounding box center [538, 14] width 621 height 20
drag, startPoint x: 303, startPoint y: 14, endPoint x: 214, endPoint y: 15, distance: 88.3
click at [214, 15] on div "Menu Home Search veterans Close Search" at bounding box center [511, 13] width 669 height 21
drag, startPoint x: 306, startPoint y: 13, endPoint x: 221, endPoint y: 8, distance: 85.7
click at [221, 8] on div "Menu Home Search tennis Close Search" at bounding box center [511, 13] width 669 height 21
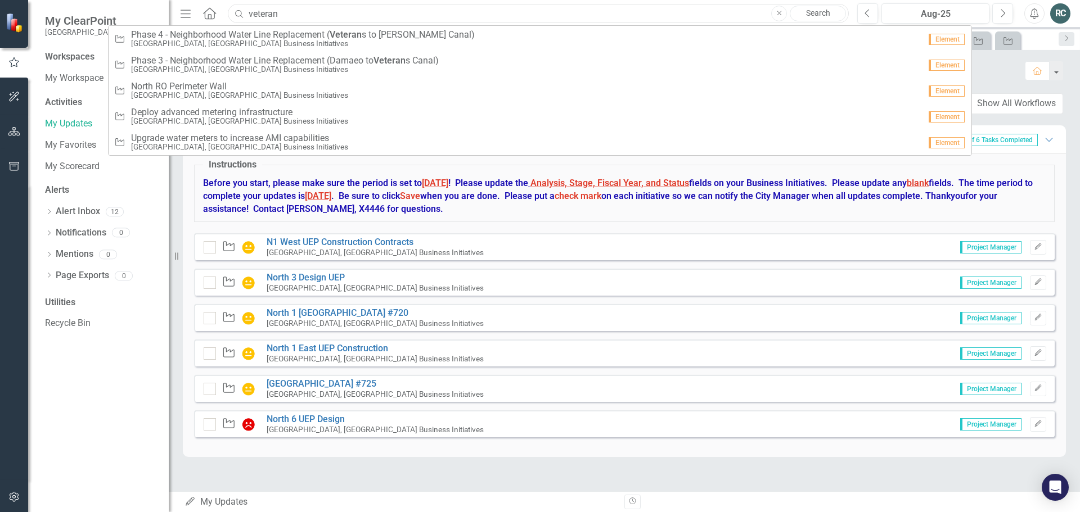
type input "veteran"
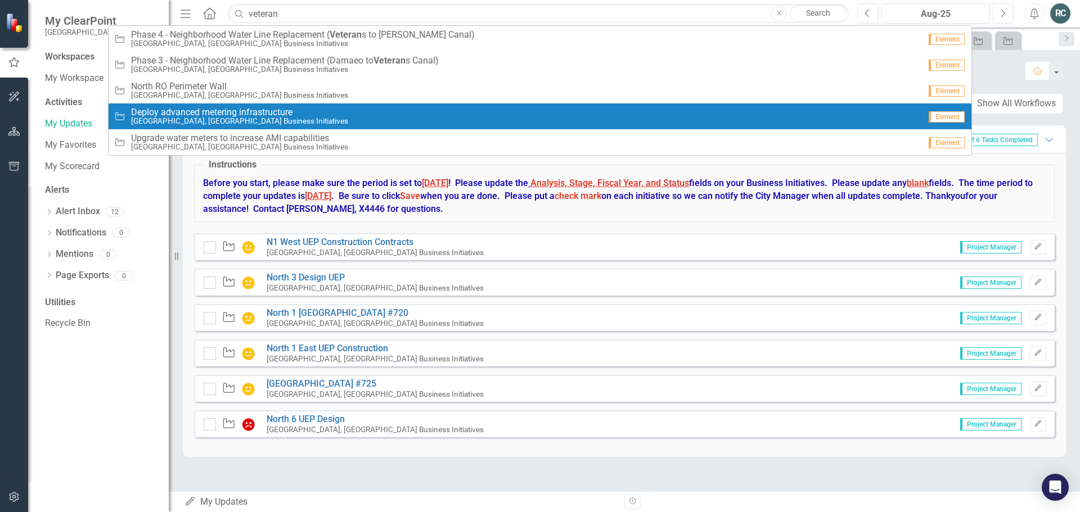
click at [78, 386] on div "Workspaces My Workspace Activities My Updates My Favorites My Scorecard Alerts …" at bounding box center [98, 282] width 141 height 462
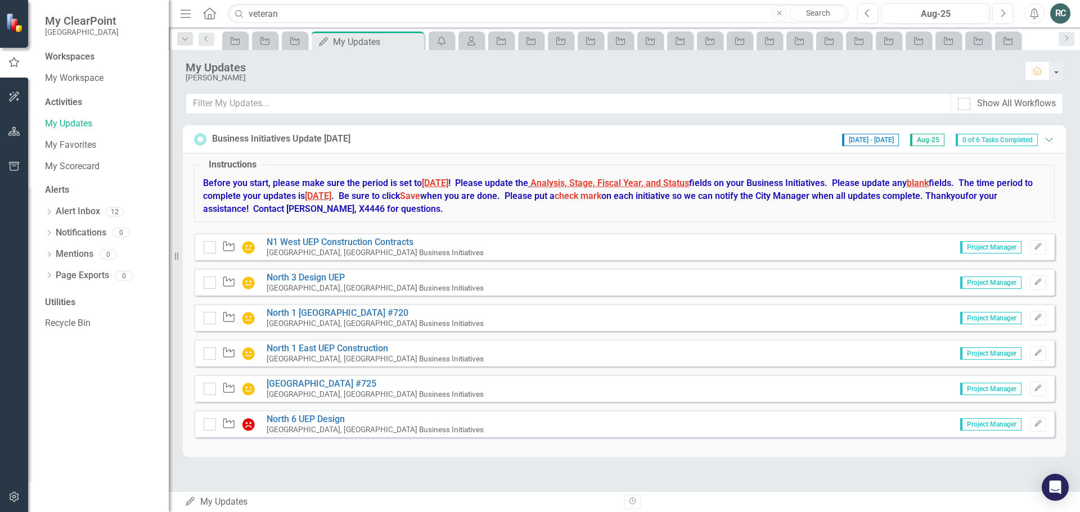
click at [74, 56] on div "Workspaces" at bounding box center [70, 57] width 50 height 13
click at [75, 77] on link "My Workspace" at bounding box center [101, 78] width 113 height 13
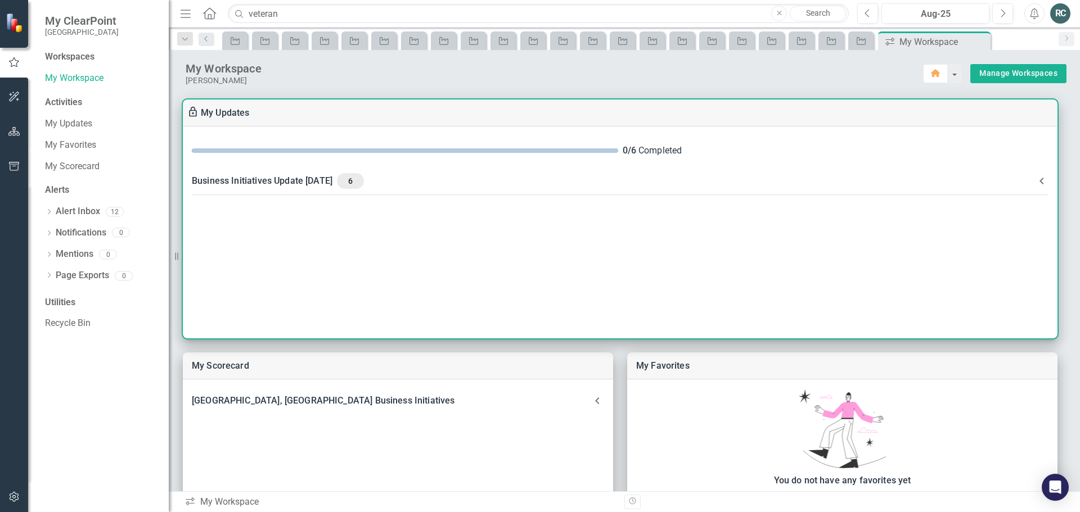
click at [359, 183] on span "6" at bounding box center [350, 181] width 18 height 10
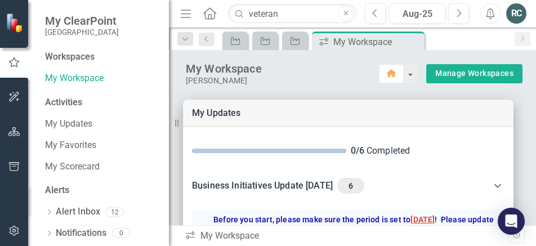
click at [519, 15] on div "RC" at bounding box center [516, 13] width 20 height 20
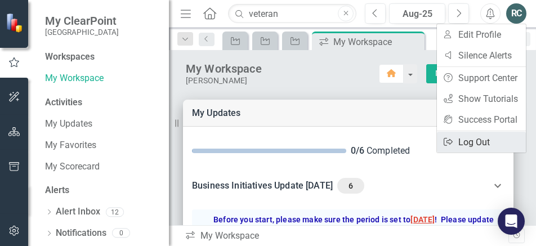
click at [480, 141] on link "Logout Log Out" at bounding box center [481, 142] width 89 height 21
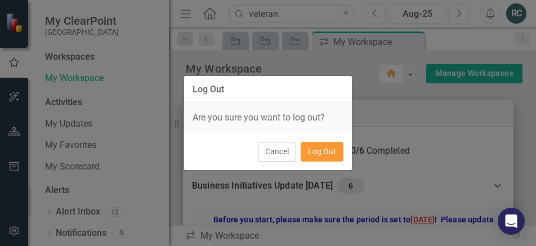
click at [326, 155] on button "Log Out" at bounding box center [321, 152] width 43 height 20
